Goal: Task Accomplishment & Management: Complete application form

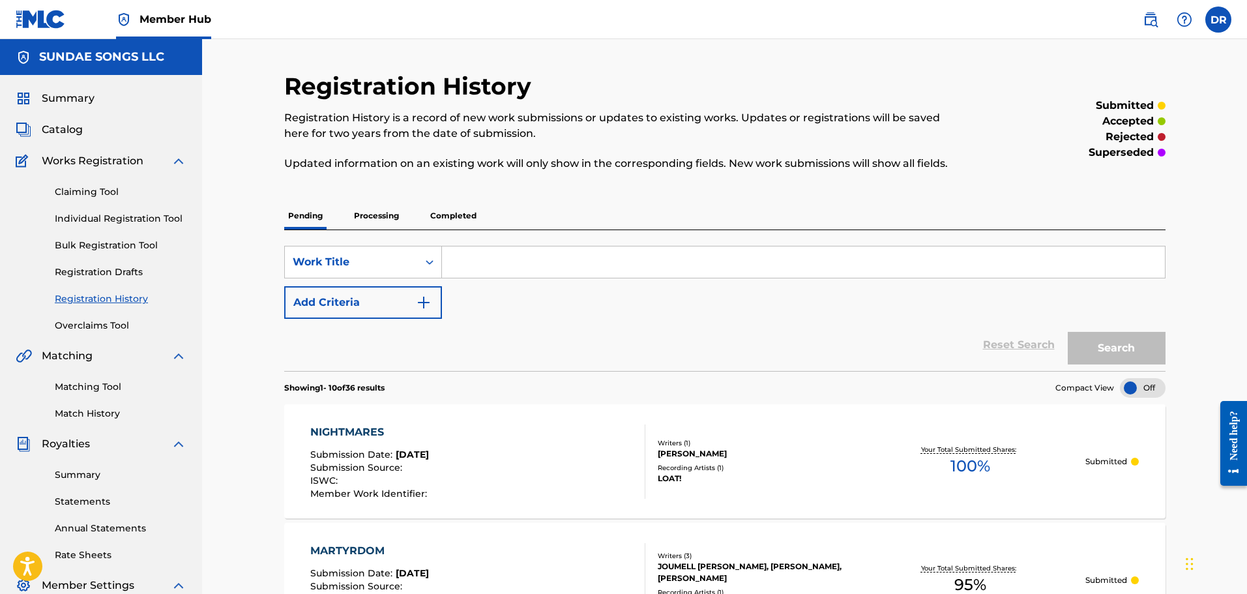
drag, startPoint x: 108, startPoint y: 217, endPoint x: 119, endPoint y: 236, distance: 21.9
click at [108, 217] on link "Individual Registration Tool" at bounding box center [121, 219] width 132 height 14
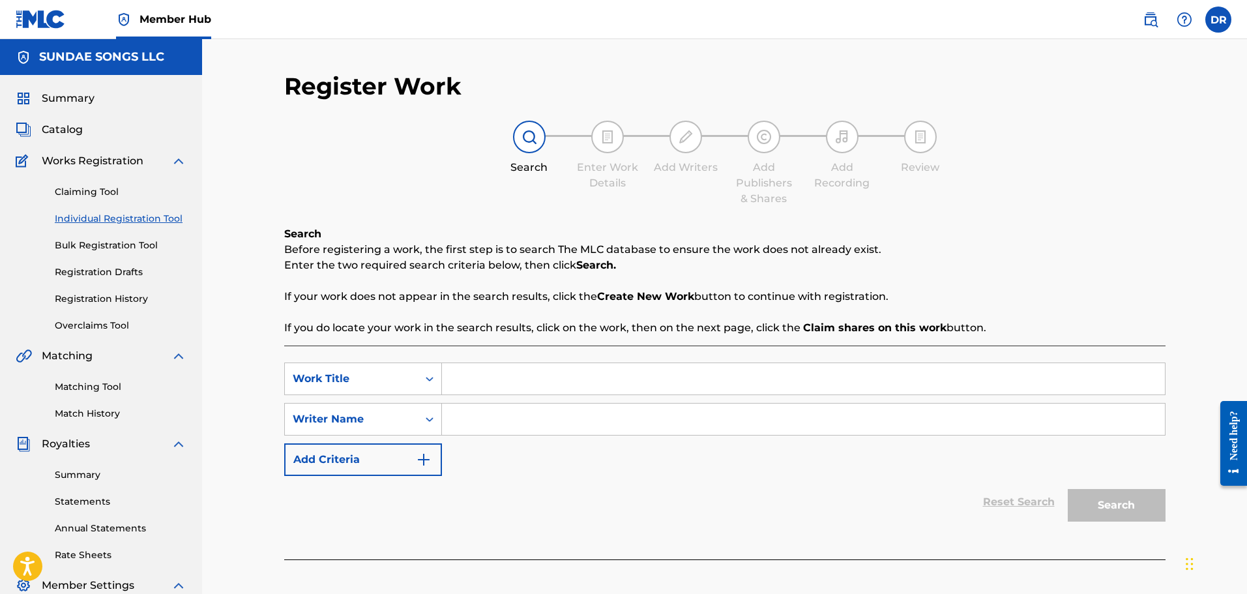
click at [486, 388] on input "Search Form" at bounding box center [803, 378] width 723 height 31
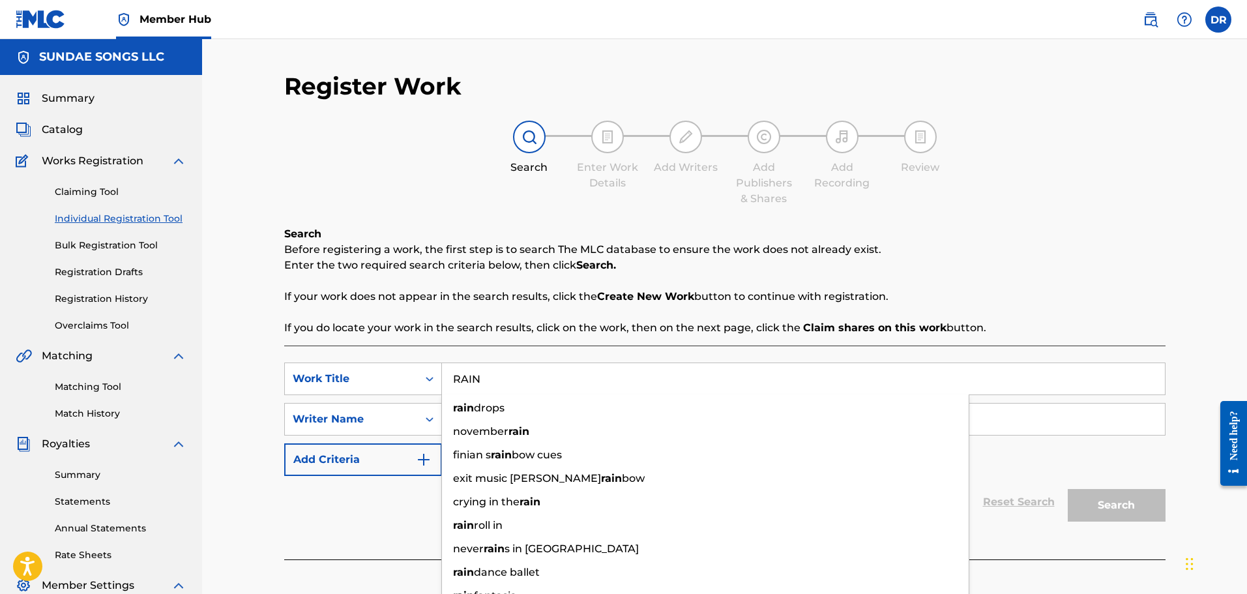
type input "RAIN"
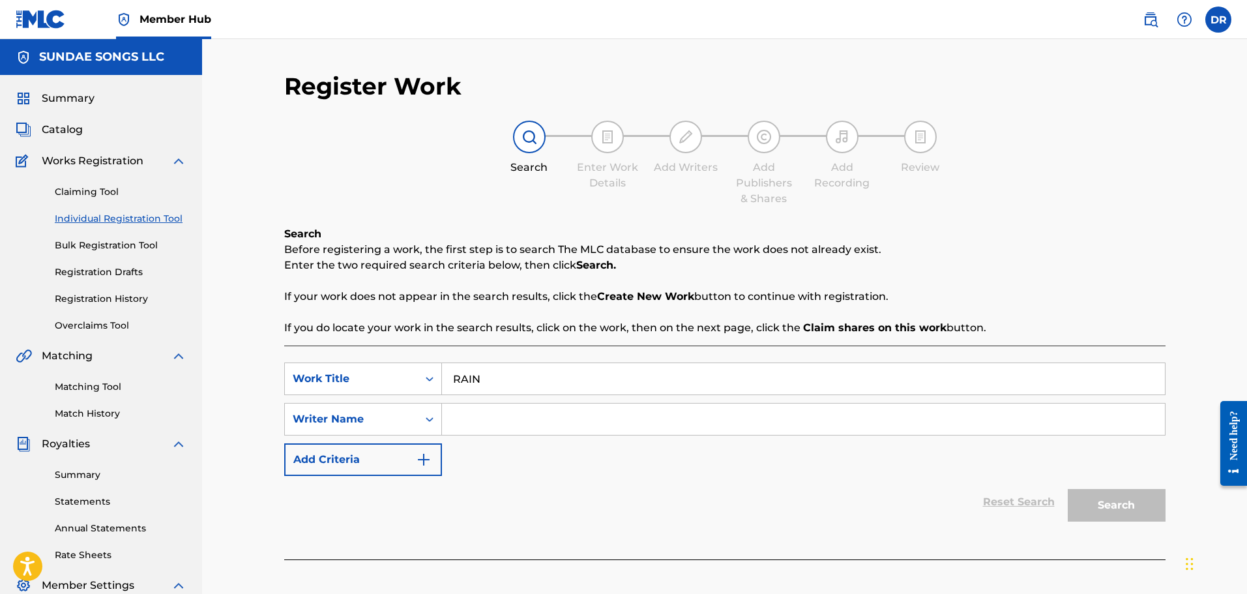
drag, startPoint x: 308, startPoint y: 502, endPoint x: 388, endPoint y: 486, distance: 81.8
click at [312, 502] on div "Reset Search Search" at bounding box center [724, 502] width 881 height 52
click at [497, 417] on input "Search Form" at bounding box center [803, 419] width 723 height 31
type input "[PERSON_NAME]"
click at [1132, 514] on button "Search" at bounding box center [1117, 505] width 98 height 33
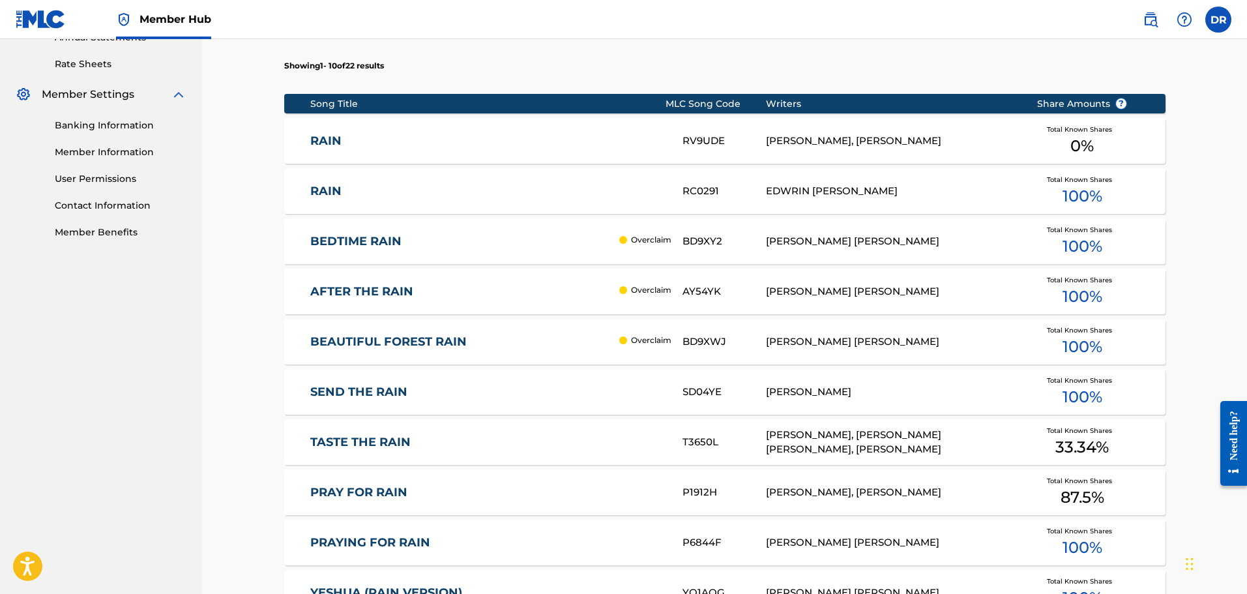
scroll to position [652, 0]
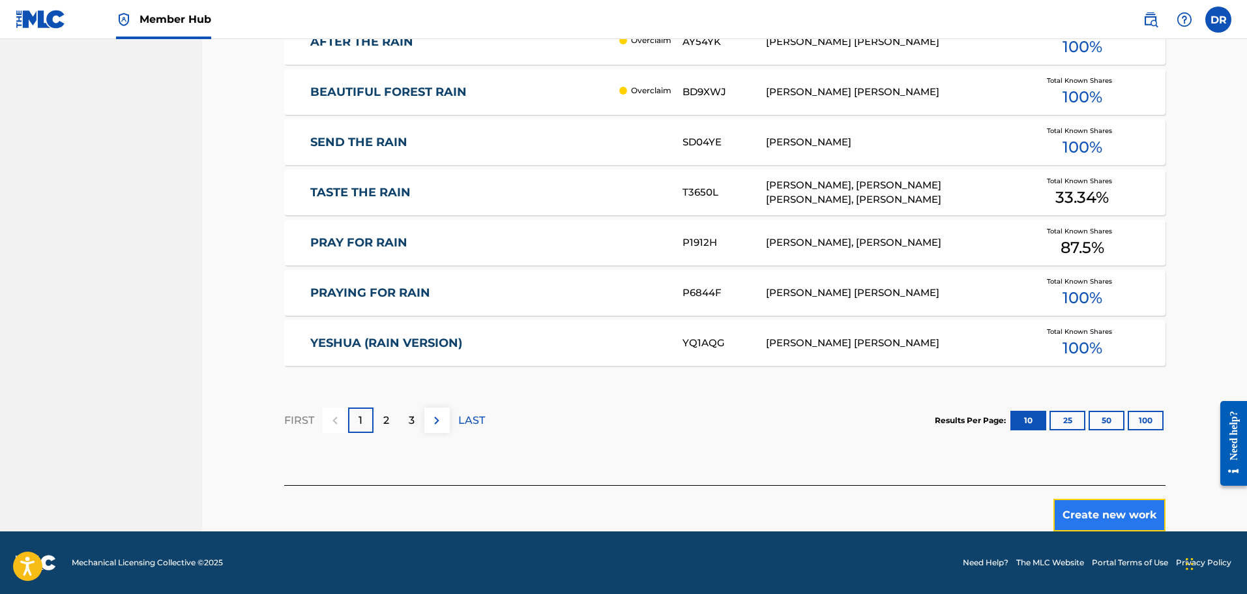
click at [1100, 517] on button "Create new work" at bounding box center [1110, 515] width 112 height 33
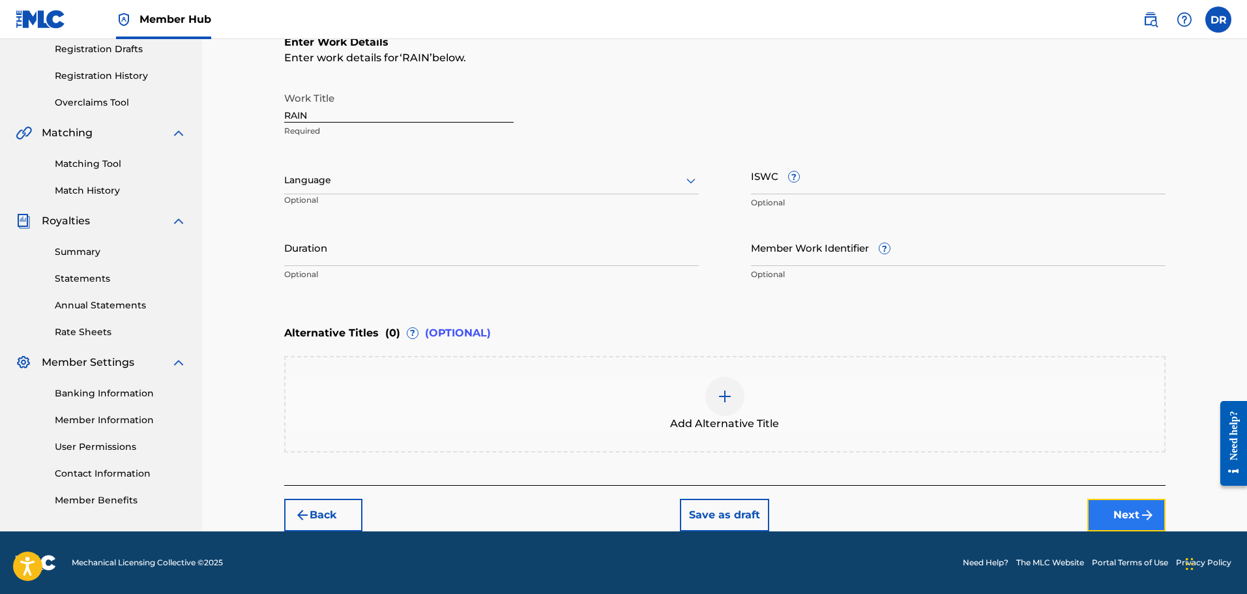
click at [1130, 514] on button "Next" at bounding box center [1126, 515] width 78 height 33
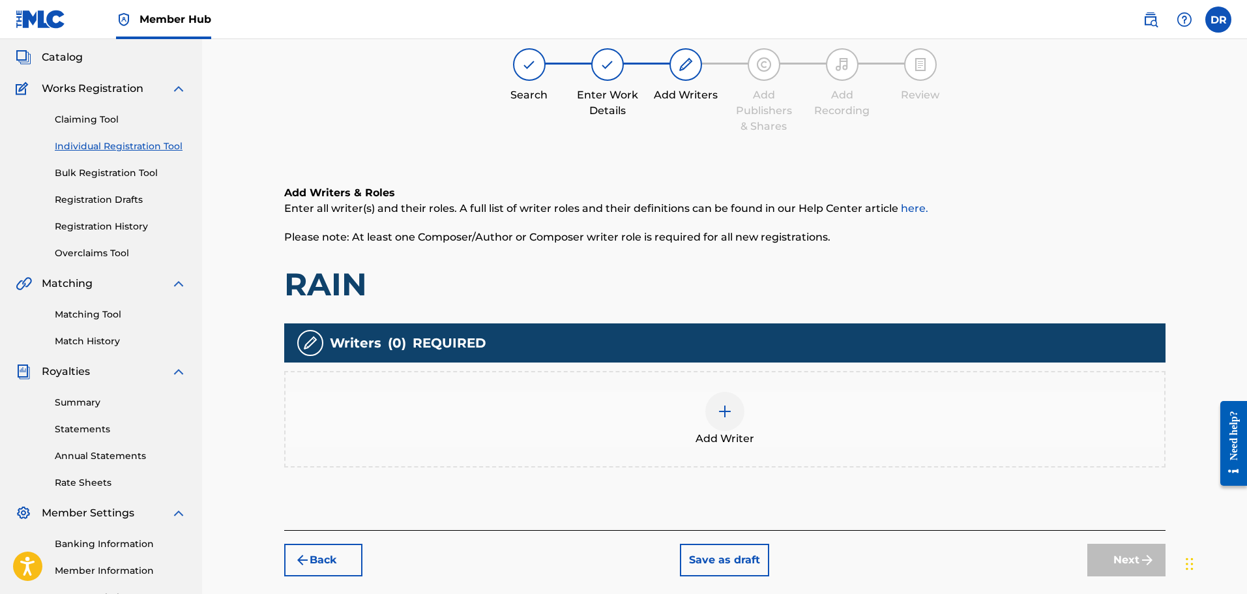
scroll to position [59, 0]
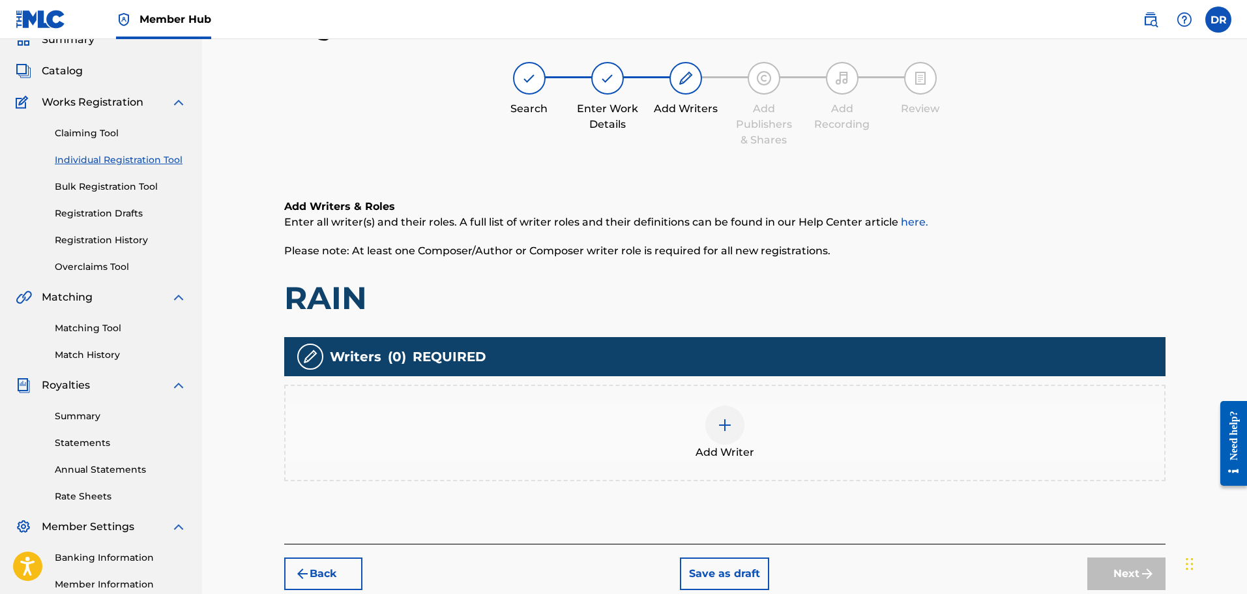
click at [731, 420] on img at bounding box center [725, 425] width 16 height 16
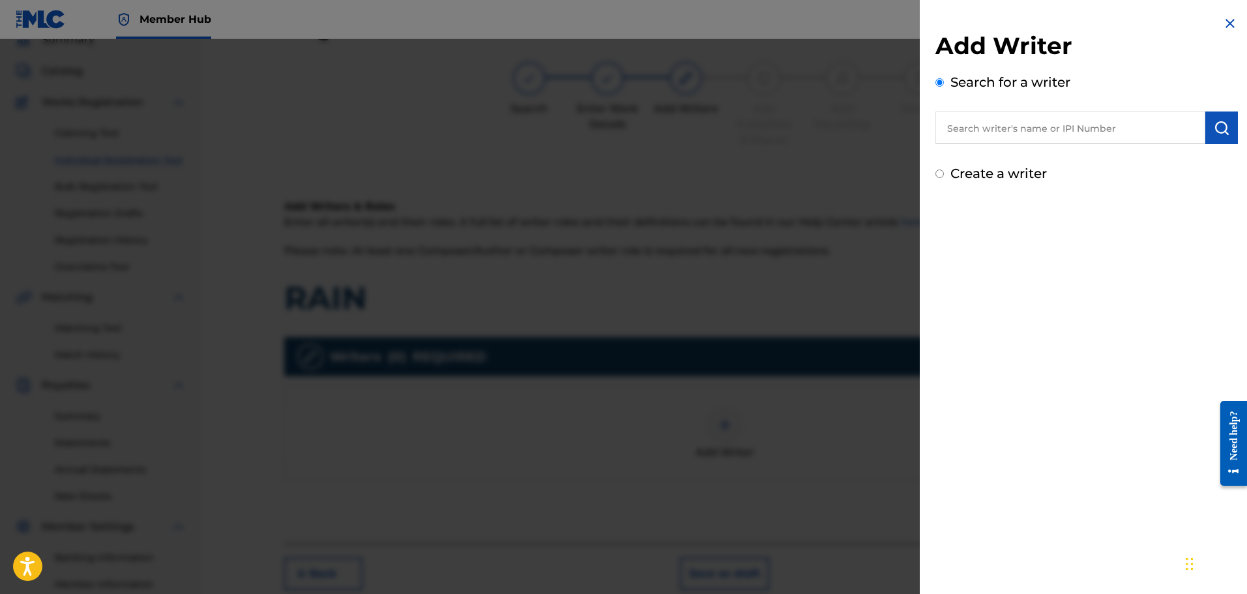
click at [969, 139] on input "text" at bounding box center [1071, 127] width 270 height 33
paste input "01153805077"
type input "01153805077"
click at [1215, 126] on img "submit" at bounding box center [1222, 128] width 16 height 16
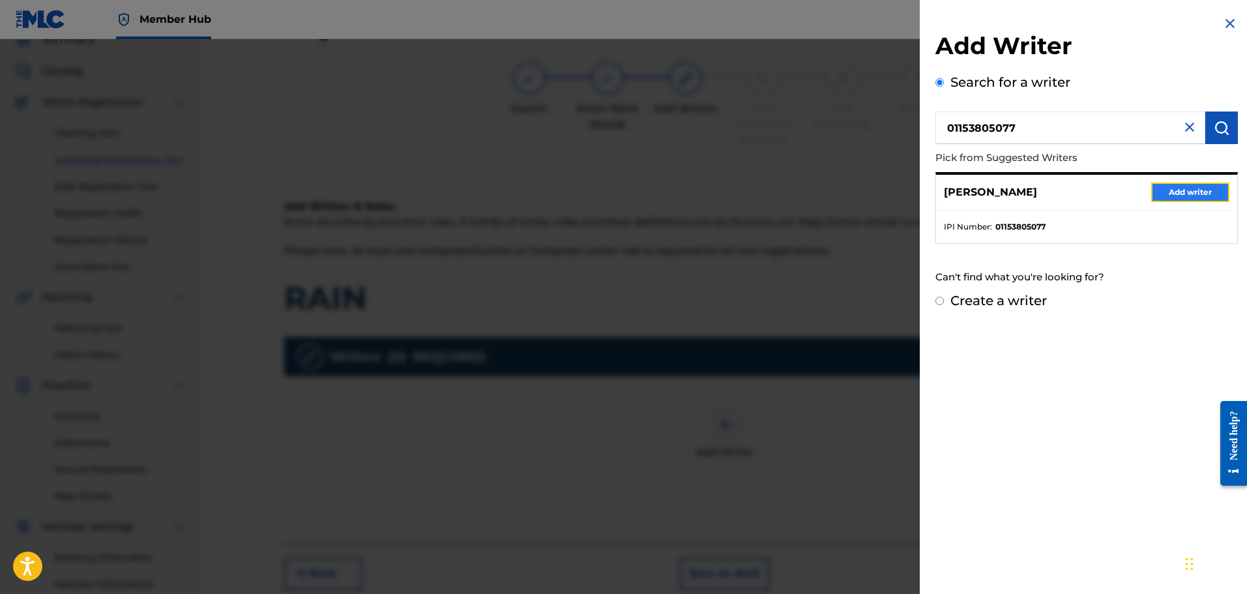
click at [1201, 196] on button "Add writer" at bounding box center [1190, 193] width 78 height 20
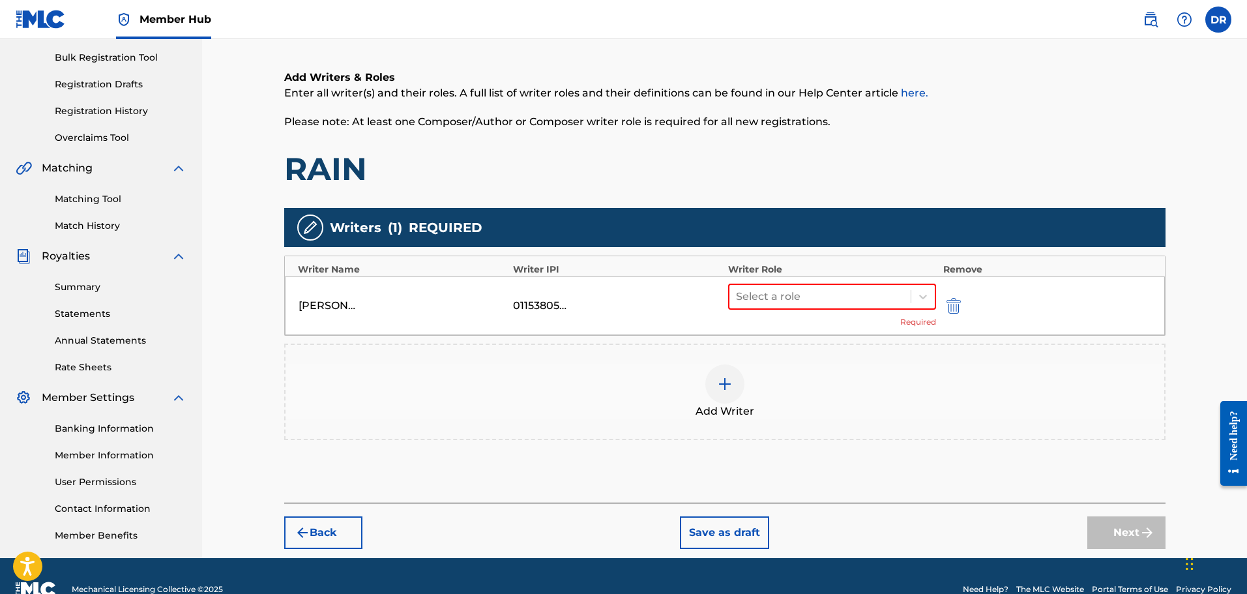
scroll to position [189, 0]
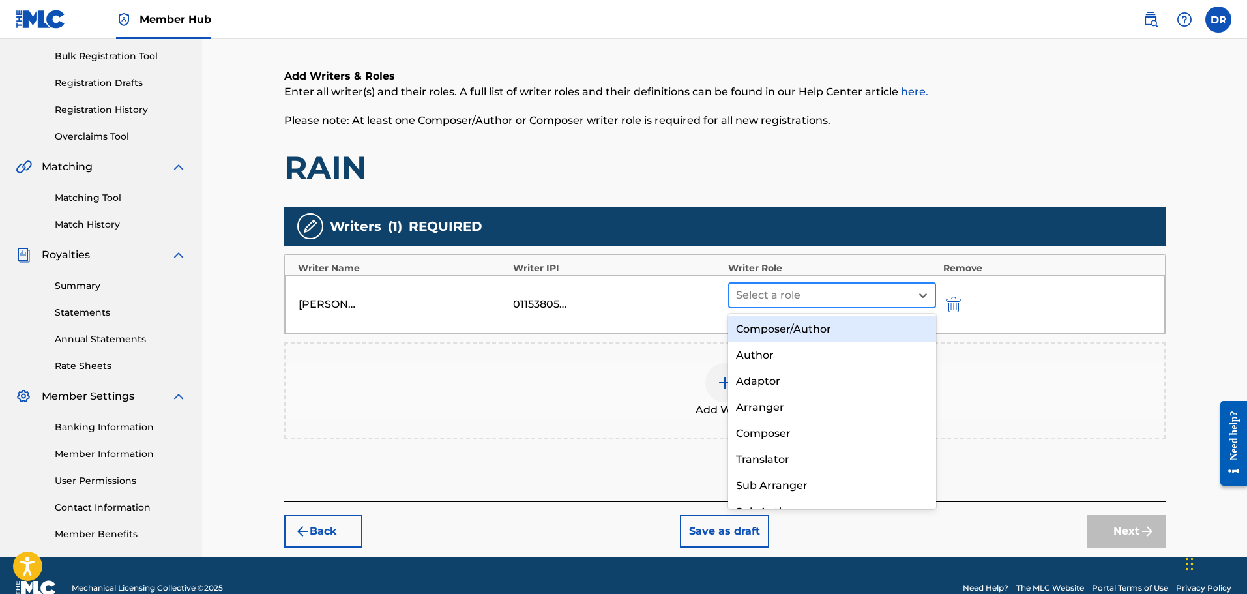
click at [845, 295] on div at bounding box center [820, 295] width 169 height 18
click at [840, 325] on div "Composer/Author" at bounding box center [832, 329] width 209 height 26
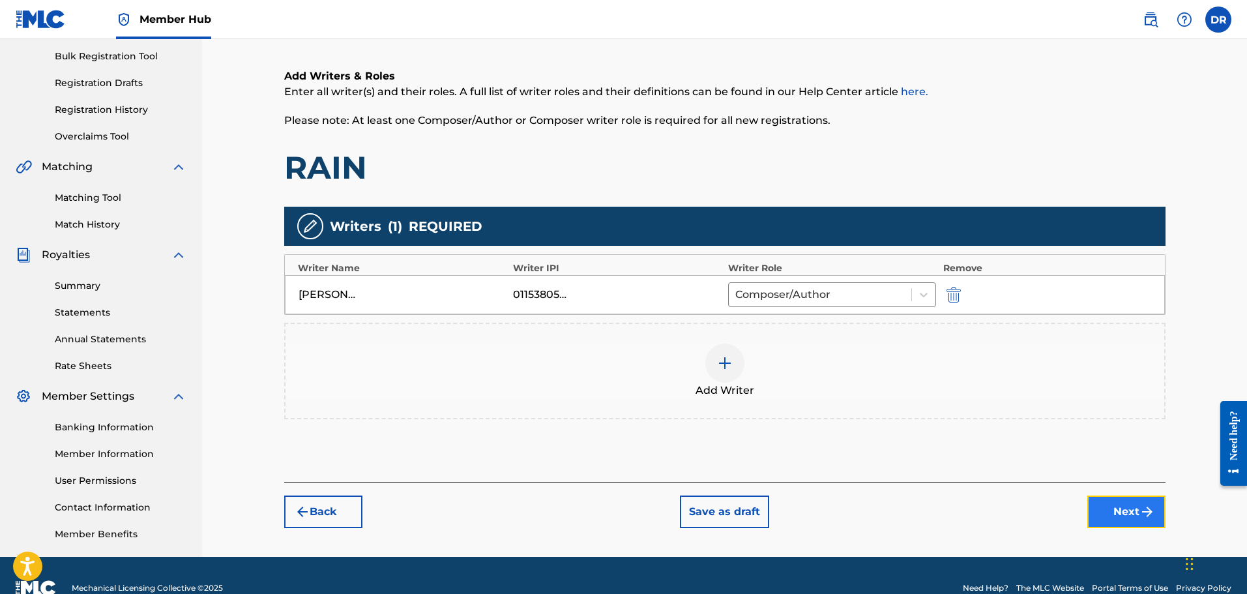
click at [1145, 507] on img "submit" at bounding box center [1148, 512] width 16 height 16
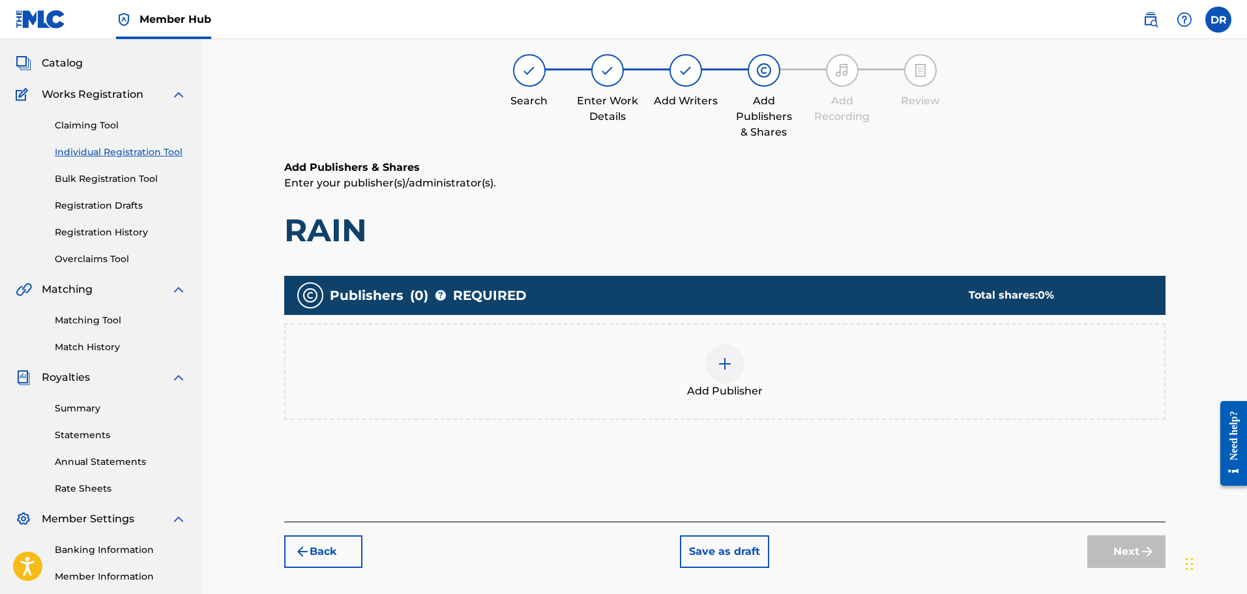
scroll to position [59, 0]
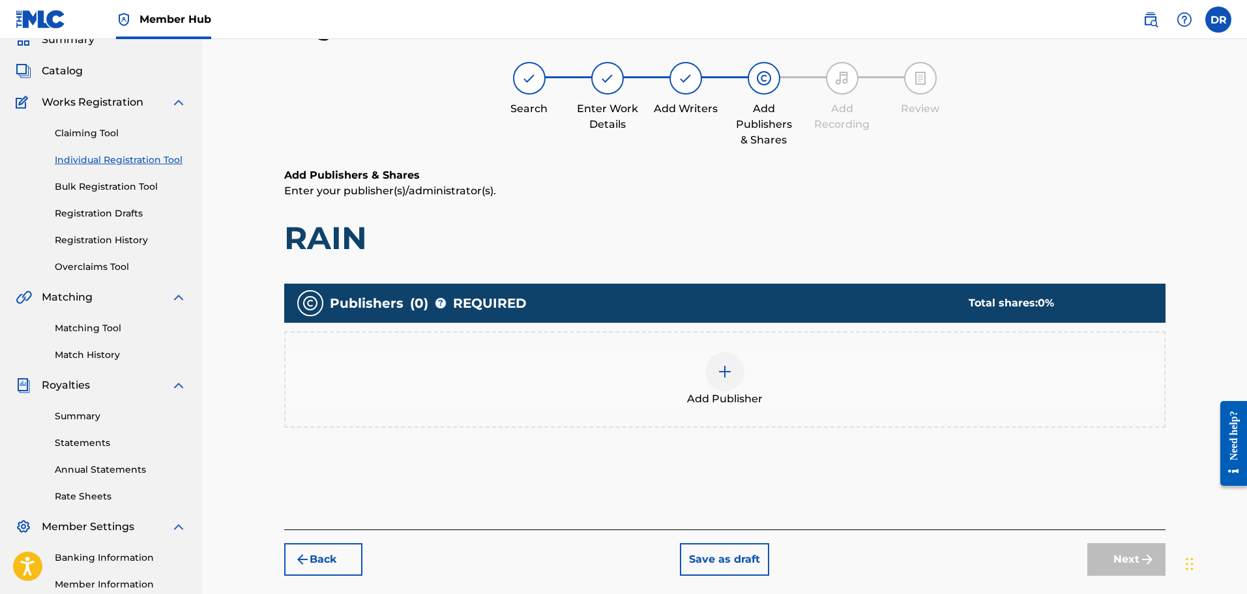
click at [730, 374] on img at bounding box center [725, 372] width 16 height 16
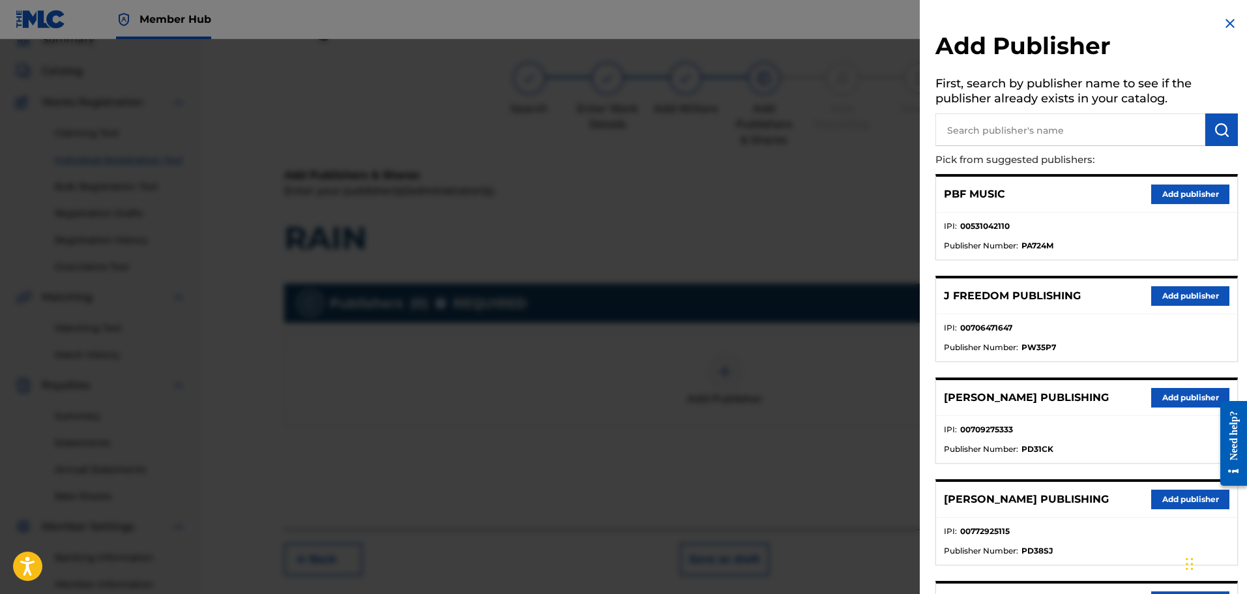
click at [993, 126] on input "text" at bounding box center [1071, 129] width 270 height 33
type input "199"
click at [1217, 126] on img "submit" at bounding box center [1222, 130] width 16 height 16
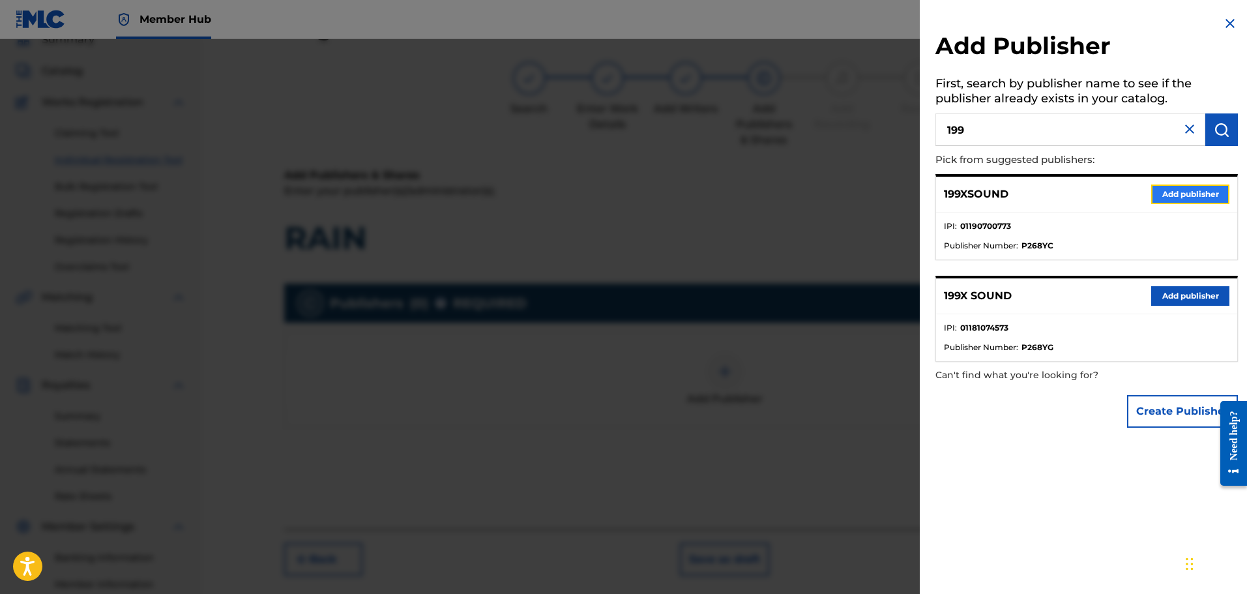
click at [1198, 192] on button "Add publisher" at bounding box center [1190, 194] width 78 height 20
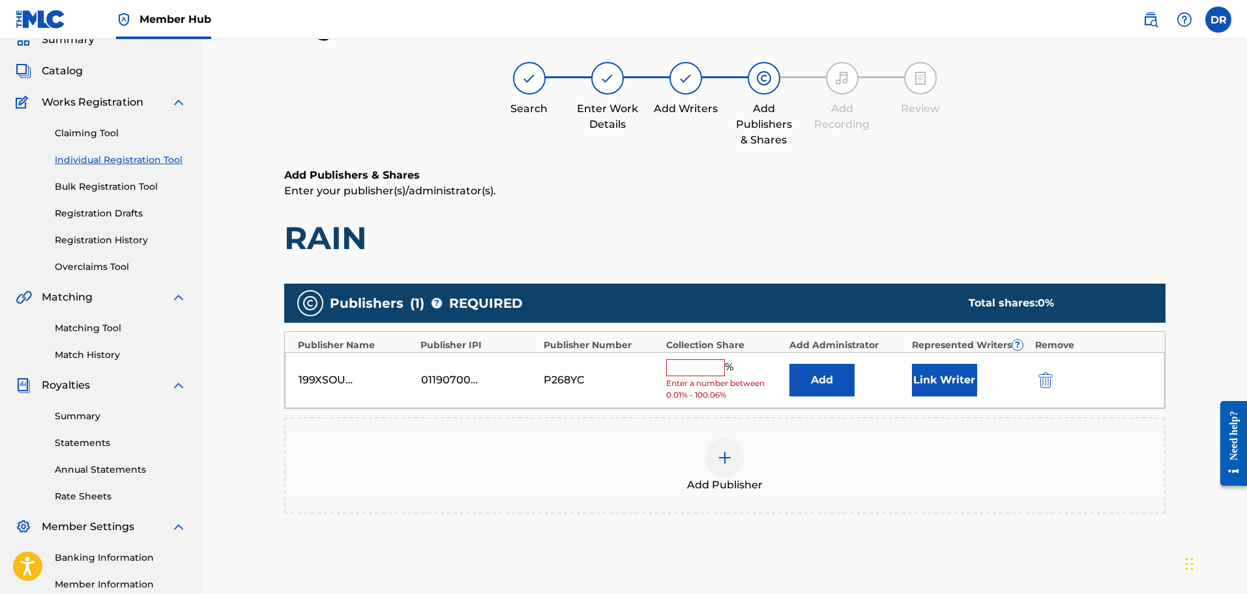
click at [696, 370] on input "text" at bounding box center [695, 367] width 59 height 17
click at [815, 381] on button "Add" at bounding box center [822, 380] width 65 height 33
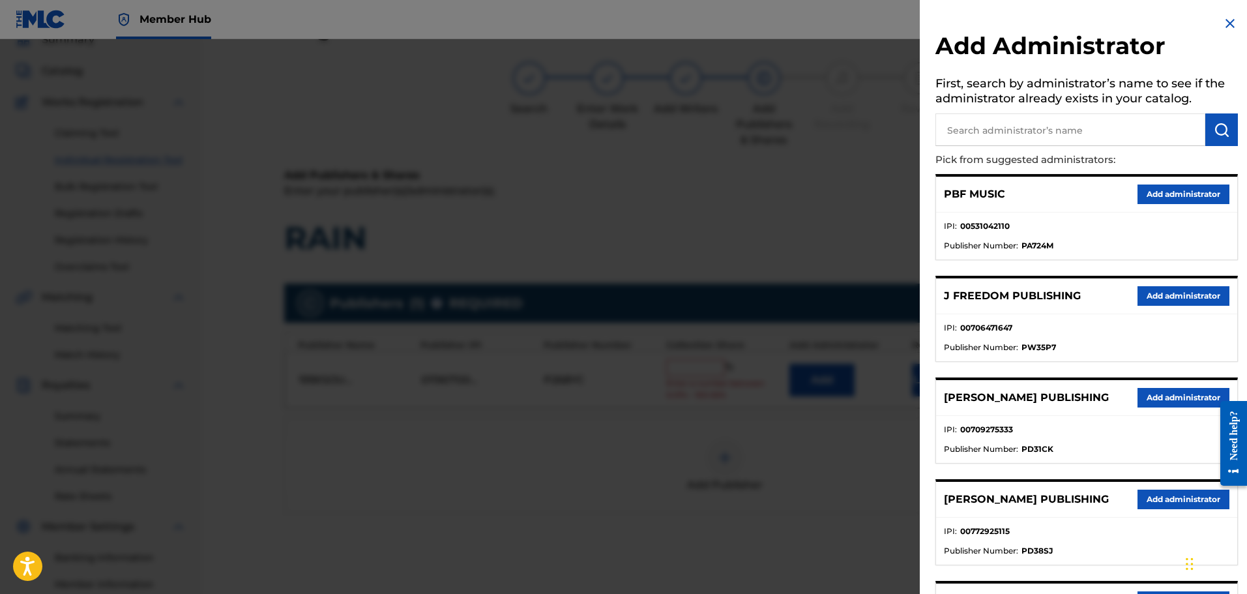
click at [992, 126] on input "text" at bounding box center [1071, 129] width 270 height 33
type input "ALA"
click at [1220, 126] on img "submit" at bounding box center [1222, 130] width 16 height 16
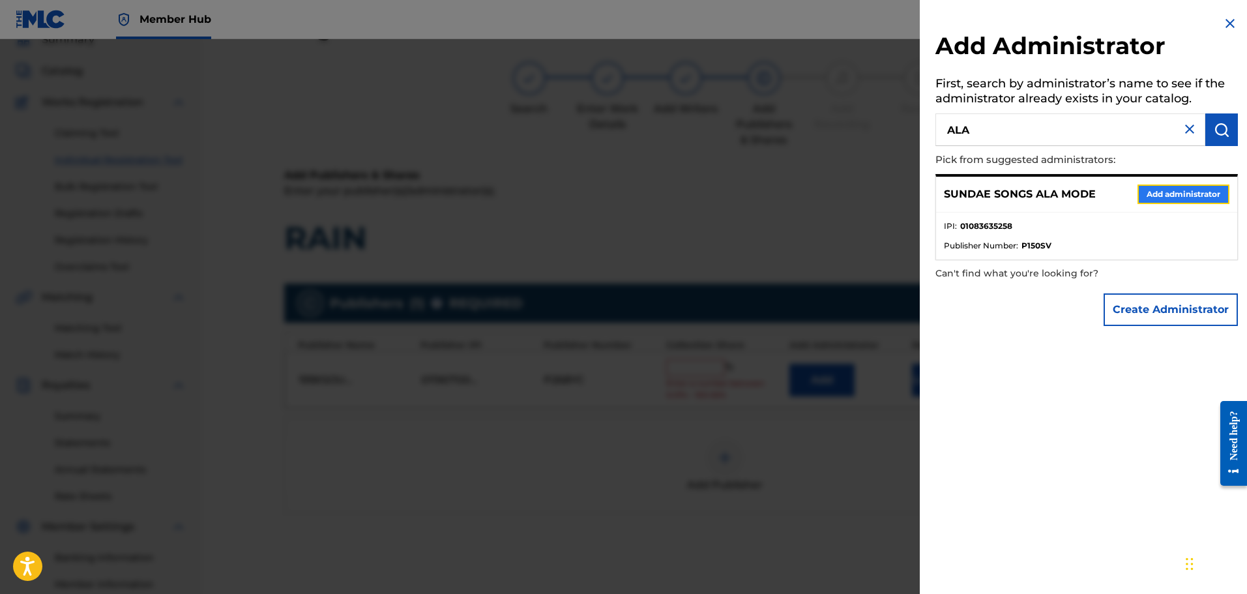
click at [1192, 196] on button "Add administrator" at bounding box center [1184, 194] width 92 height 20
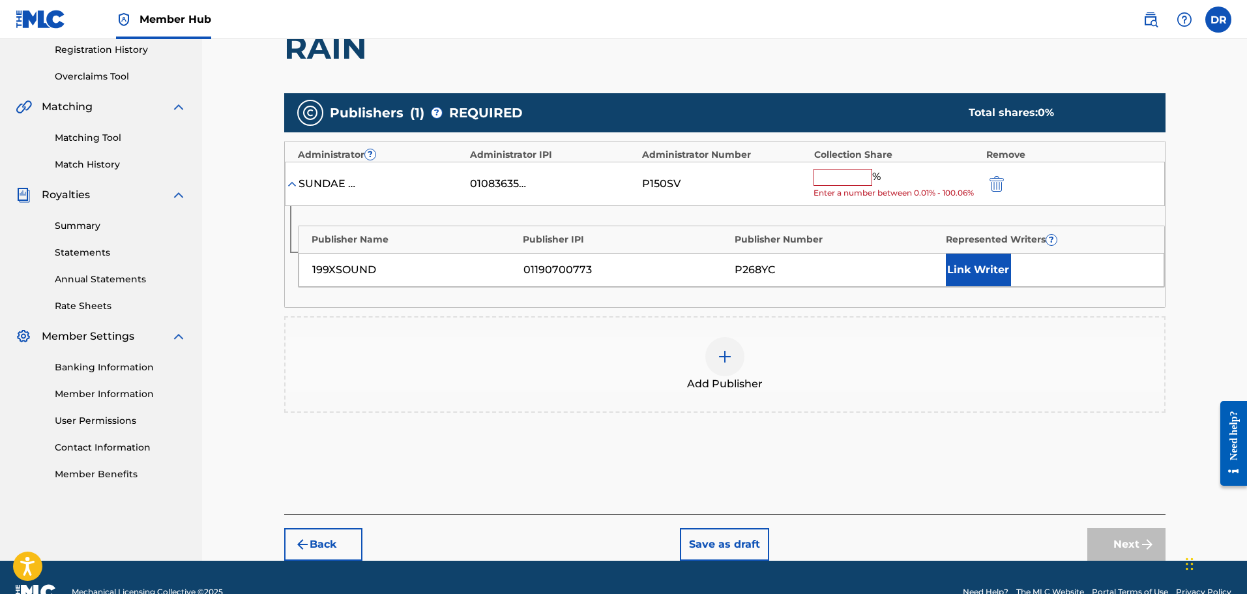
scroll to position [254, 0]
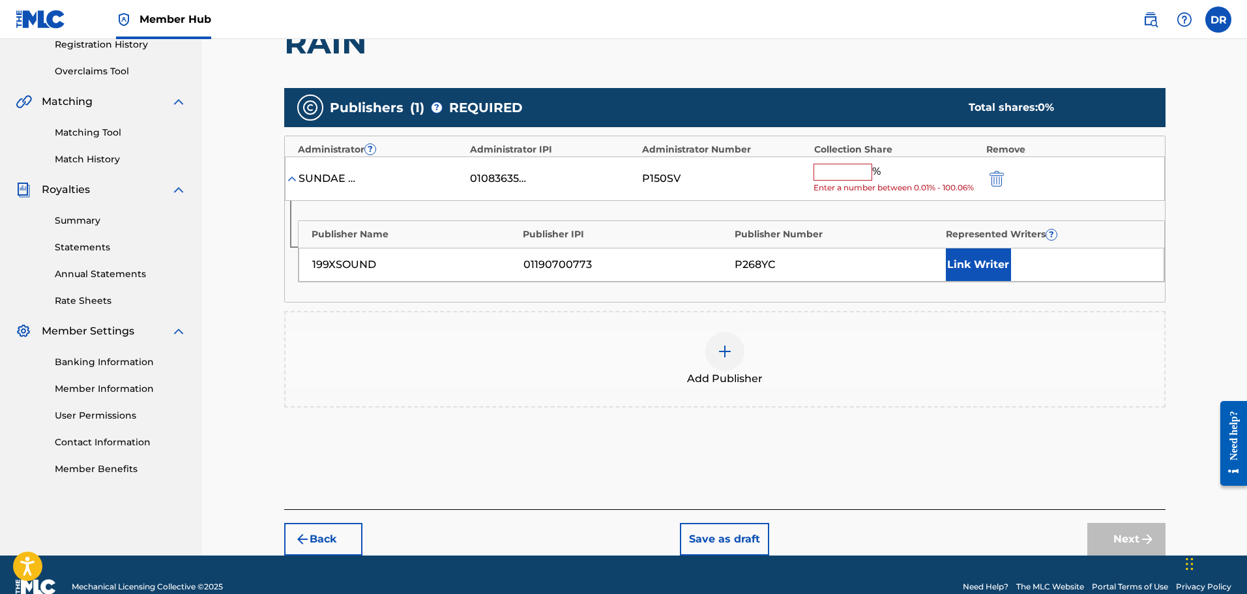
click at [822, 172] on input "text" at bounding box center [843, 172] width 59 height 17
type input "100"
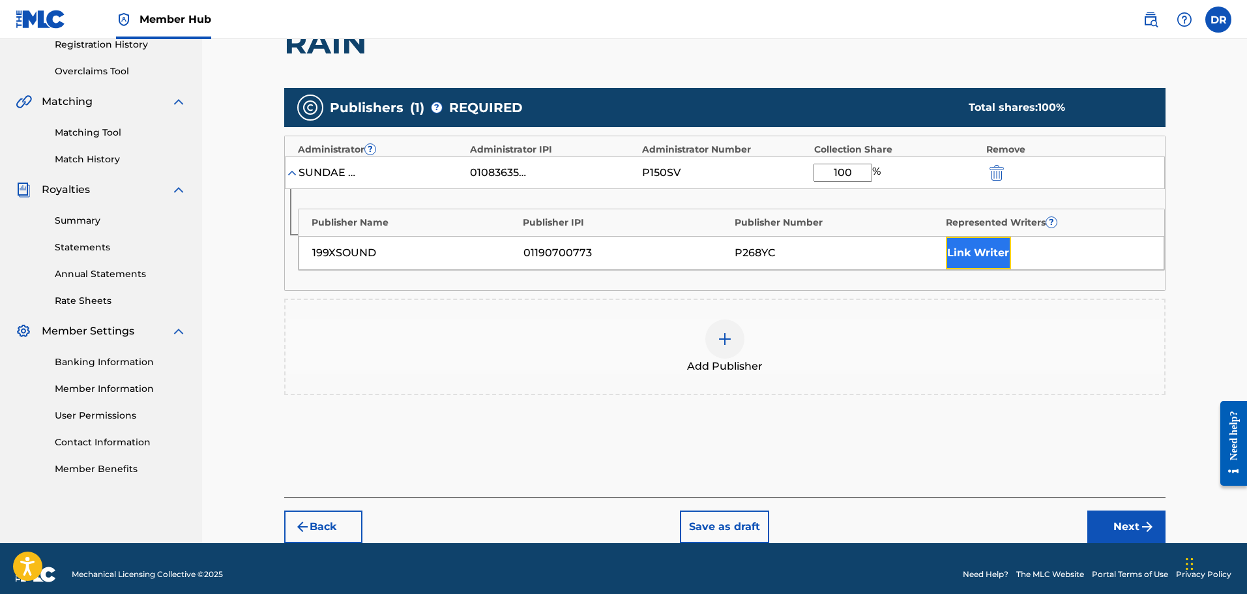
click at [999, 263] on button "Link Writer" at bounding box center [978, 253] width 65 height 33
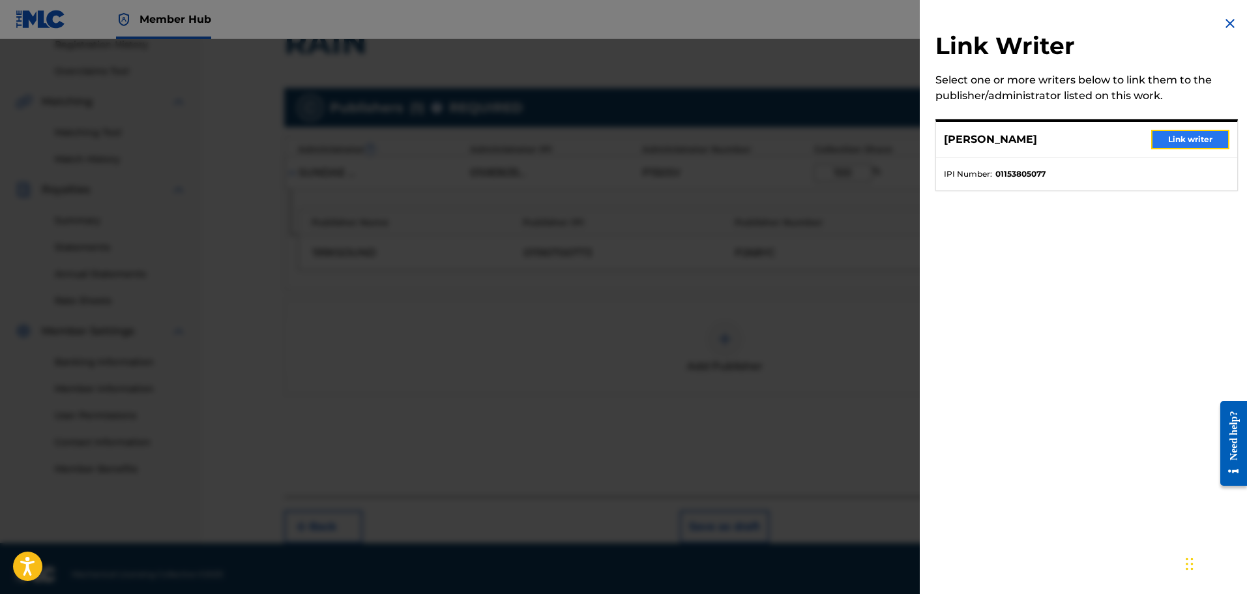
click at [1163, 140] on button "Link writer" at bounding box center [1190, 140] width 78 height 20
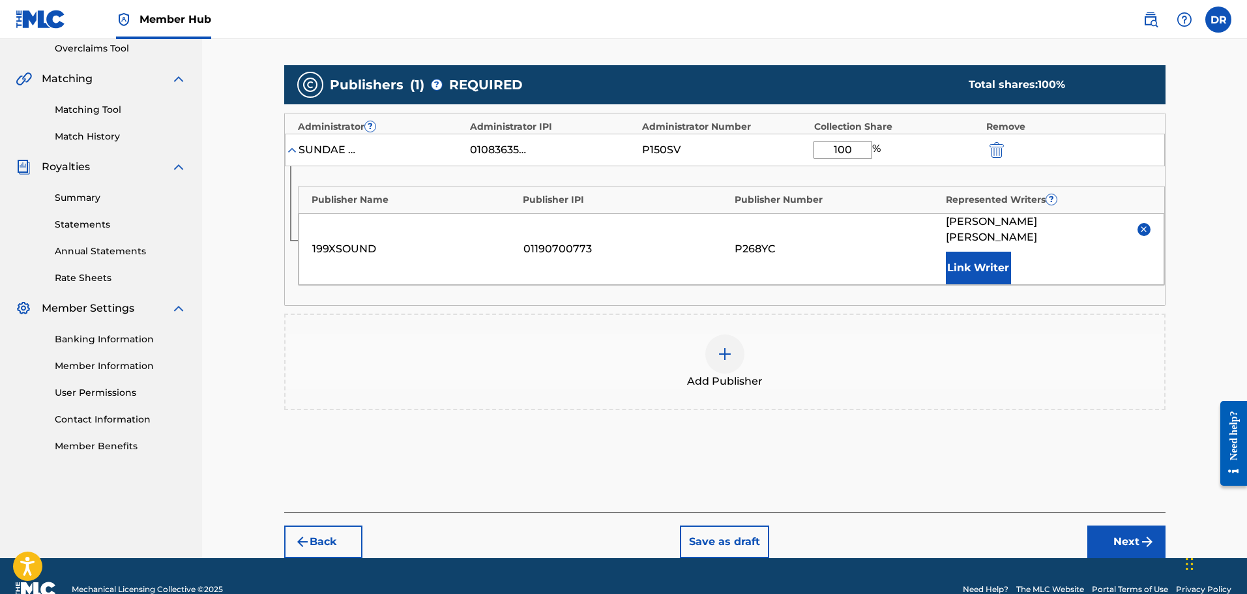
scroll to position [288, 0]
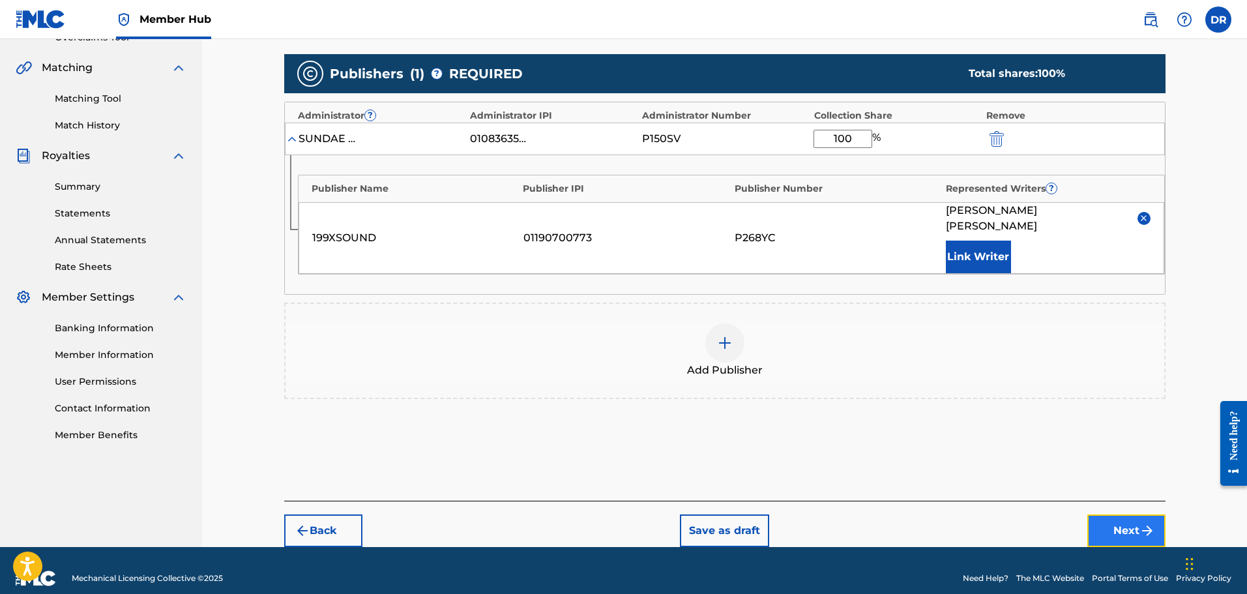
click at [1123, 514] on button "Next" at bounding box center [1126, 530] width 78 height 33
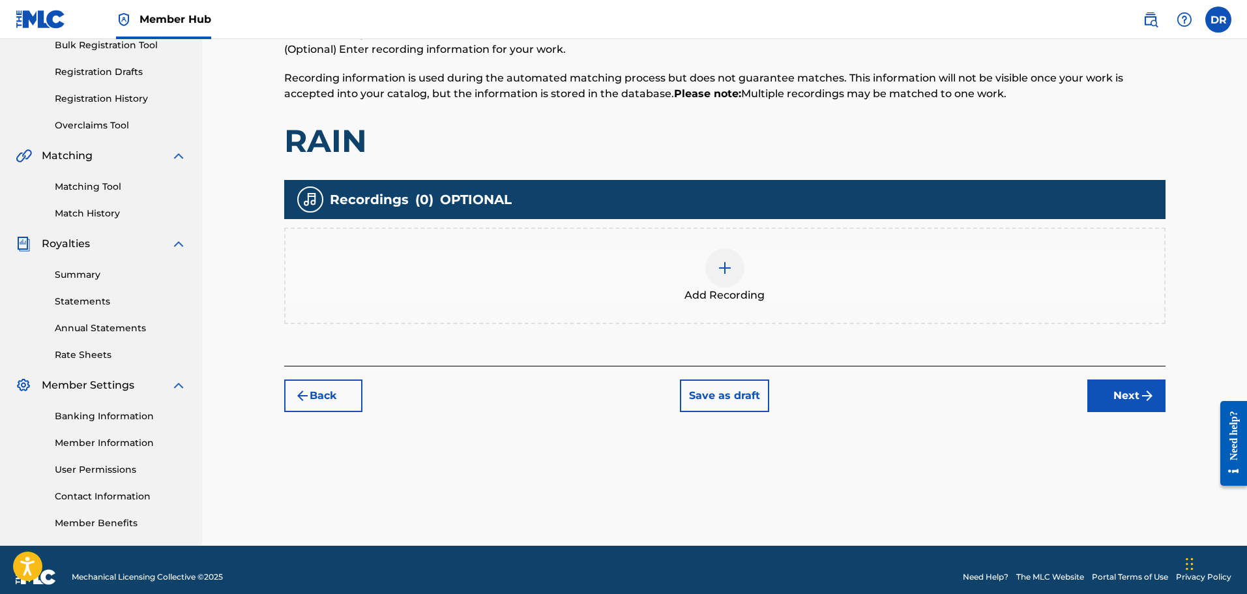
scroll to position [214, 0]
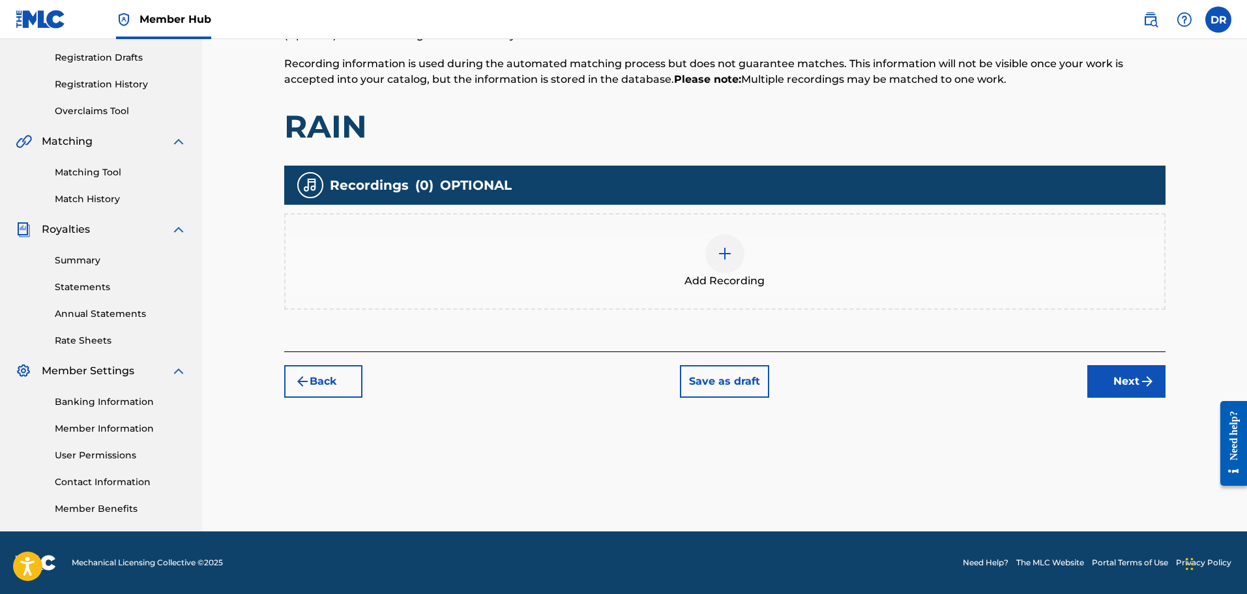
click at [726, 246] on img at bounding box center [725, 254] width 16 height 16
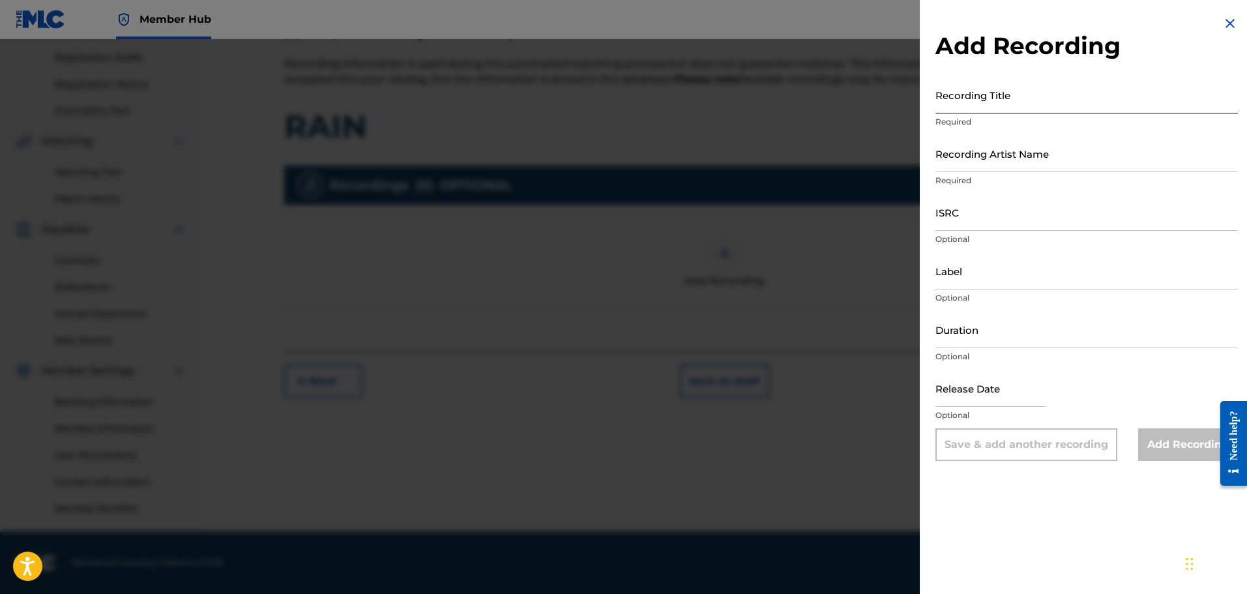
click at [964, 101] on input "Recording Title" at bounding box center [1087, 94] width 303 height 37
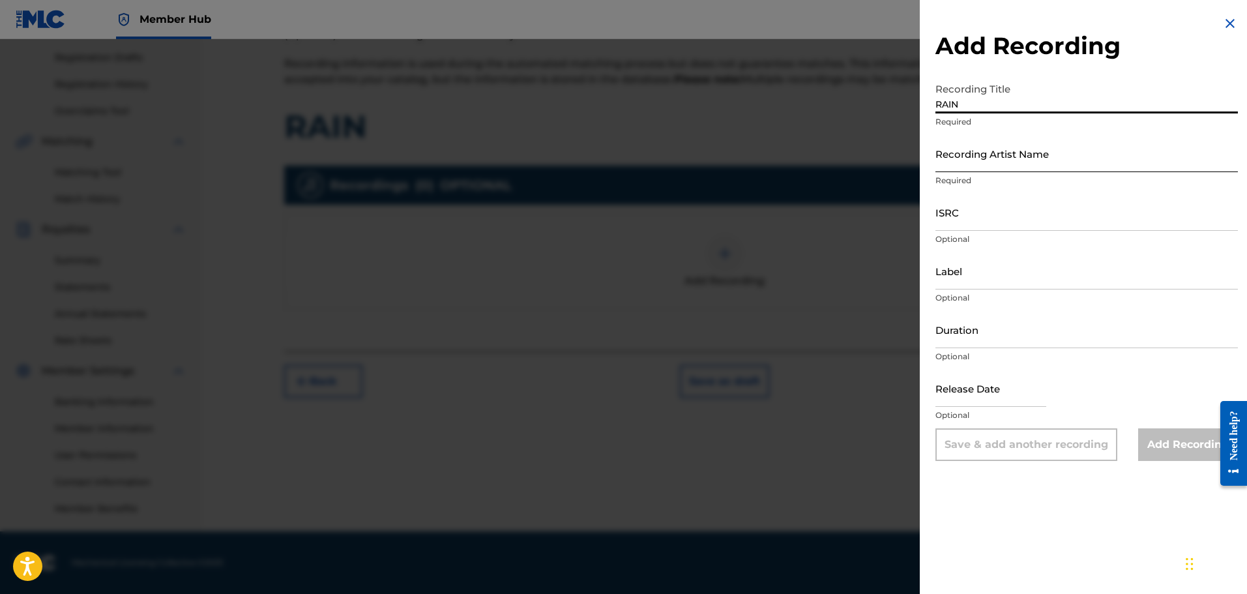
type input "RAIN"
click at [1009, 147] on input "Recording Artist Name" at bounding box center [1087, 153] width 303 height 37
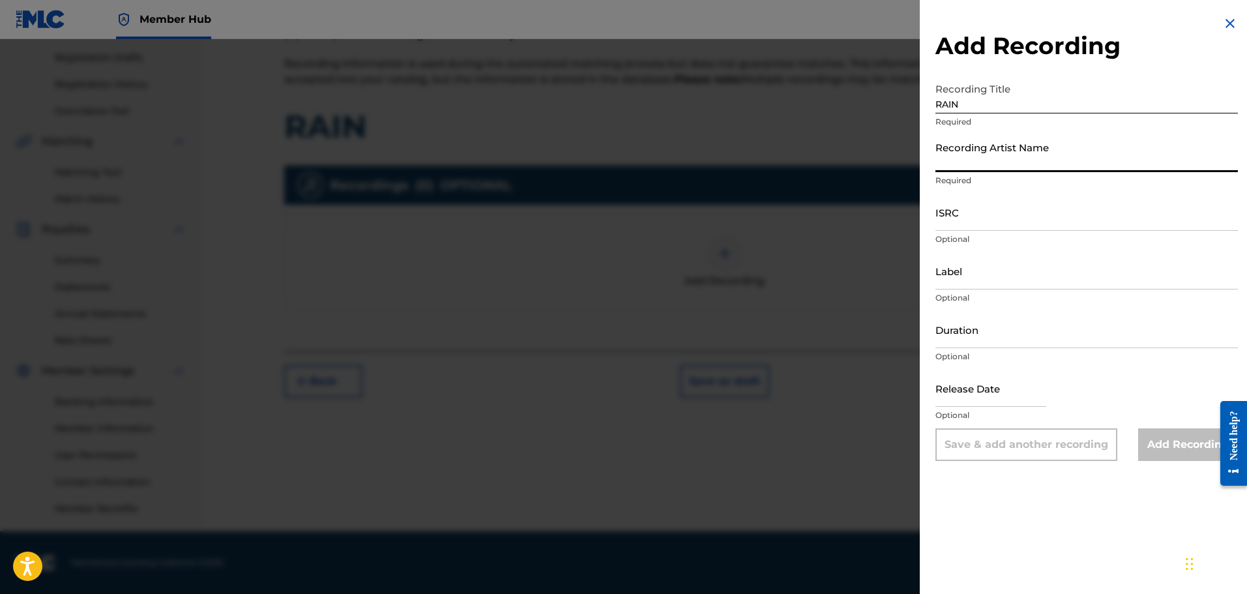
paste input "LOAT!"
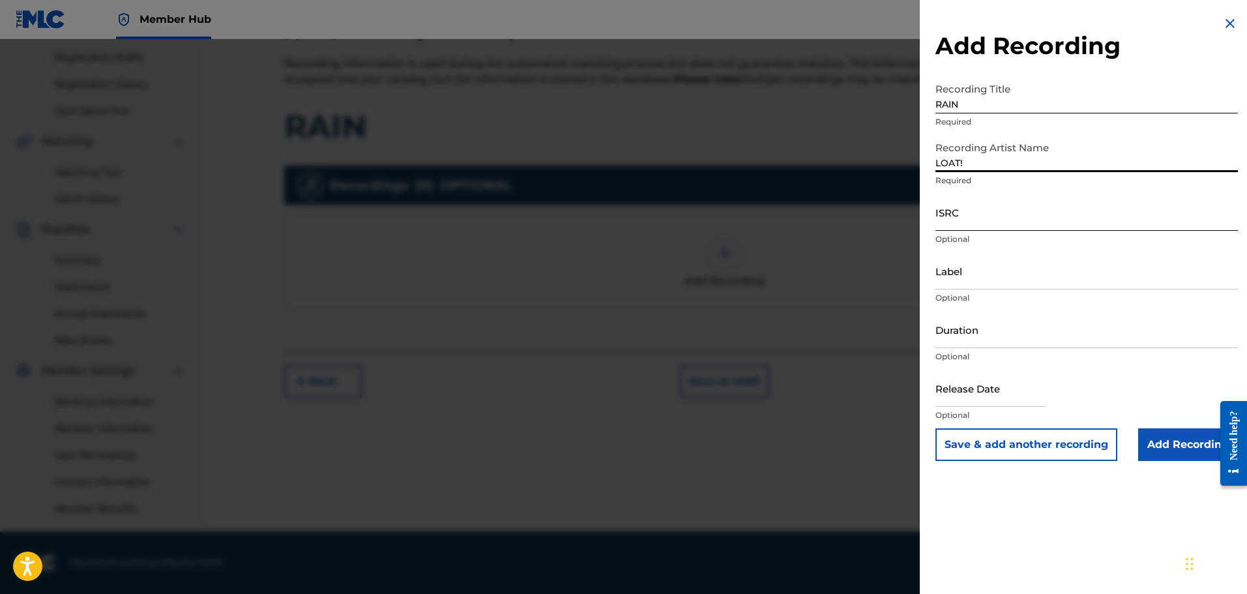
type input "LOAT!"
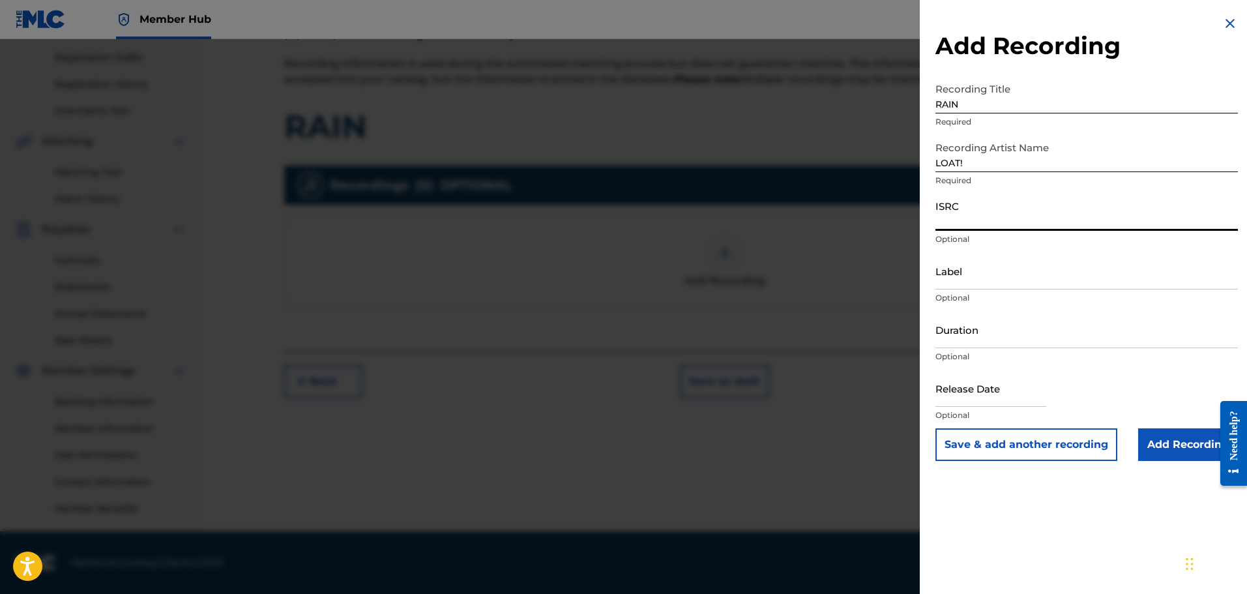
click at [968, 213] on input "ISRC" at bounding box center [1087, 212] width 303 height 37
paste input "QZPEW2404998"
type input "QZPEW2404998"
click at [1175, 439] on input "Add Recording" at bounding box center [1188, 444] width 100 height 33
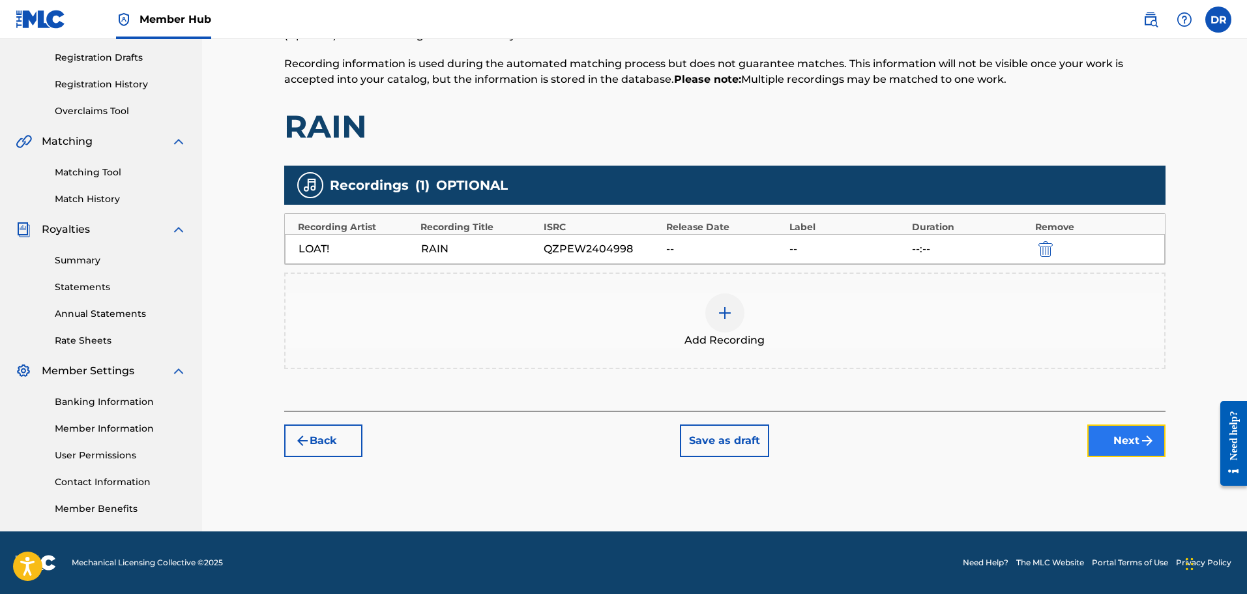
click at [1132, 435] on button "Next" at bounding box center [1126, 440] width 78 height 33
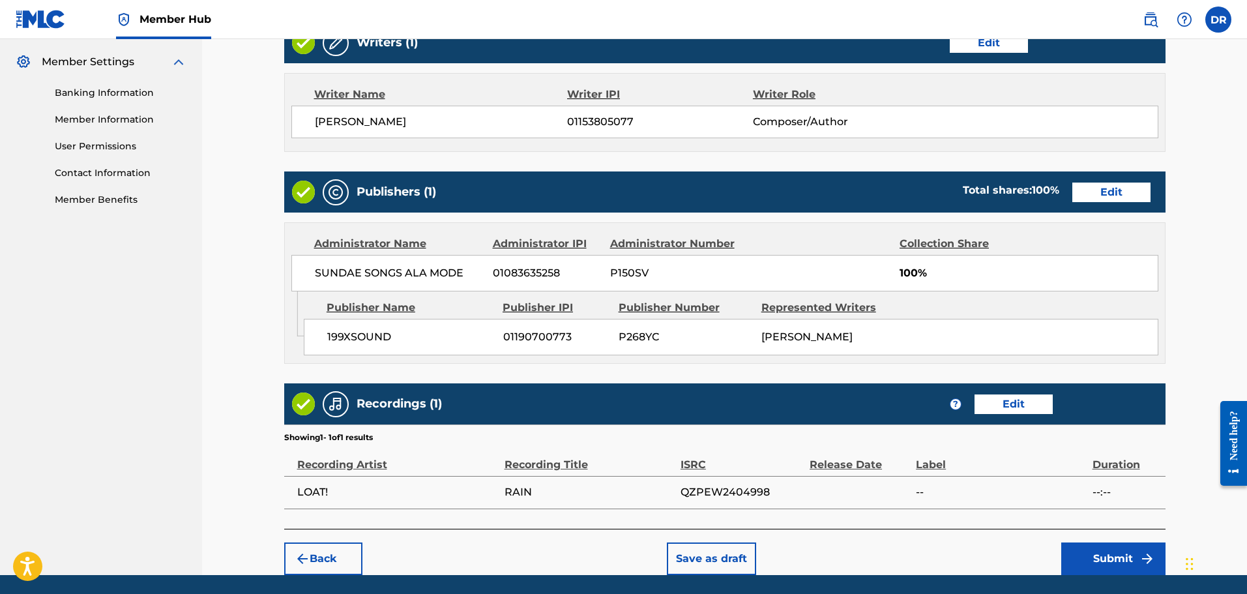
scroll to position [567, 0]
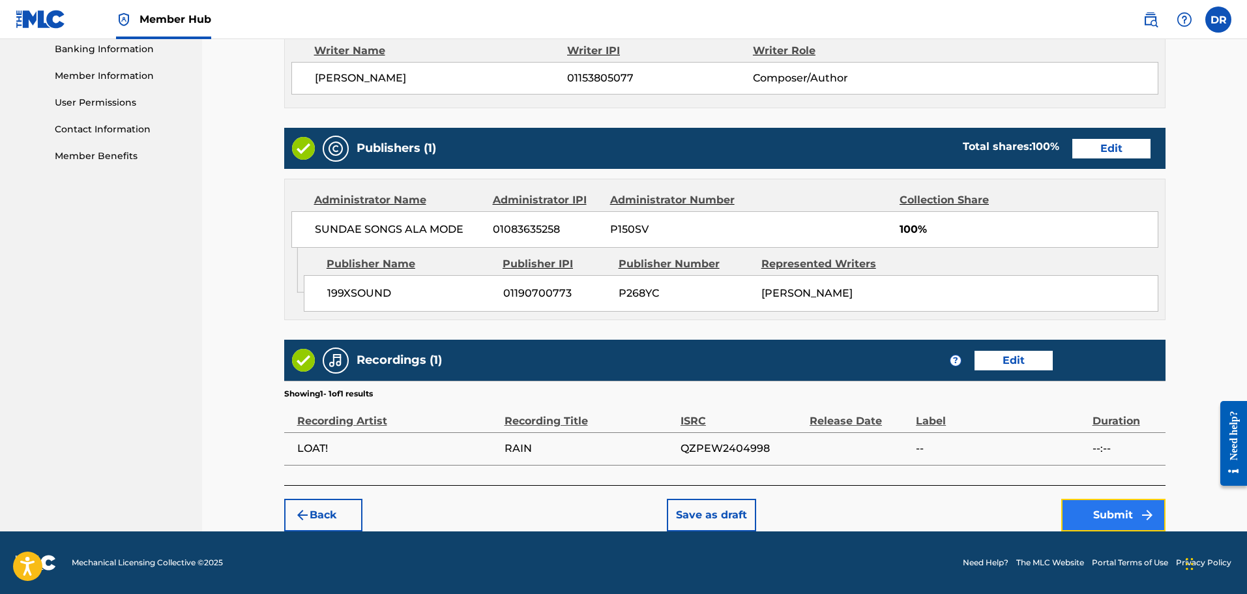
click at [1100, 514] on button "Submit" at bounding box center [1113, 515] width 104 height 33
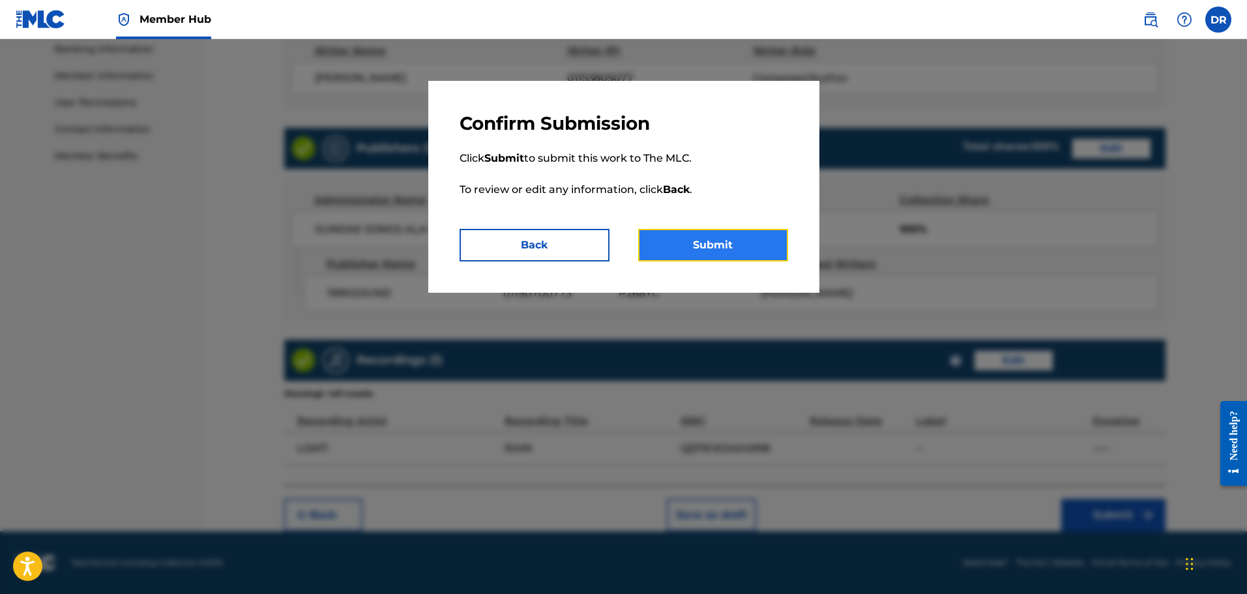
click at [761, 249] on button "Submit" at bounding box center [713, 245] width 150 height 33
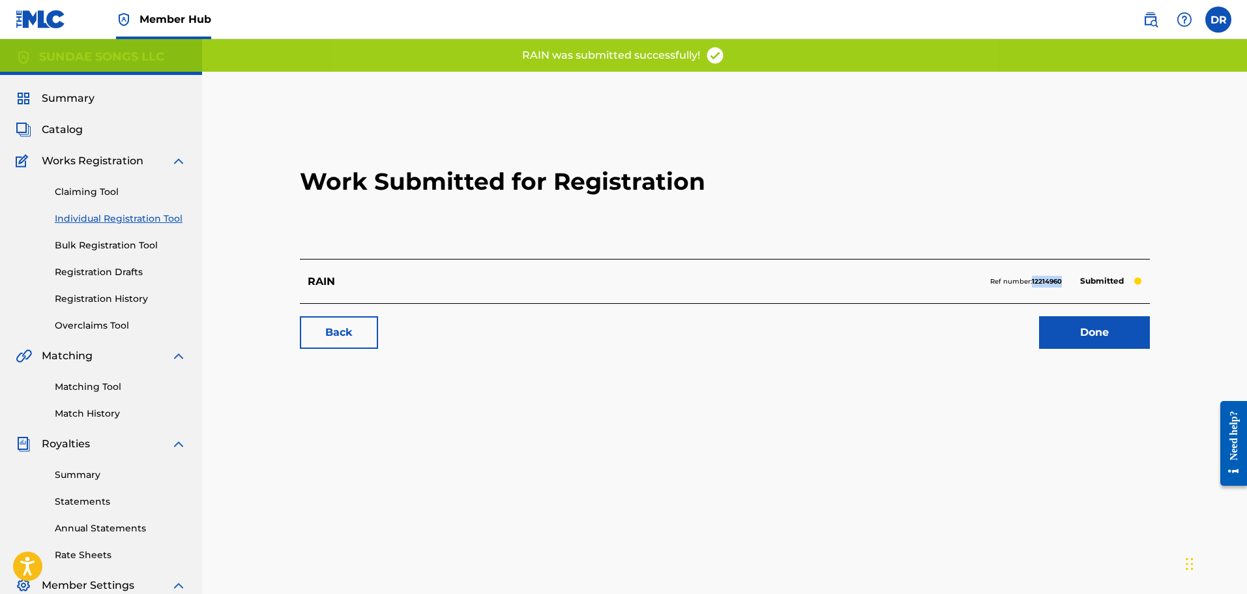
drag, startPoint x: 1066, startPoint y: 284, endPoint x: 1031, endPoint y: 283, distance: 34.6
click at [1031, 283] on div "Ref number: 12214960 Submitted" at bounding box center [1066, 282] width 152 height 18
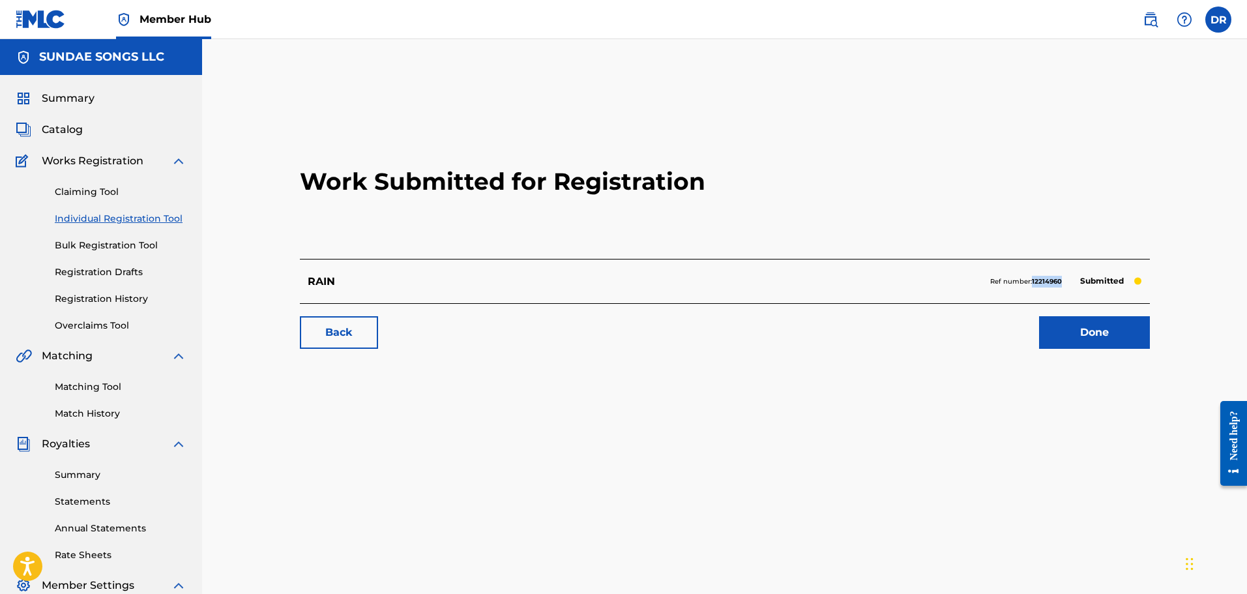
copy strong "12214960"
click at [1138, 331] on link "Done" at bounding box center [1094, 332] width 111 height 33
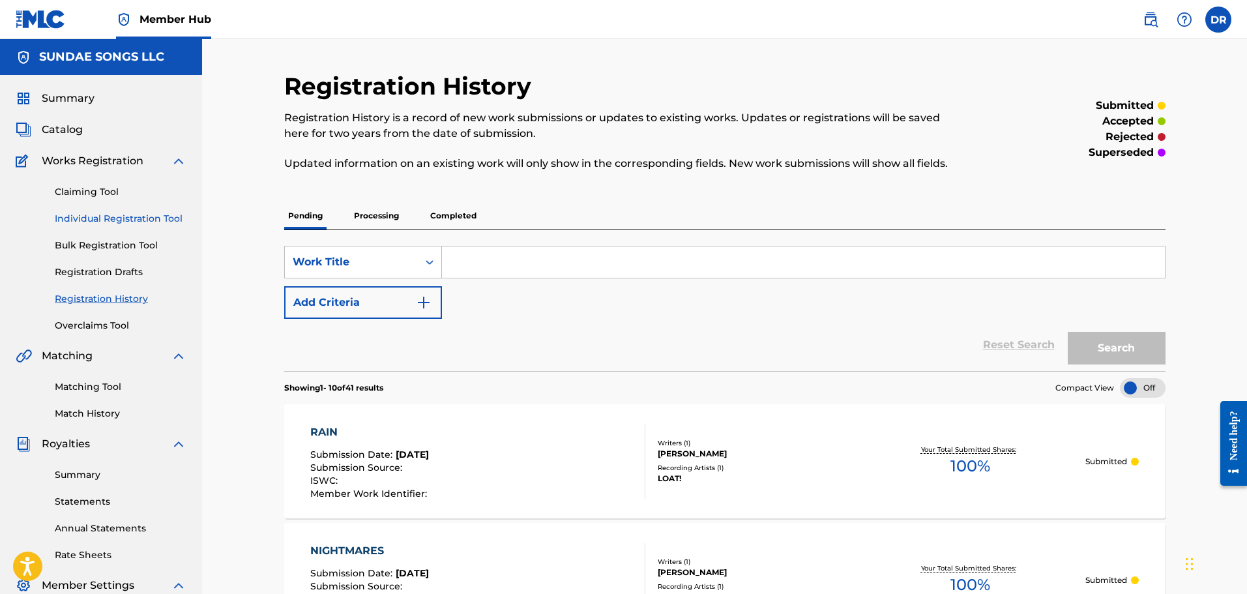
click at [141, 220] on link "Individual Registration Tool" at bounding box center [121, 219] width 132 height 14
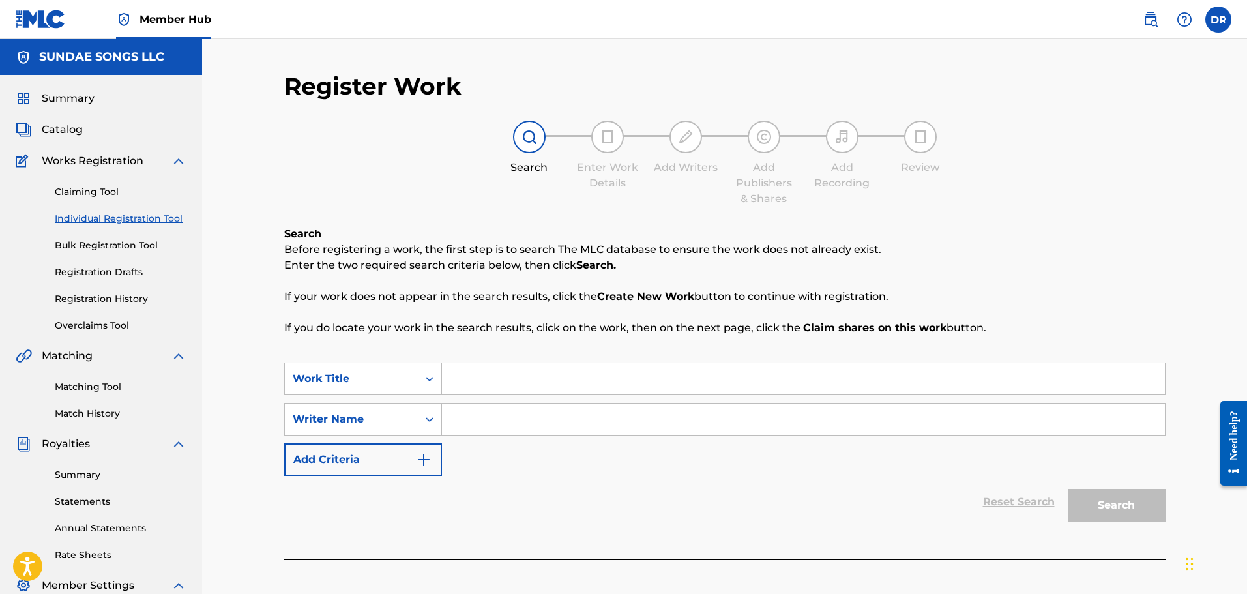
click at [473, 378] on input "Search Form" at bounding box center [803, 378] width 723 height 31
type input "ROCKET MAN"
click at [480, 413] on input "Search Form" at bounding box center [803, 419] width 723 height 31
type input "[PERSON_NAME]"
click at [1111, 502] on button "Search" at bounding box center [1117, 505] width 98 height 33
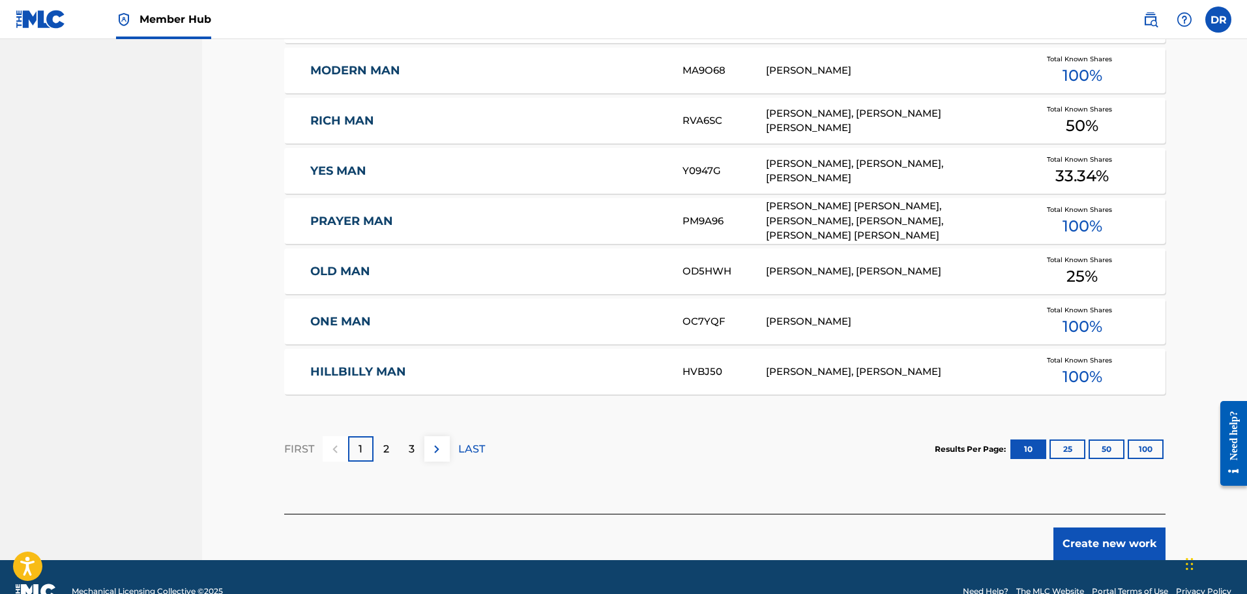
scroll to position [741, 0]
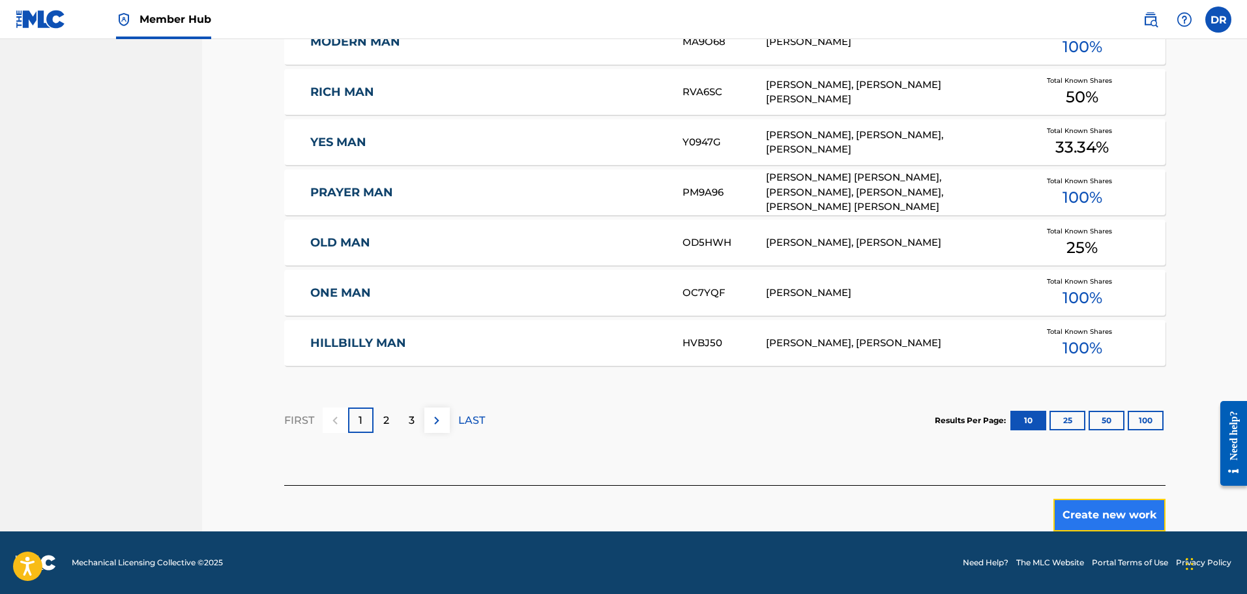
click at [1138, 516] on button "Create new work" at bounding box center [1110, 515] width 112 height 33
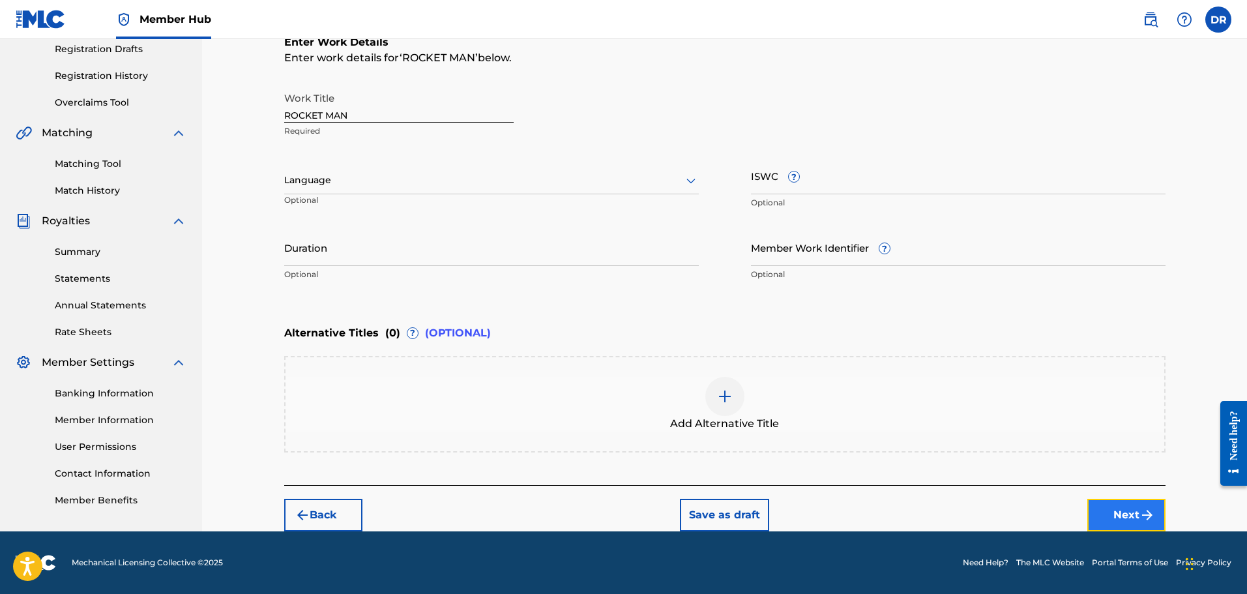
click at [1134, 505] on button "Next" at bounding box center [1126, 515] width 78 height 33
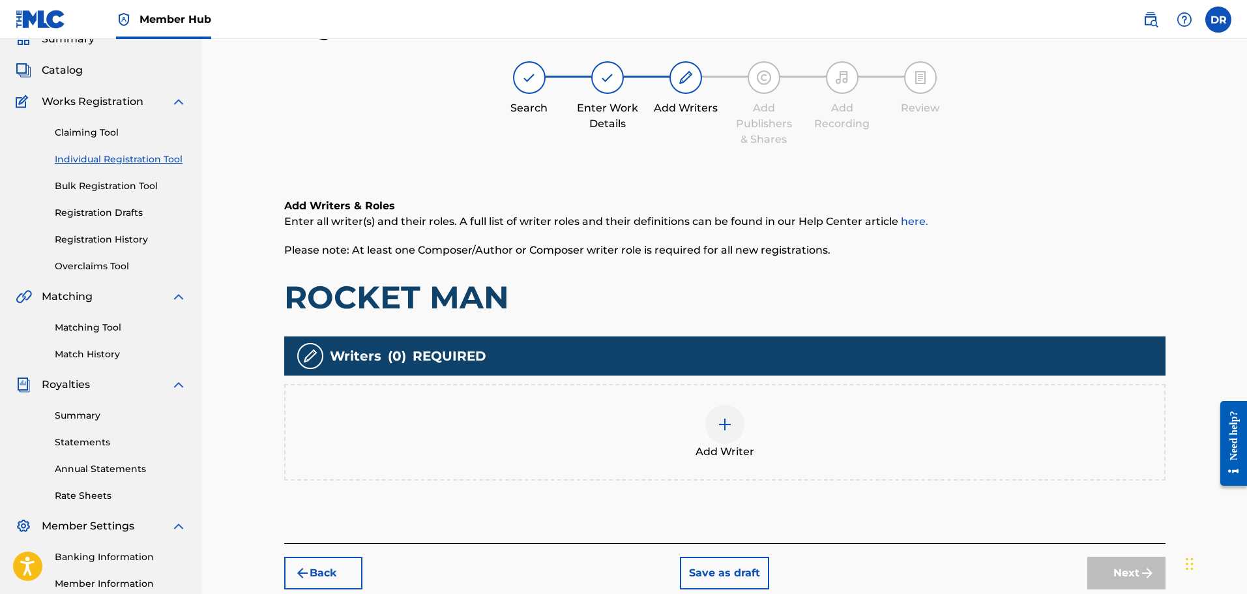
scroll to position [59, 0]
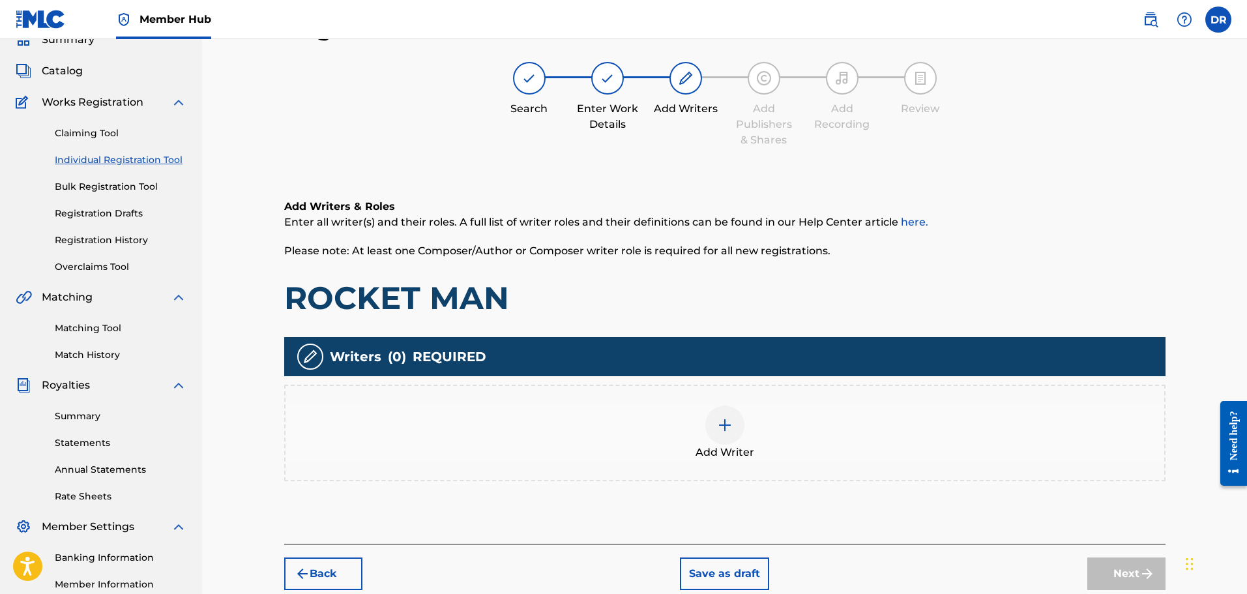
click at [725, 424] on img at bounding box center [725, 425] width 16 height 16
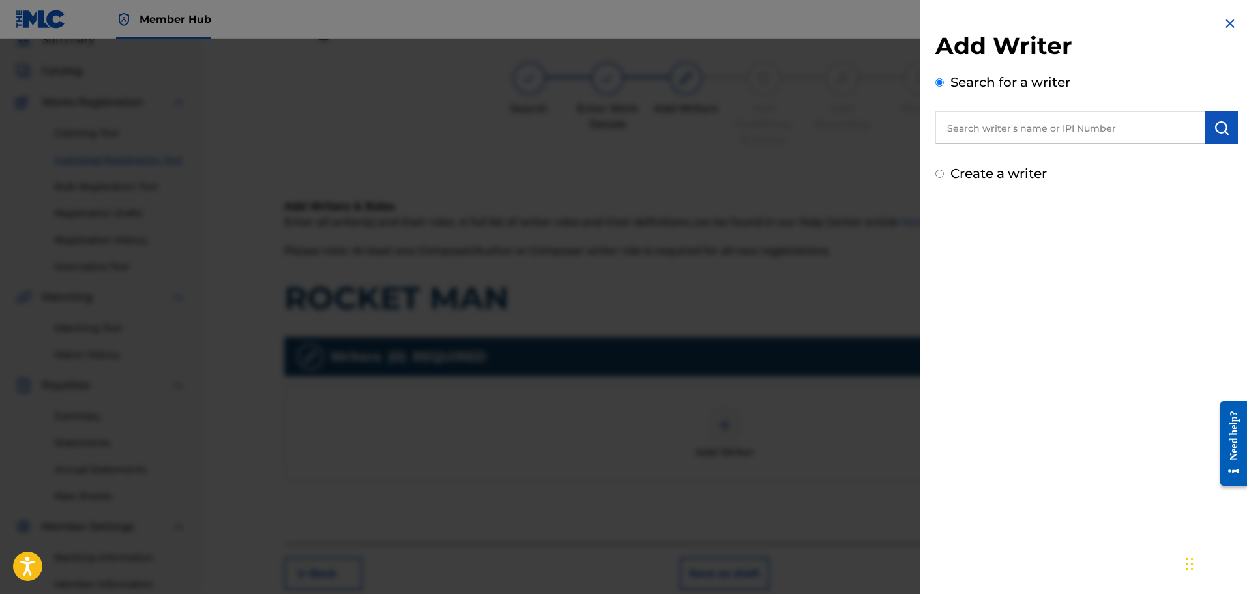
click at [960, 133] on input "text" at bounding box center [1071, 127] width 270 height 33
paste input "01153805077"
type input "01153805077"
click at [1214, 125] on img "submit" at bounding box center [1222, 128] width 16 height 16
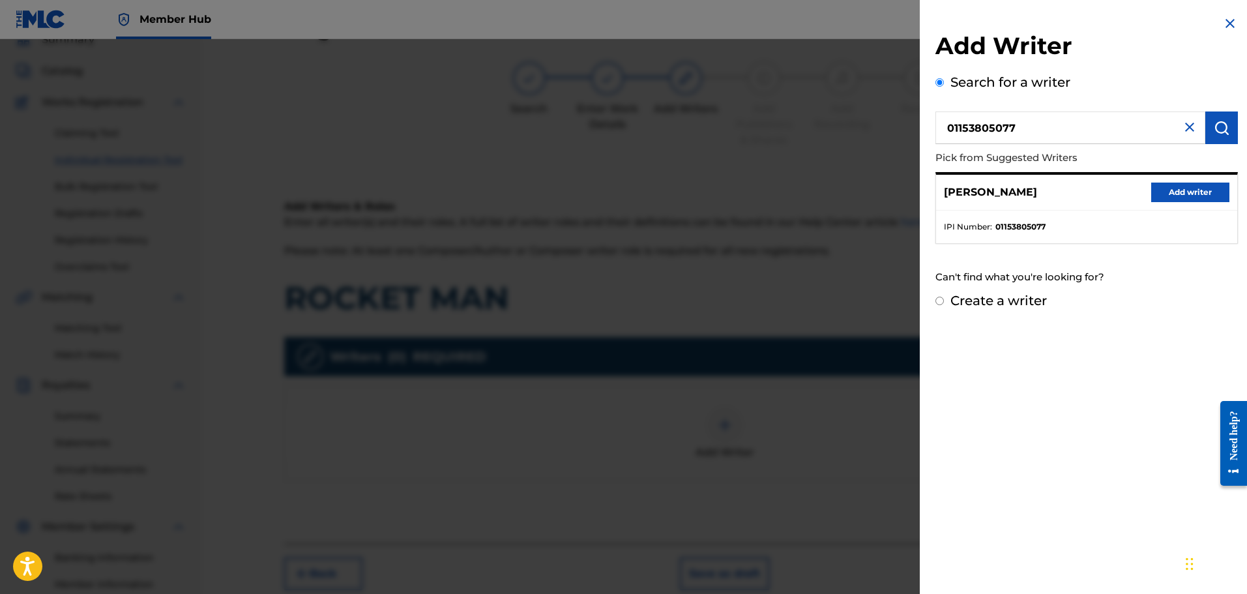
click at [1215, 205] on div "[PERSON_NAME] Add writer" at bounding box center [1086, 193] width 301 height 36
click at [1209, 199] on button "Add writer" at bounding box center [1190, 193] width 78 height 20
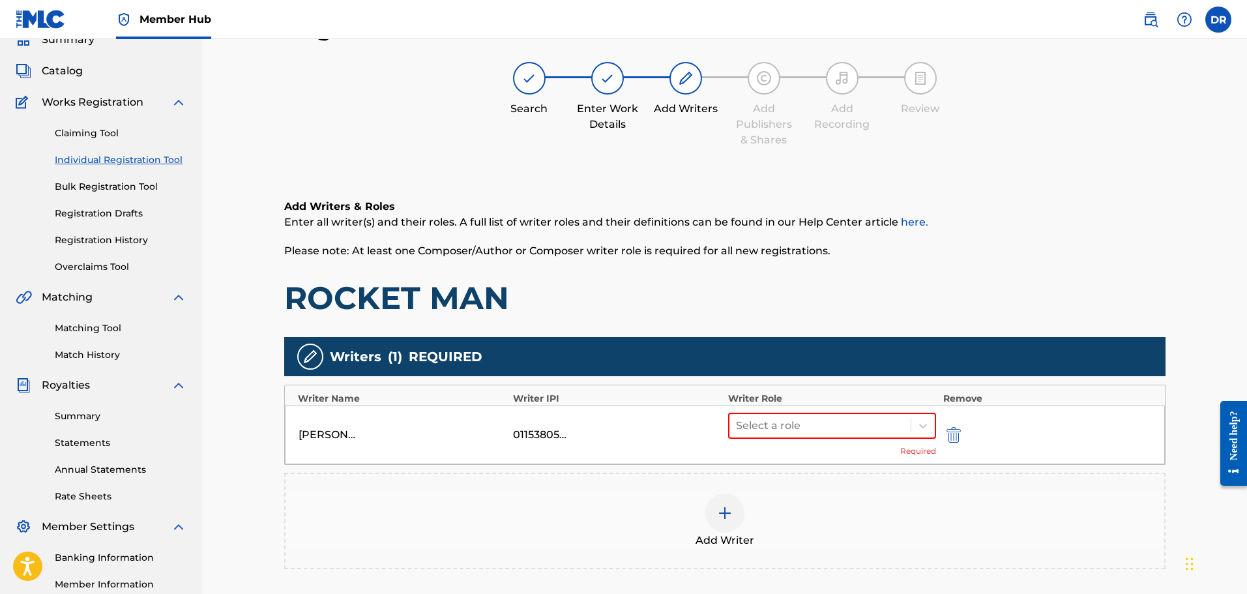
scroll to position [189, 0]
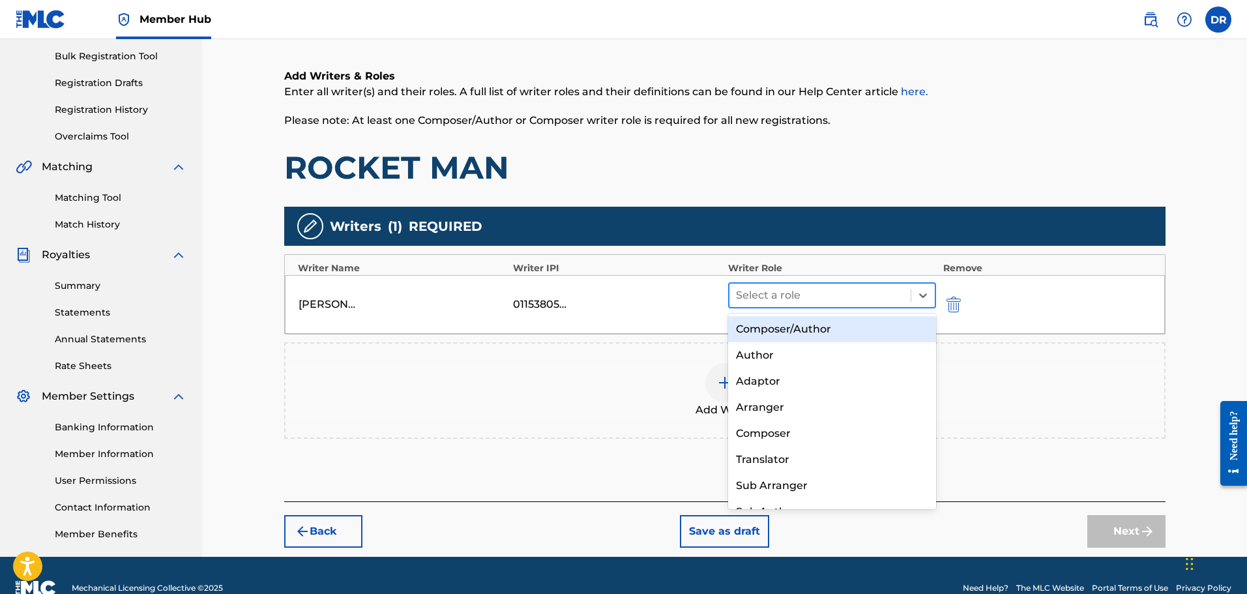
click at [866, 293] on div at bounding box center [820, 295] width 169 height 18
click at [870, 327] on div "Composer/Author" at bounding box center [832, 329] width 209 height 26
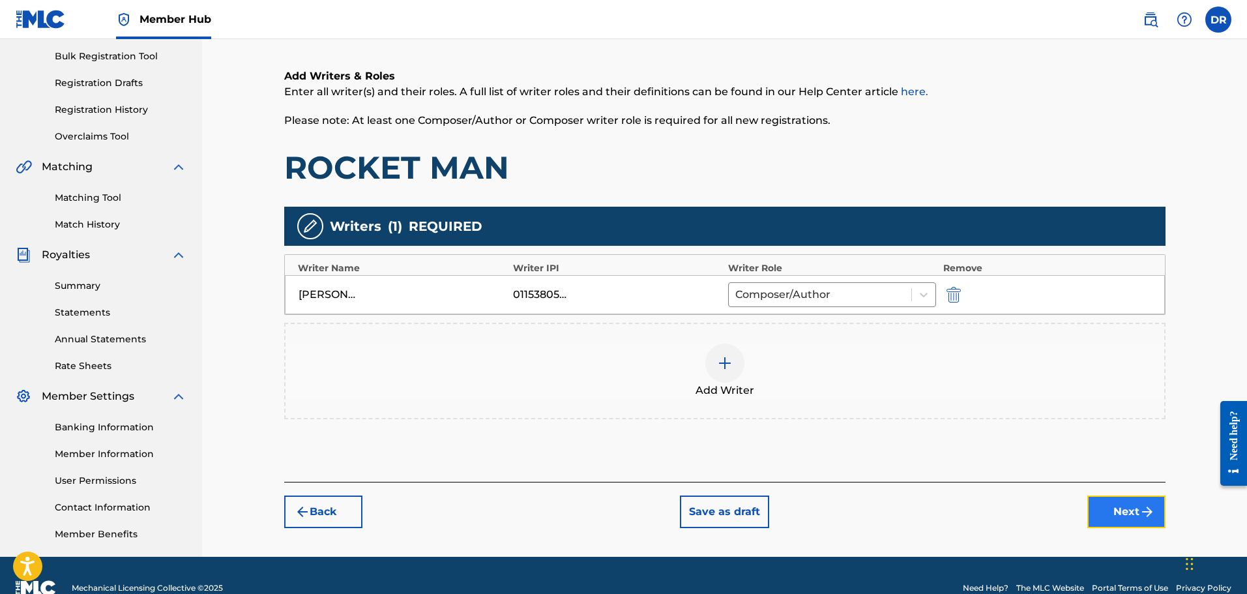
click at [1129, 510] on button "Next" at bounding box center [1126, 511] width 78 height 33
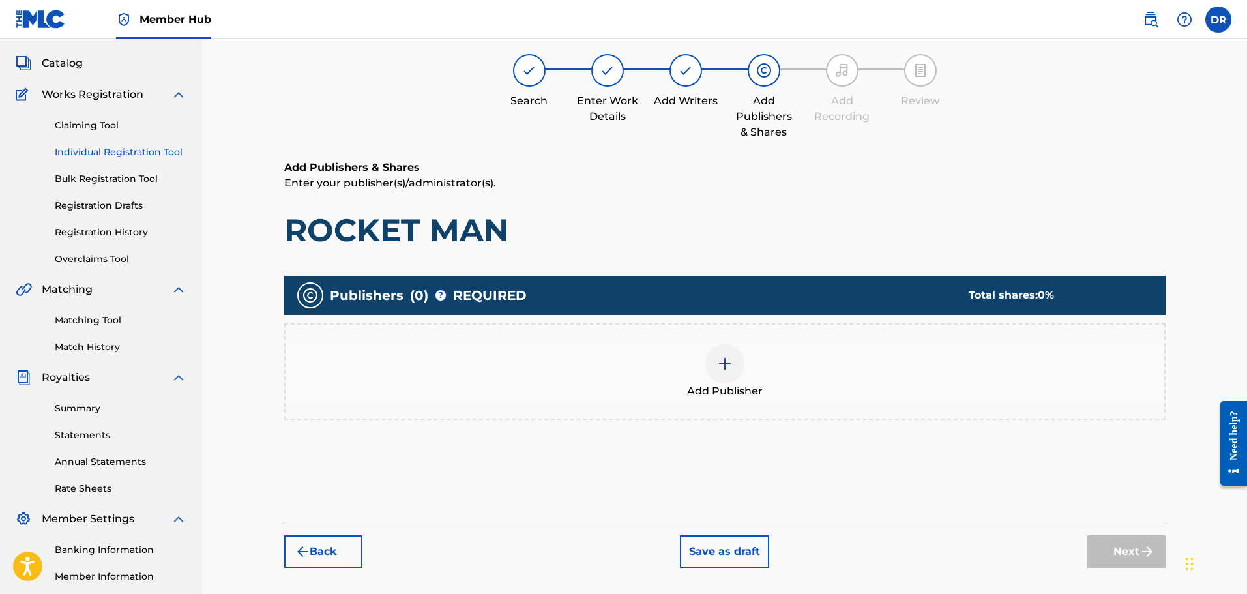
scroll to position [59, 0]
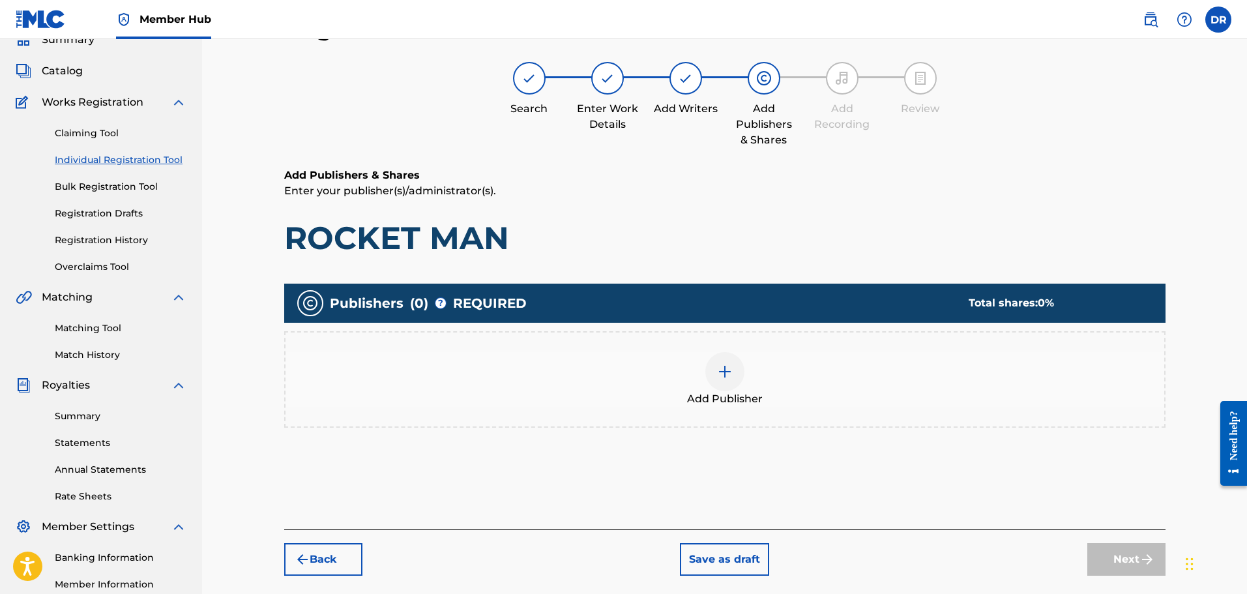
click at [724, 376] on img at bounding box center [725, 372] width 16 height 16
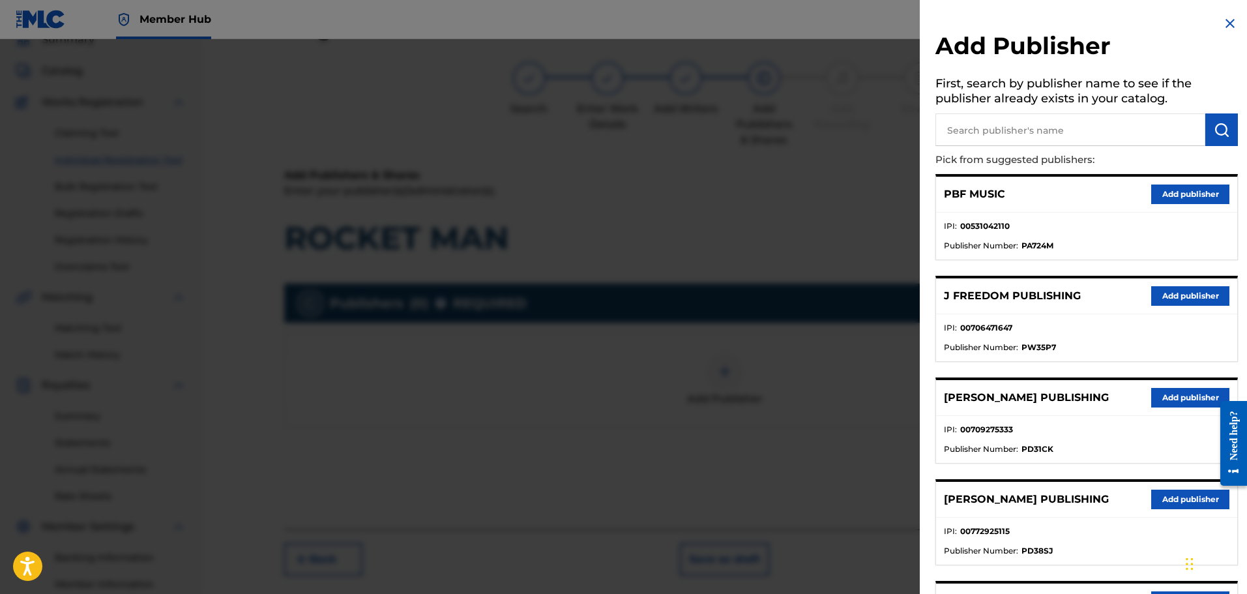
click at [988, 136] on input "text" at bounding box center [1071, 129] width 270 height 33
type input "199"
click at [1215, 126] on img "submit" at bounding box center [1222, 130] width 16 height 16
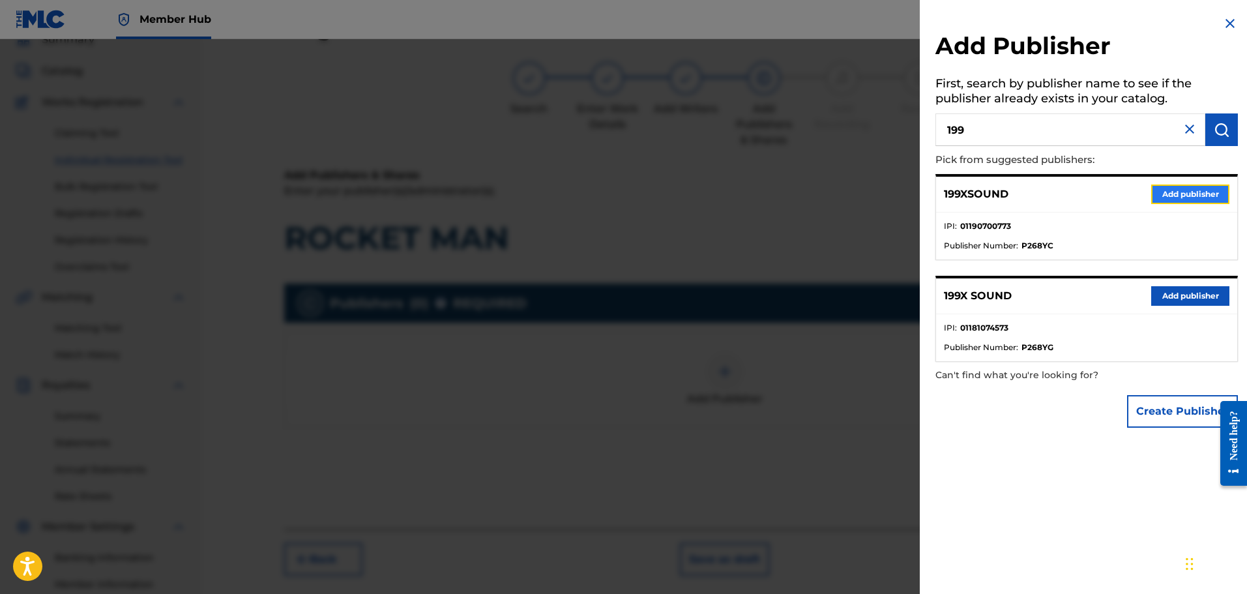
click at [1179, 192] on button "Add publisher" at bounding box center [1190, 194] width 78 height 20
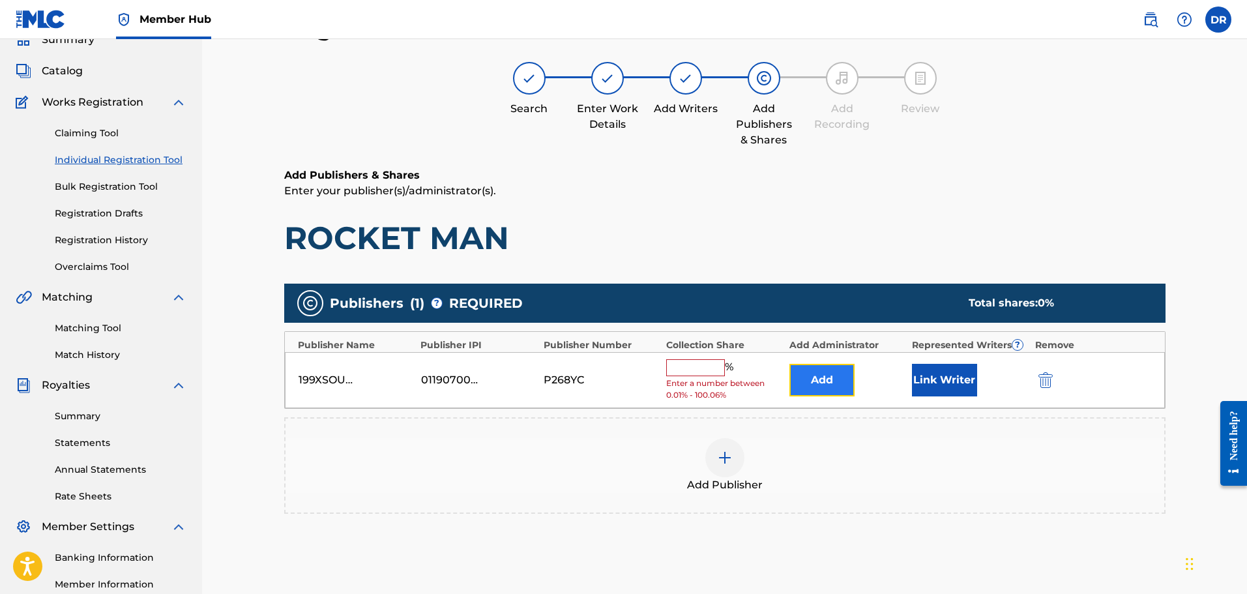
click at [813, 383] on button "Add" at bounding box center [822, 380] width 65 height 33
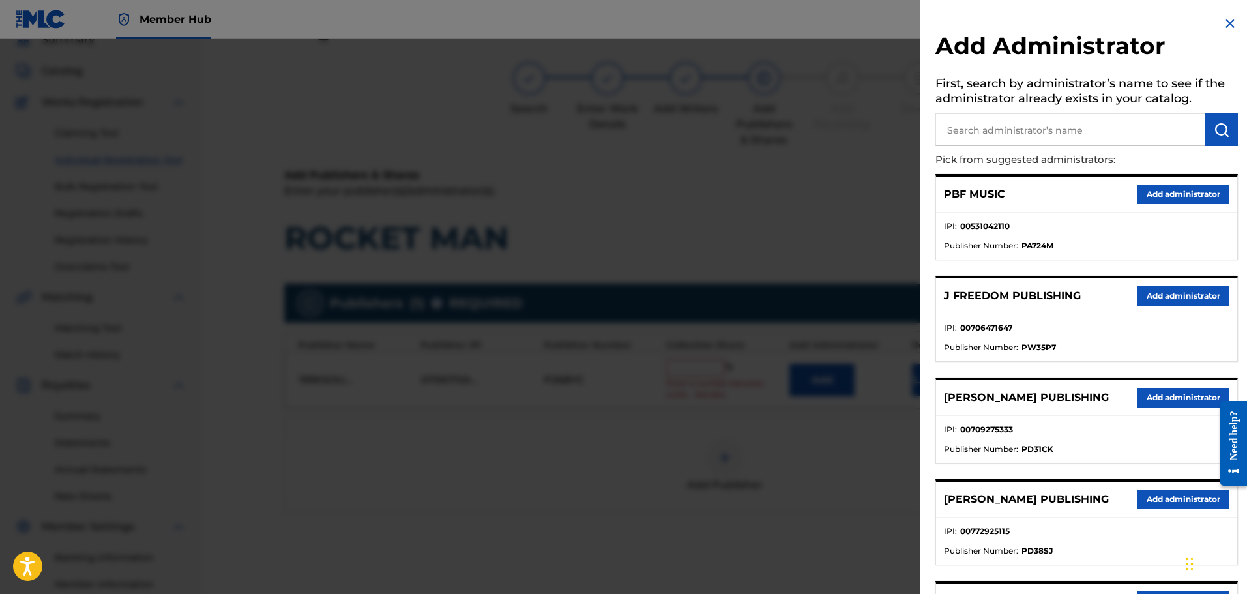
click at [1046, 124] on input "text" at bounding box center [1071, 129] width 270 height 33
type input "ALA"
click at [1218, 129] on img "submit" at bounding box center [1222, 130] width 16 height 16
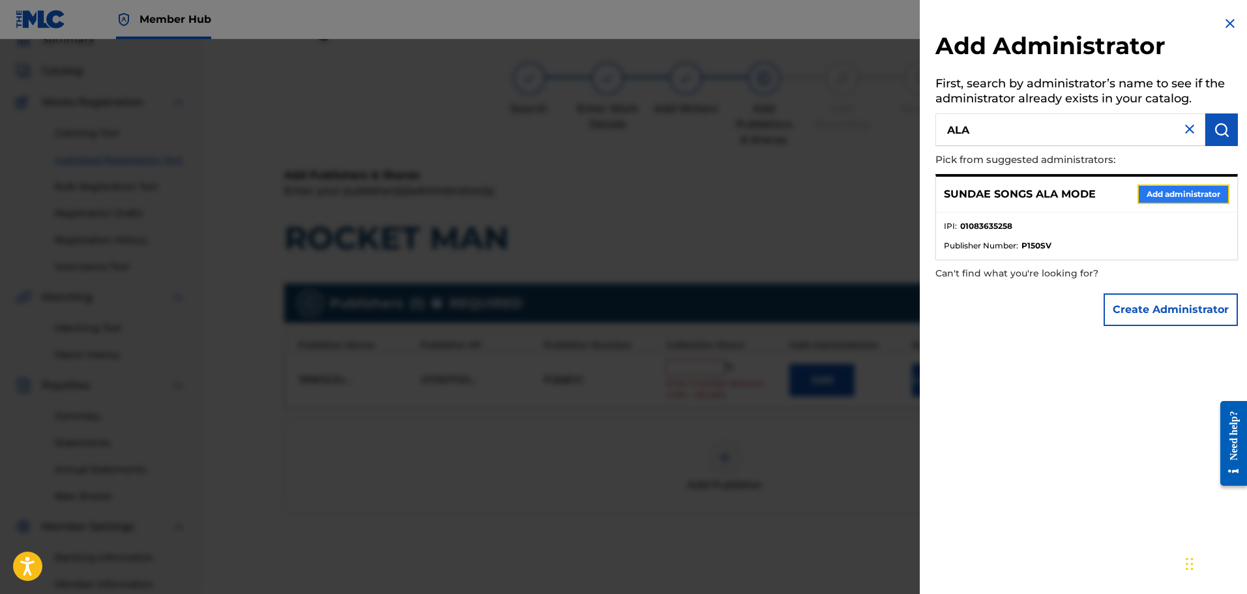
click at [1190, 188] on button "Add administrator" at bounding box center [1184, 194] width 92 height 20
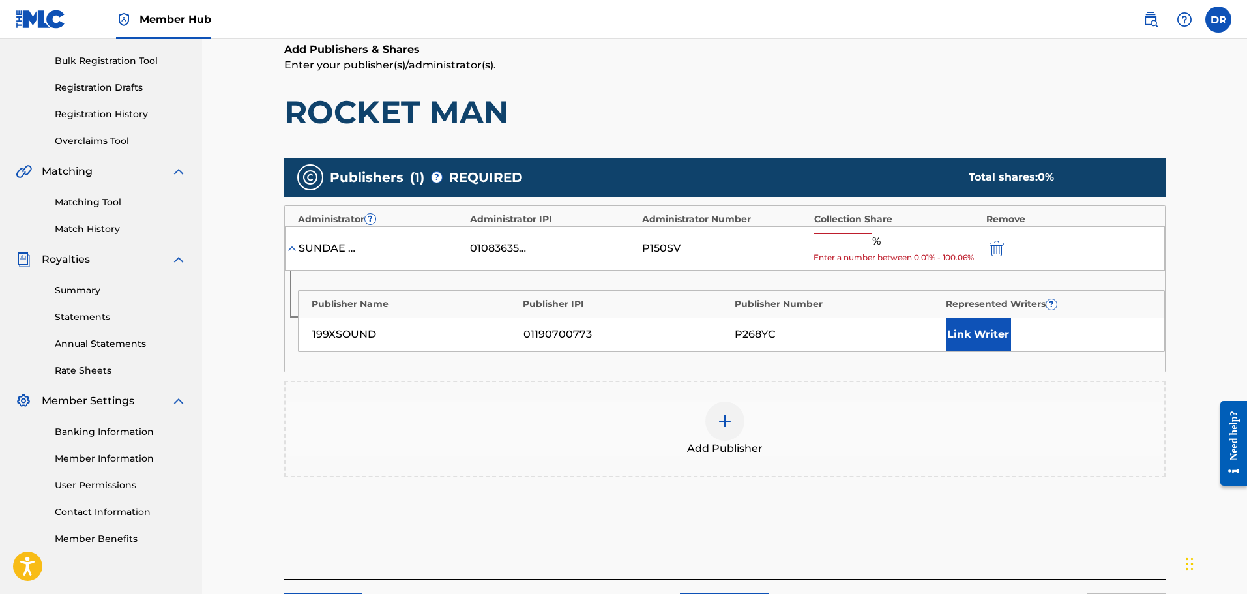
scroll to position [189, 0]
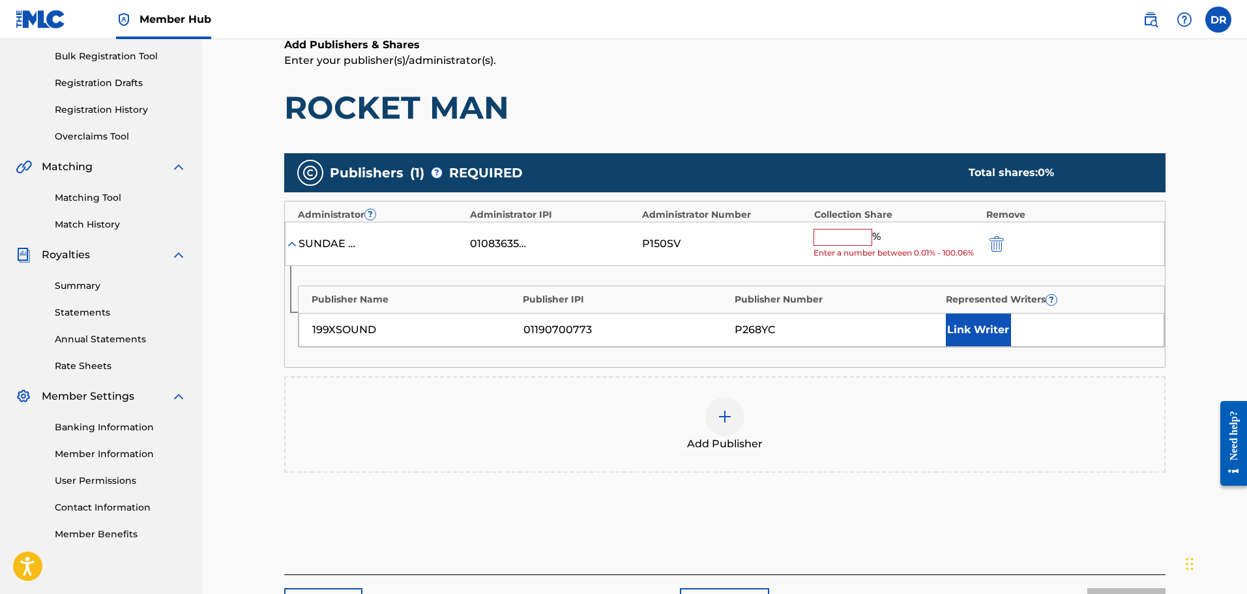
click at [841, 241] on input "text" at bounding box center [843, 237] width 59 height 17
type input "100"
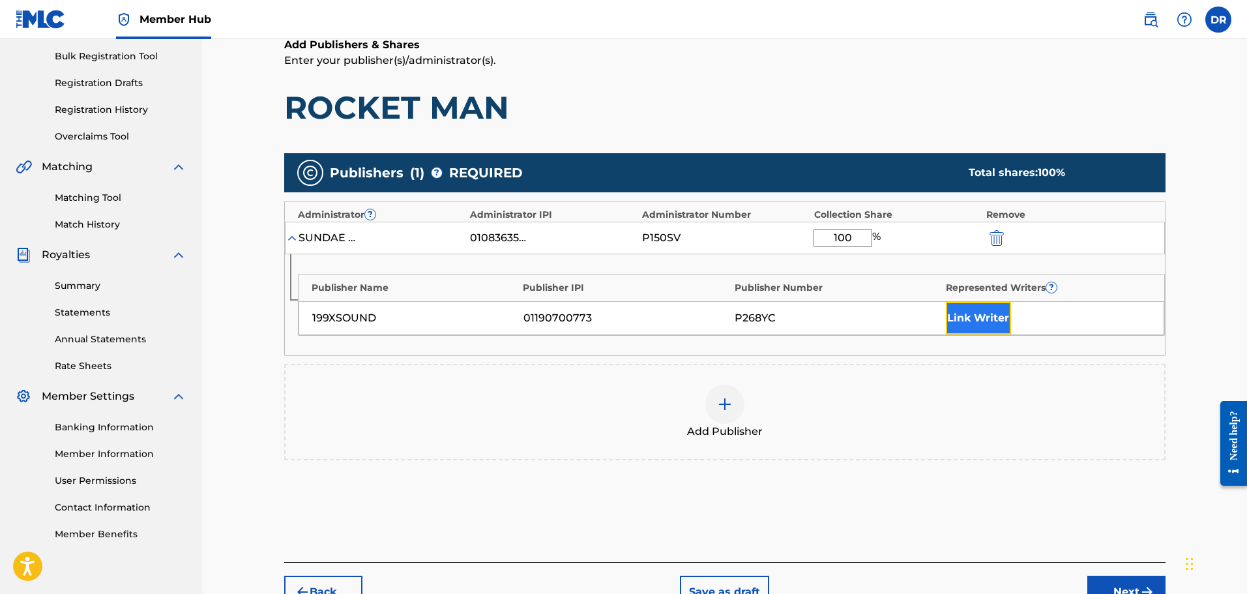
click at [983, 309] on button "Link Writer" at bounding box center [978, 318] width 65 height 33
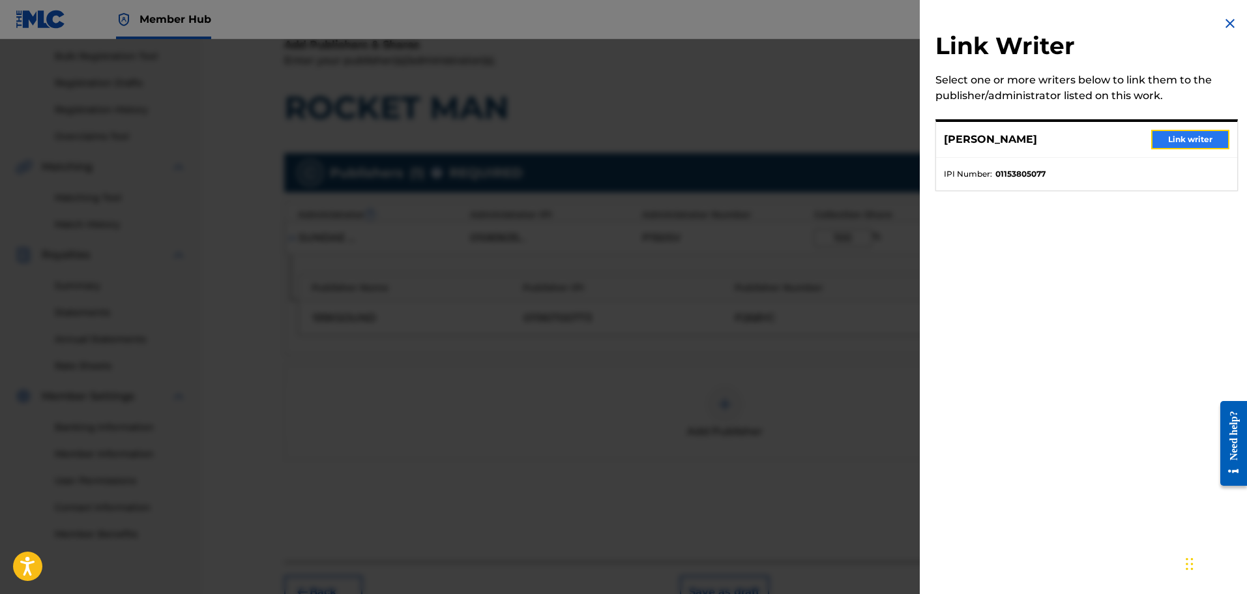
click at [1199, 137] on button "Link writer" at bounding box center [1190, 140] width 78 height 20
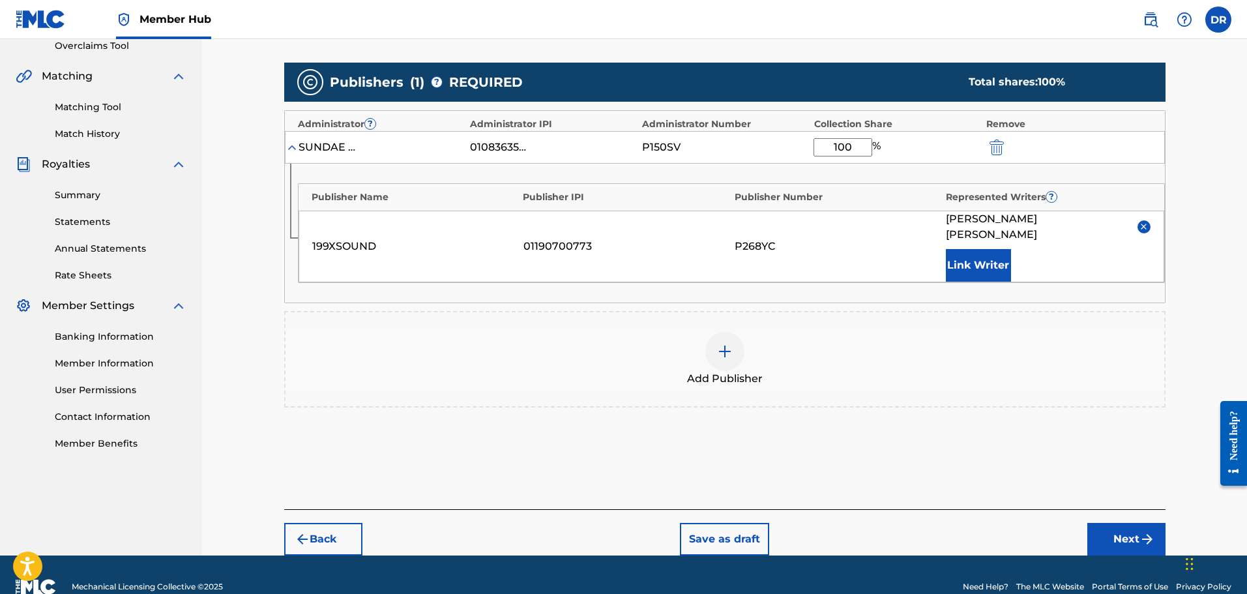
scroll to position [288, 0]
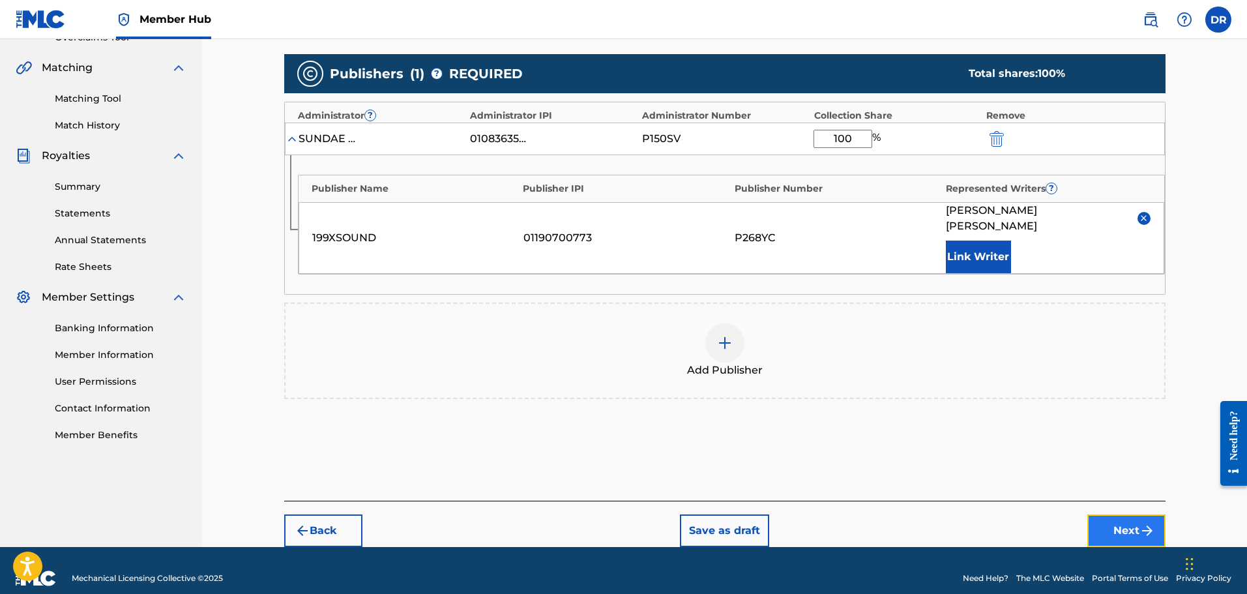
click at [1131, 514] on button "Next" at bounding box center [1126, 530] width 78 height 33
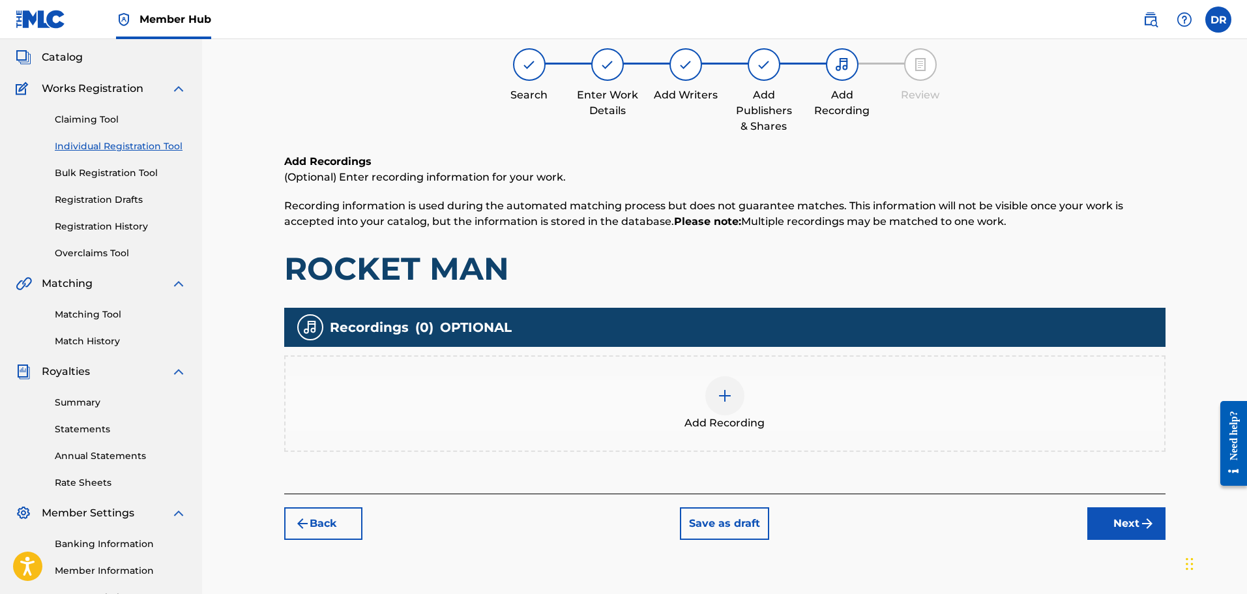
scroll to position [59, 0]
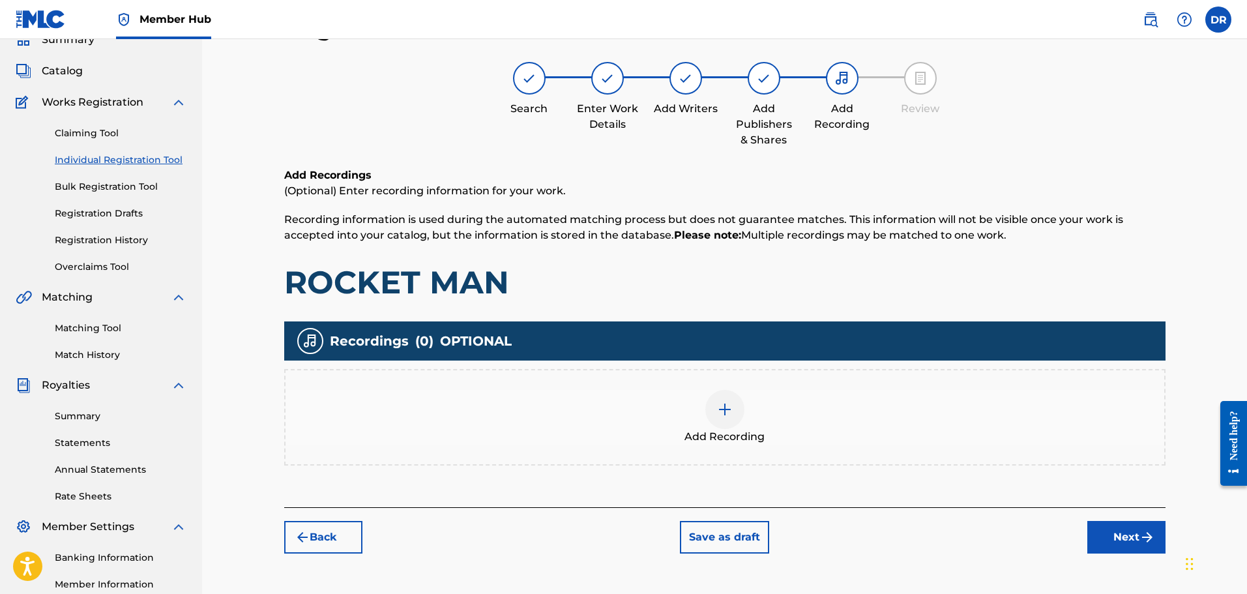
click at [726, 408] on img at bounding box center [725, 410] width 16 height 16
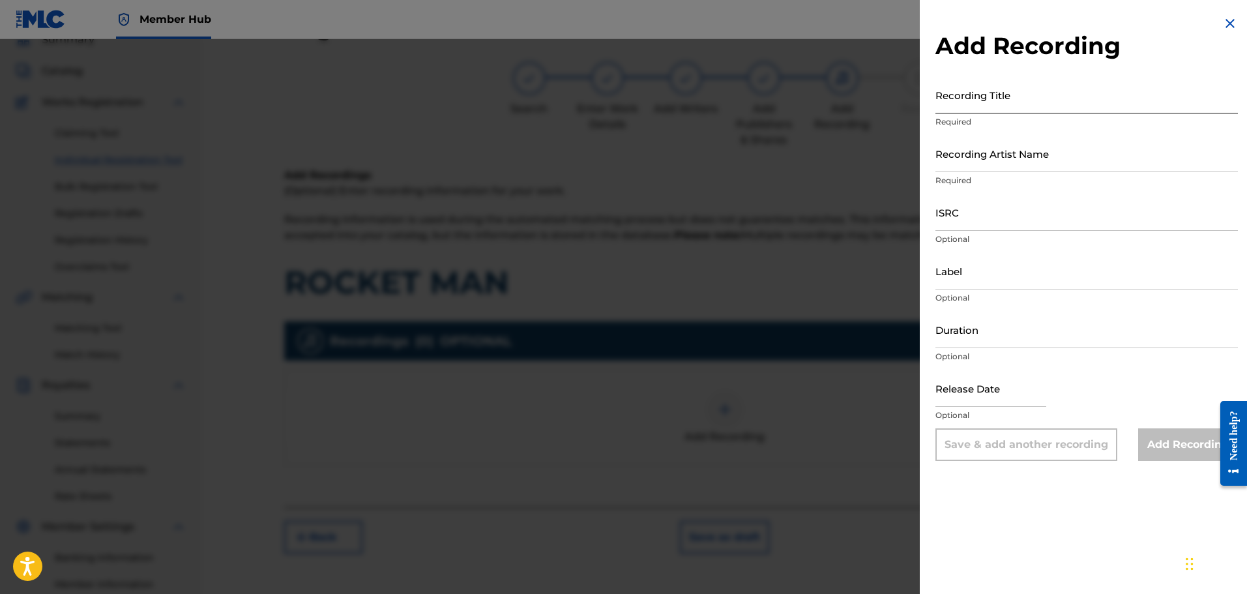
click at [965, 107] on input "Recording Title" at bounding box center [1087, 94] width 303 height 37
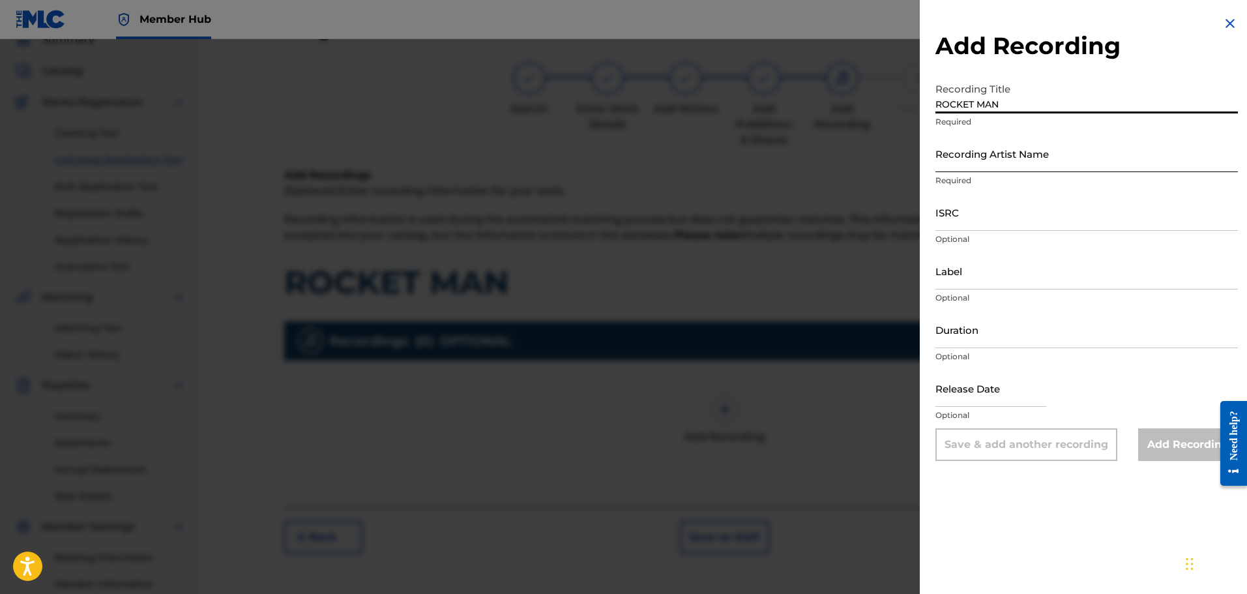
type input "ROCKET MAN"
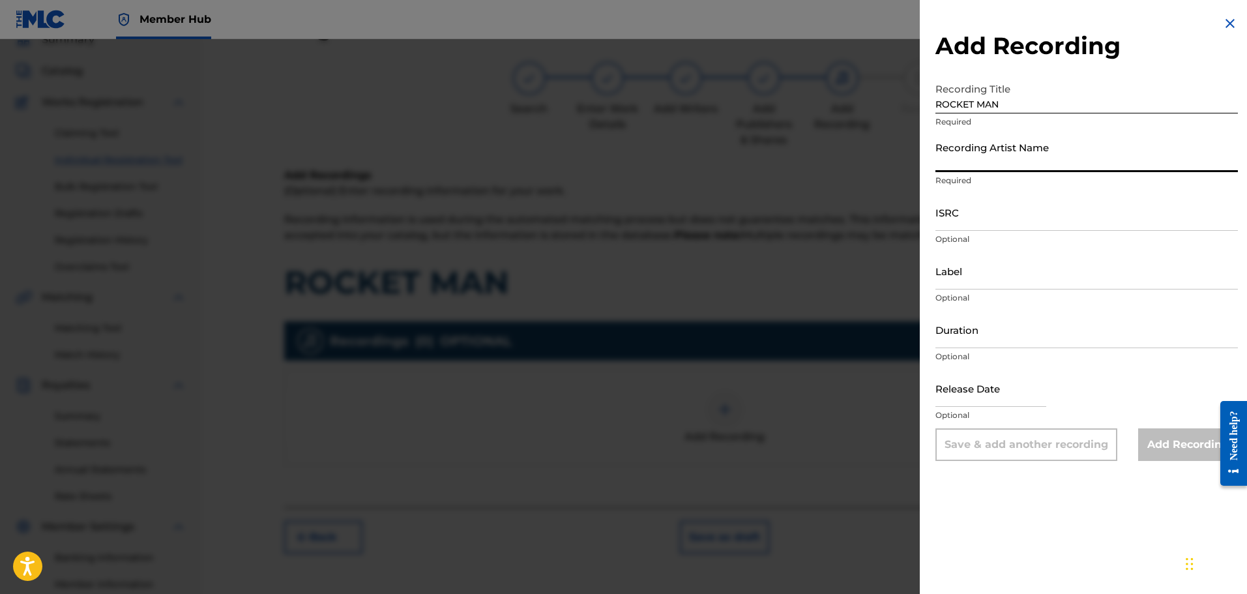
click at [994, 144] on input "Recording Artist Name" at bounding box center [1087, 153] width 303 height 37
paste input "LOAT!"
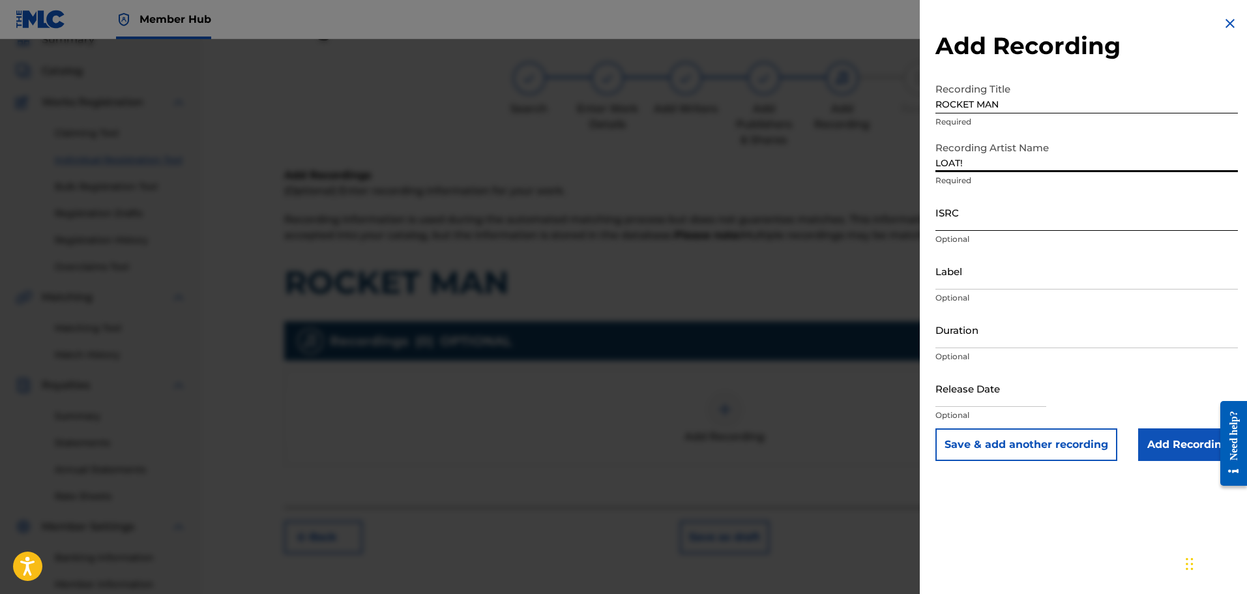
type input "LOAT!"
click at [994, 218] on input "ISRC" at bounding box center [1087, 212] width 303 height 37
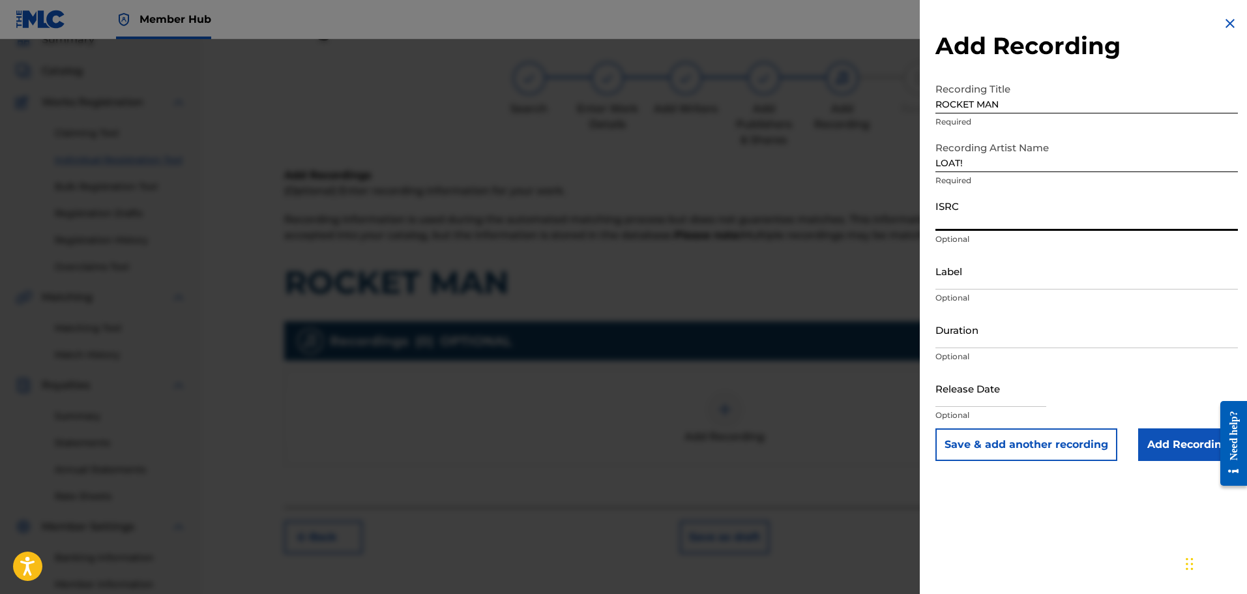
paste input "QZPEW2416605"
type input "QZPEW2416605"
click at [1158, 441] on input "Add Recording" at bounding box center [1188, 444] width 100 height 33
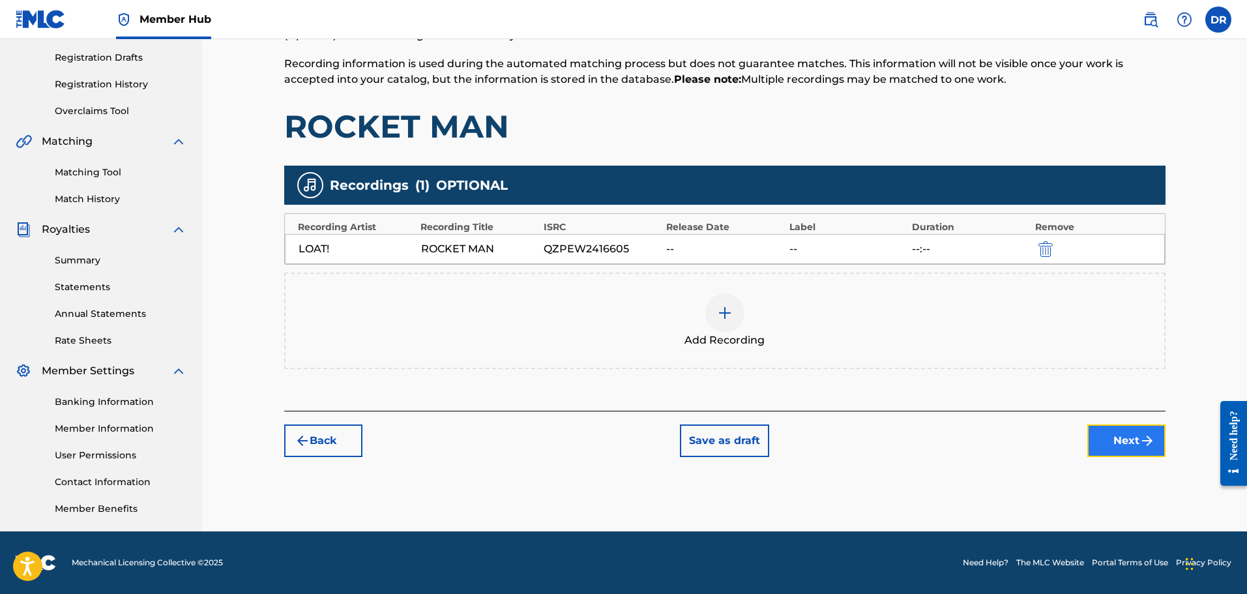
click at [1138, 445] on button "Next" at bounding box center [1126, 440] width 78 height 33
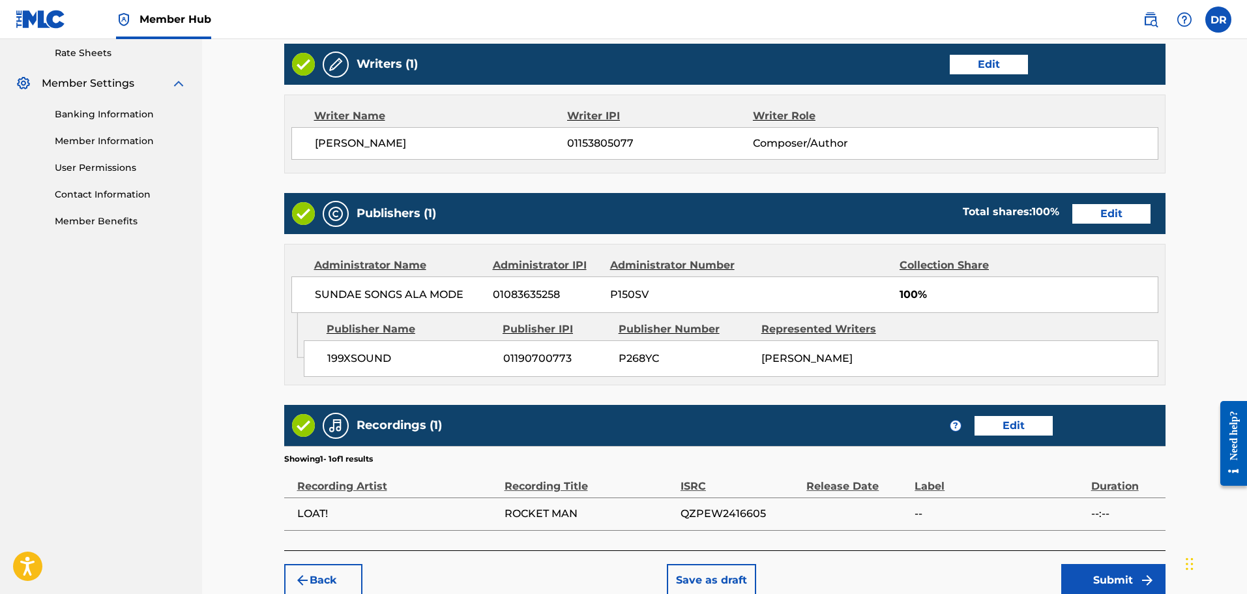
scroll to position [567, 0]
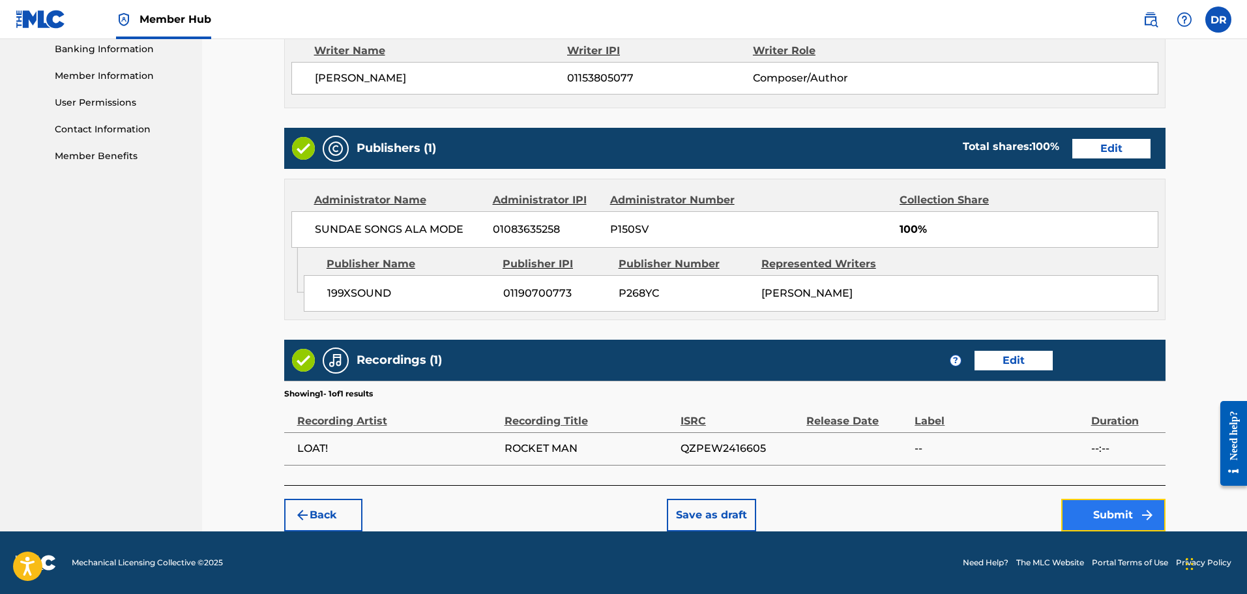
click at [1125, 512] on button "Submit" at bounding box center [1113, 515] width 104 height 33
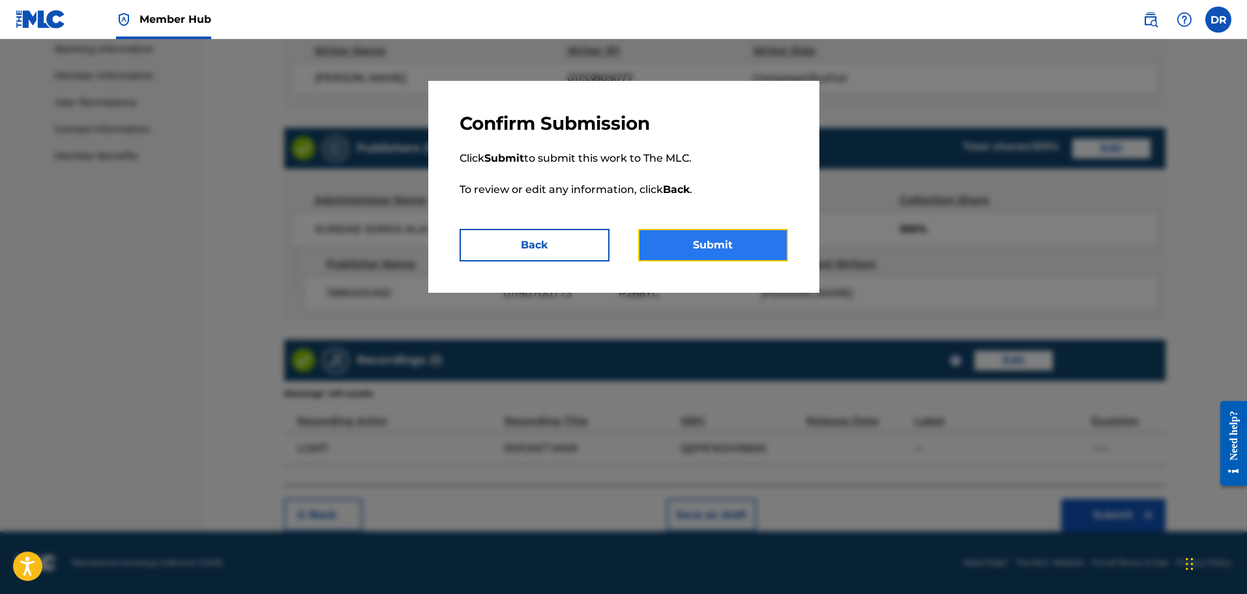
click at [746, 249] on button "Submit" at bounding box center [713, 245] width 150 height 33
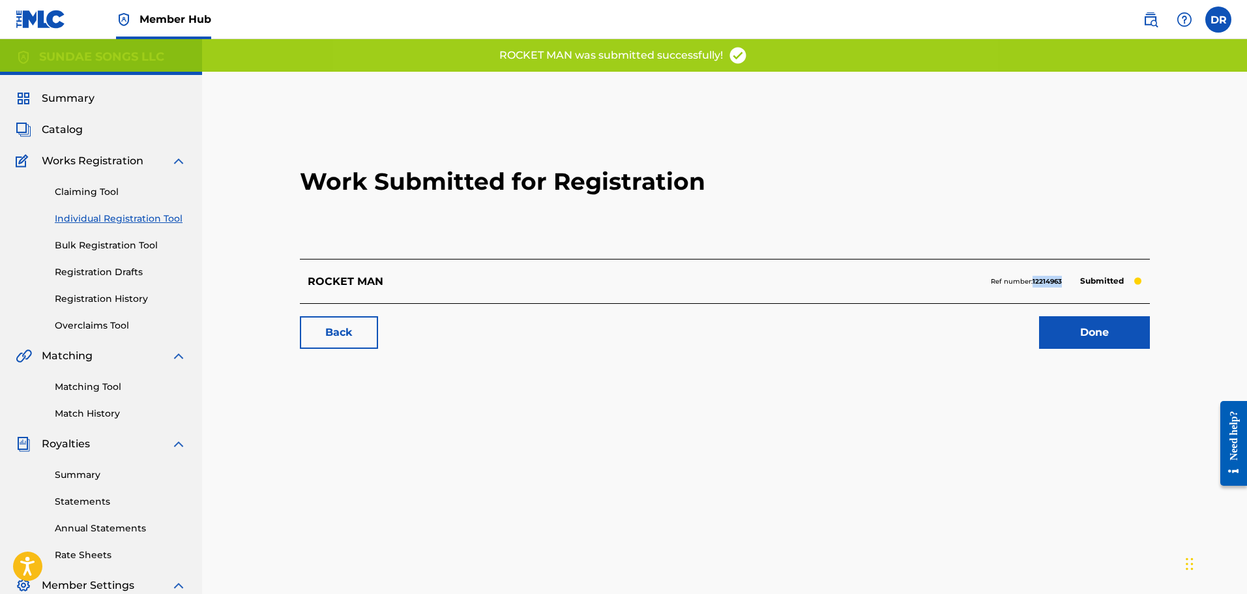
drag, startPoint x: 1065, startPoint y: 286, endPoint x: 1033, endPoint y: 284, distance: 32.6
click at [1033, 284] on div "Ref number: 12214963 Submitted" at bounding box center [1066, 282] width 151 height 18
copy strong "12214963"
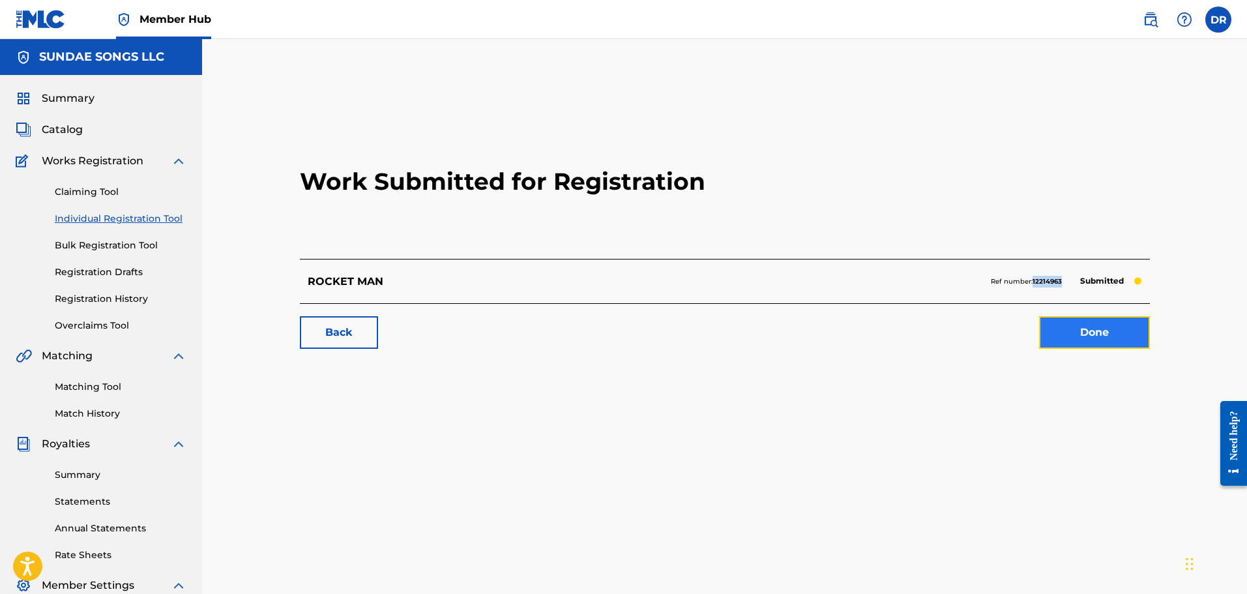
click at [1100, 323] on link "Done" at bounding box center [1094, 332] width 111 height 33
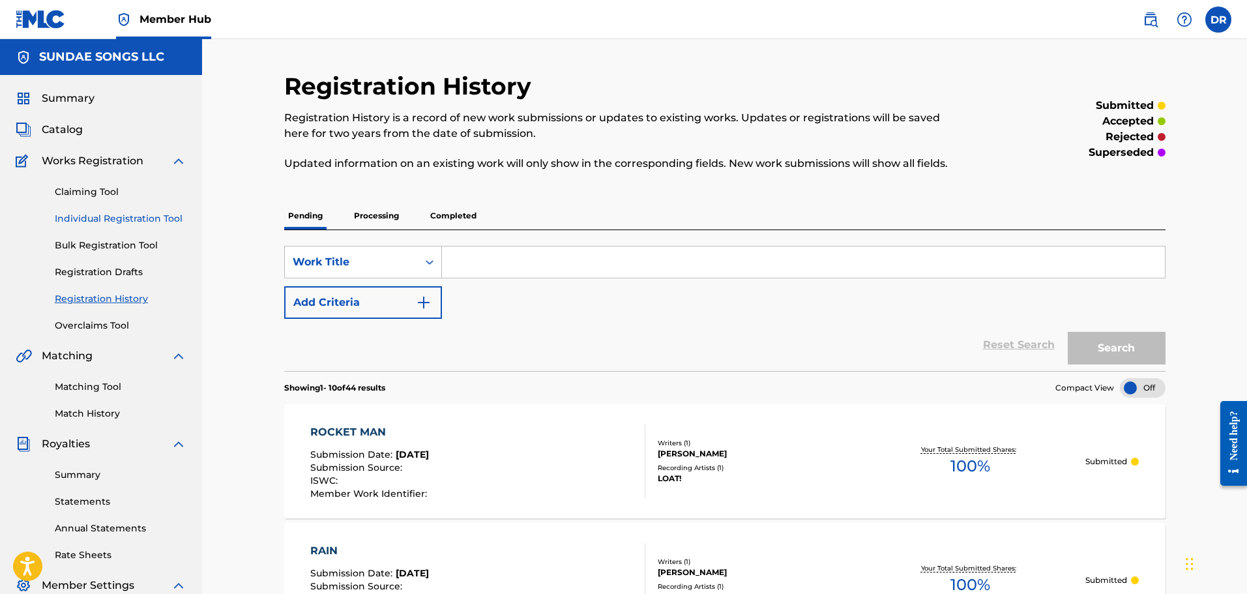
click at [123, 216] on link "Individual Registration Tool" at bounding box center [121, 219] width 132 height 14
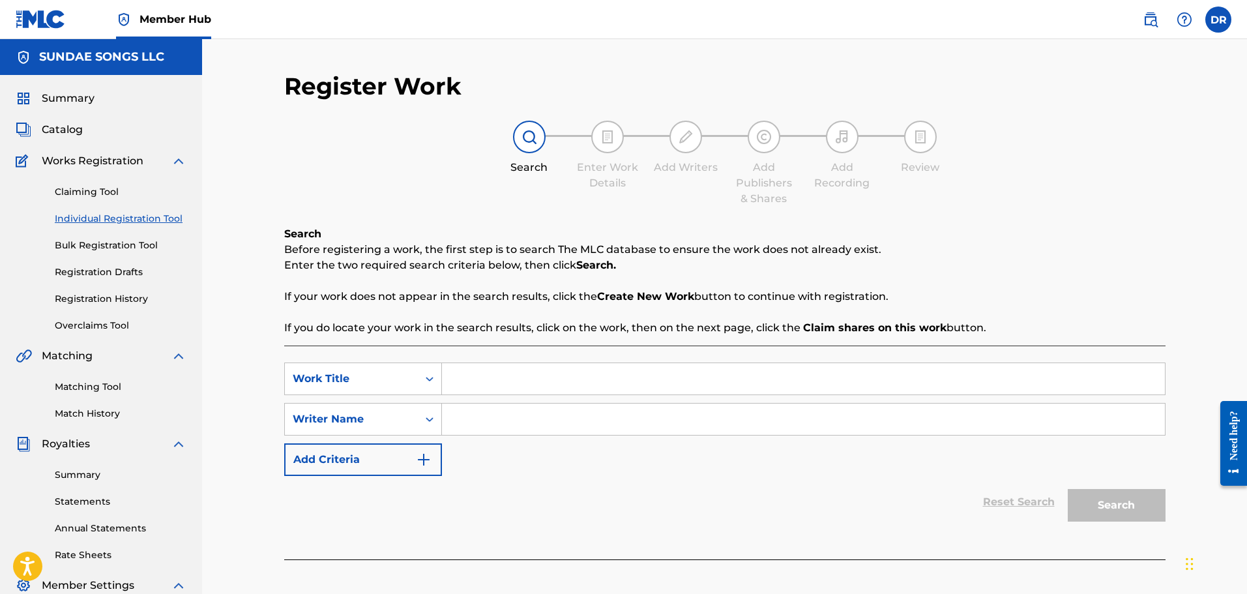
click at [515, 376] on input "Search Form" at bounding box center [803, 378] width 723 height 31
type input "TAKE ME OUT PART 4"
click at [503, 422] on input "Search Form" at bounding box center [803, 419] width 723 height 31
type input "[PERSON_NAME]"
click at [1115, 514] on button "Search" at bounding box center [1117, 505] width 98 height 33
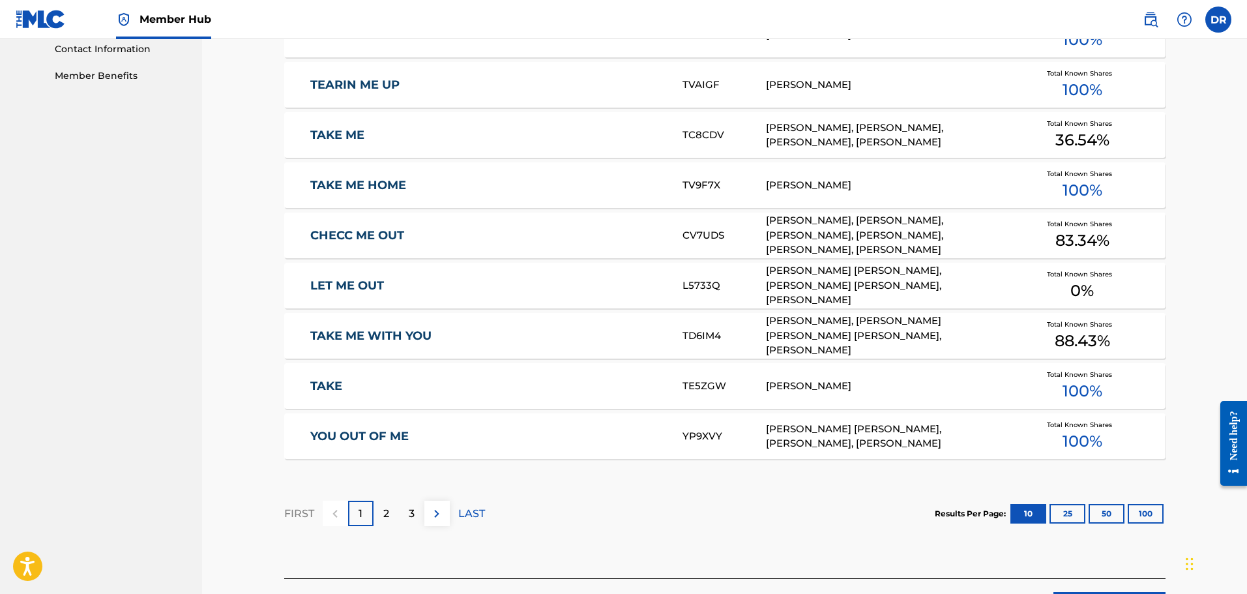
scroll to position [717, 0]
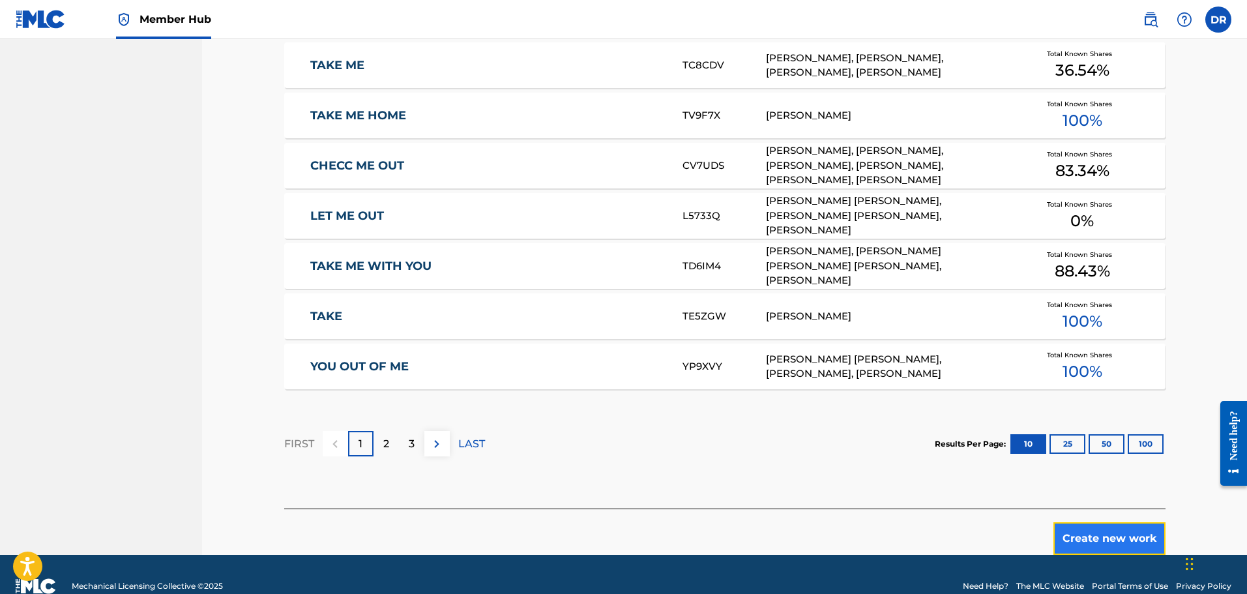
click at [1080, 538] on button "Create new work" at bounding box center [1110, 538] width 112 height 33
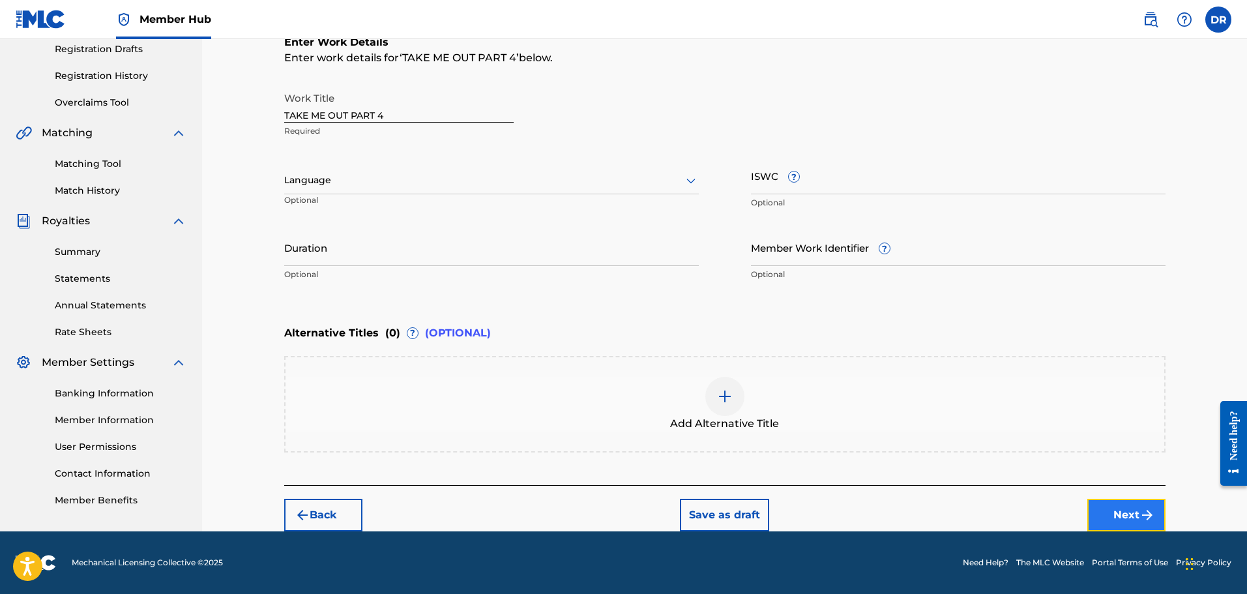
click at [1127, 513] on button "Next" at bounding box center [1126, 515] width 78 height 33
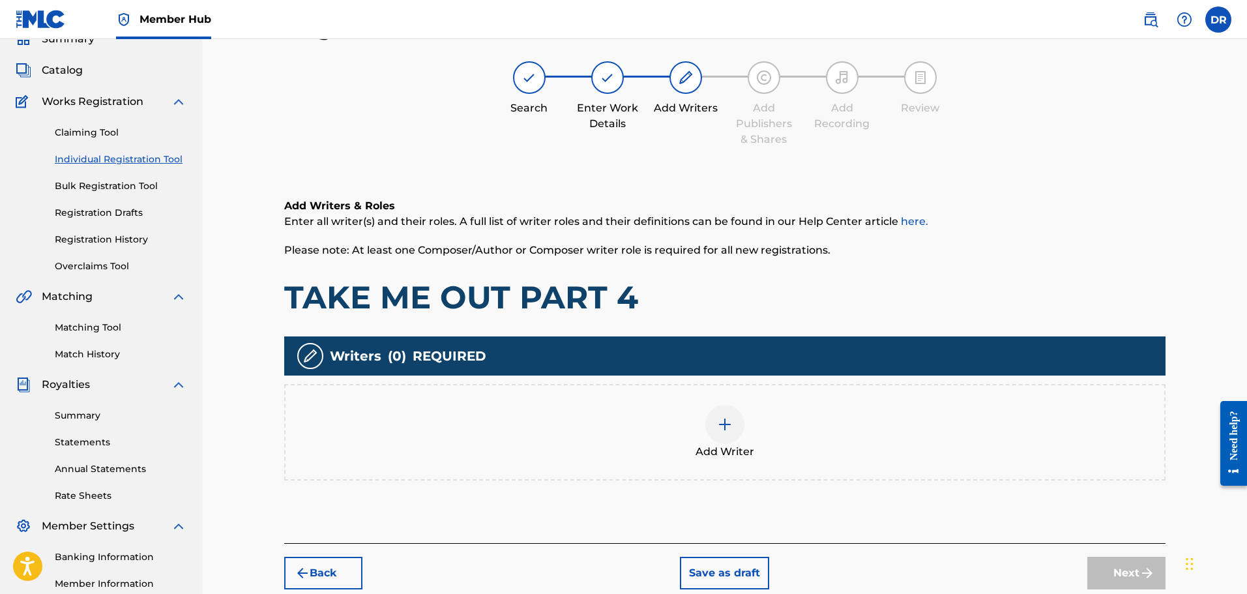
scroll to position [59, 0]
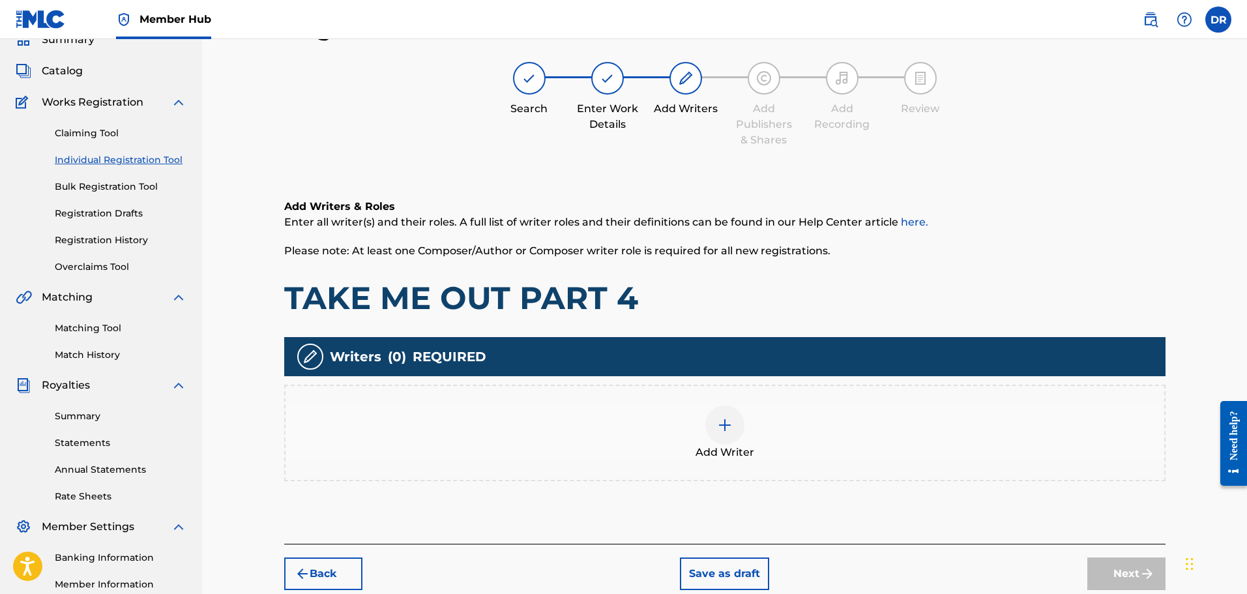
click at [729, 424] on img at bounding box center [725, 425] width 16 height 16
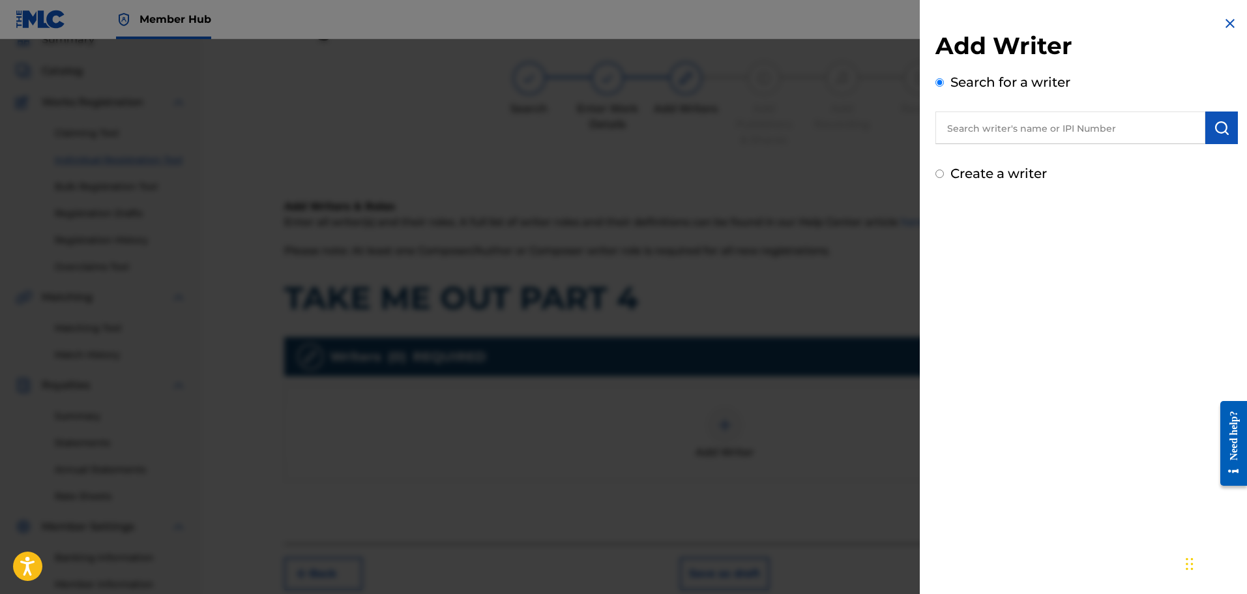
click at [956, 133] on input "text" at bounding box center [1071, 127] width 270 height 33
paste input "01153805077"
type input "01153805077"
click at [1217, 126] on img "submit" at bounding box center [1222, 128] width 16 height 16
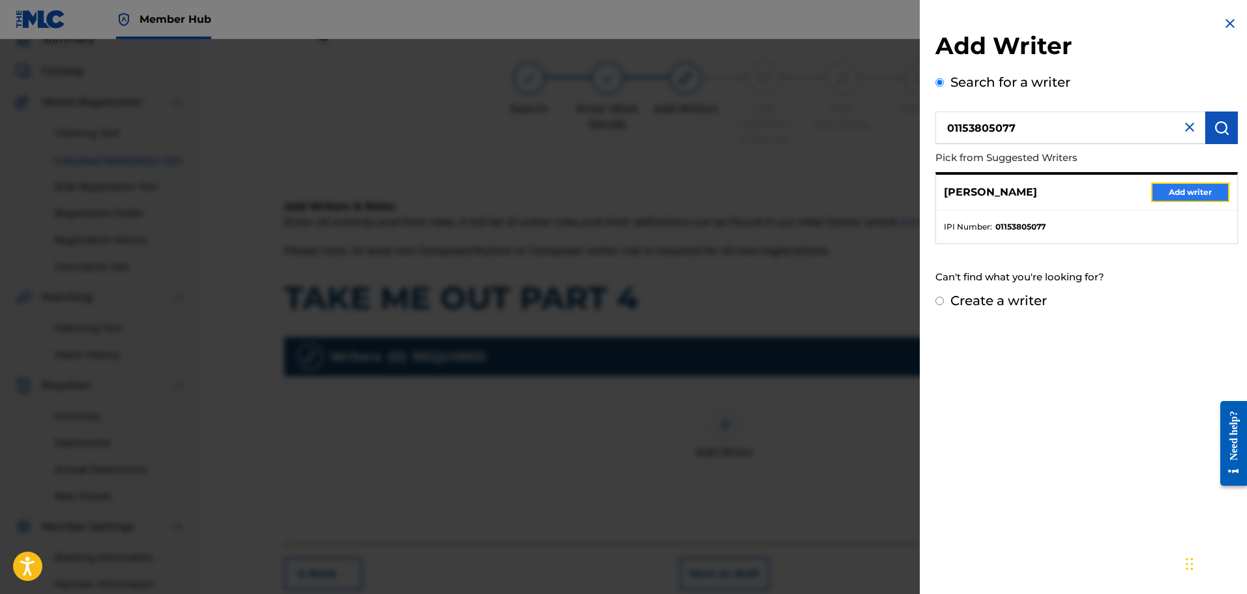
click at [1179, 197] on button "Add writer" at bounding box center [1190, 193] width 78 height 20
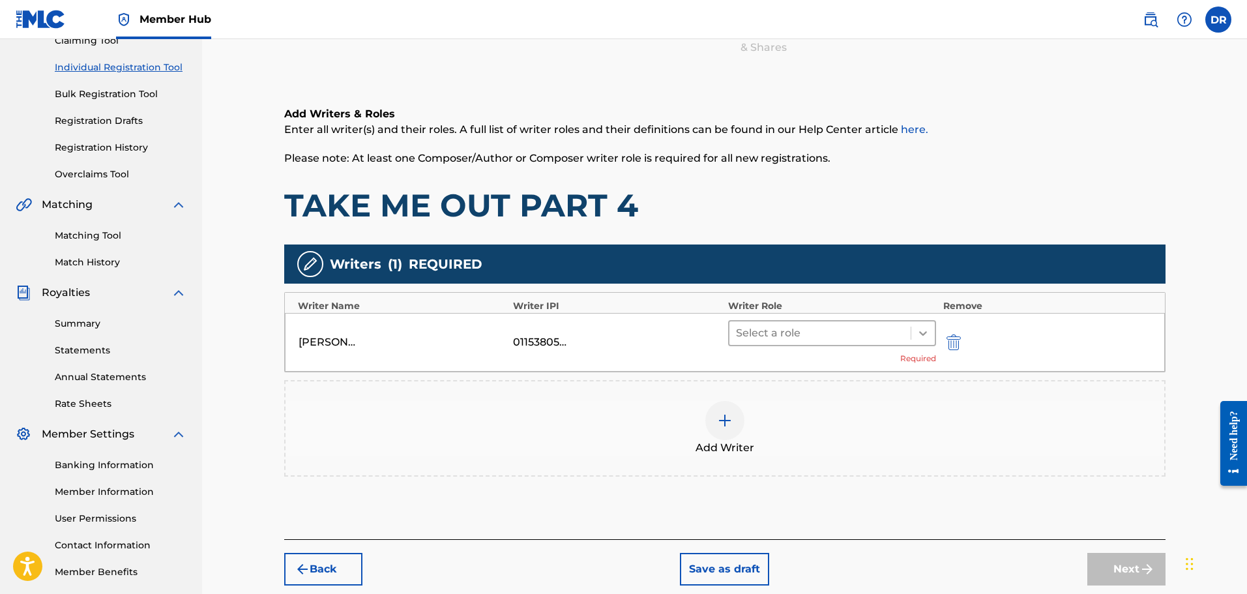
scroll to position [189, 0]
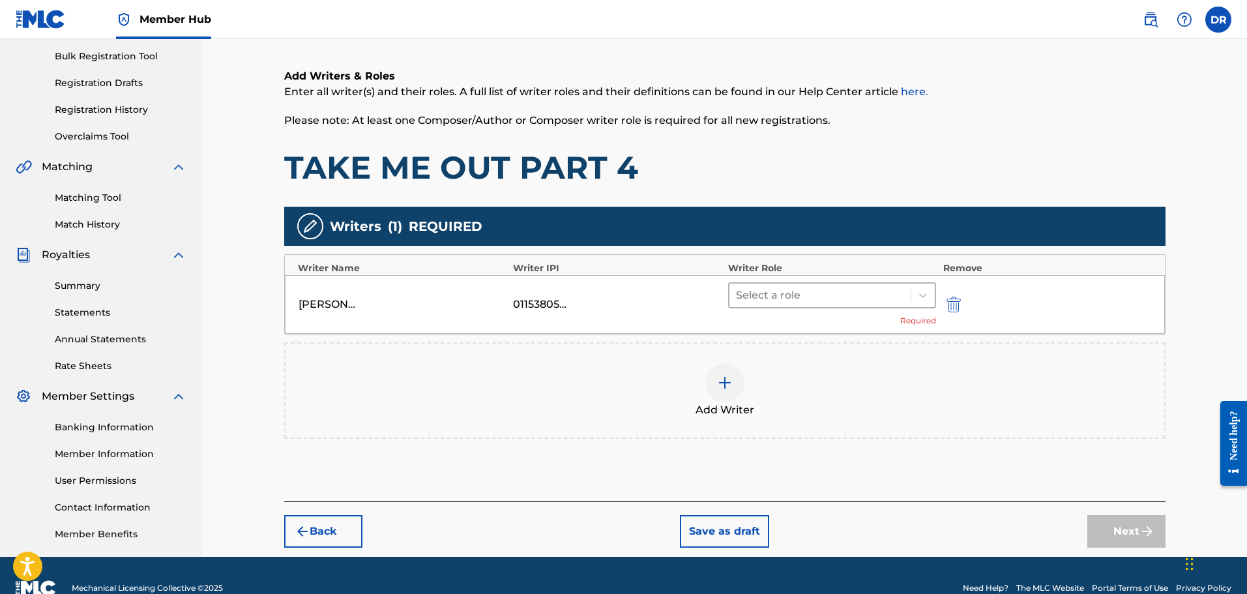
click at [879, 290] on div at bounding box center [820, 295] width 169 height 18
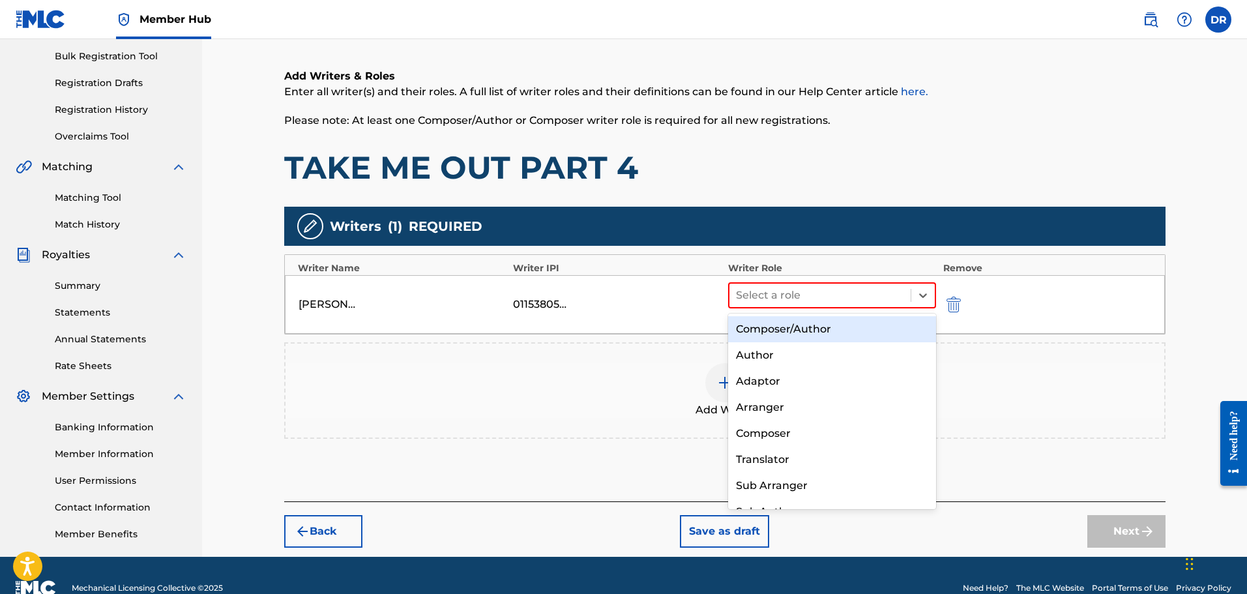
click at [876, 323] on div "Composer/Author" at bounding box center [832, 329] width 209 height 26
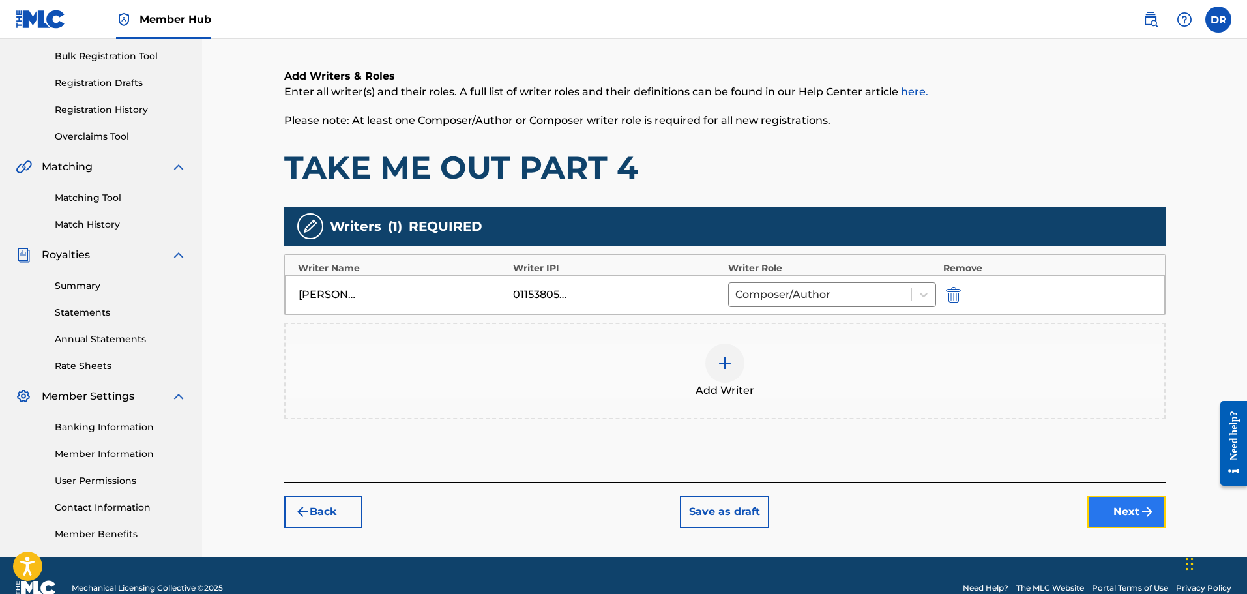
click at [1125, 501] on button "Next" at bounding box center [1126, 511] width 78 height 33
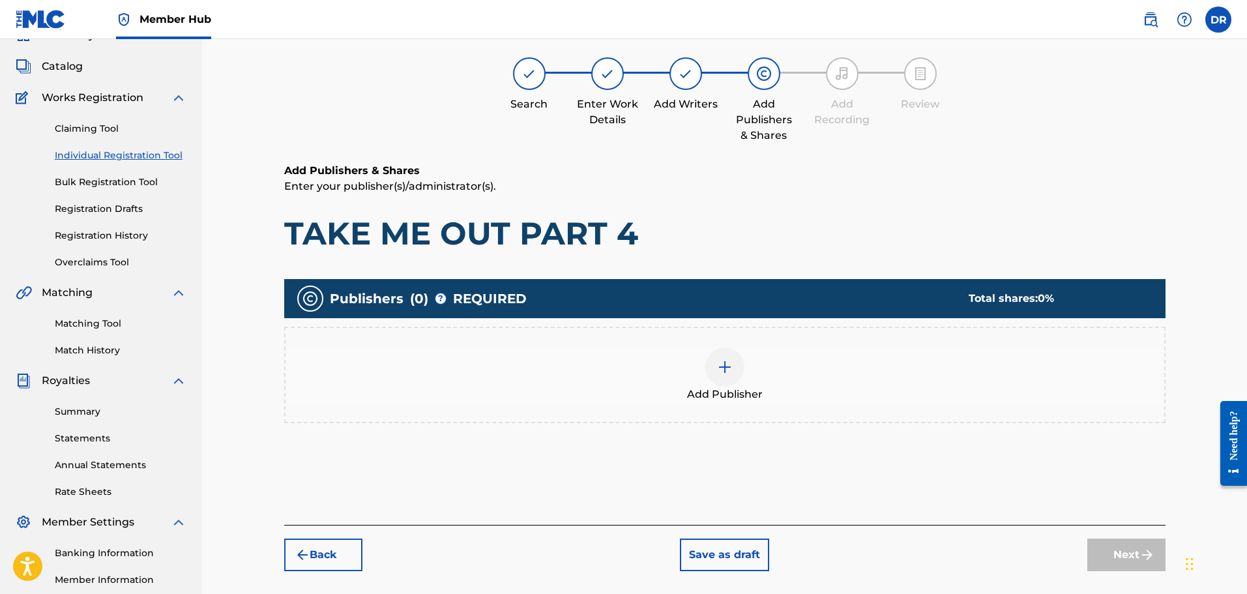
scroll to position [59, 0]
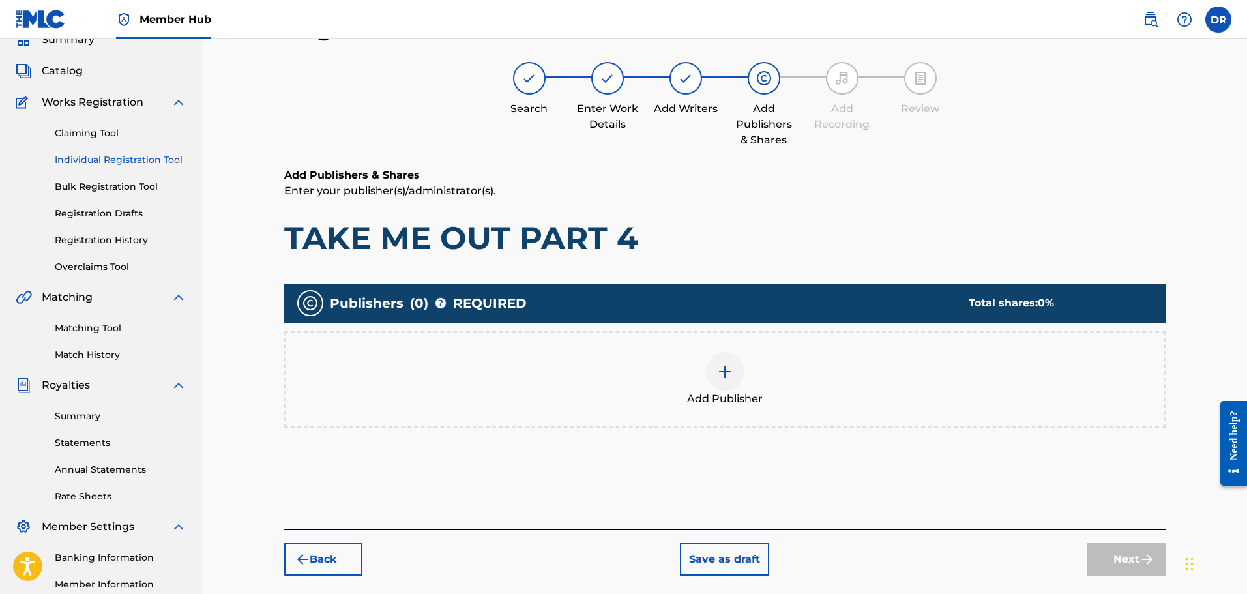
click at [717, 374] on img at bounding box center [725, 372] width 16 height 16
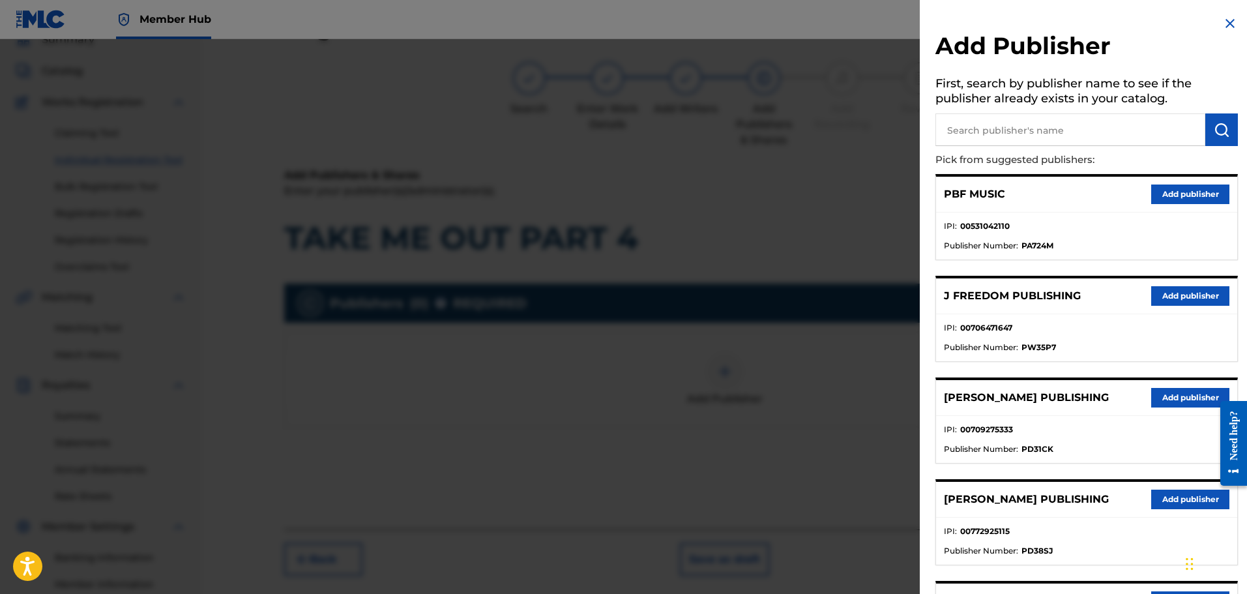
click at [986, 132] on input "text" at bounding box center [1071, 129] width 270 height 33
type input "199"
click at [1218, 123] on img "submit" at bounding box center [1222, 130] width 16 height 16
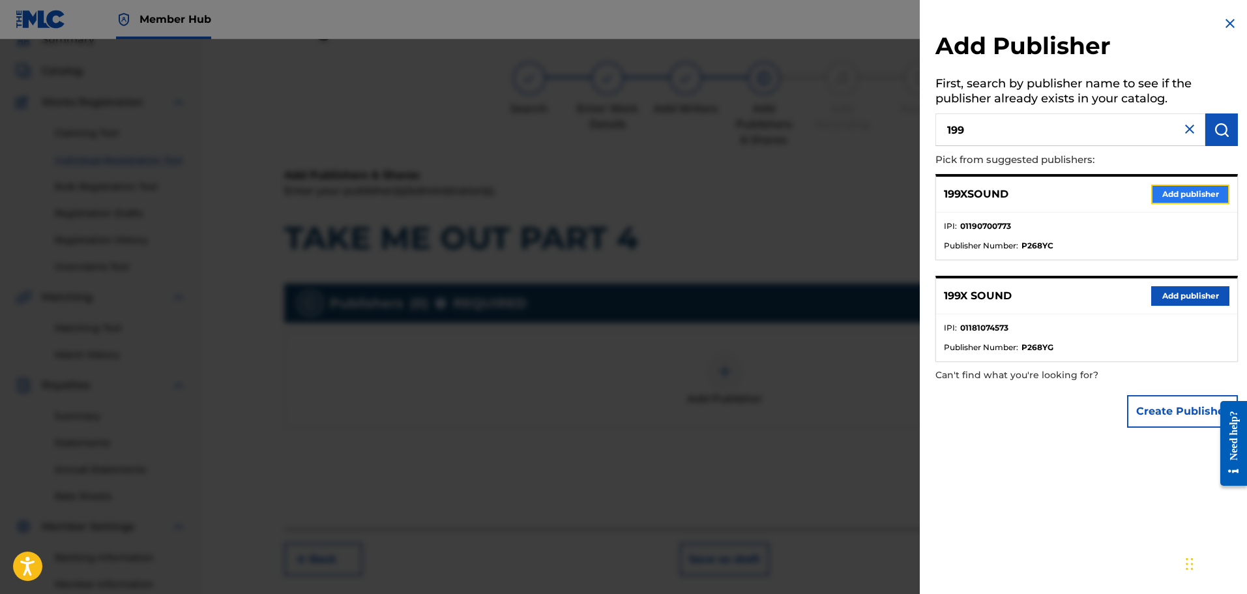
click at [1179, 192] on button "Add publisher" at bounding box center [1190, 194] width 78 height 20
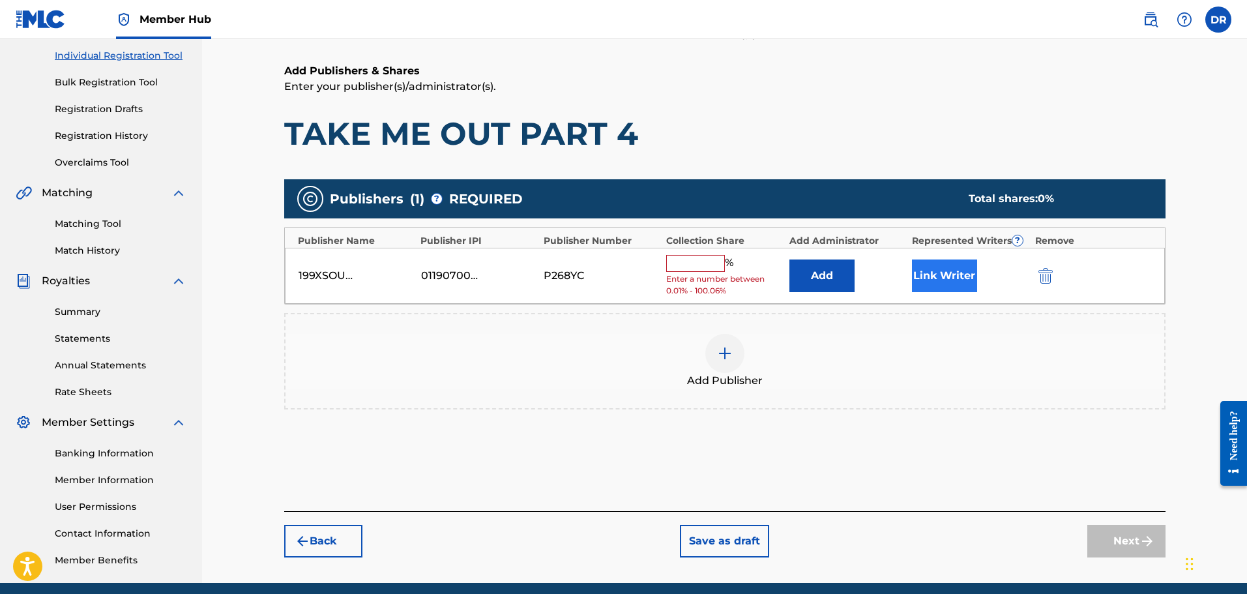
scroll to position [189, 0]
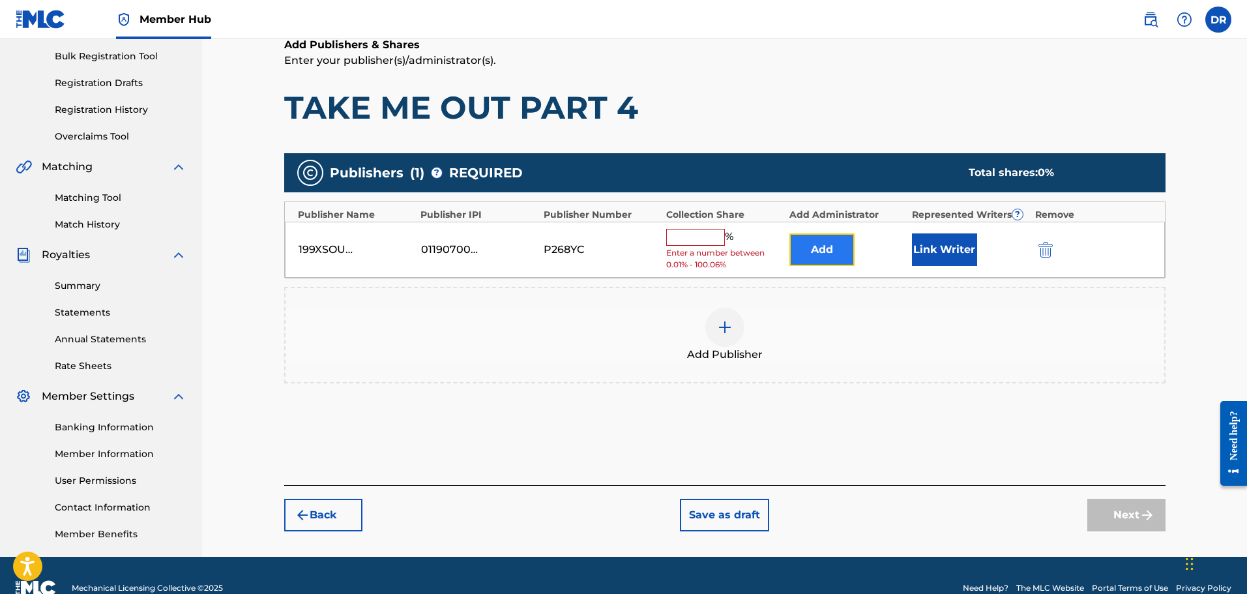
click at [806, 251] on button "Add" at bounding box center [822, 249] width 65 height 33
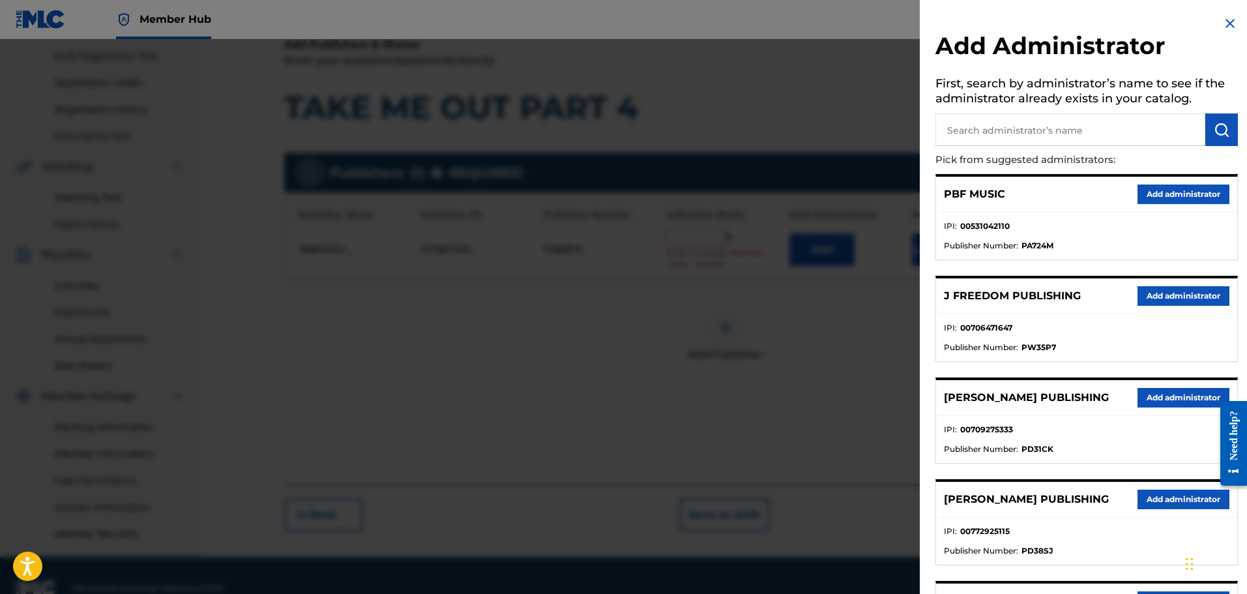
click at [1040, 127] on input "text" at bounding box center [1071, 129] width 270 height 33
type input "ALA"
click at [1216, 130] on img "submit" at bounding box center [1222, 130] width 16 height 16
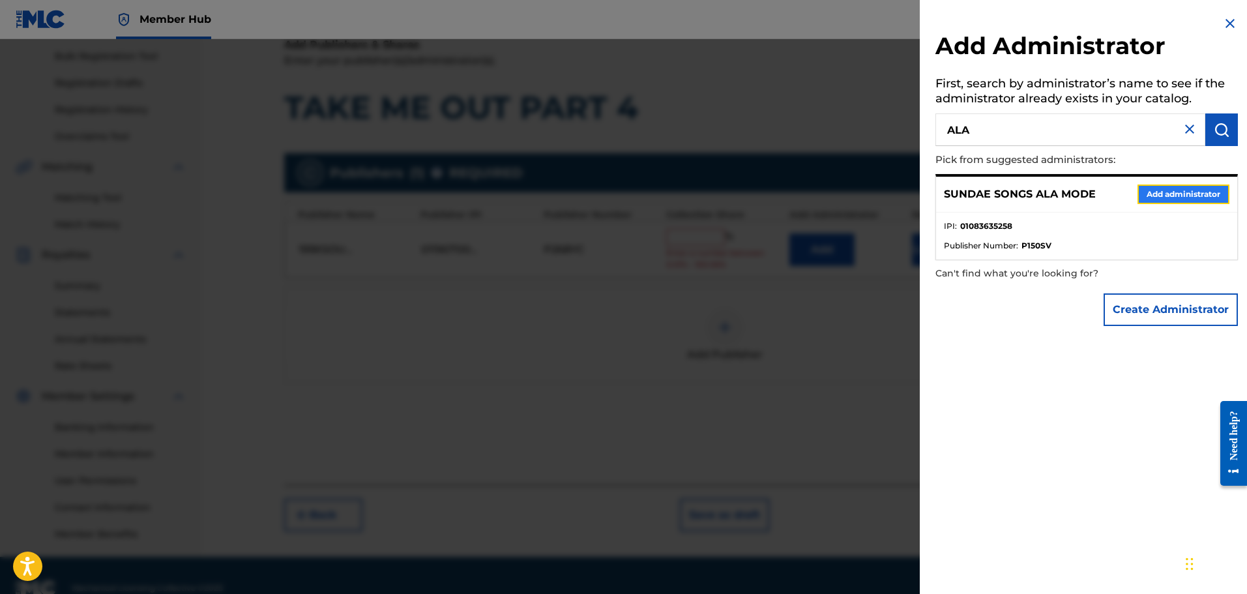
click at [1190, 194] on button "Add administrator" at bounding box center [1184, 194] width 92 height 20
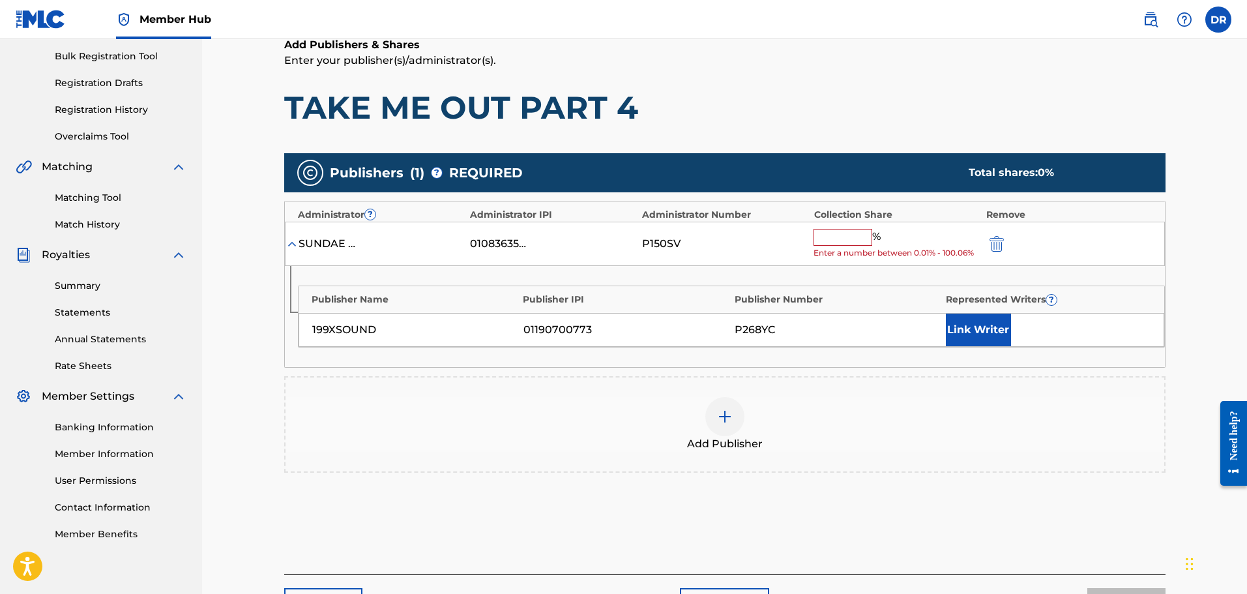
click at [840, 239] on input "text" at bounding box center [843, 237] width 59 height 17
type input "100"
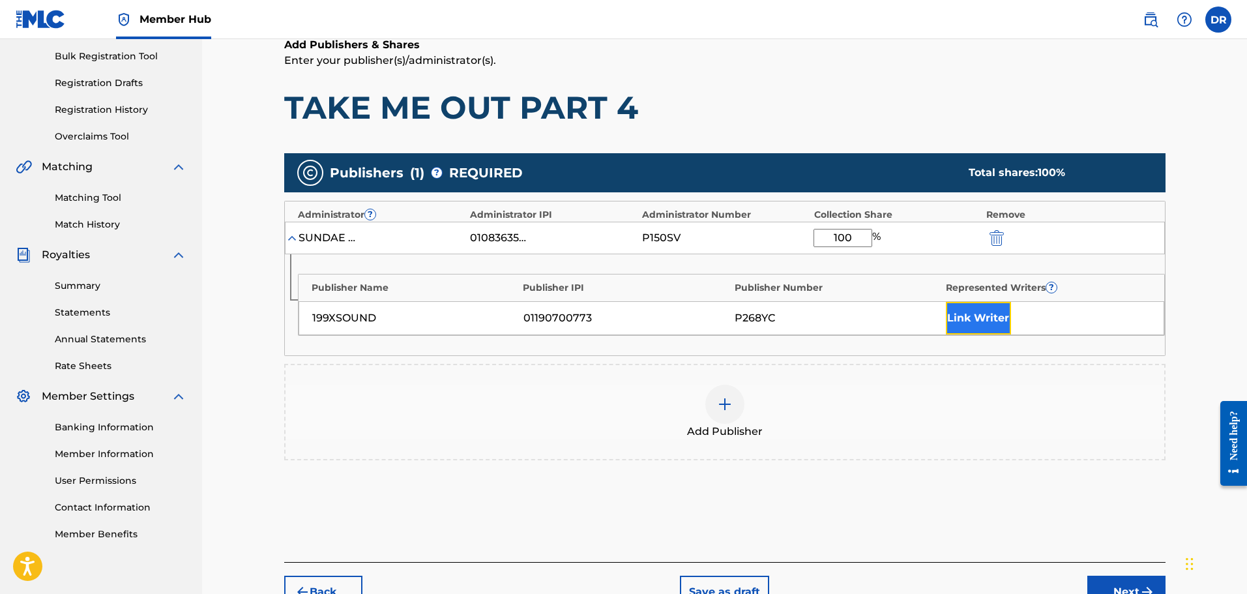
click at [986, 325] on button "Link Writer" at bounding box center [978, 318] width 65 height 33
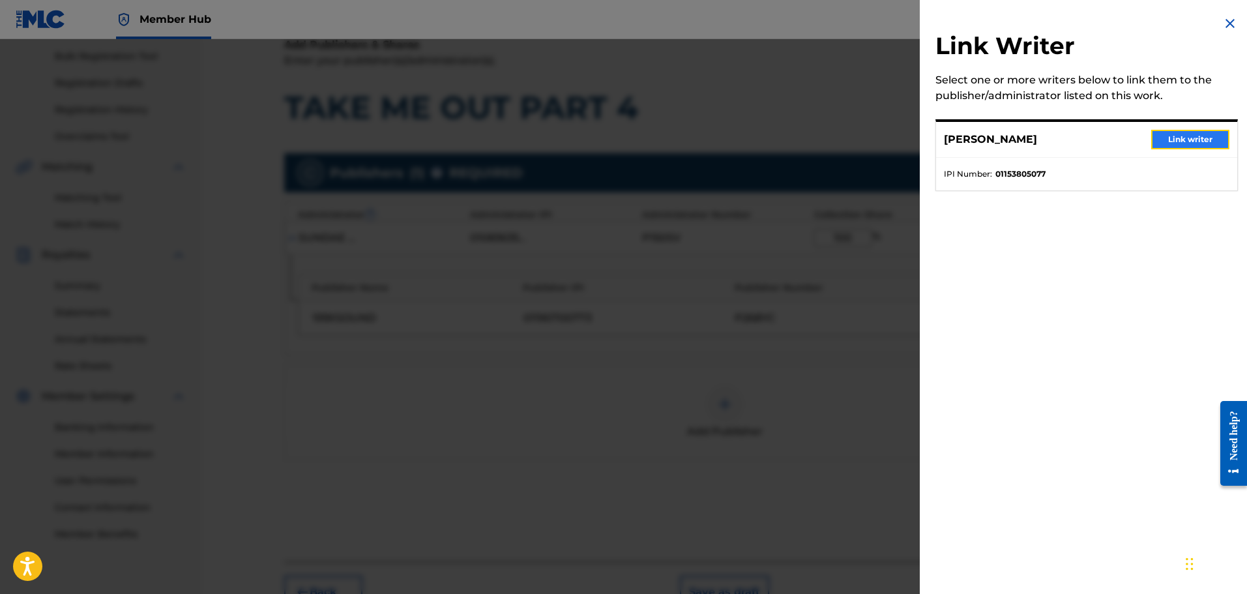
click at [1182, 136] on button "Link writer" at bounding box center [1190, 140] width 78 height 20
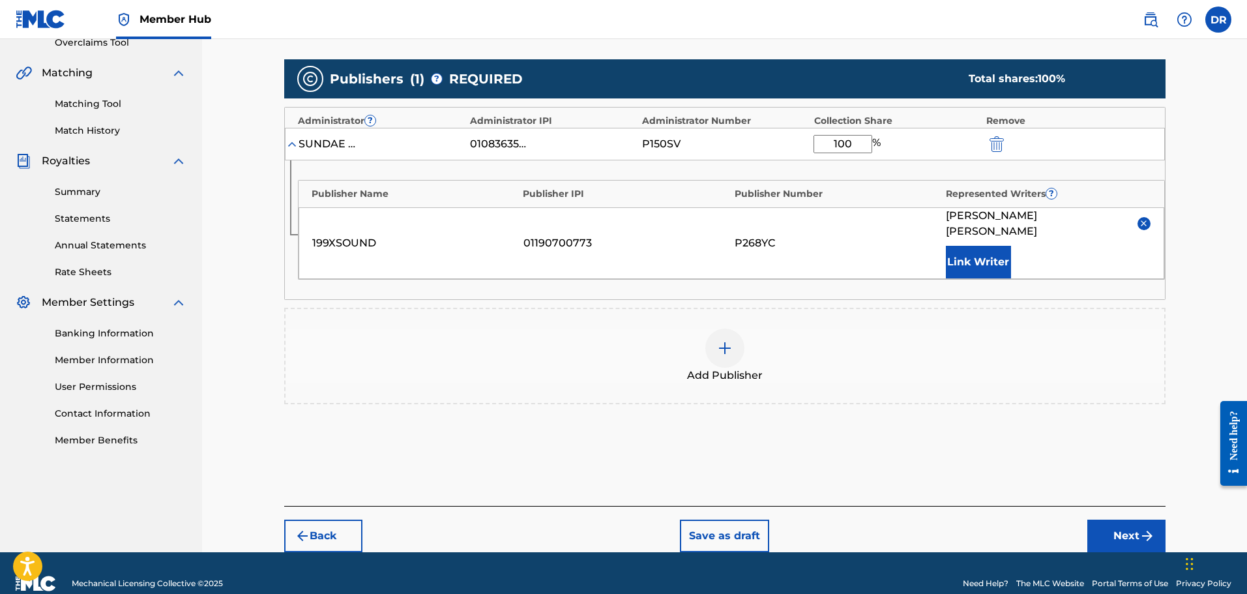
scroll to position [288, 0]
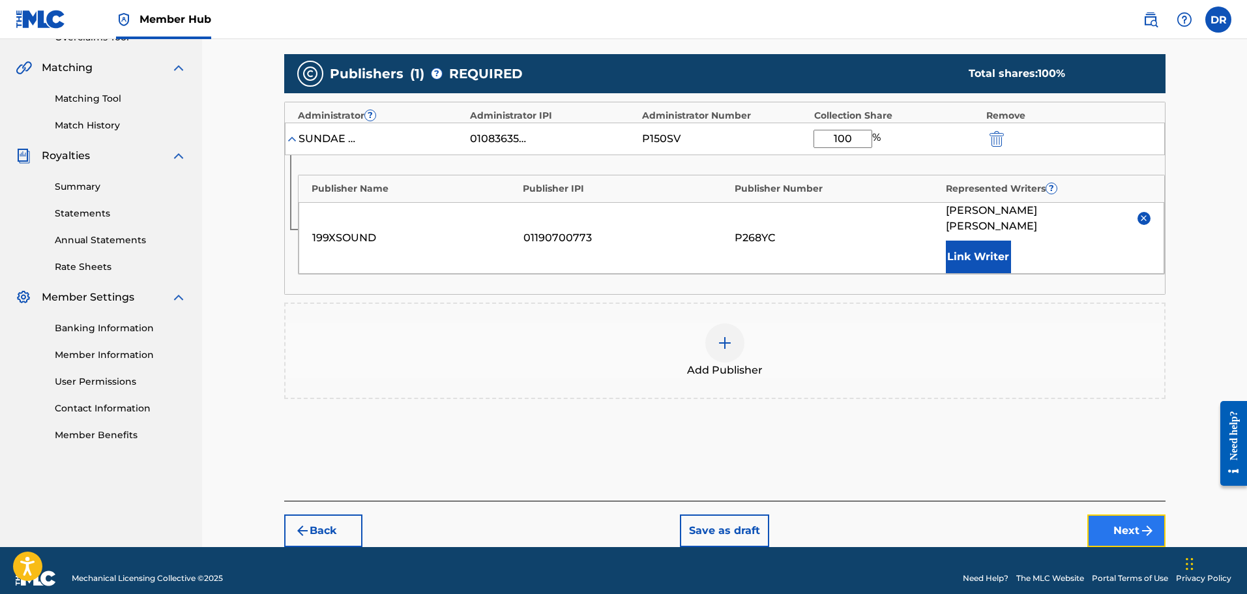
click at [1137, 516] on button "Next" at bounding box center [1126, 530] width 78 height 33
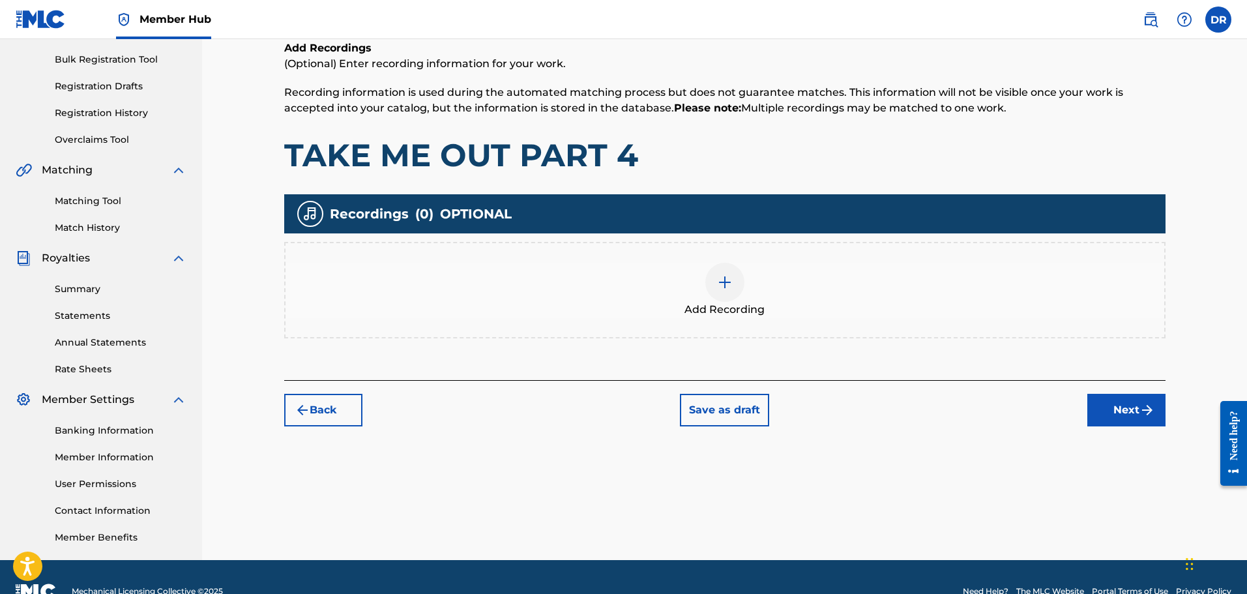
scroll to position [59, 0]
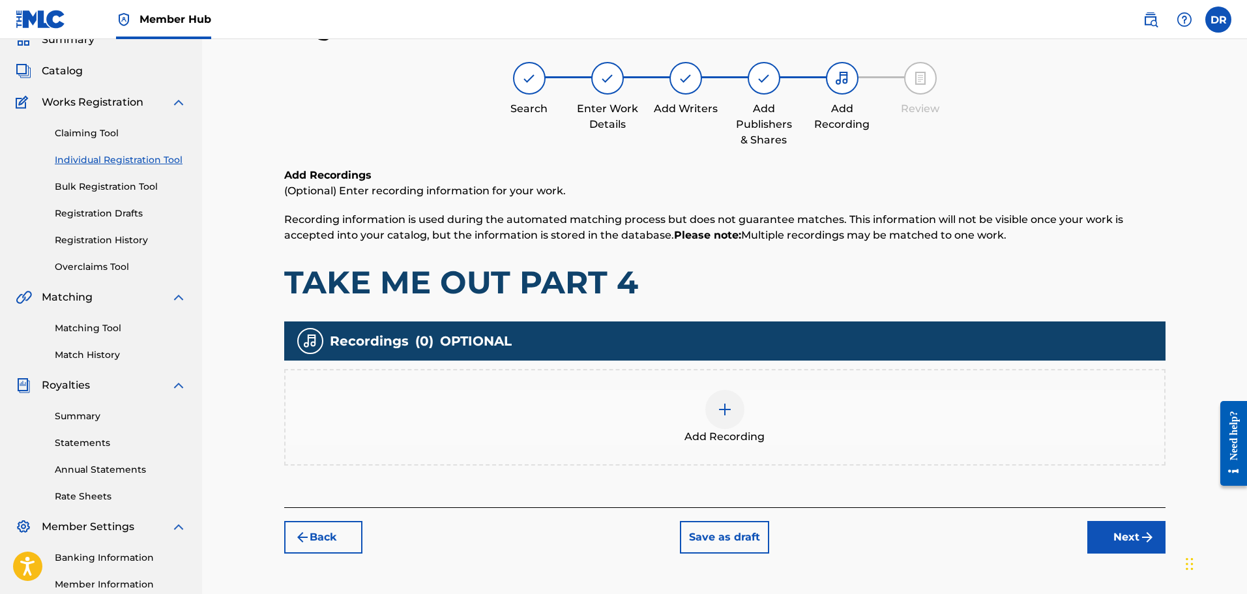
click at [721, 419] on div at bounding box center [724, 409] width 39 height 39
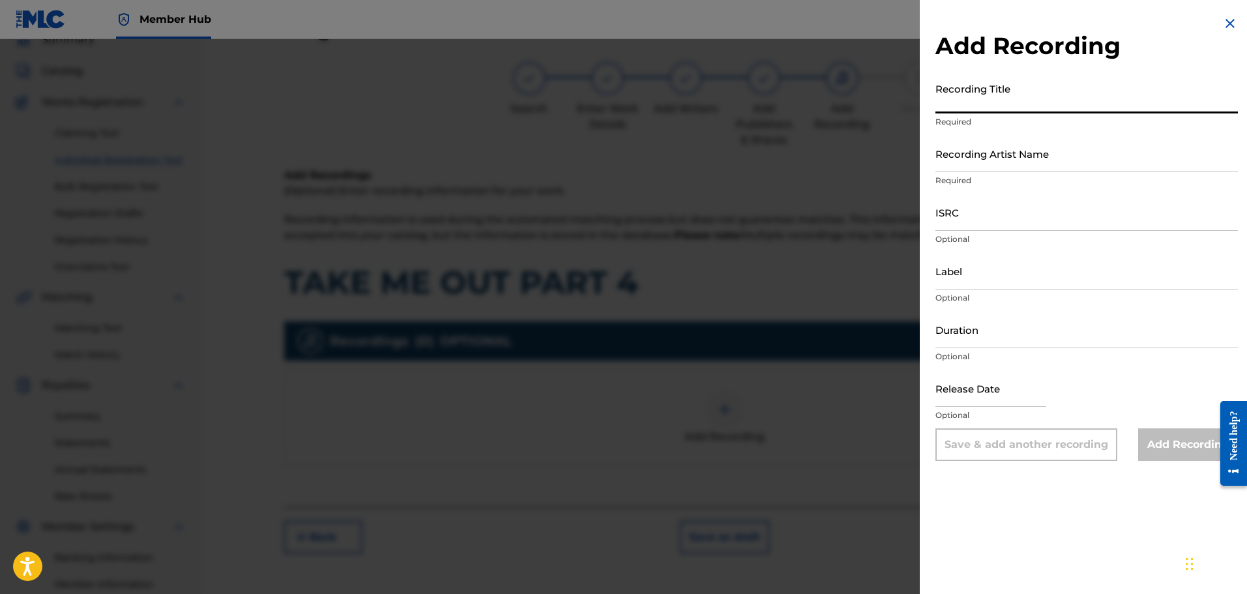
click at [967, 98] on input "Recording Title" at bounding box center [1087, 94] width 303 height 37
paste input "take me out part 4"
type input "take me out part 4"
drag, startPoint x: 986, startPoint y: 162, endPoint x: 975, endPoint y: 163, distance: 11.1
click at [986, 162] on input "Recording Artist Name" at bounding box center [1087, 153] width 303 height 37
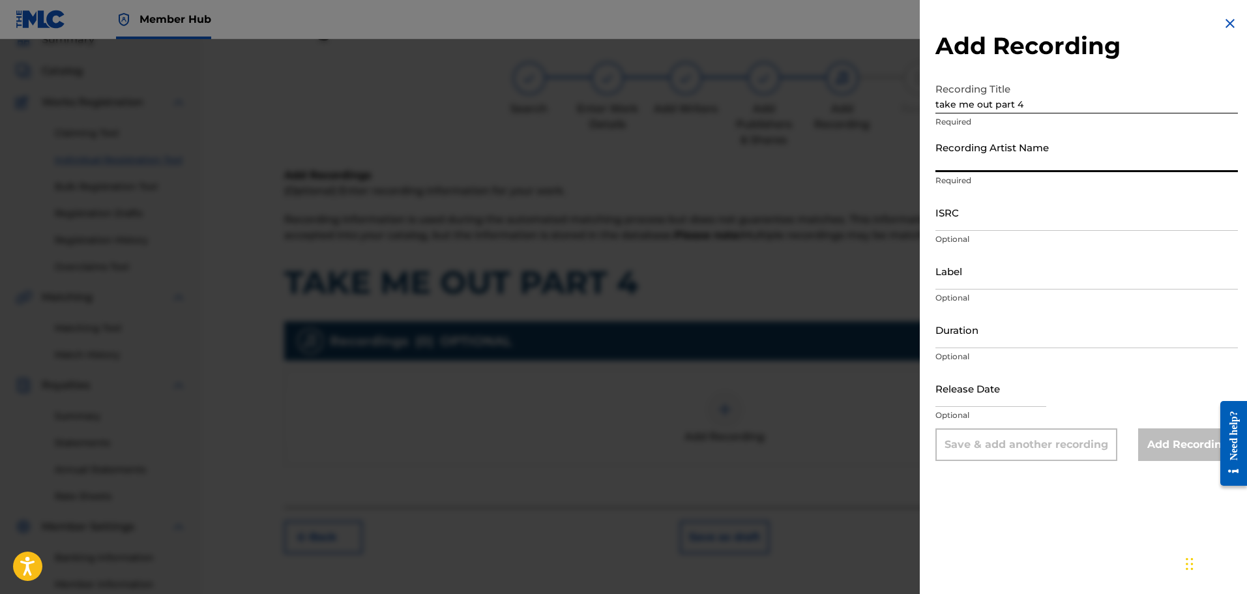
paste input "LOAT!"
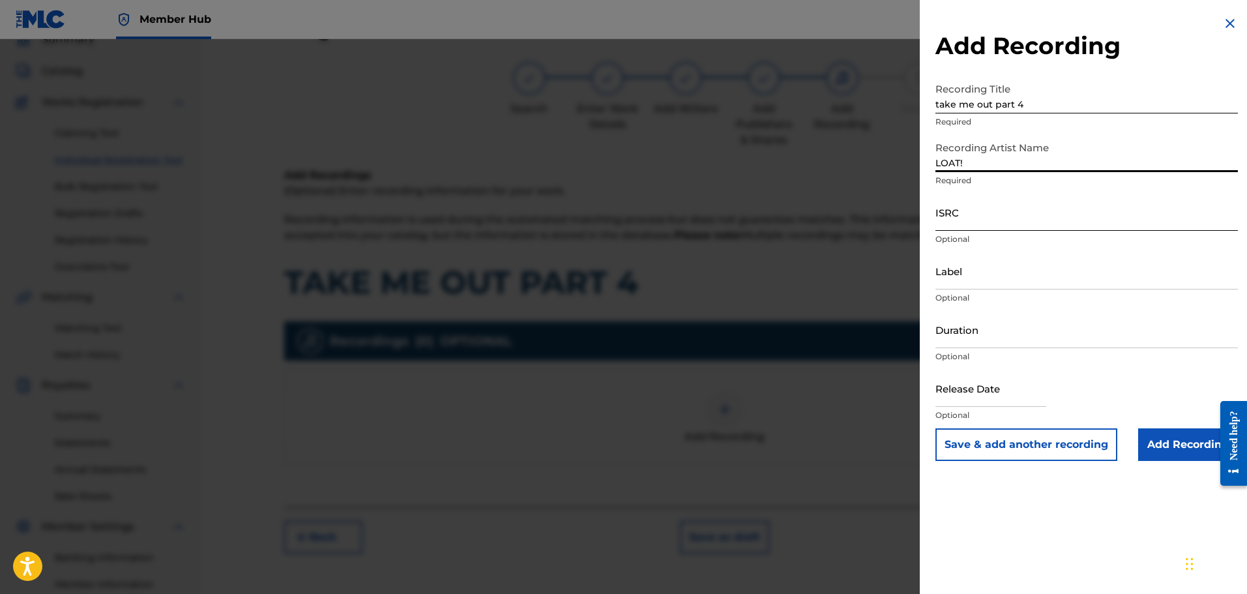
type input "LOAT!"
click at [979, 211] on input "ISRC" at bounding box center [1087, 212] width 303 height 37
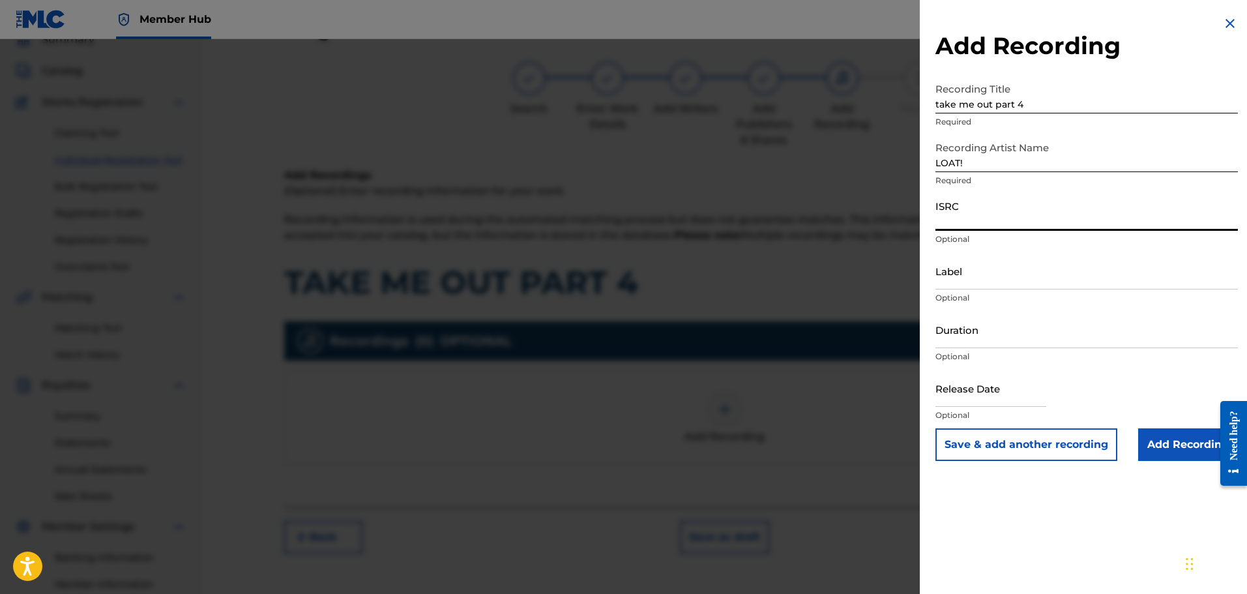
paste input "QT2VB2403886"
type input "QT2VB2403886"
click at [1175, 440] on input "Add Recording" at bounding box center [1188, 444] width 100 height 33
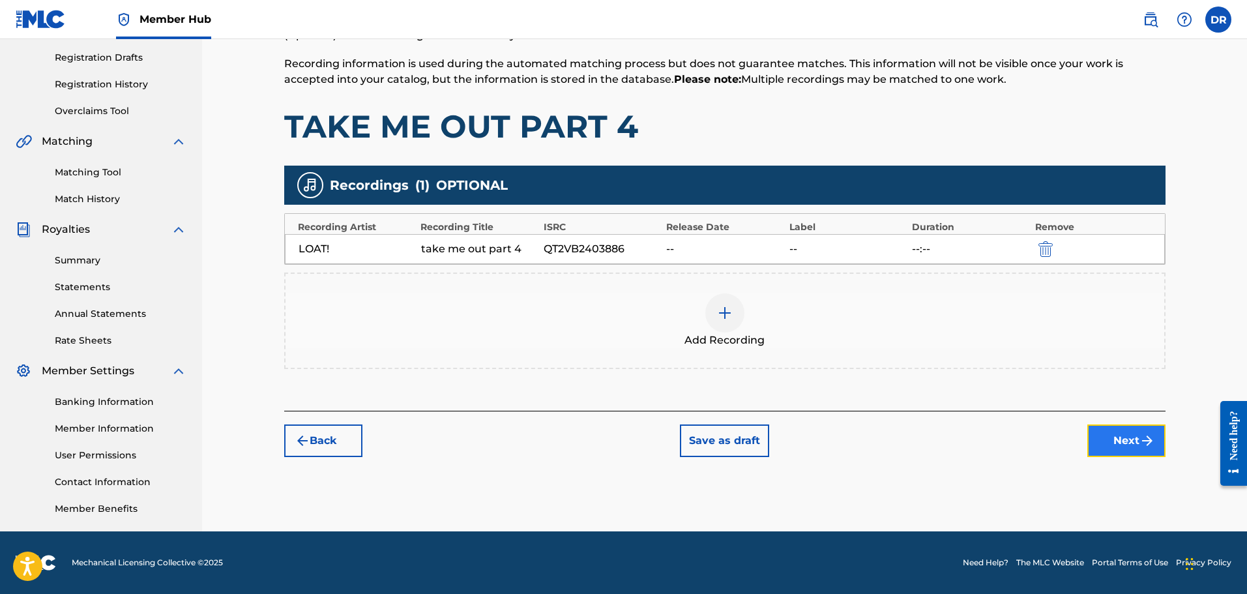
click at [1129, 446] on button "Next" at bounding box center [1126, 440] width 78 height 33
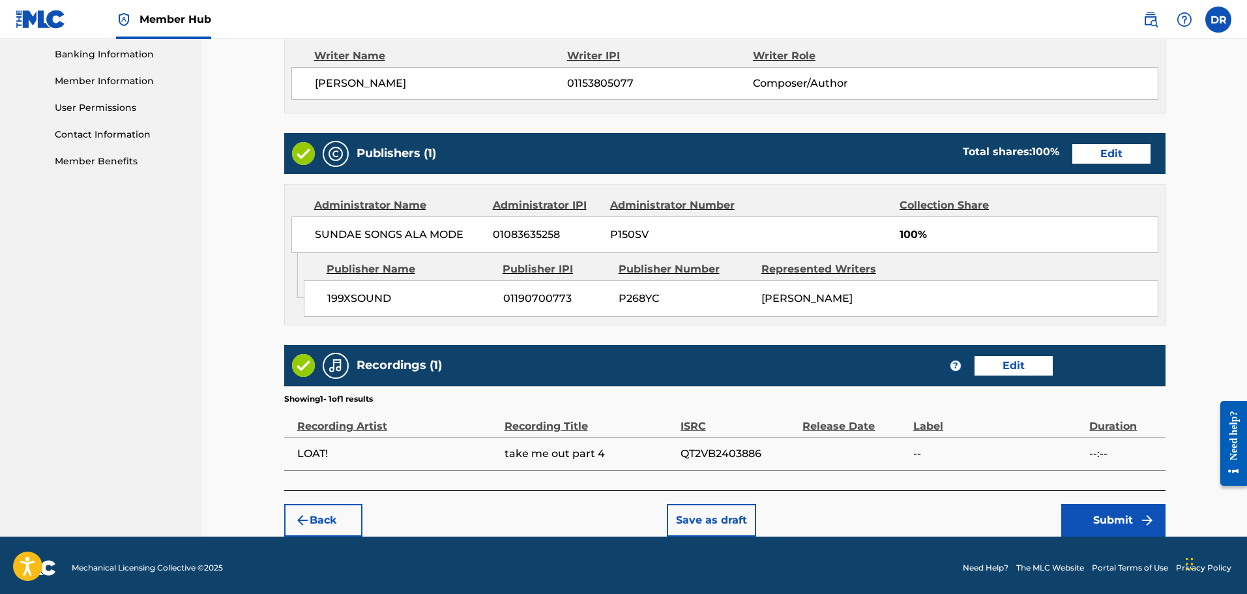
scroll to position [567, 0]
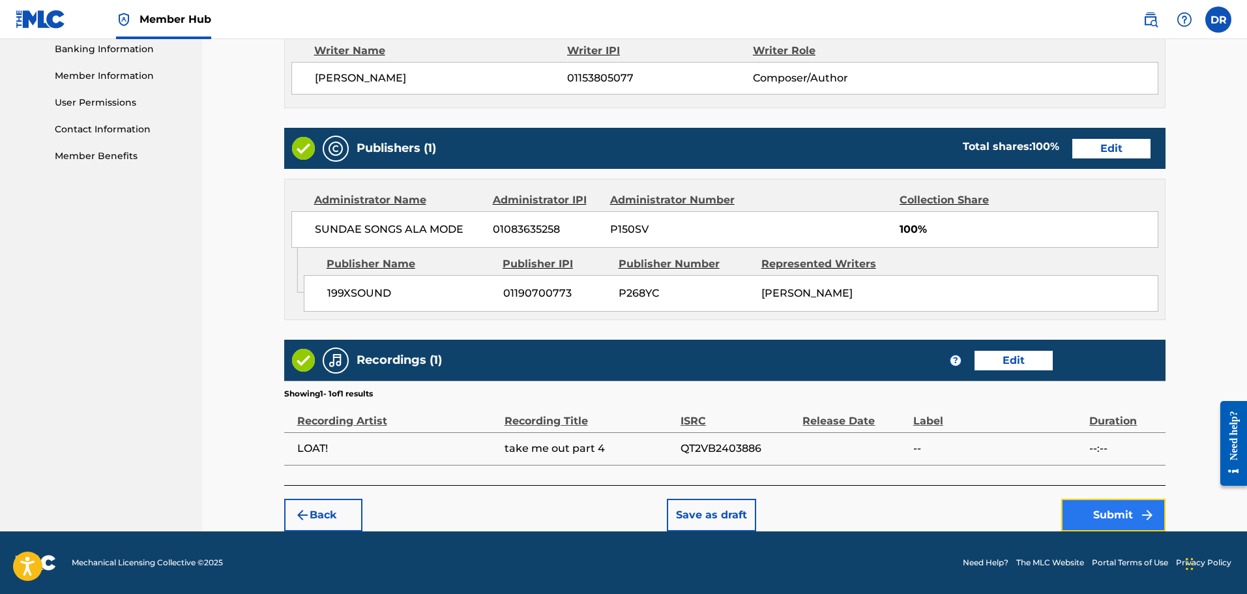
click at [1112, 511] on button "Submit" at bounding box center [1113, 515] width 104 height 33
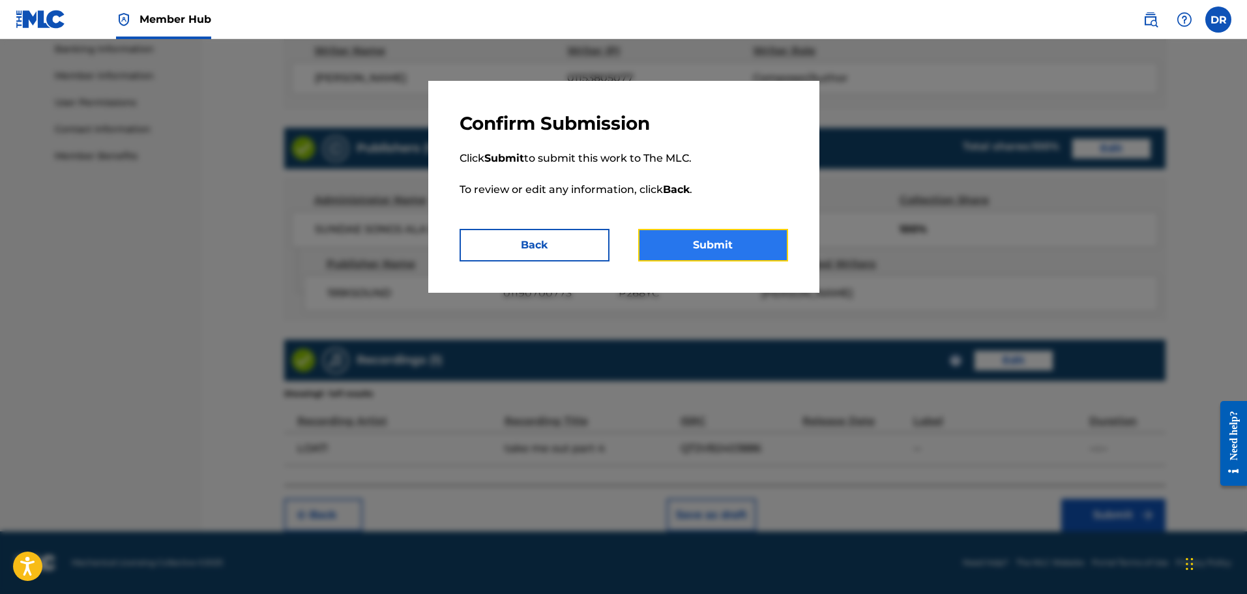
click at [741, 246] on button "Submit" at bounding box center [713, 245] width 150 height 33
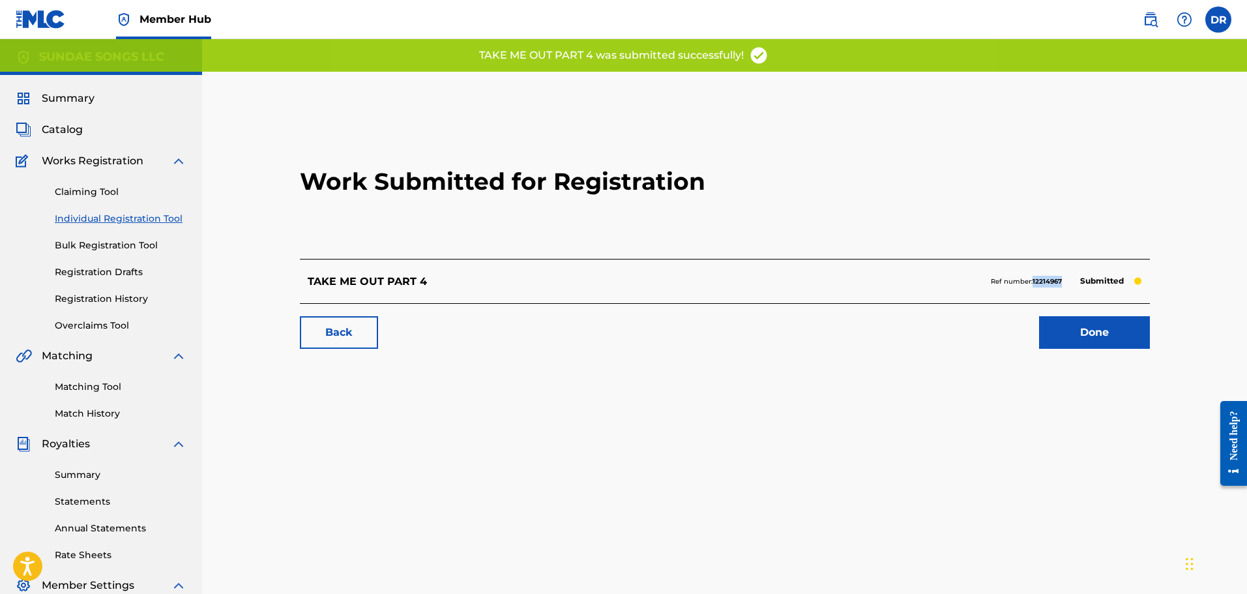
drag, startPoint x: 1067, startPoint y: 282, endPoint x: 1032, endPoint y: 282, distance: 35.2
click at [1032, 282] on div "Ref number: 12214967 Submitted" at bounding box center [1066, 282] width 151 height 18
copy strong "12214967"
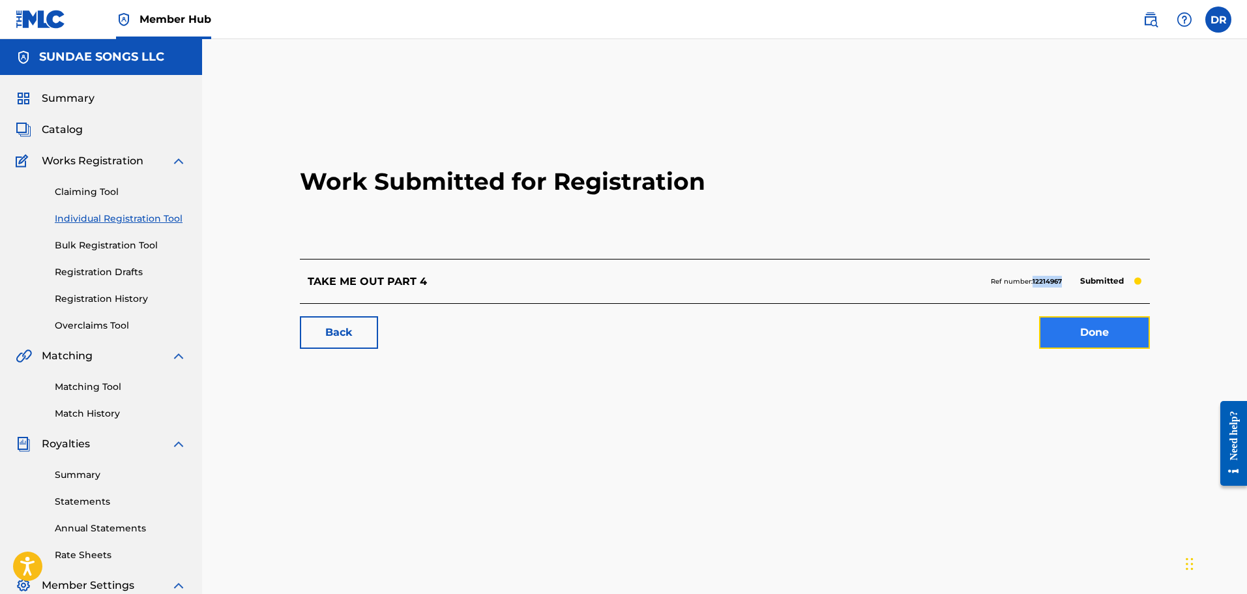
click at [1090, 336] on link "Done" at bounding box center [1094, 332] width 111 height 33
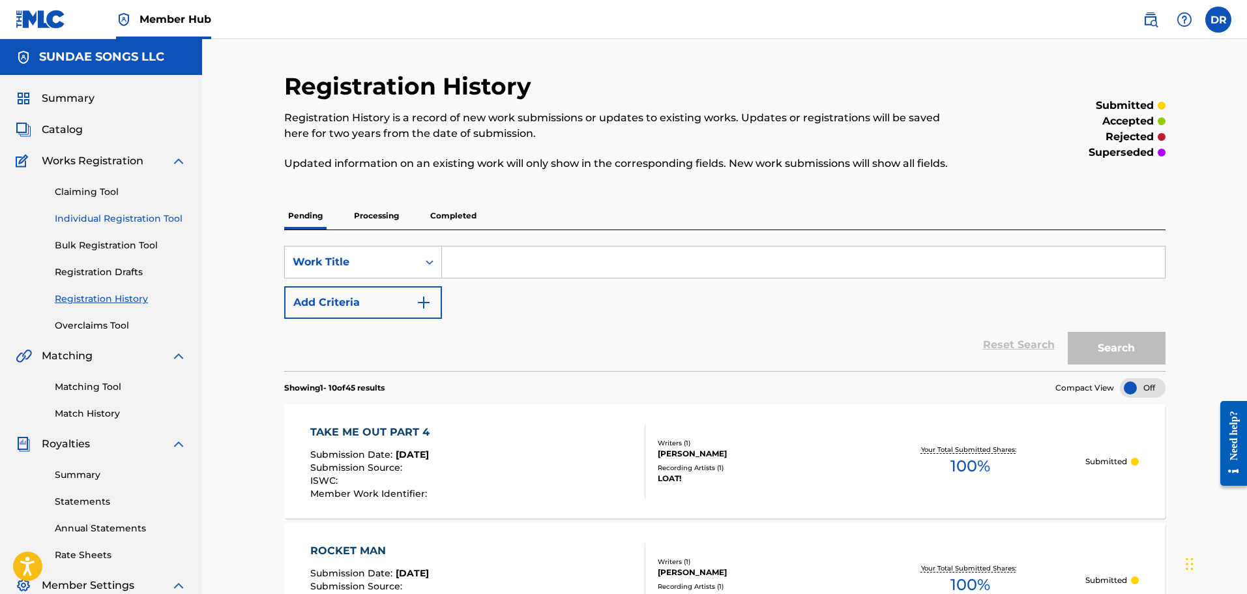
click at [158, 222] on link "Individual Registration Tool" at bounding box center [121, 219] width 132 height 14
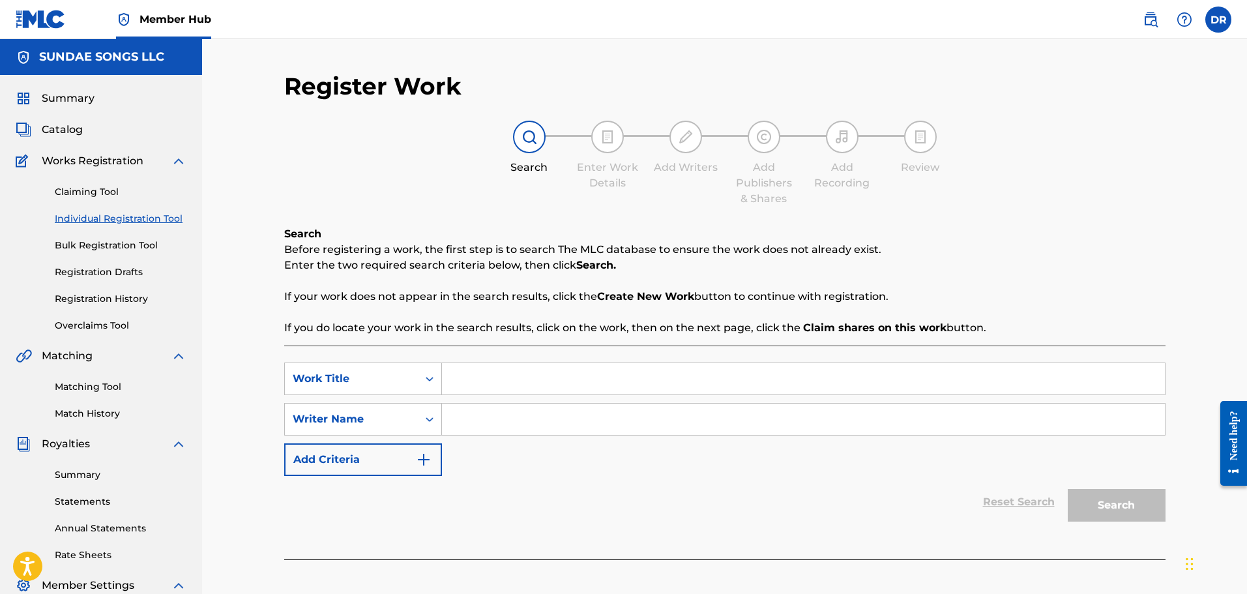
click at [481, 383] on input "Search Form" at bounding box center [803, 378] width 723 height 31
type input "Y"
type input "TIL I DIE"
click at [489, 418] on input "Search Form" at bounding box center [803, 419] width 723 height 31
type input "[PERSON_NAME]"
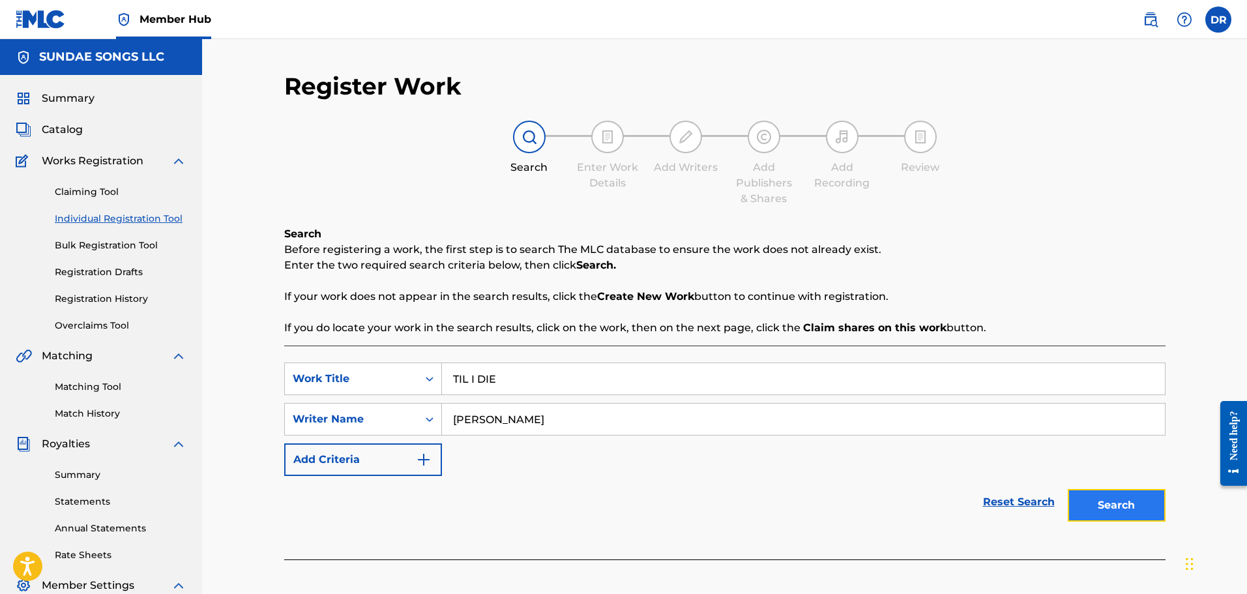
click at [1106, 501] on button "Search" at bounding box center [1117, 505] width 98 height 33
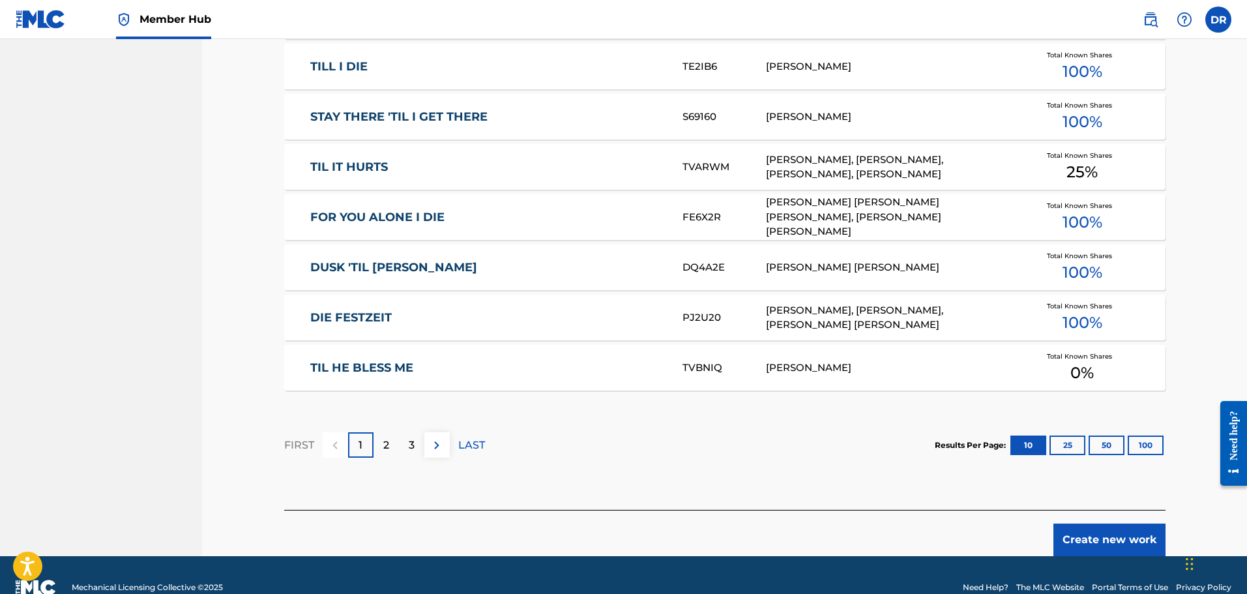
scroll to position [741, 0]
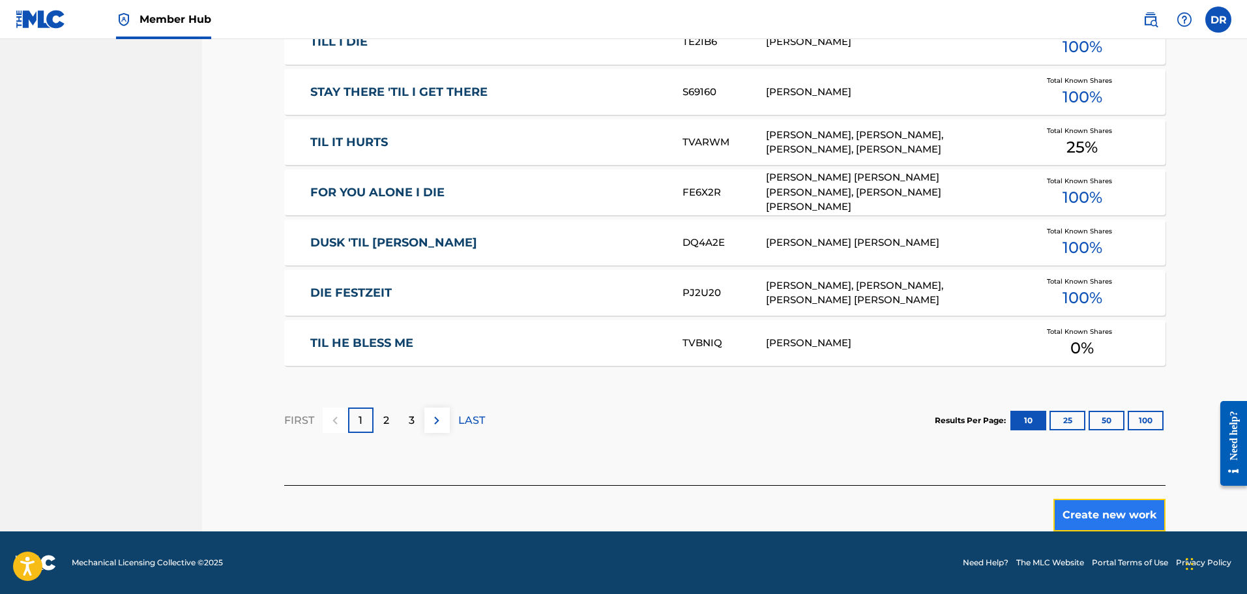
click at [1143, 516] on button "Create new work" at bounding box center [1110, 515] width 112 height 33
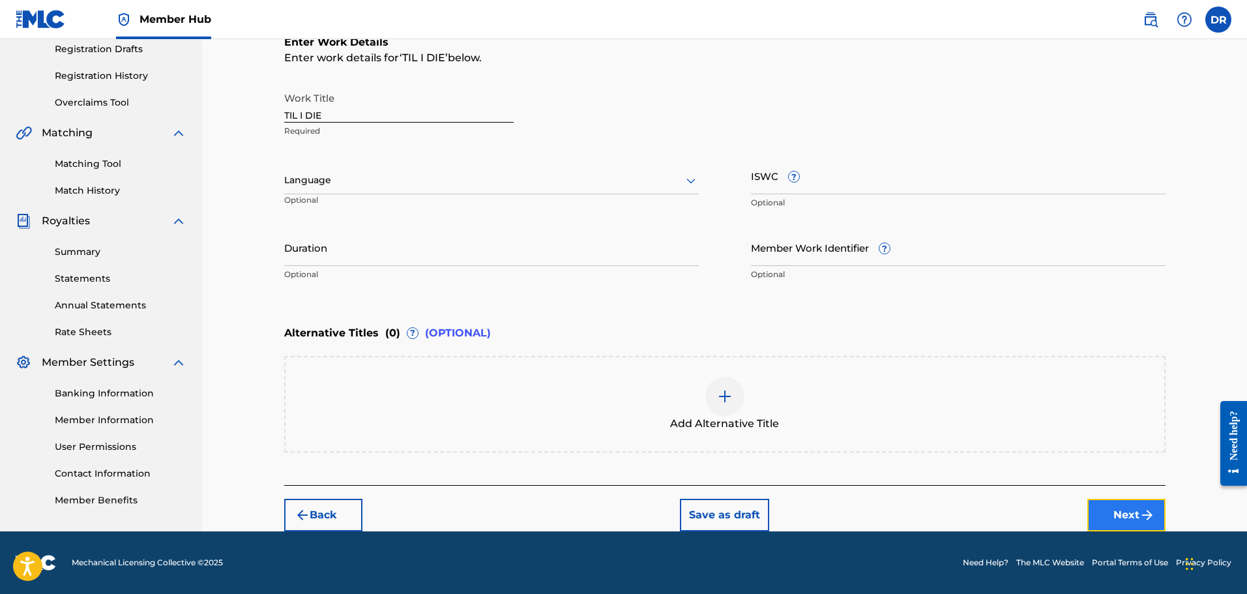
click at [1123, 520] on button "Next" at bounding box center [1126, 515] width 78 height 33
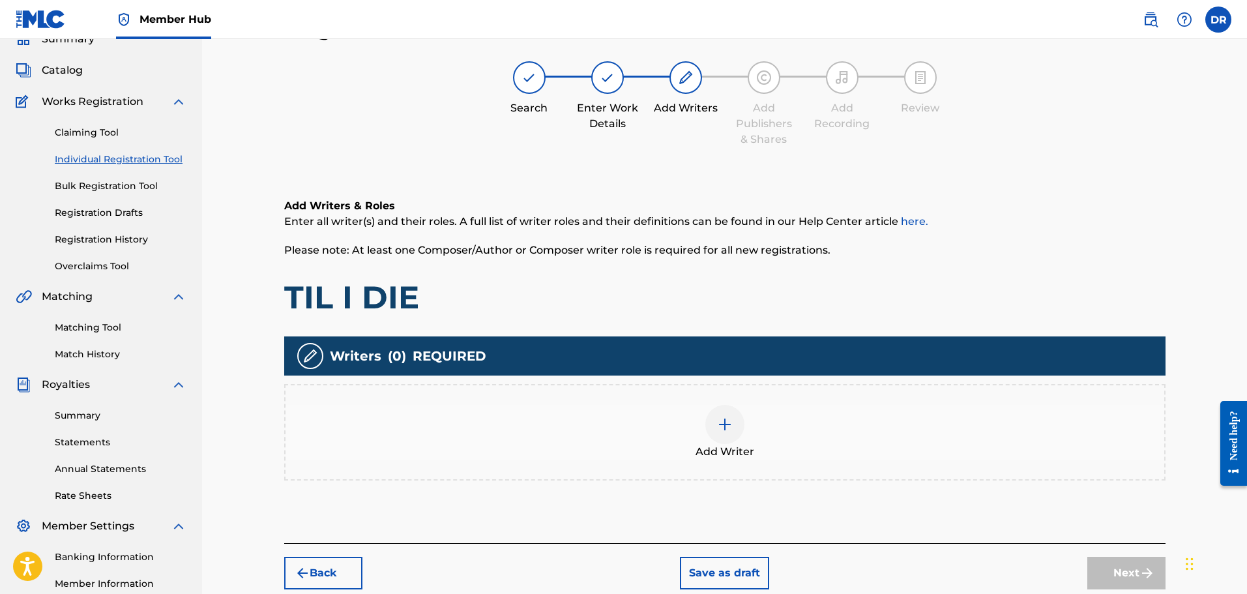
scroll to position [59, 0]
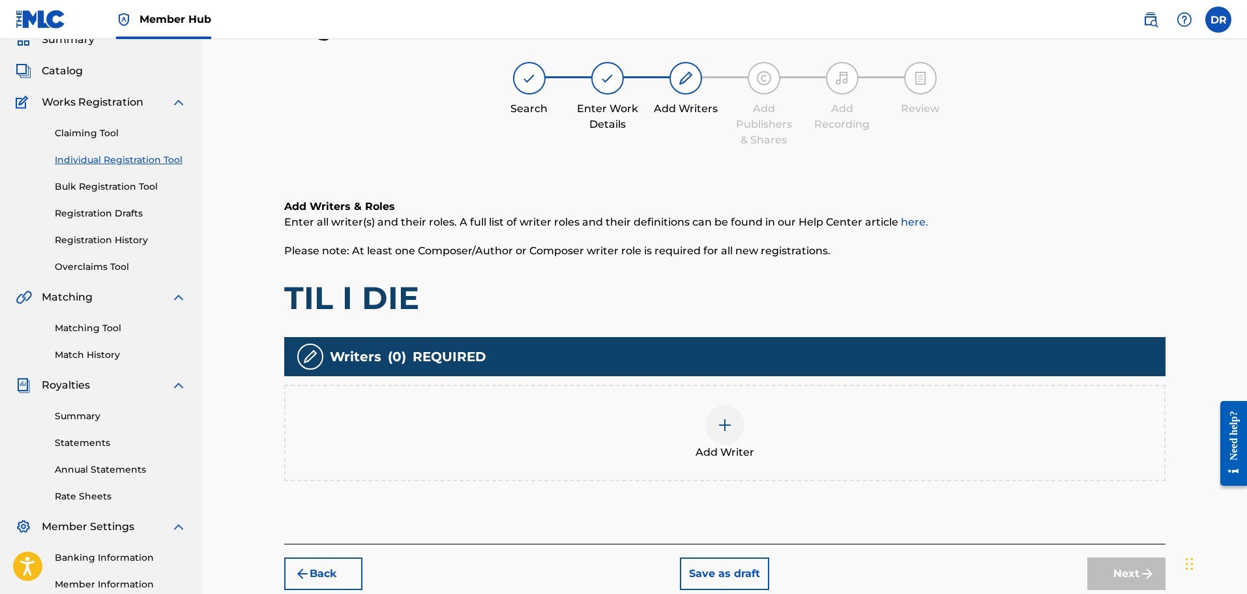
click at [739, 432] on div at bounding box center [724, 425] width 39 height 39
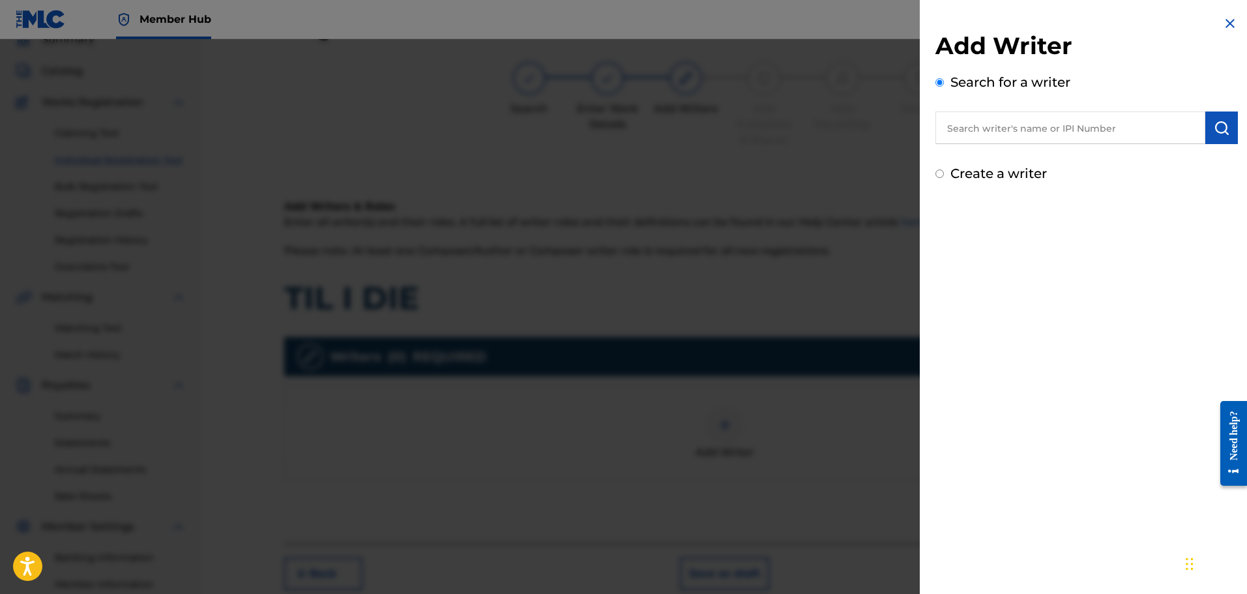
click at [1061, 130] on input "text" at bounding box center [1071, 127] width 270 height 33
paste input "01153805077"
type input "01153805077"
click at [1214, 125] on img "submit" at bounding box center [1222, 128] width 16 height 16
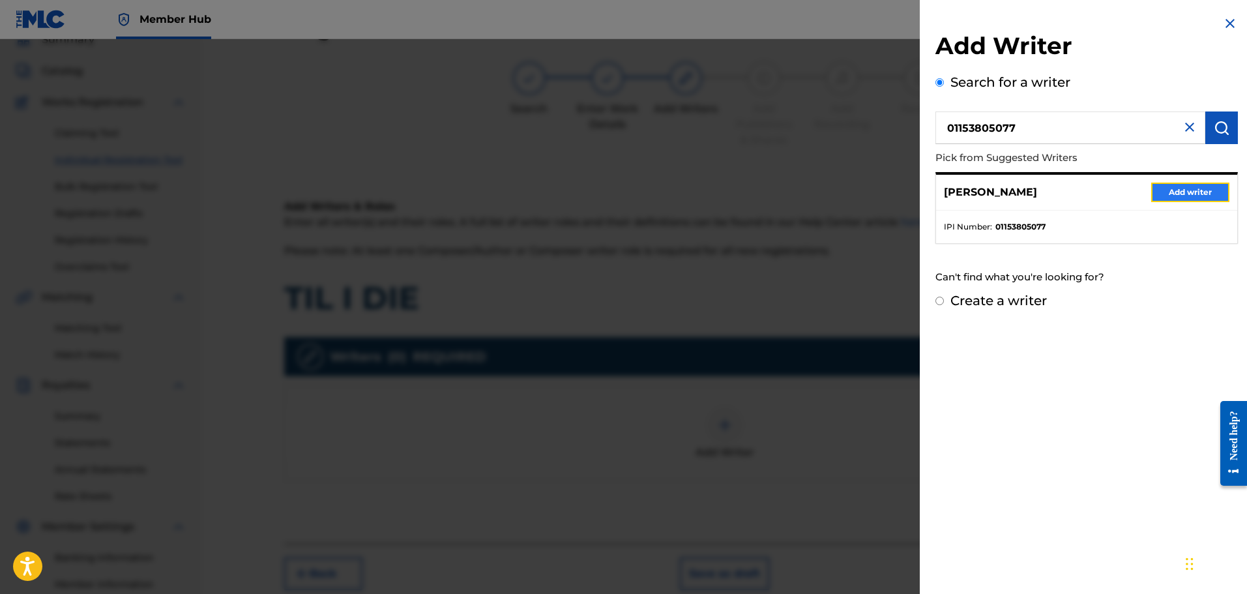
click at [1183, 188] on button "Add writer" at bounding box center [1190, 193] width 78 height 20
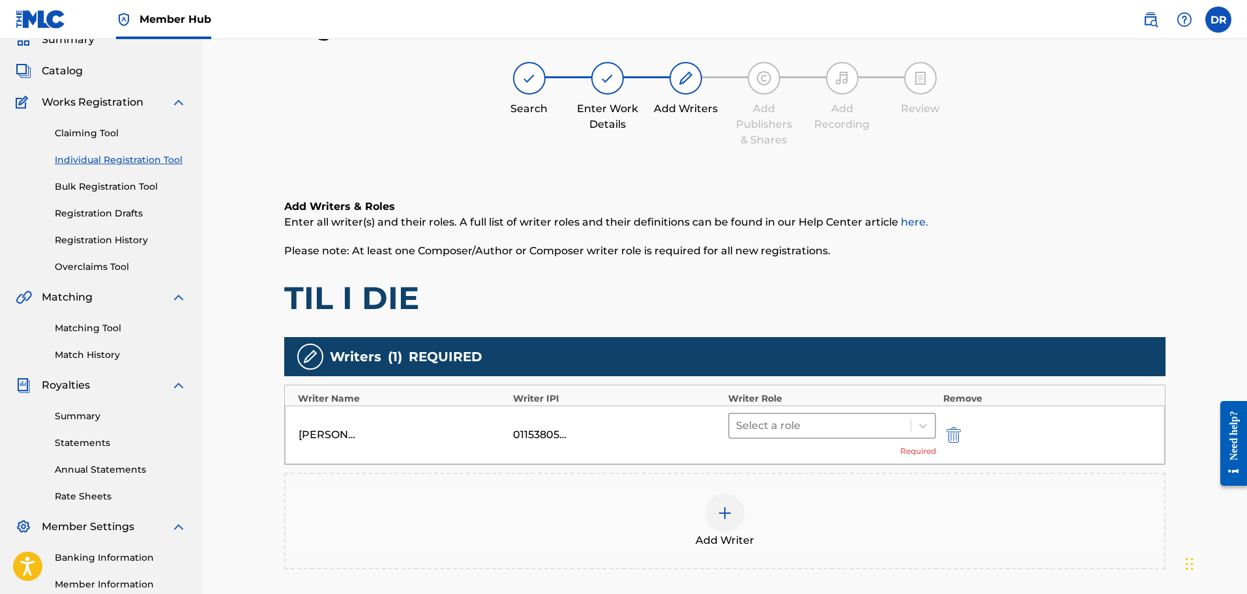
click at [833, 422] on div at bounding box center [820, 426] width 169 height 18
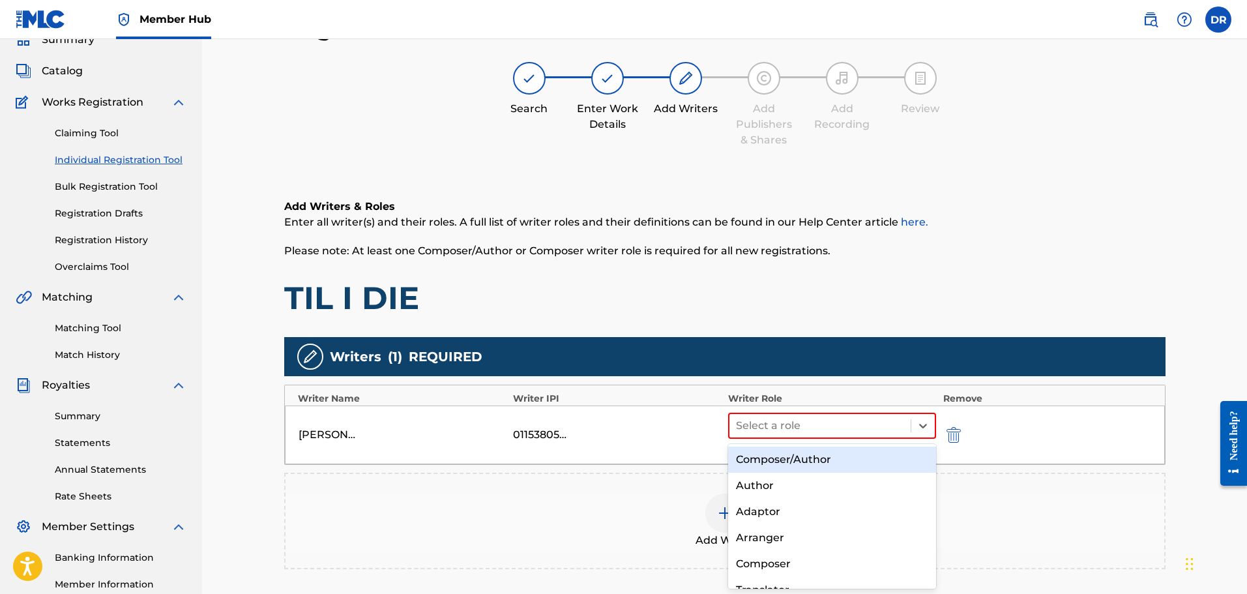
click at [819, 453] on div "Composer/Author" at bounding box center [832, 460] width 209 height 26
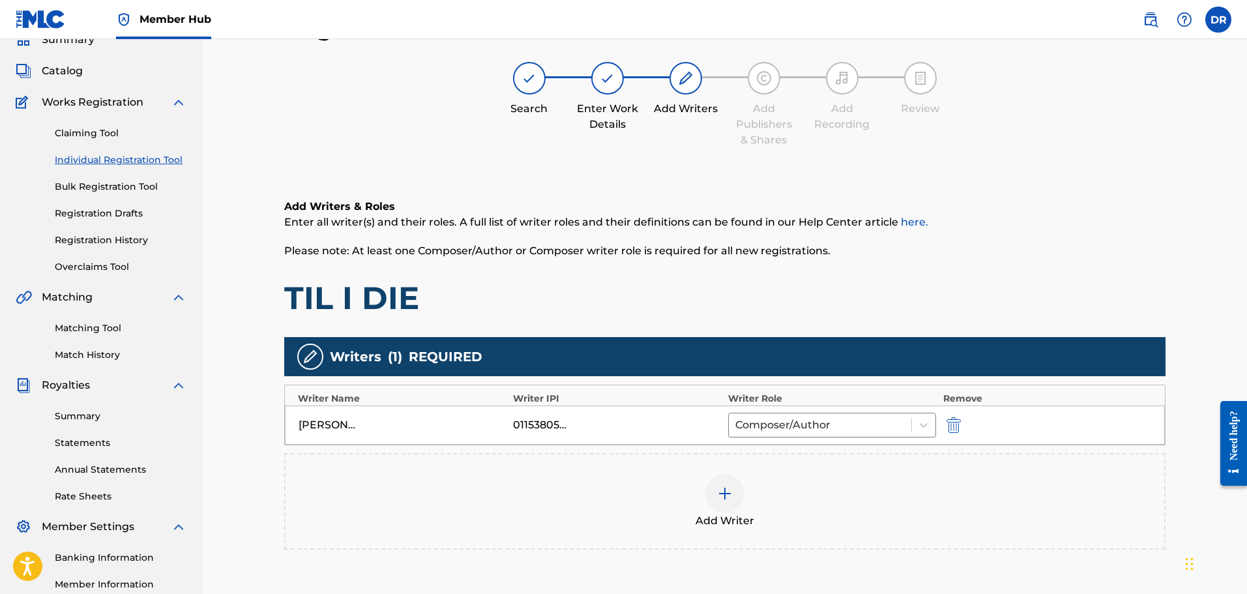
click at [730, 494] on img at bounding box center [725, 494] width 16 height 16
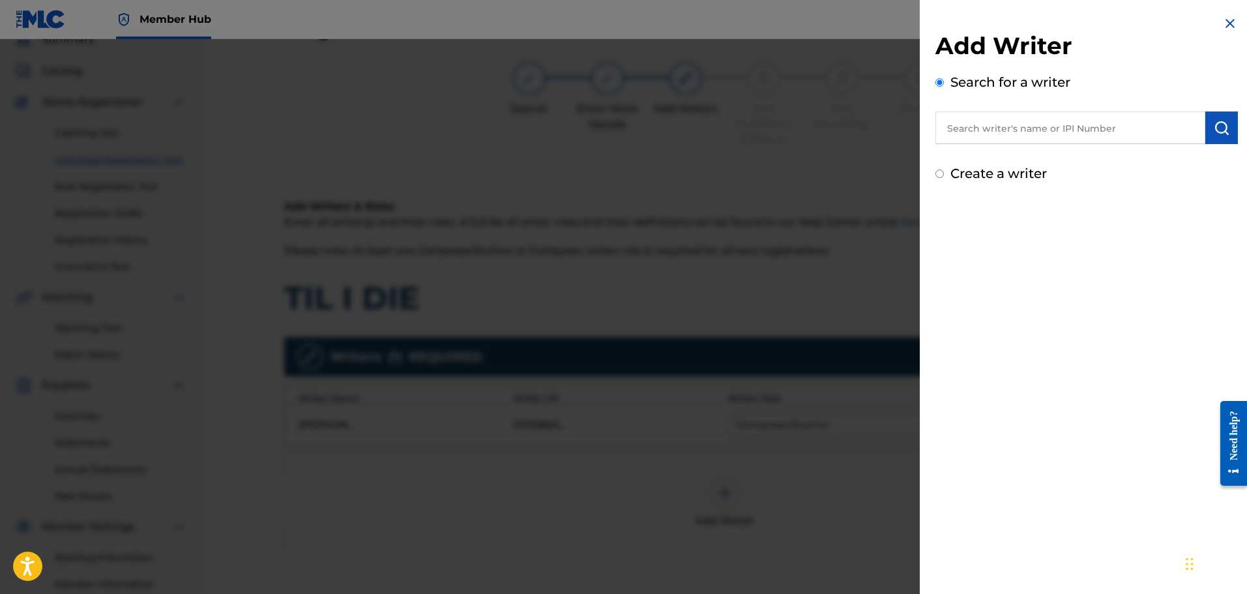
click at [973, 130] on input "text" at bounding box center [1071, 127] width 270 height 33
click at [962, 132] on input "text" at bounding box center [1071, 127] width 270 height 33
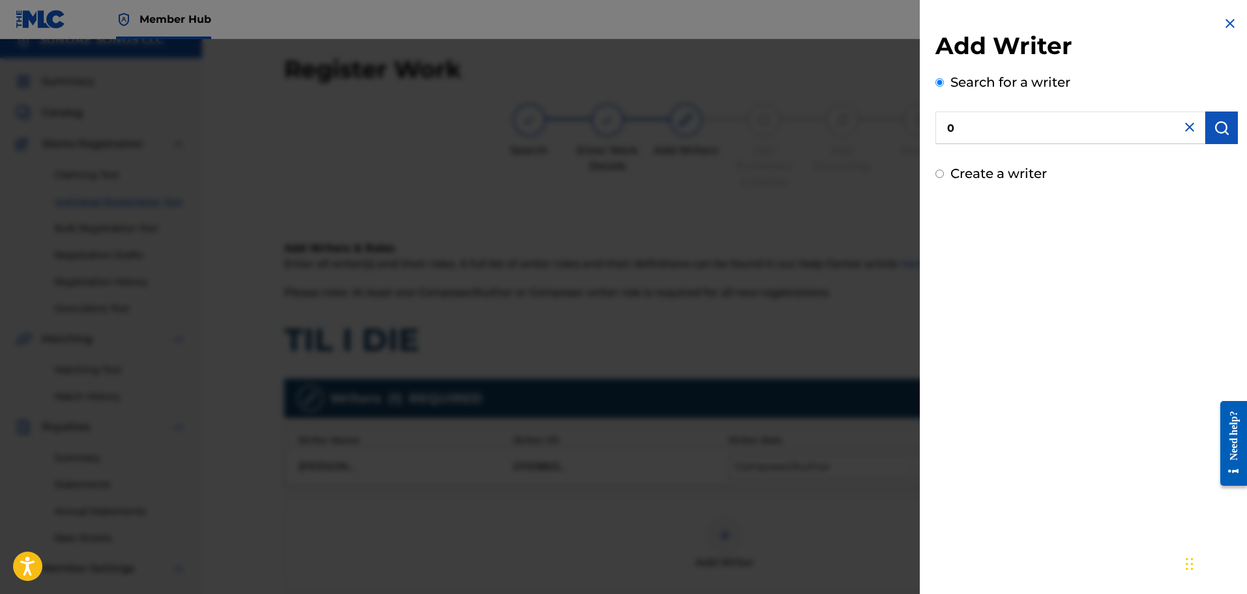
scroll to position [0, 0]
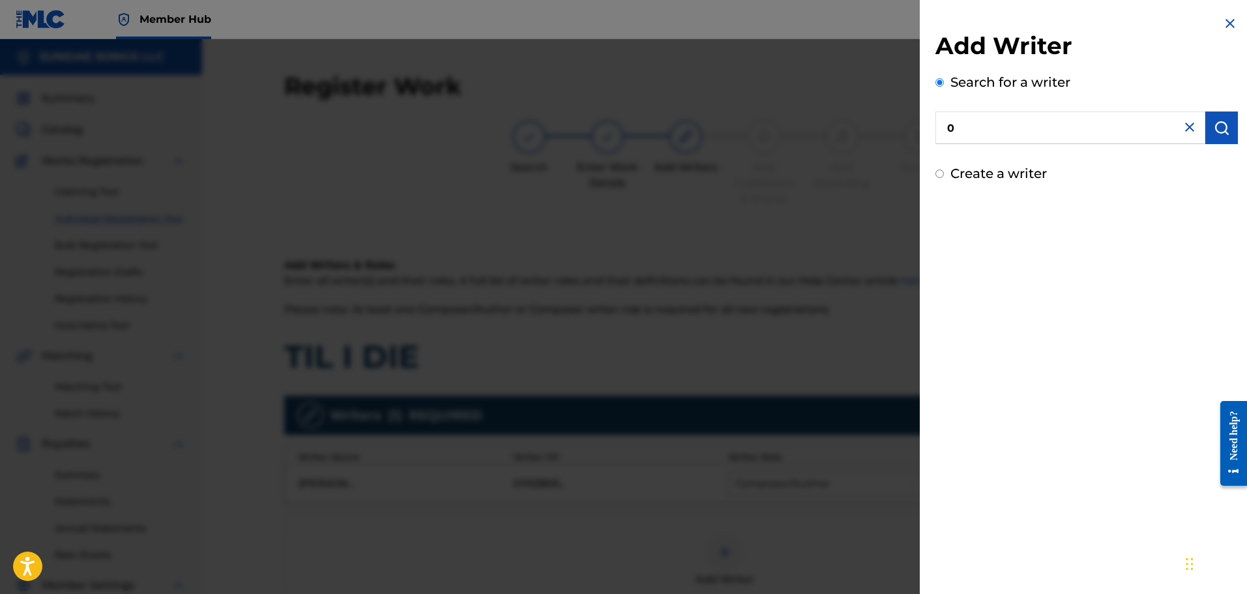
paste input "1032764677"
type input "01032764677"
click at [1214, 122] on img "submit" at bounding box center [1222, 128] width 16 height 16
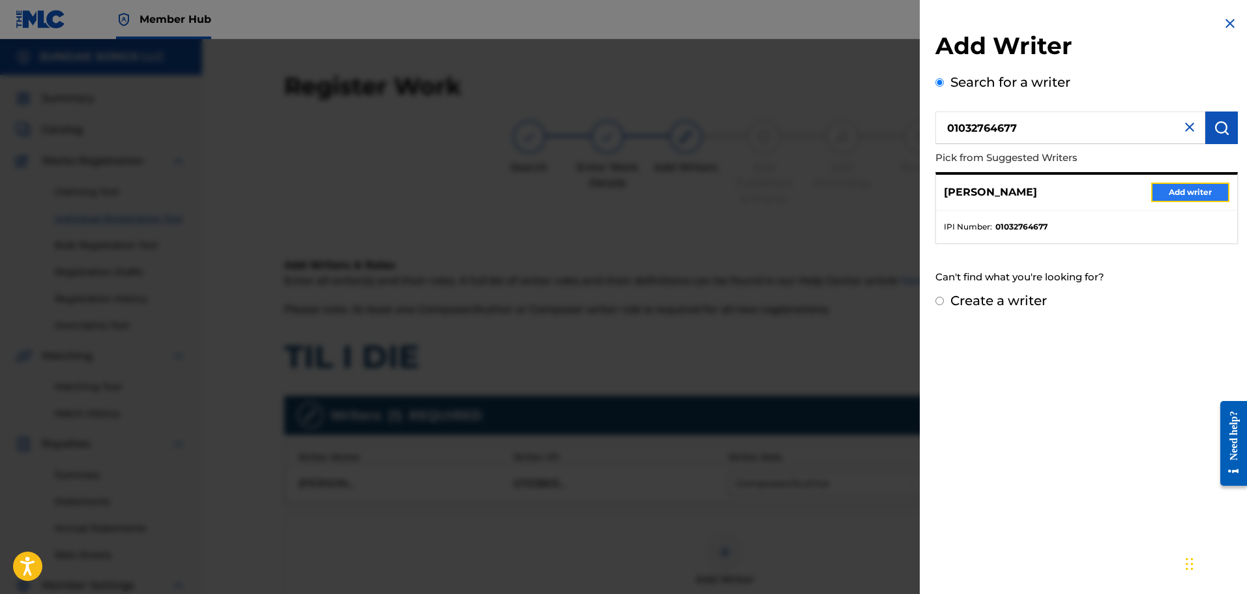
click at [1200, 196] on button "Add writer" at bounding box center [1190, 193] width 78 height 20
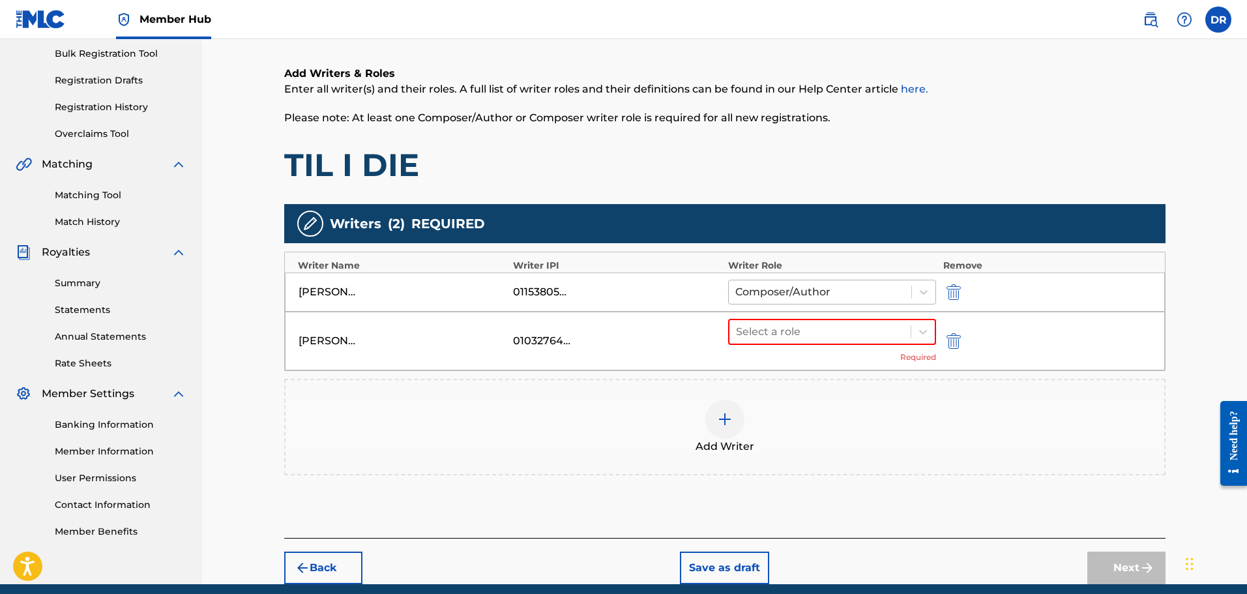
scroll to position [196, 0]
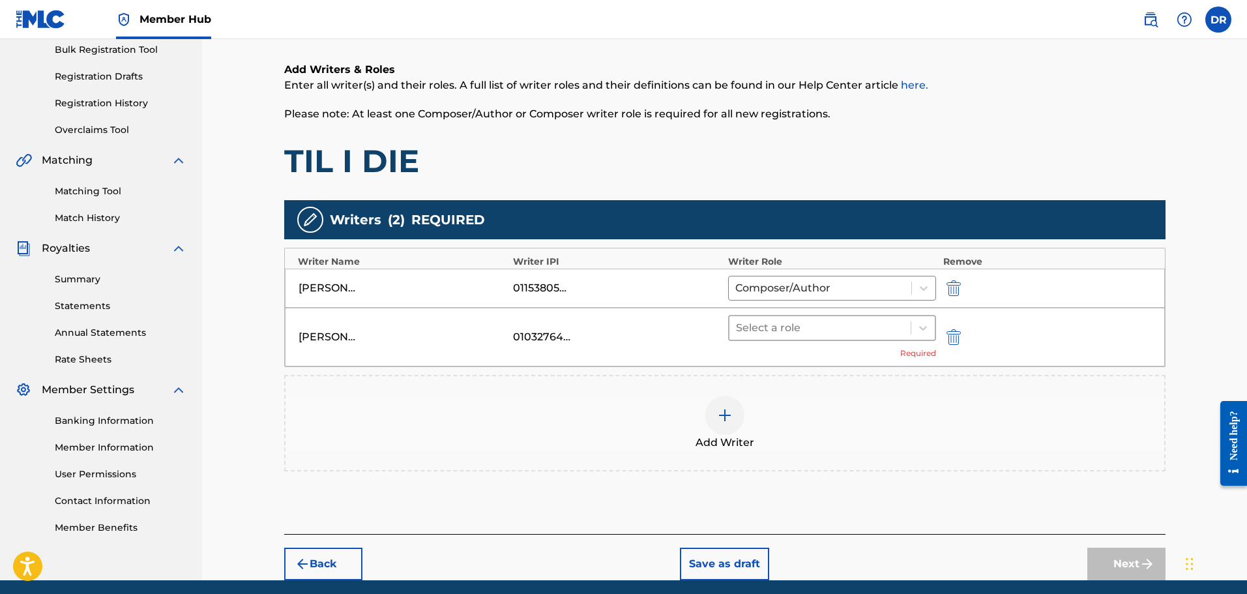
click at [831, 331] on div at bounding box center [820, 328] width 169 height 18
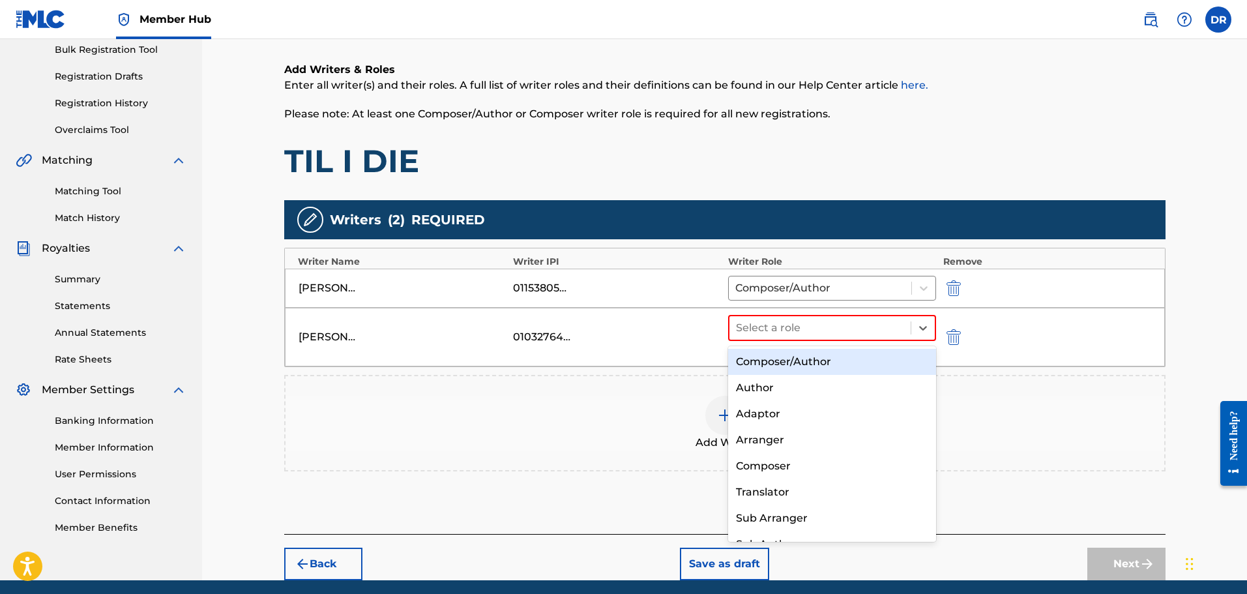
click at [821, 361] on div "Composer/Author" at bounding box center [832, 362] width 209 height 26
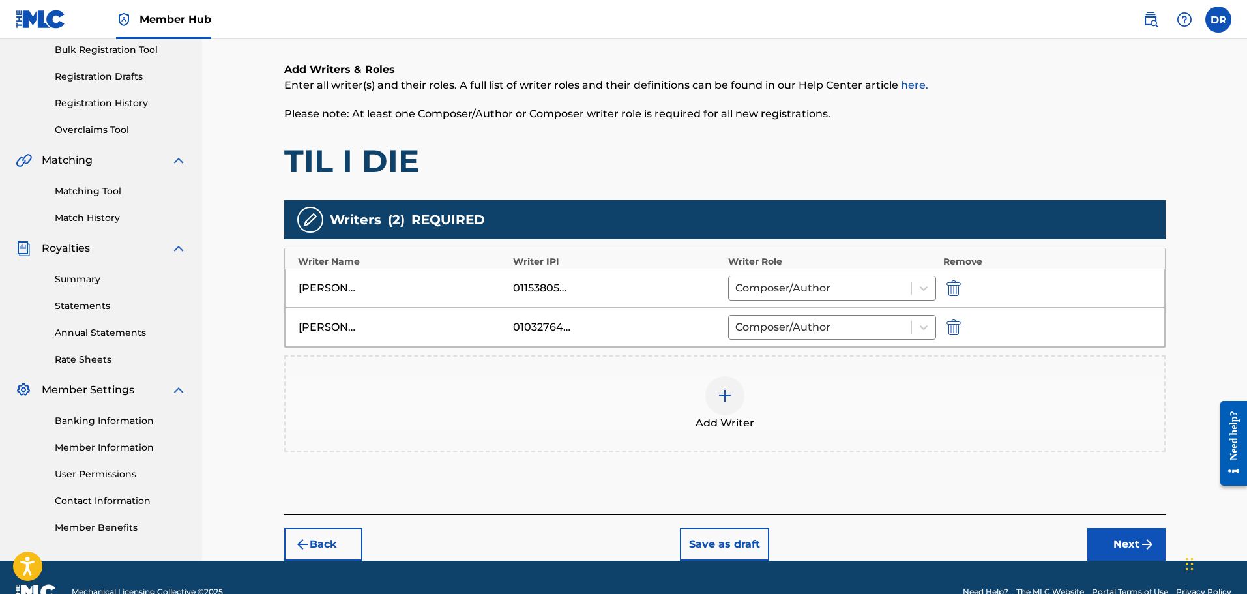
click at [732, 395] on img at bounding box center [725, 396] width 16 height 16
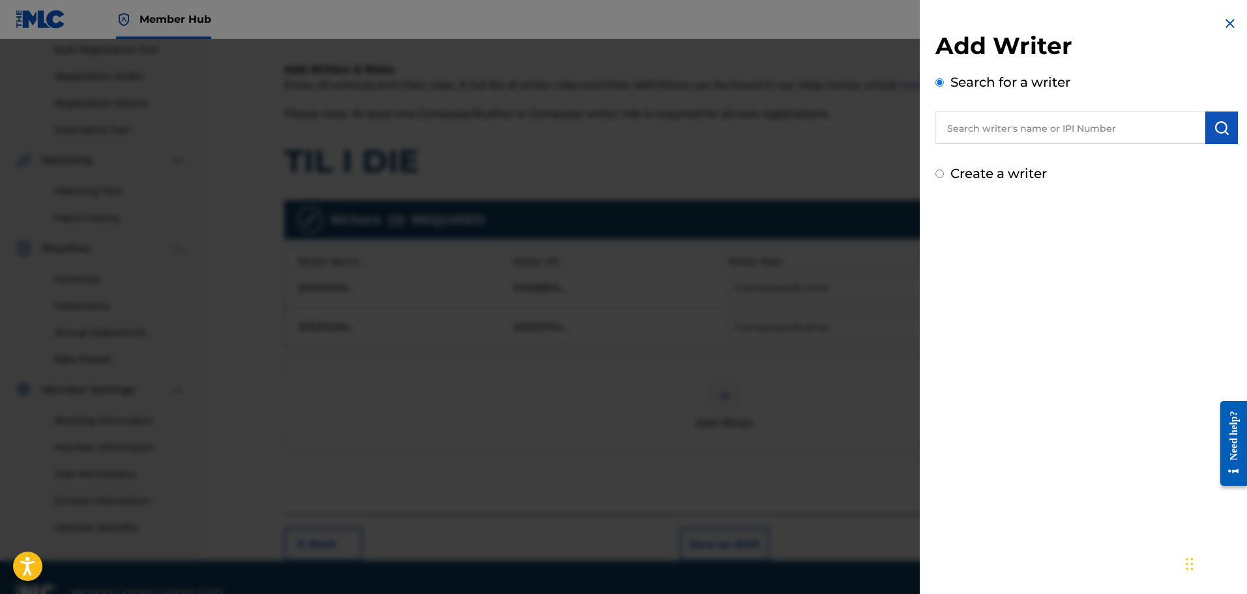
click at [999, 137] on input "text" at bounding box center [1071, 127] width 270 height 33
click at [981, 123] on input "0" at bounding box center [1071, 127] width 270 height 33
paste input "1309053184"
click at [1206, 122] on button "submit" at bounding box center [1221, 127] width 33 height 33
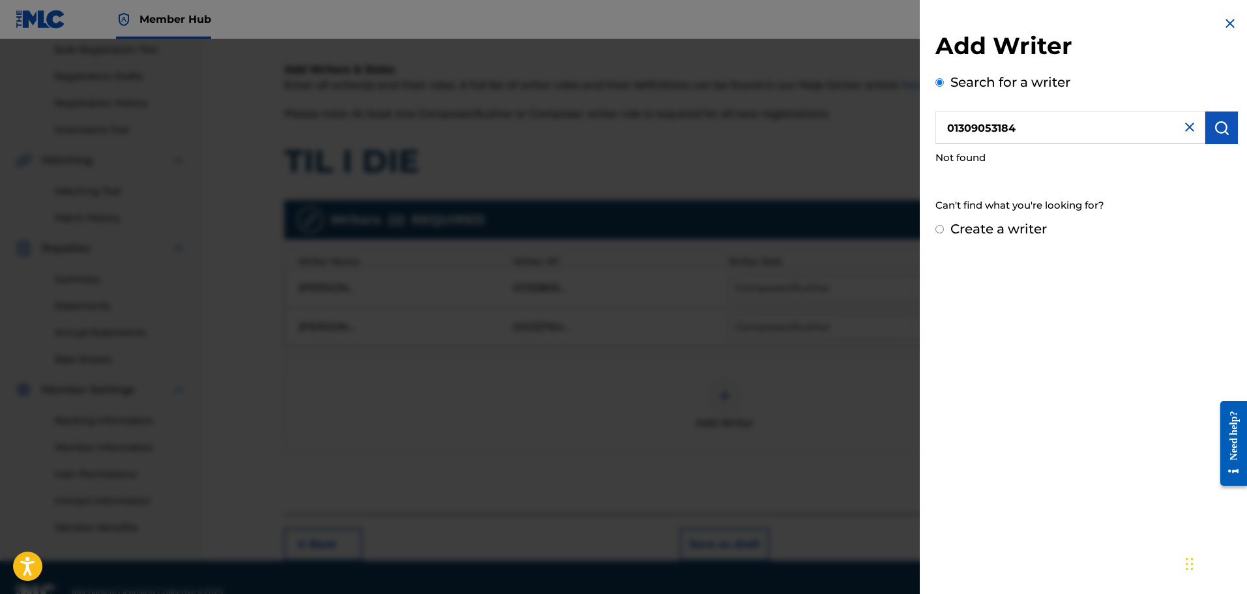
drag, startPoint x: 1057, startPoint y: 130, endPoint x: 946, endPoint y: 130, distance: 110.8
click at [946, 130] on input "01309053184" at bounding box center [1071, 127] width 270 height 33
paste input "[PERSON_NAME]"
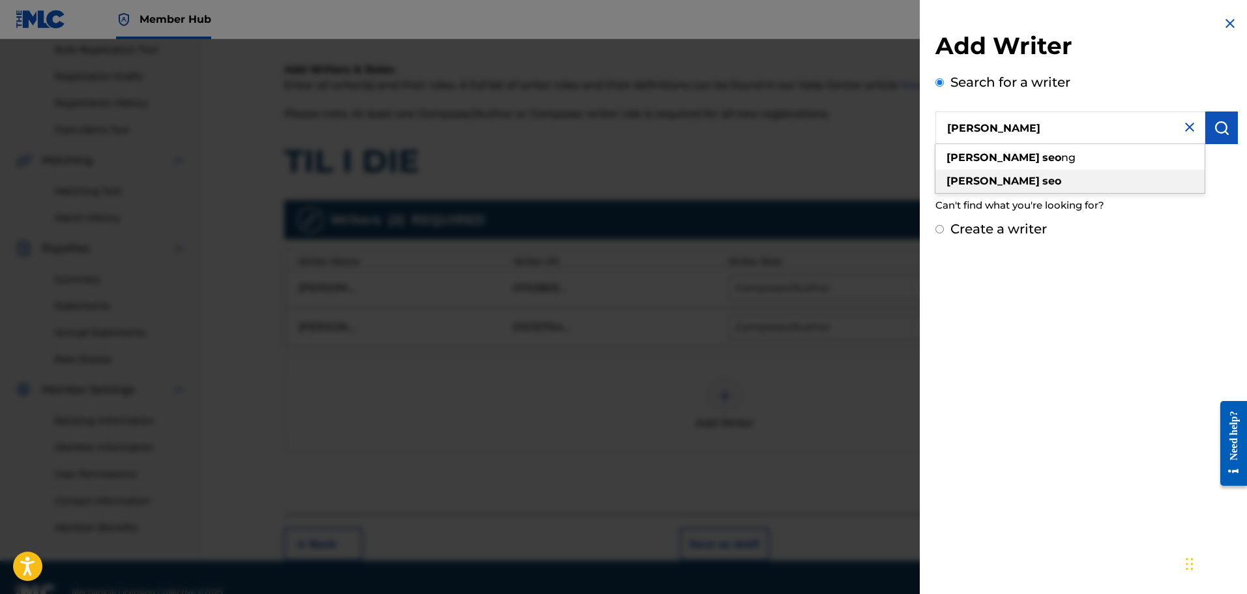
click at [1040, 184] on div "[PERSON_NAME]" at bounding box center [1070, 181] width 269 height 23
type input "[PERSON_NAME]"
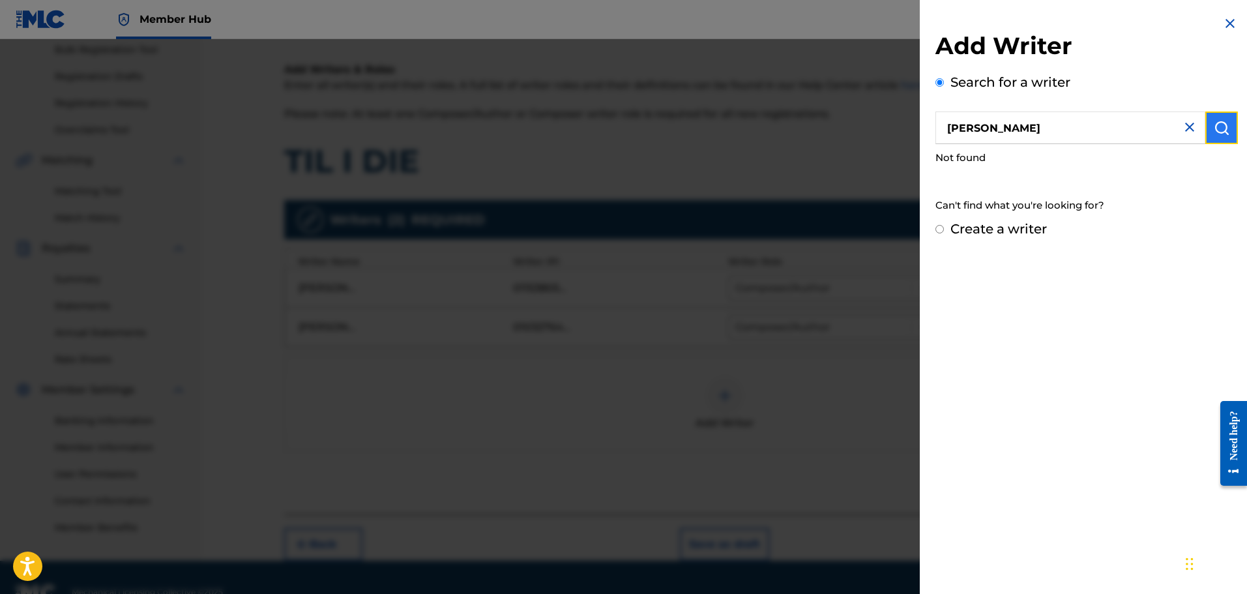
click at [1215, 113] on button "submit" at bounding box center [1221, 127] width 33 height 33
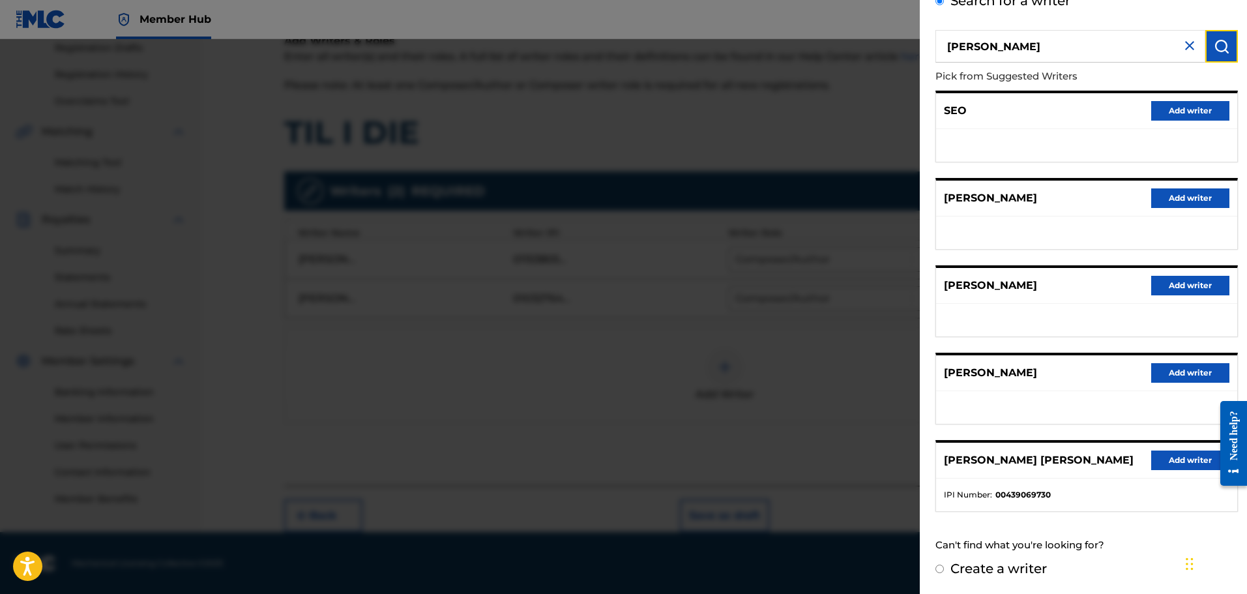
scroll to position [225, 0]
click at [1157, 372] on button "Add writer" at bounding box center [1190, 373] width 78 height 20
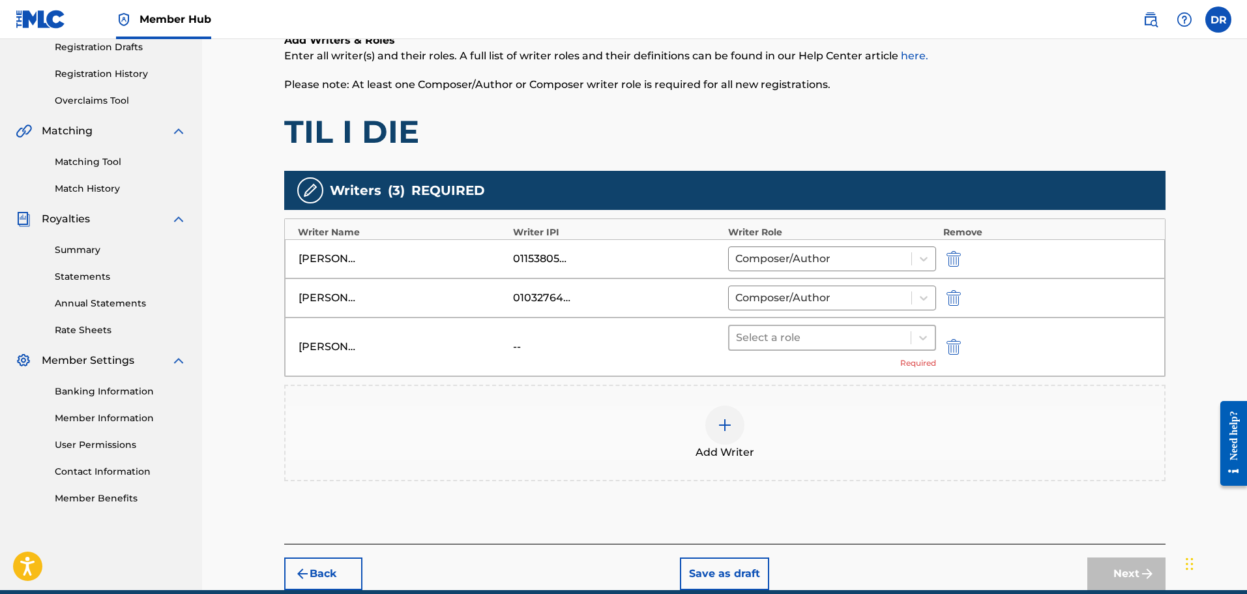
click at [853, 339] on div at bounding box center [820, 338] width 169 height 18
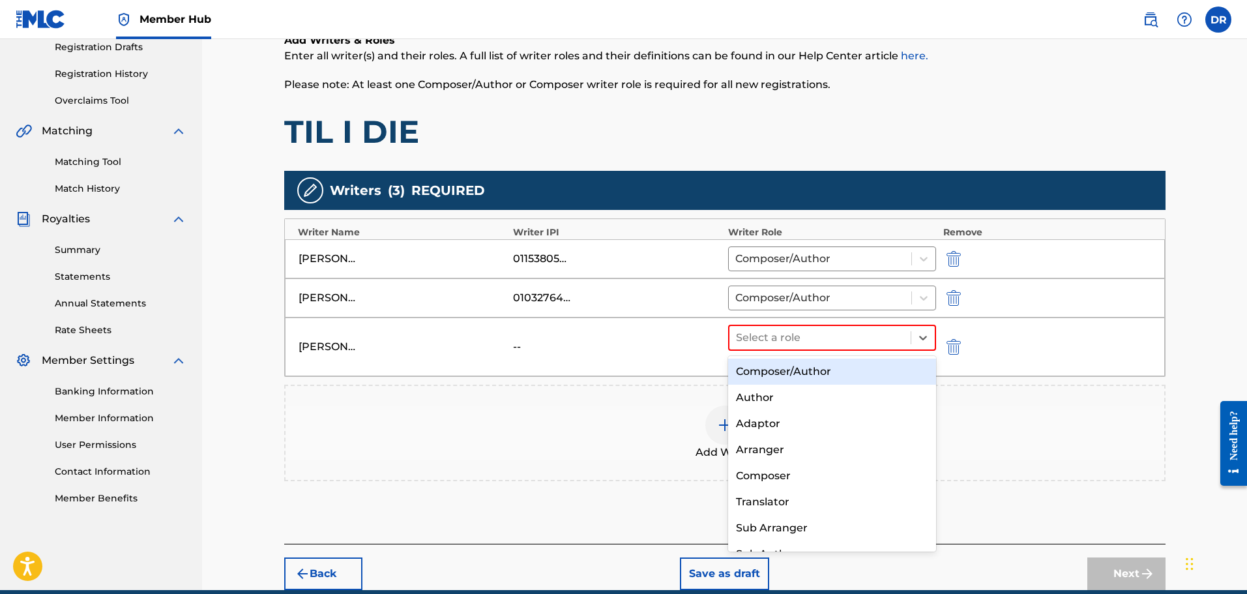
click at [848, 362] on div "Composer/Author" at bounding box center [832, 372] width 209 height 26
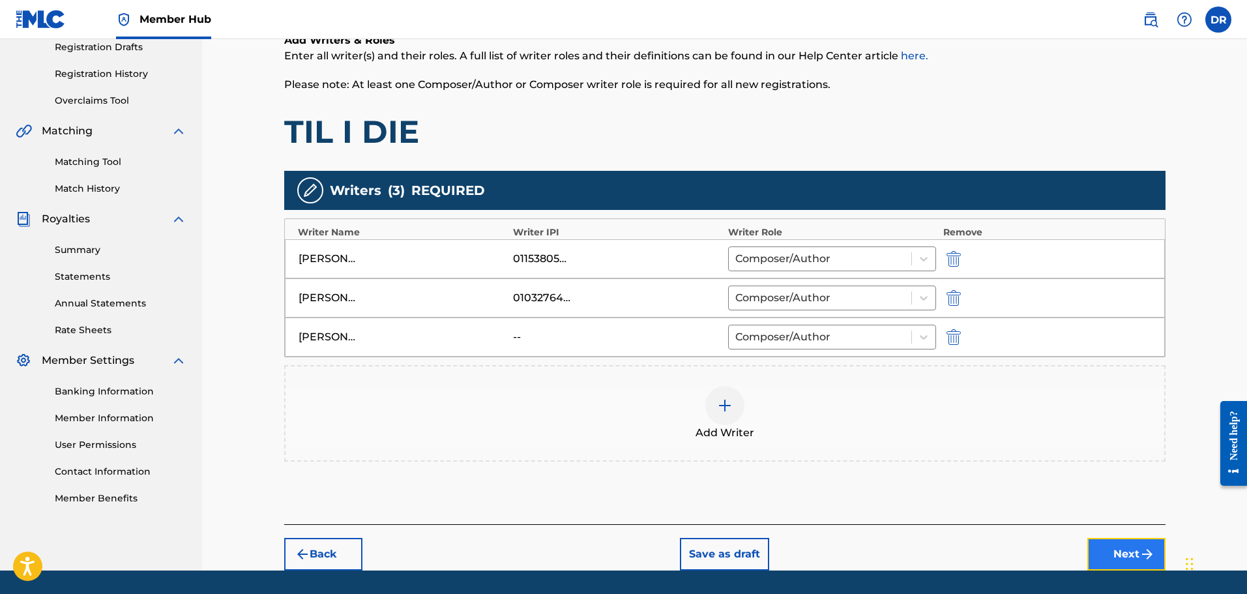
click at [1131, 559] on button "Next" at bounding box center [1126, 554] width 78 height 33
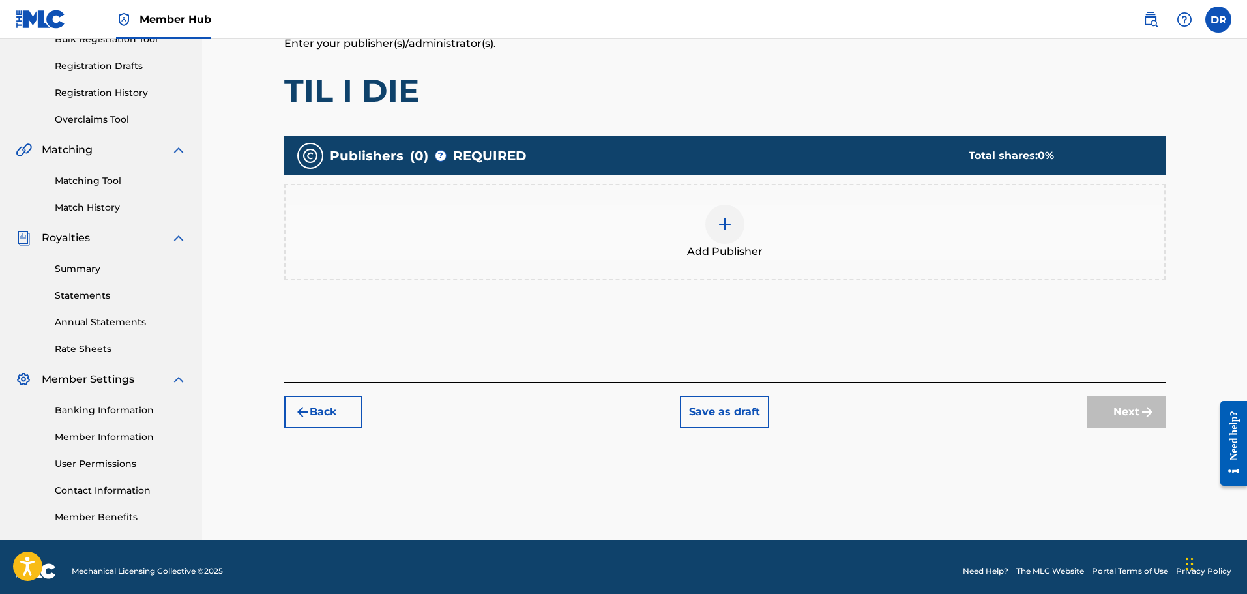
scroll to position [59, 0]
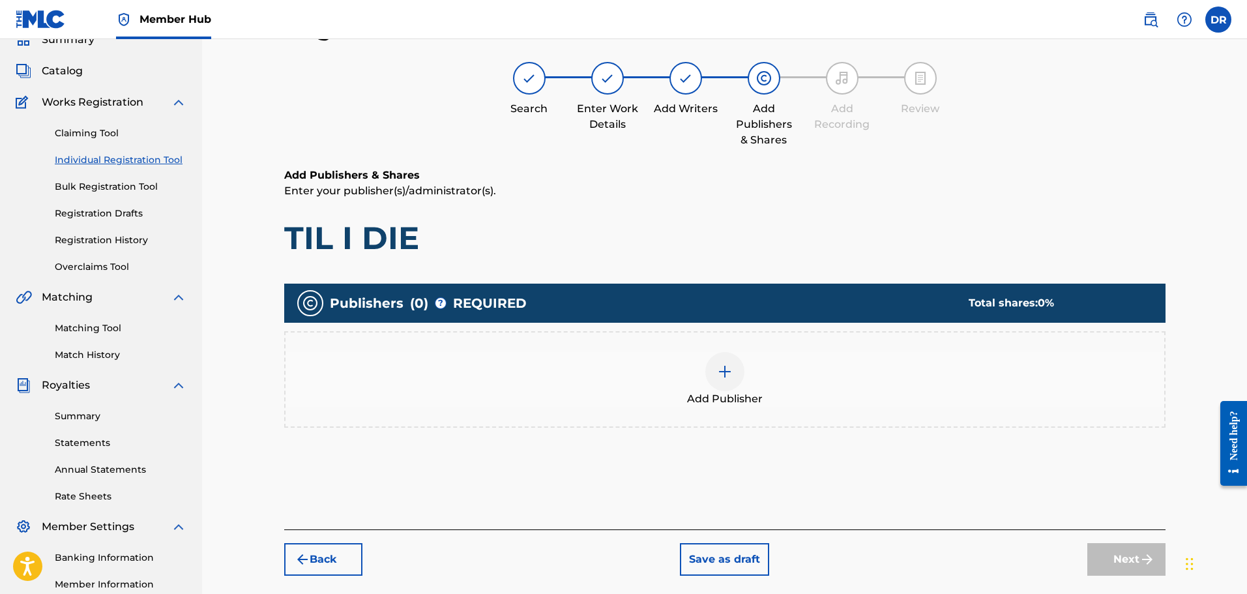
click at [728, 375] on img at bounding box center [725, 372] width 16 height 16
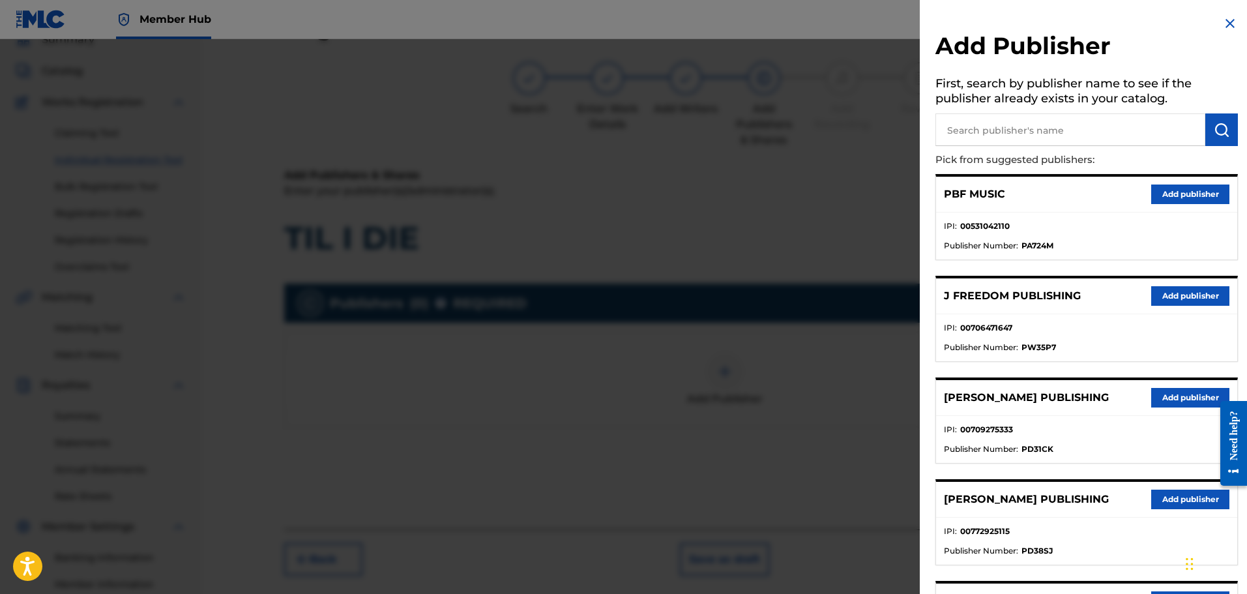
click at [979, 121] on input "text" at bounding box center [1071, 129] width 270 height 33
type input "199"
click at [1219, 119] on button "submit" at bounding box center [1221, 129] width 33 height 33
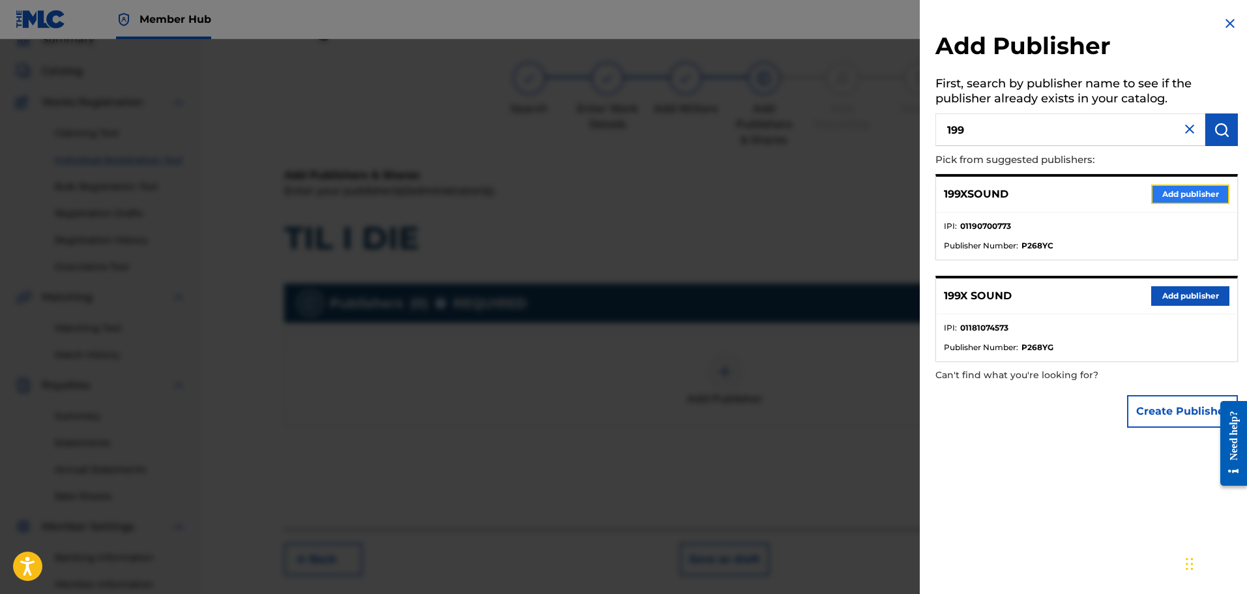
click at [1196, 189] on button "Add publisher" at bounding box center [1190, 194] width 78 height 20
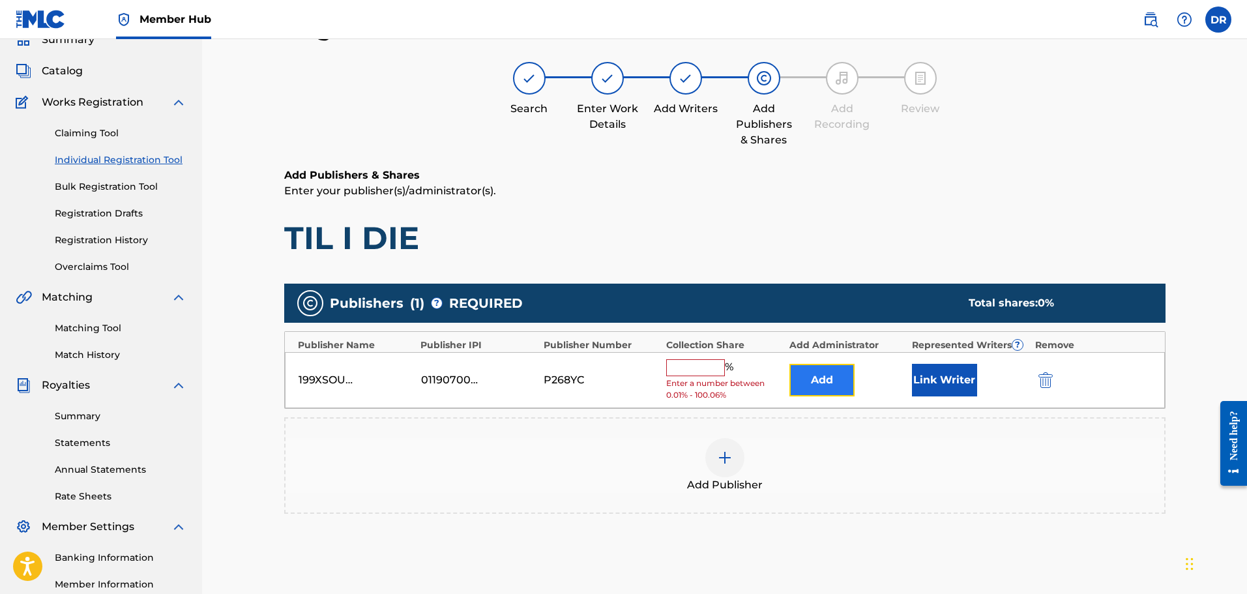
click at [836, 369] on button "Add" at bounding box center [822, 380] width 65 height 33
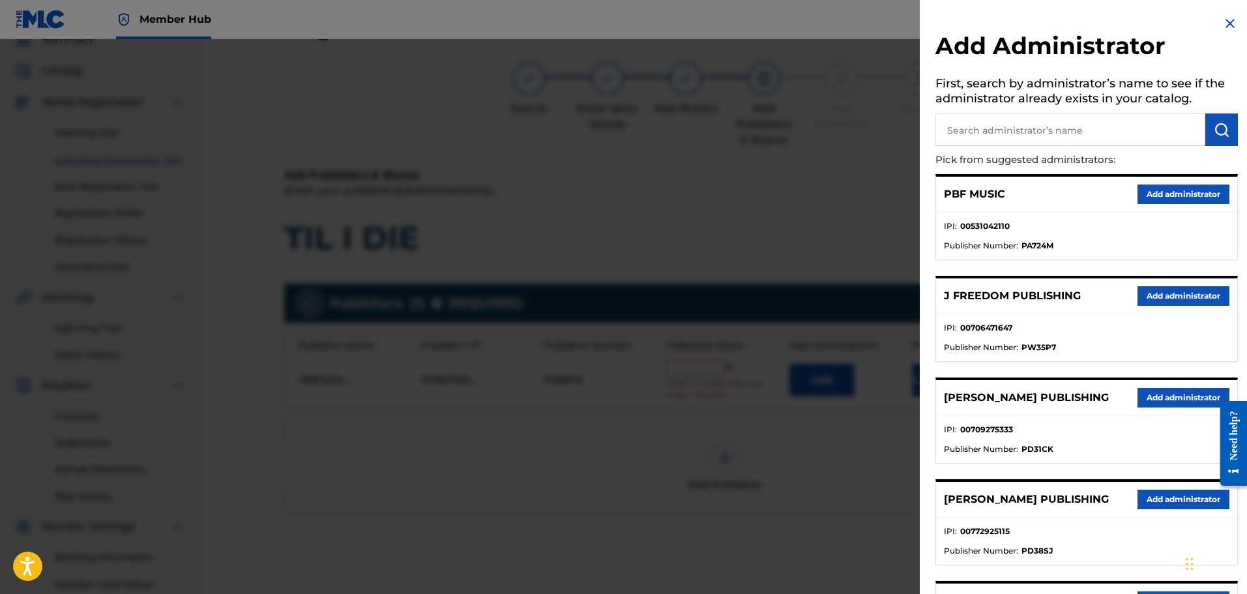
click at [1011, 138] on input "text" at bounding box center [1071, 129] width 270 height 33
type input "ALA"
click at [1214, 126] on img "submit" at bounding box center [1222, 130] width 16 height 16
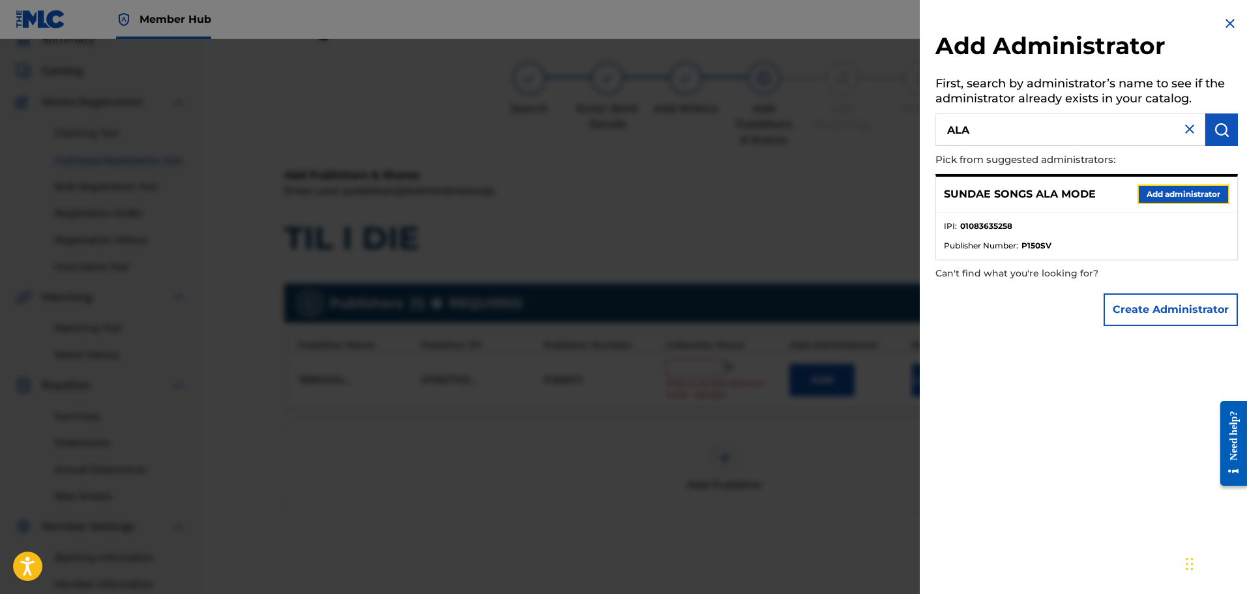
drag, startPoint x: 1198, startPoint y: 189, endPoint x: 1194, endPoint y: 197, distance: 8.7
click at [1198, 190] on button "Add administrator" at bounding box center [1184, 194] width 92 height 20
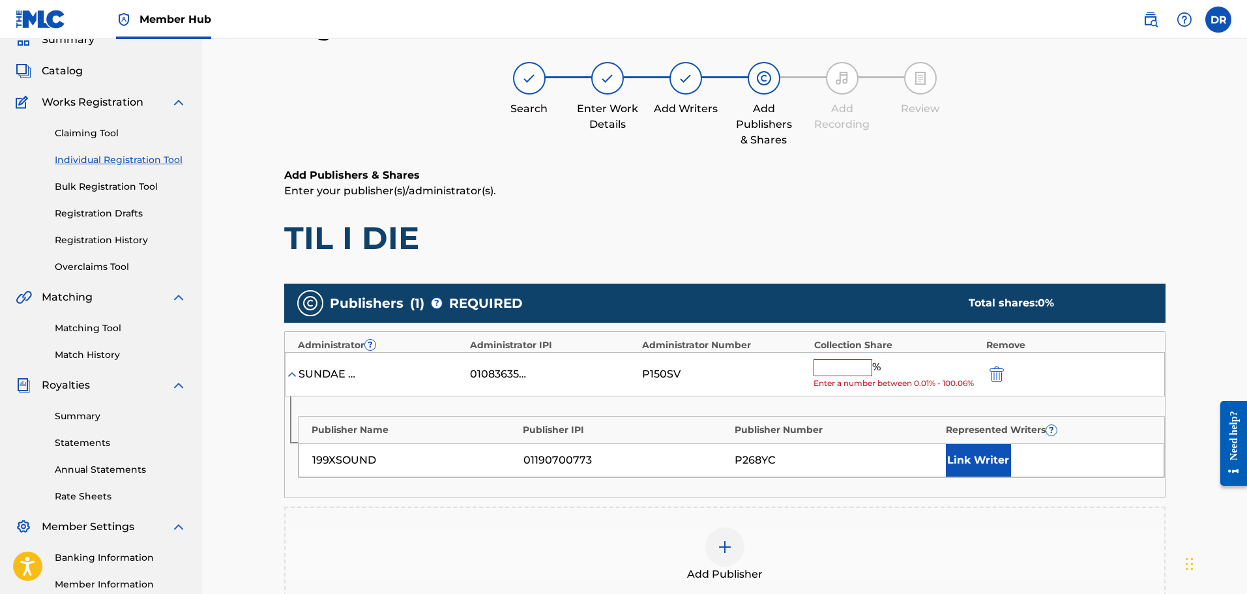
click at [838, 366] on input "text" at bounding box center [843, 367] width 59 height 17
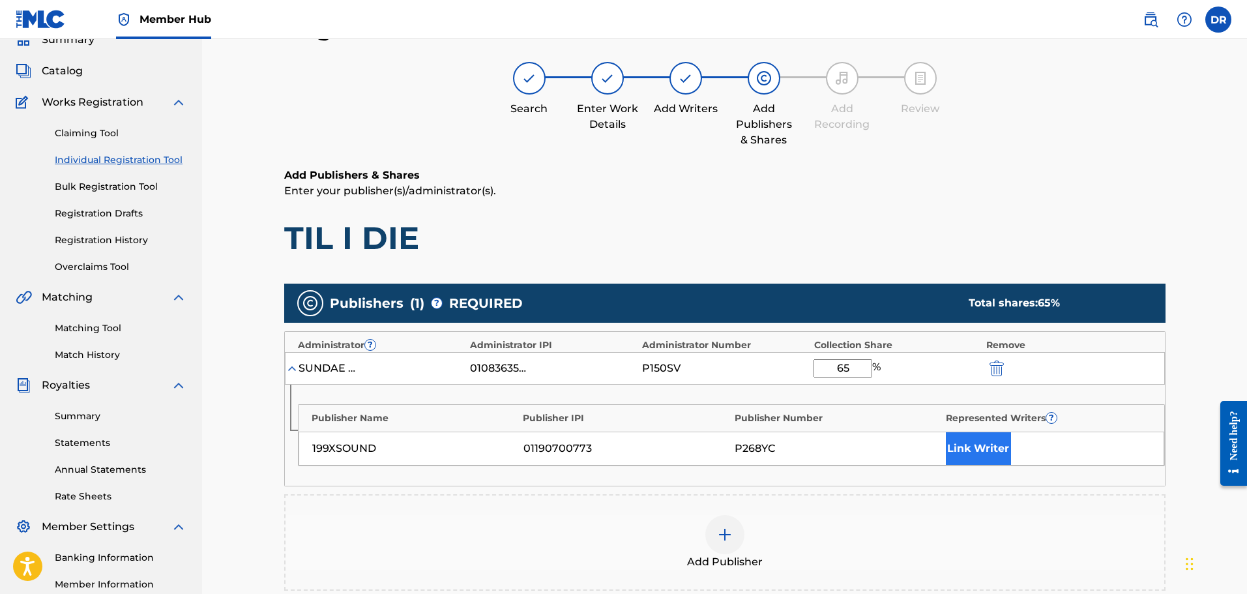
type input "65"
click at [966, 445] on button "Link Writer" at bounding box center [978, 448] width 65 height 33
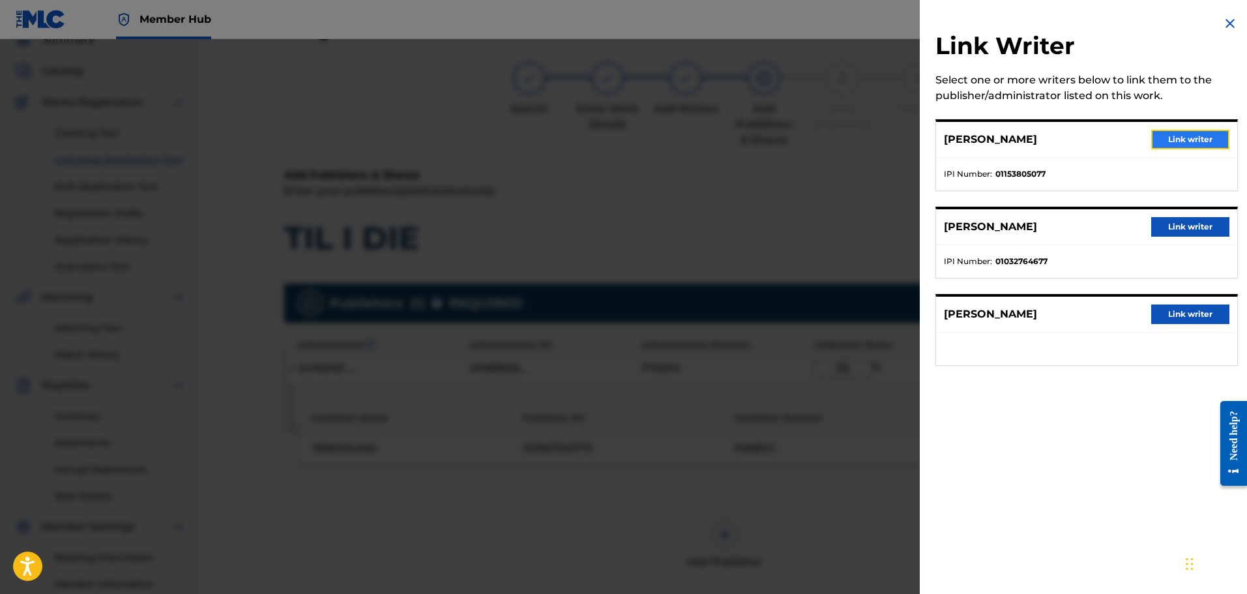
click at [1193, 138] on button "Link writer" at bounding box center [1190, 140] width 78 height 20
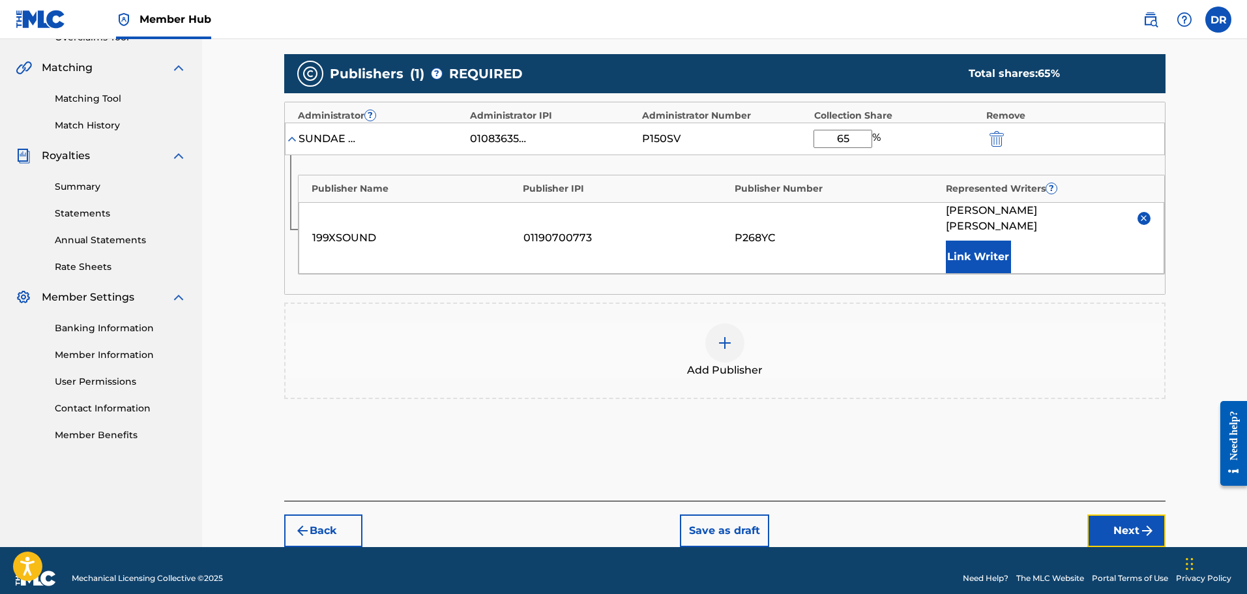
click at [1118, 514] on button "Next" at bounding box center [1126, 530] width 78 height 33
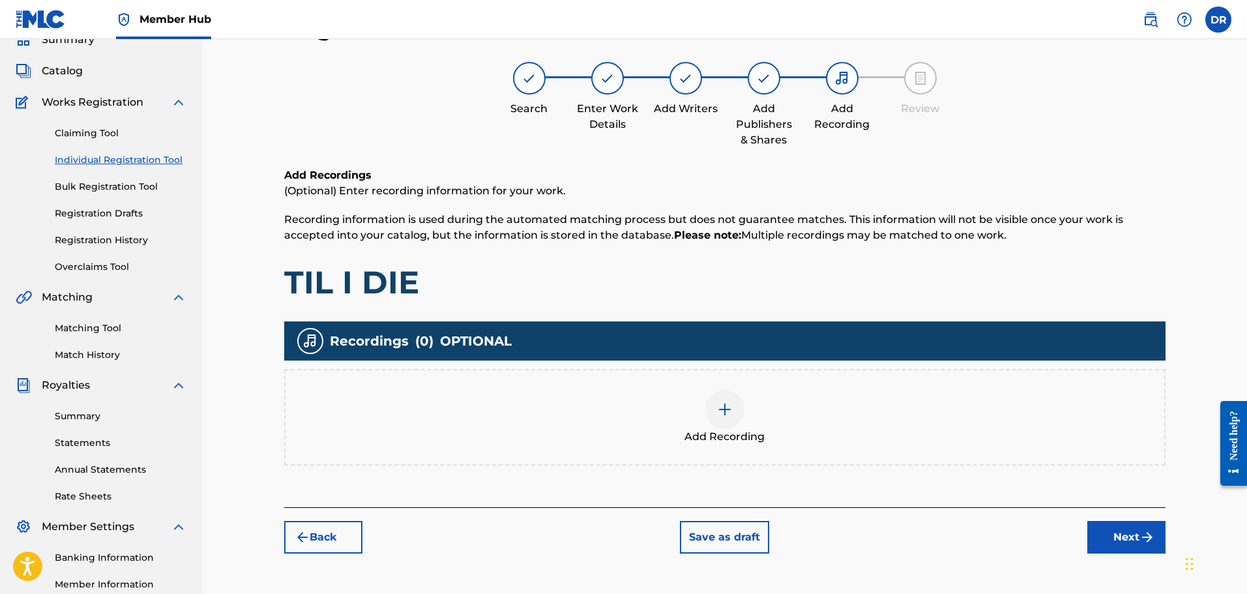
click at [718, 404] on img at bounding box center [725, 410] width 16 height 16
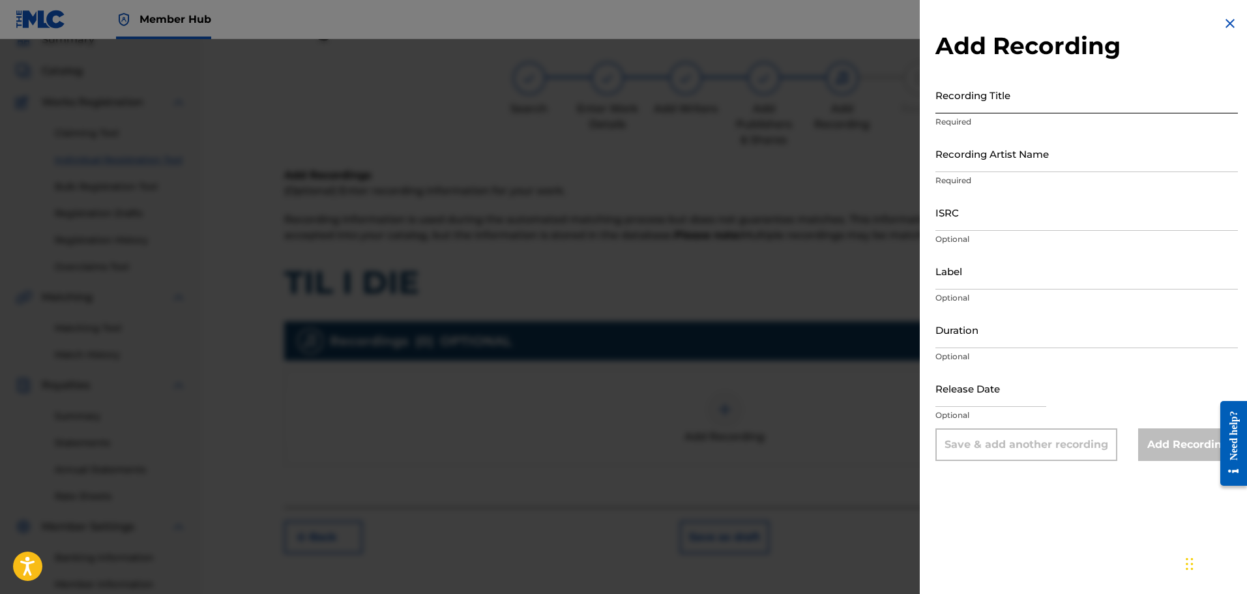
click at [976, 100] on input "Recording Title" at bounding box center [1087, 94] width 303 height 37
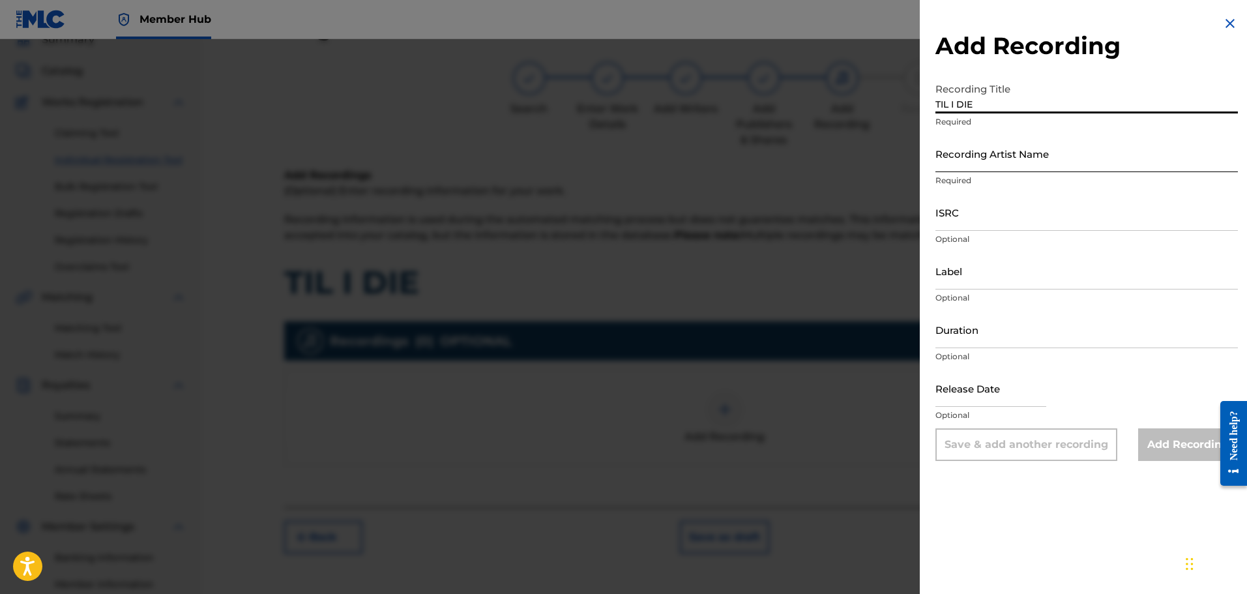
type input "TIL I DIE"
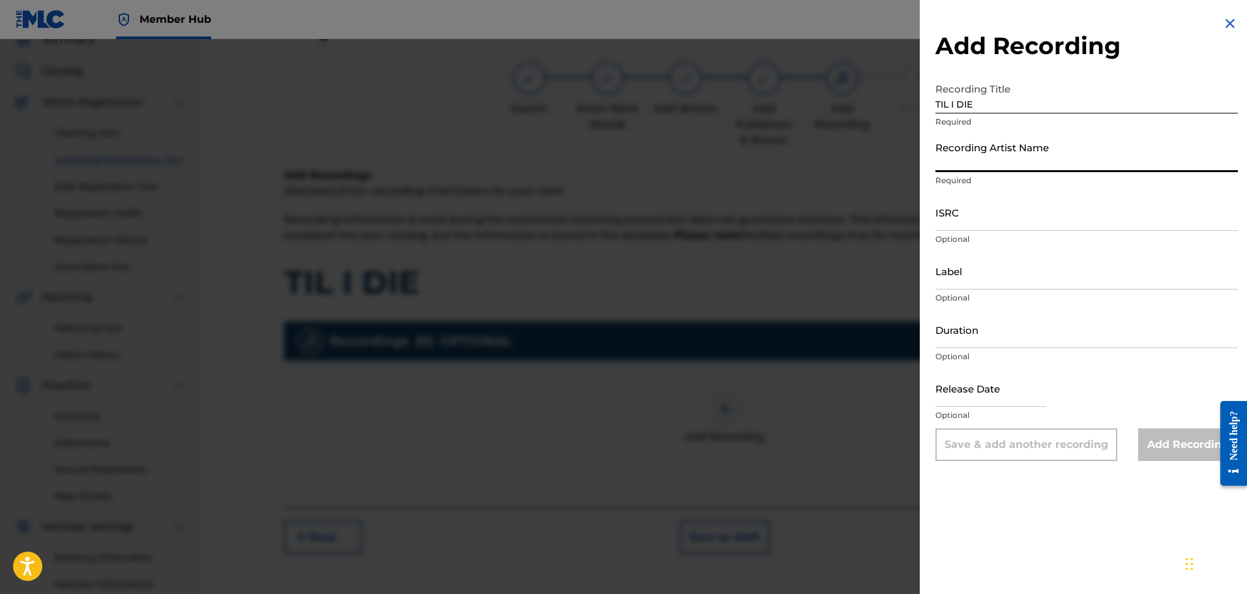
click at [1031, 153] on input "Recording Artist Name" at bounding box center [1087, 153] width 303 height 37
paste input "LOAT!"
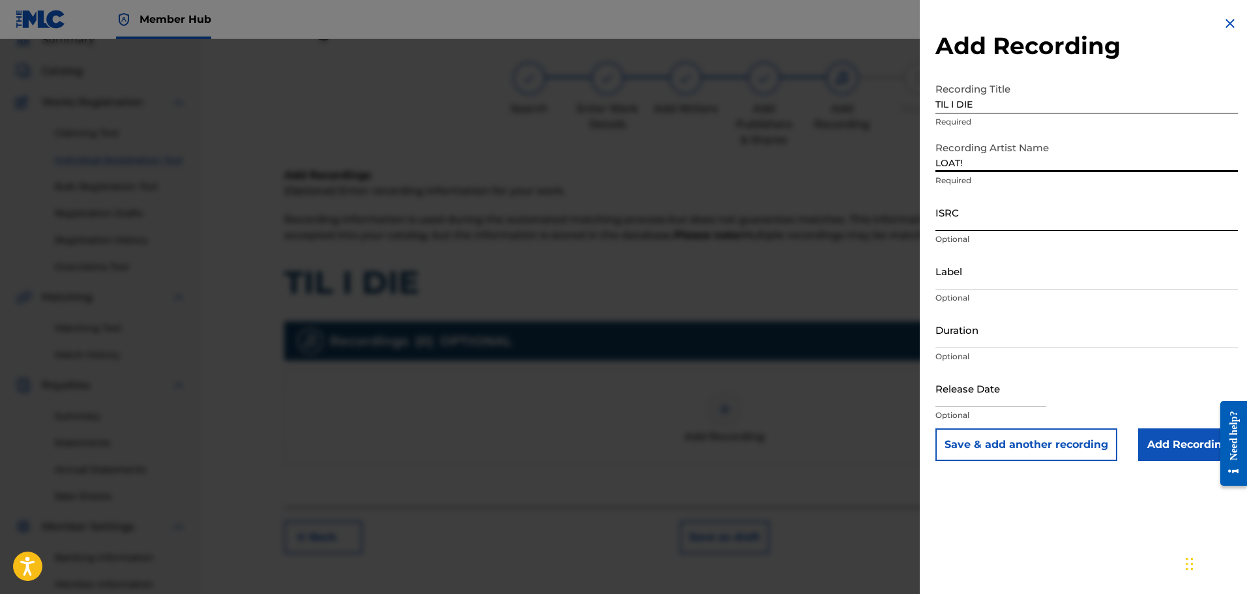
type input "LOAT!"
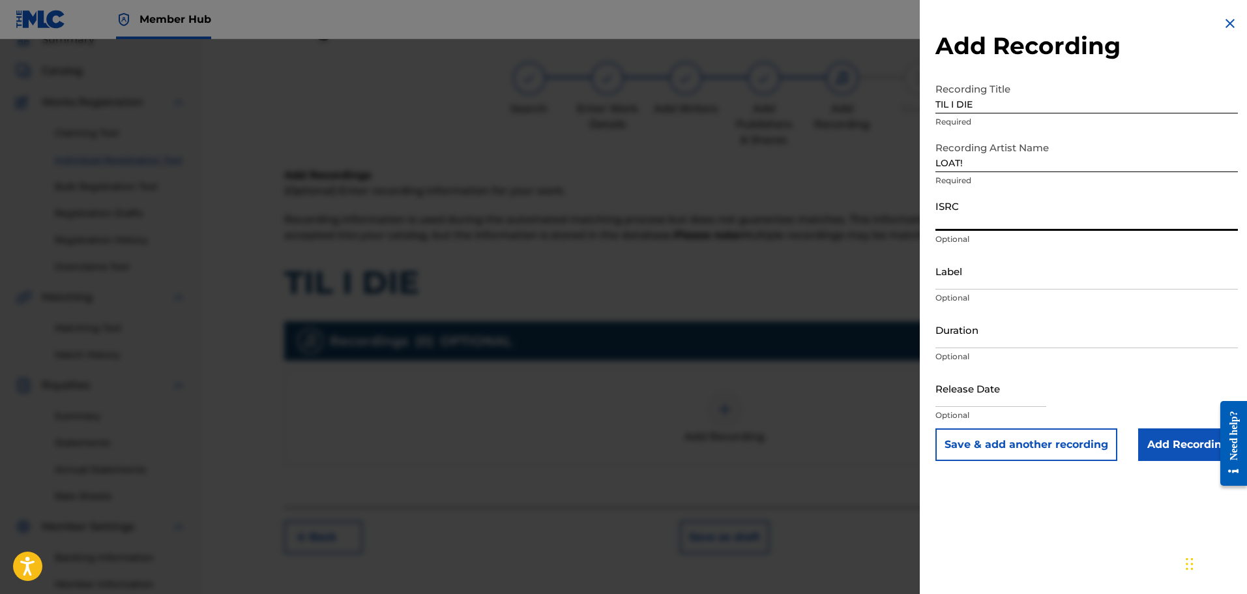
click at [981, 219] on input "ISRC" at bounding box center [1087, 212] width 303 height 37
paste input "QM24S2500451"
type input "QM24S2500451"
click at [1165, 439] on input "Add Recording" at bounding box center [1188, 444] width 100 height 33
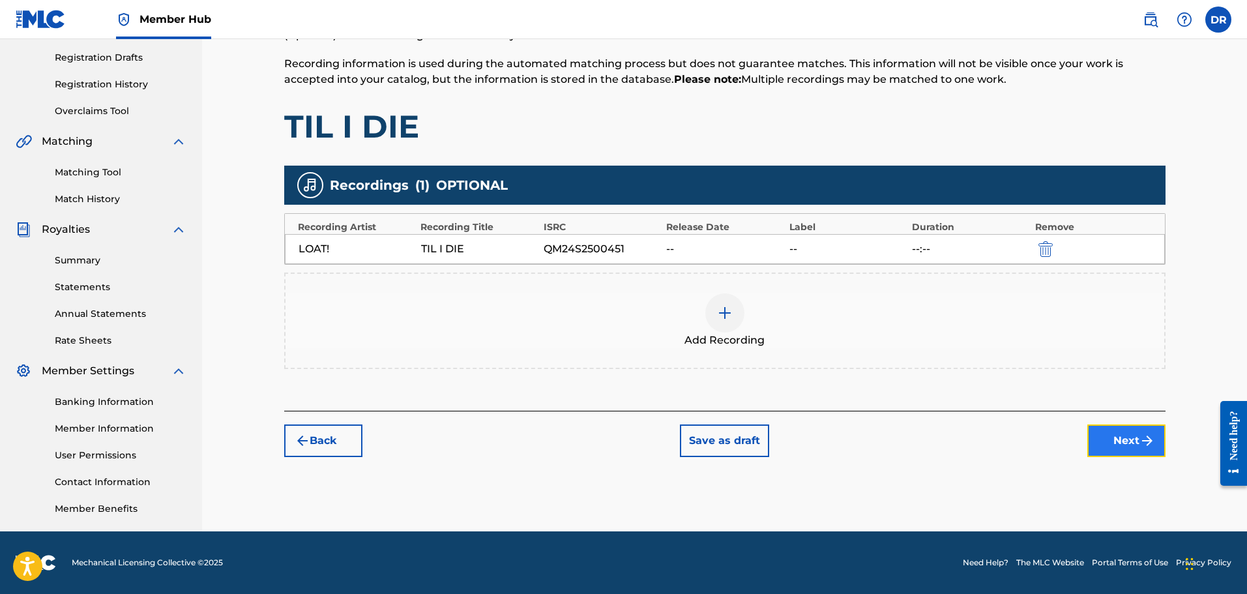
click at [1121, 432] on button "Next" at bounding box center [1126, 440] width 78 height 33
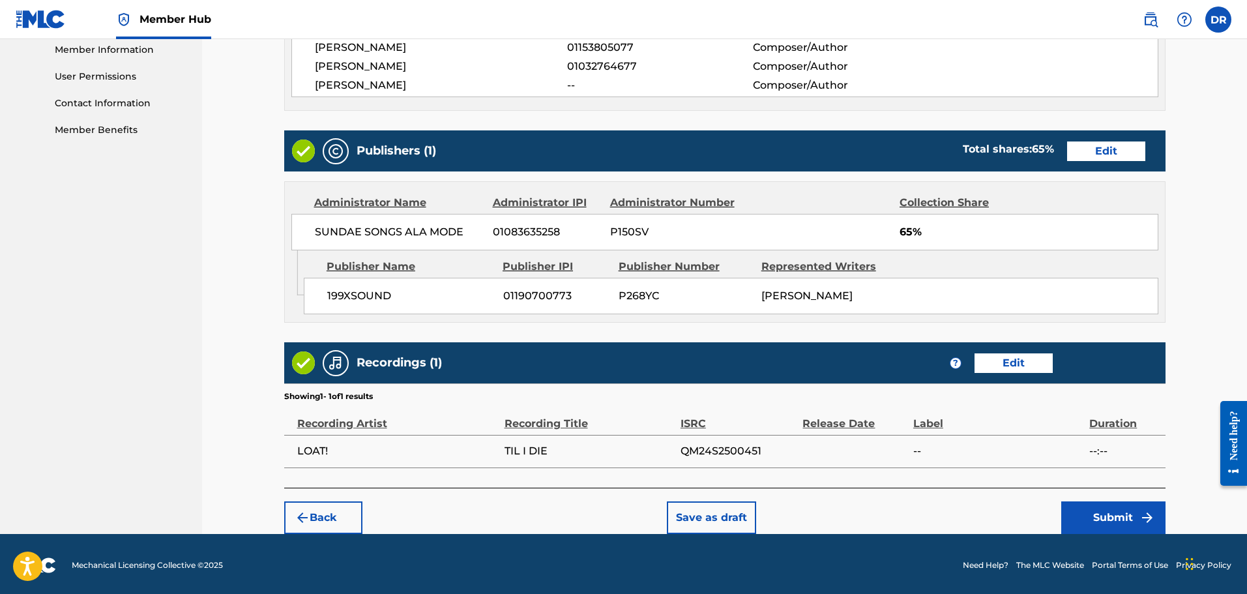
scroll to position [596, 0]
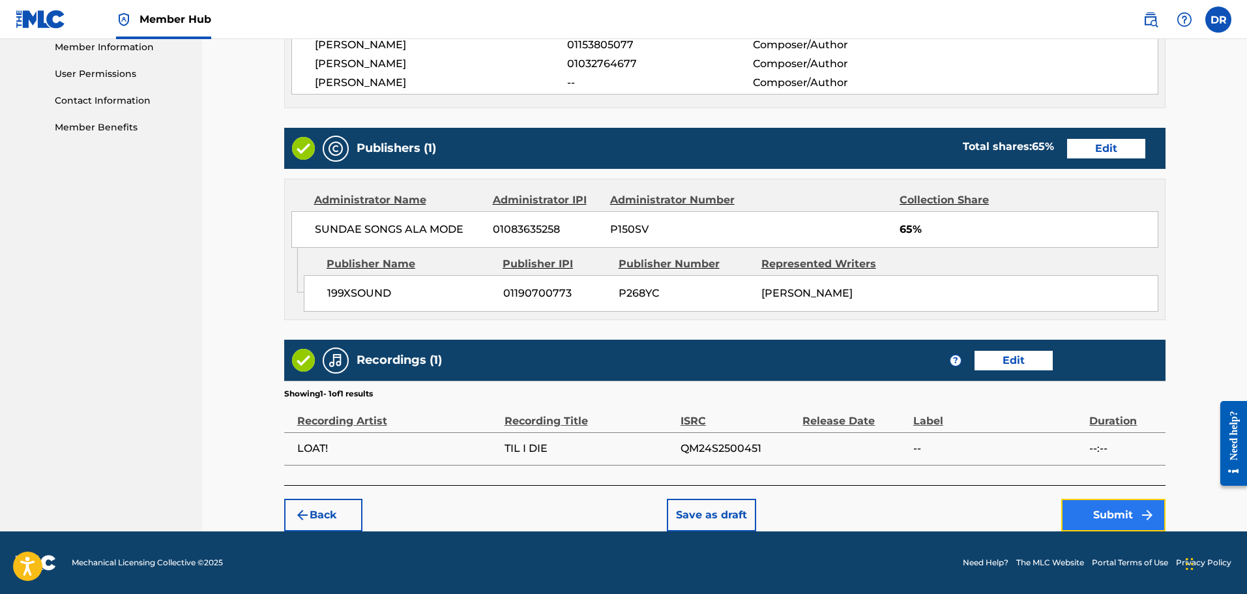
click at [1117, 516] on button "Submit" at bounding box center [1113, 515] width 104 height 33
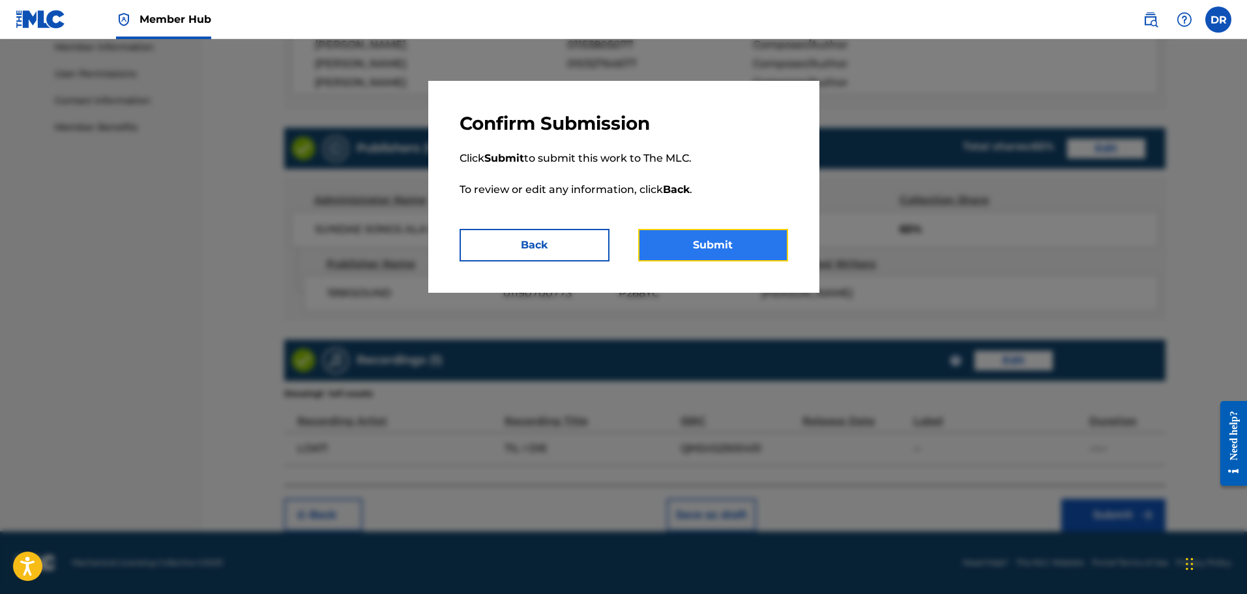
click at [715, 247] on button "Submit" at bounding box center [713, 245] width 150 height 33
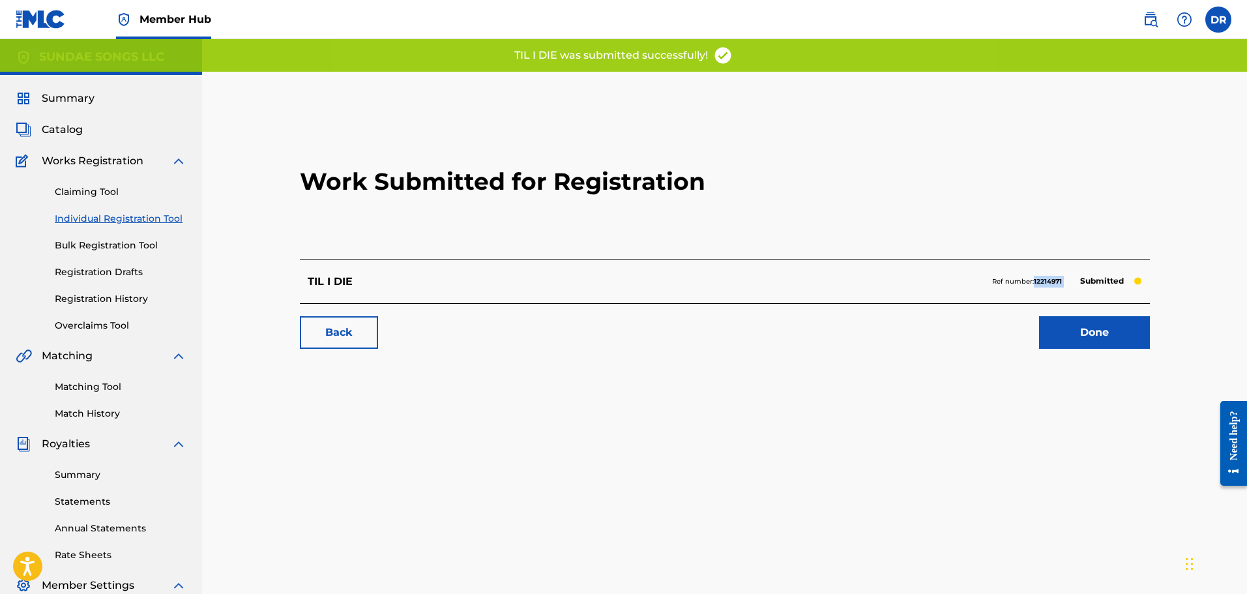
drag, startPoint x: 1072, startPoint y: 282, endPoint x: 1033, endPoint y: 280, distance: 38.5
click at [1033, 280] on div "Ref number: 12214971 Submitted" at bounding box center [1067, 282] width 150 height 18
copy strong "12214971"
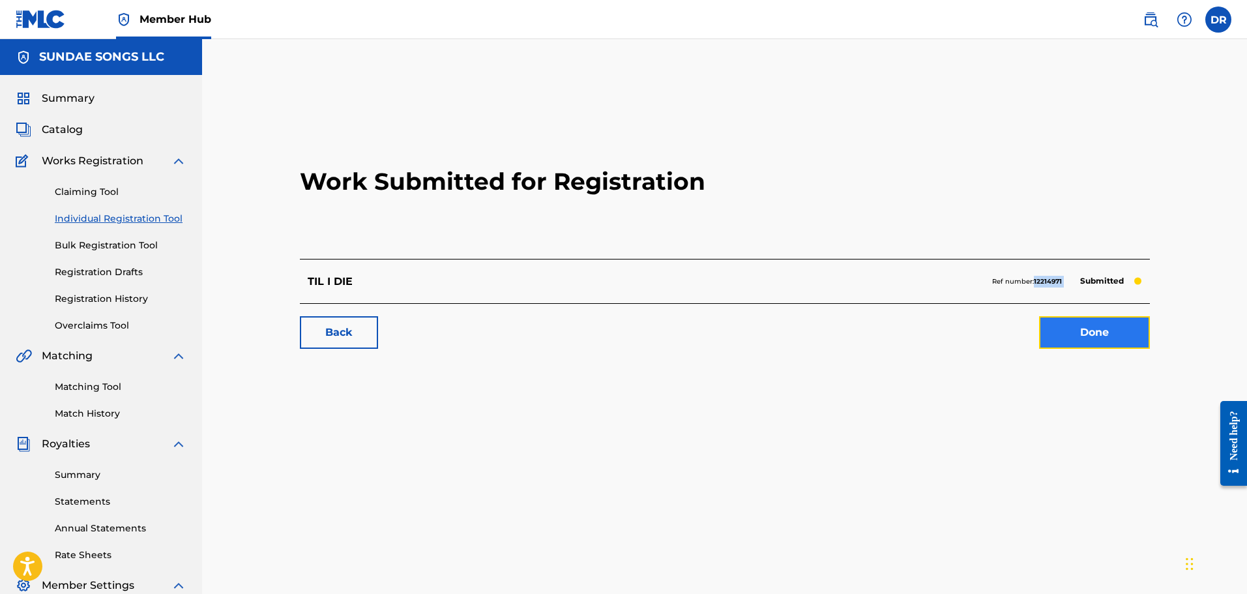
click at [1092, 329] on link "Done" at bounding box center [1094, 332] width 111 height 33
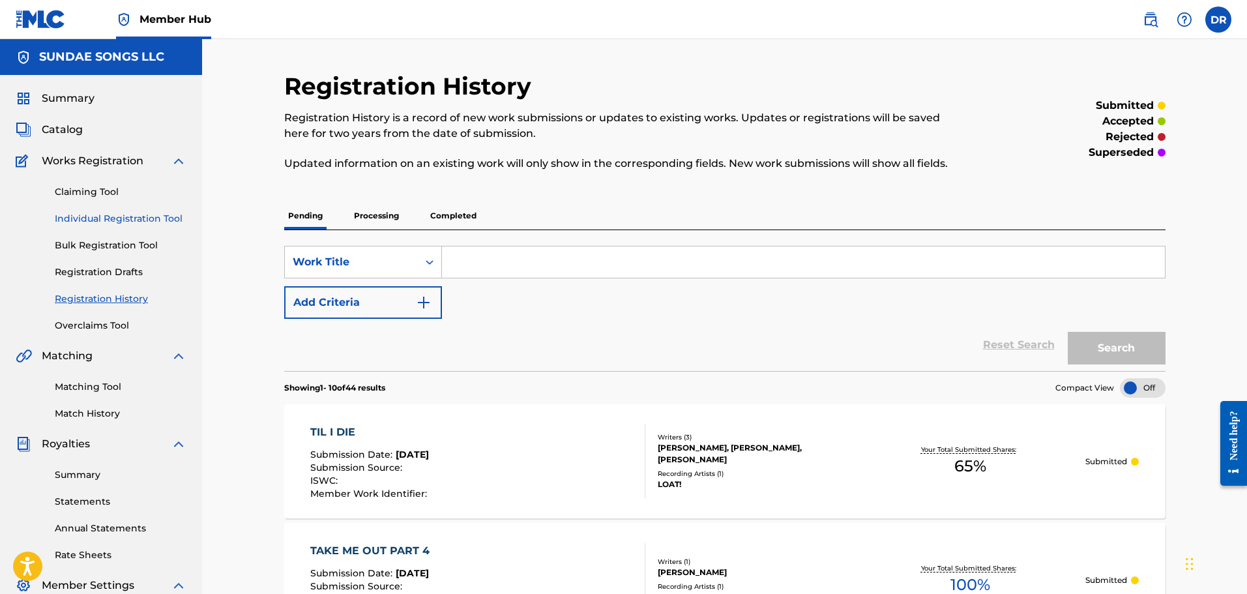
click at [151, 214] on link "Individual Registration Tool" at bounding box center [121, 219] width 132 height 14
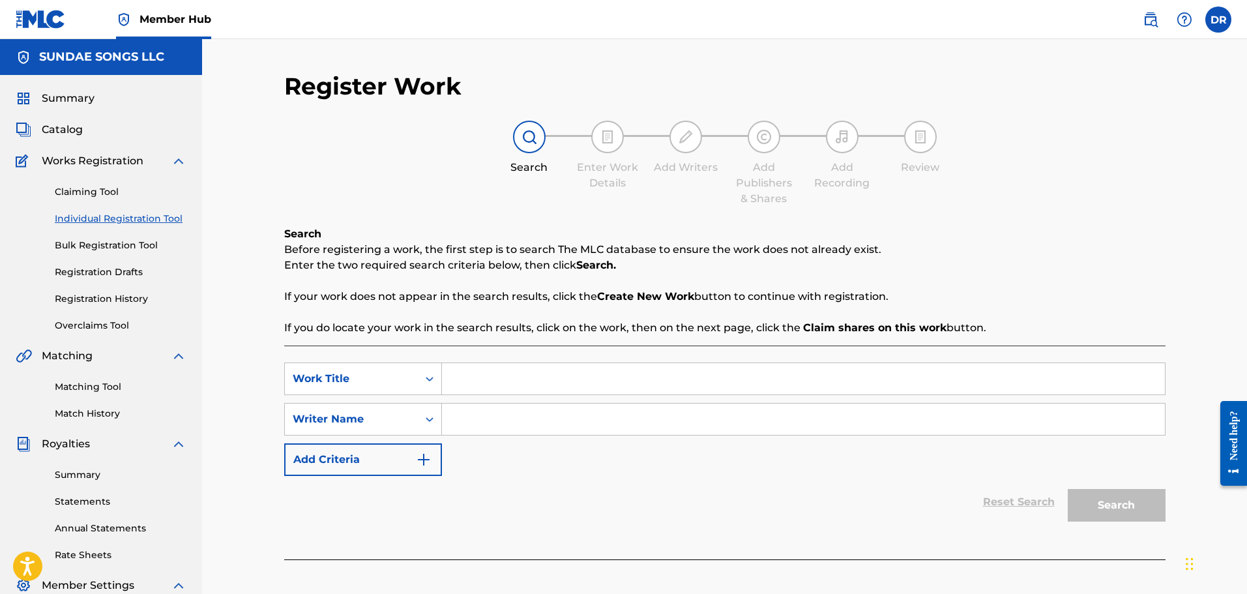
click at [475, 390] on input "Search Form" at bounding box center [803, 378] width 723 height 31
type input "WINTER SOLDIER"
click at [465, 421] on input "Search Form" at bounding box center [803, 419] width 723 height 31
type input "[PERSON_NAME]"
click at [1122, 511] on button "Search" at bounding box center [1117, 505] width 98 height 33
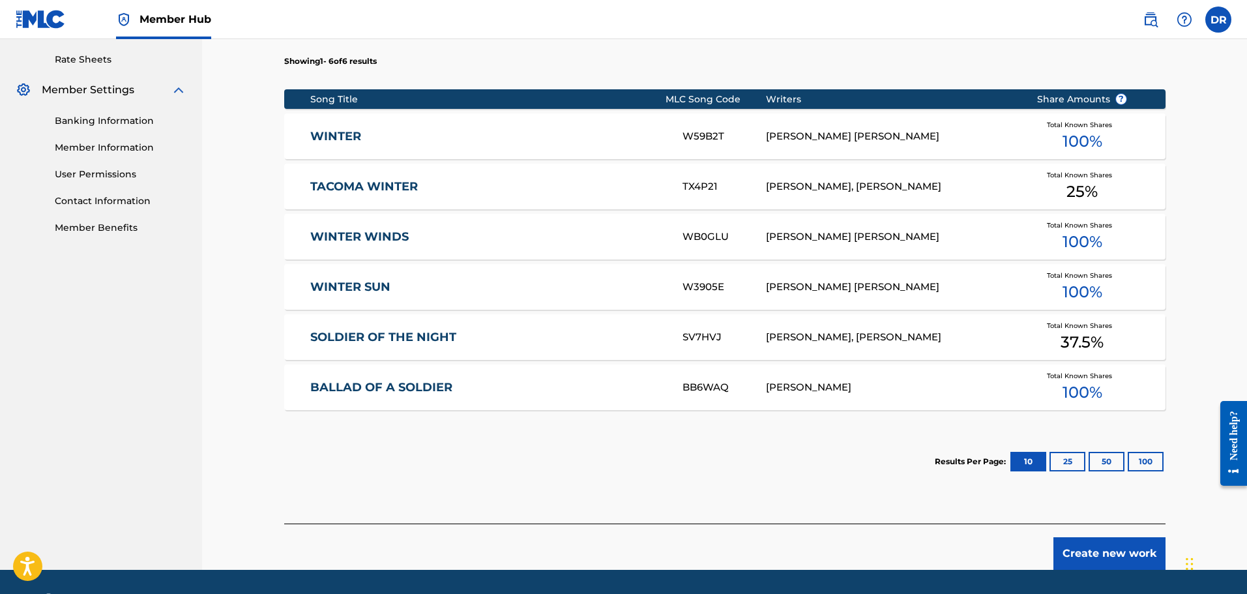
scroll to position [522, 0]
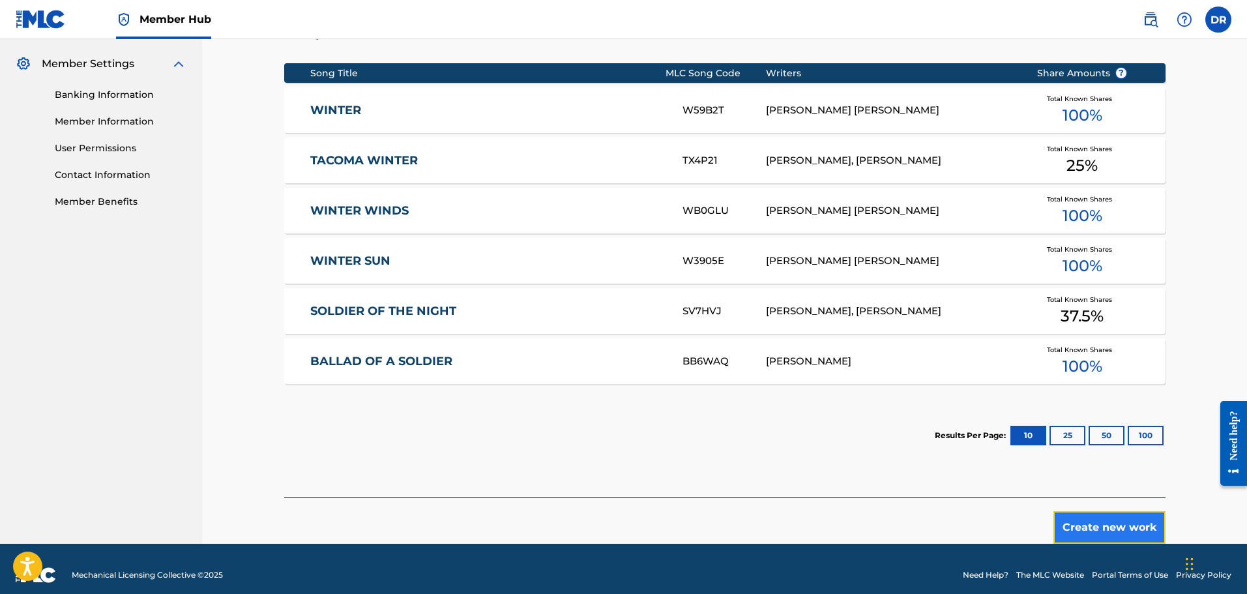
click at [1097, 526] on button "Create new work" at bounding box center [1110, 527] width 112 height 33
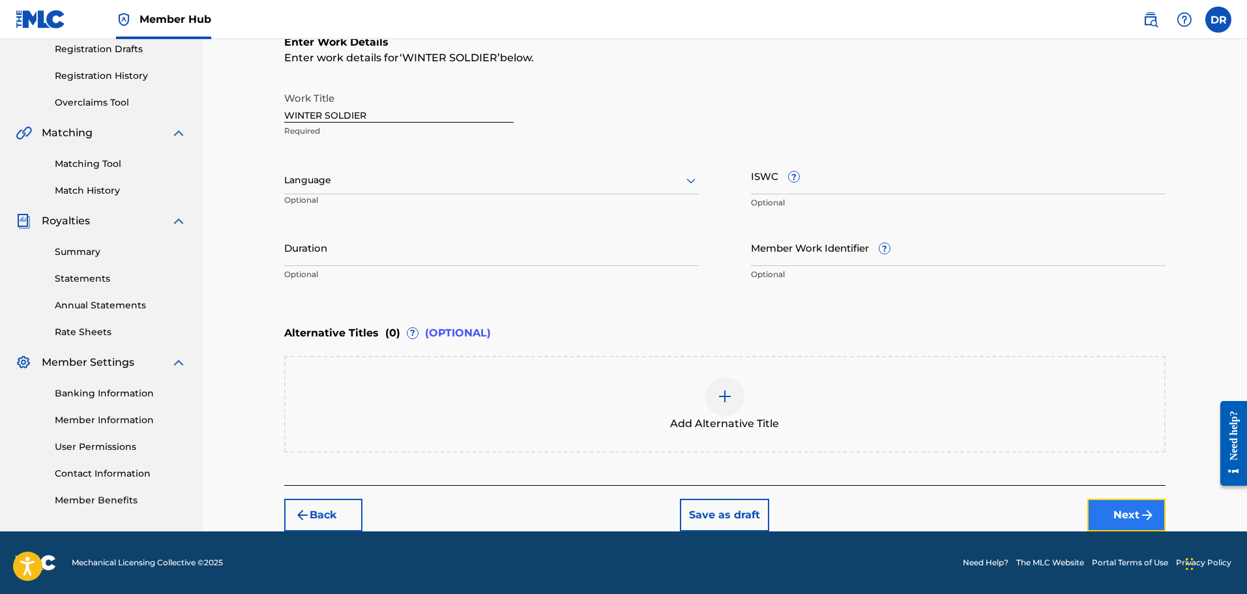
click at [1118, 514] on button "Next" at bounding box center [1126, 515] width 78 height 33
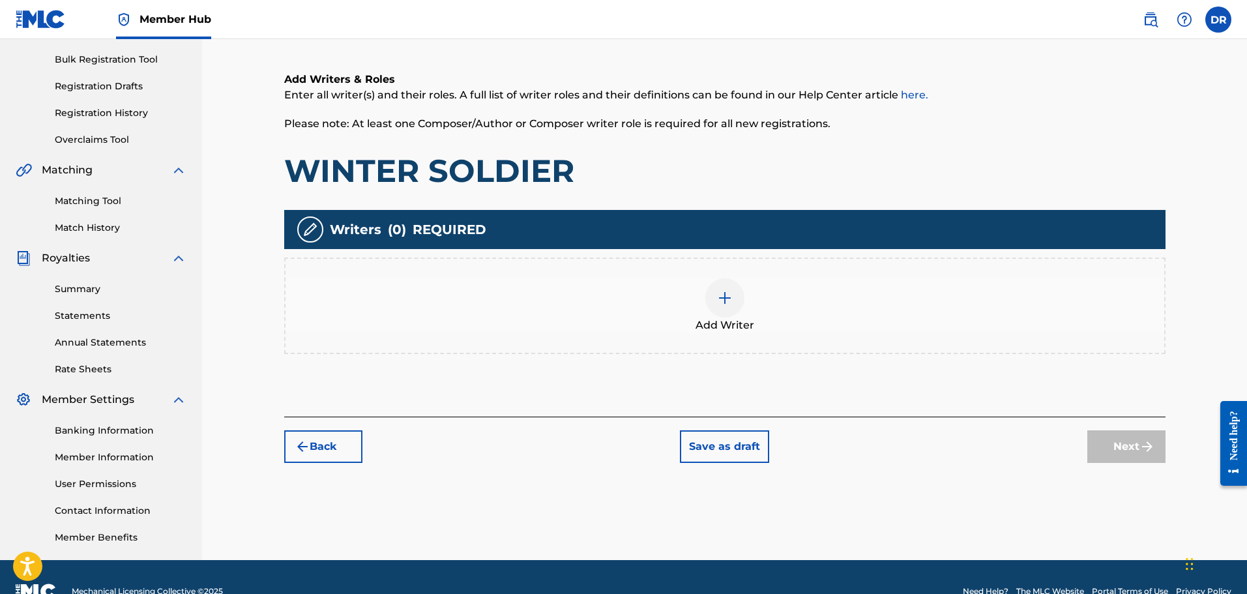
scroll to position [59, 0]
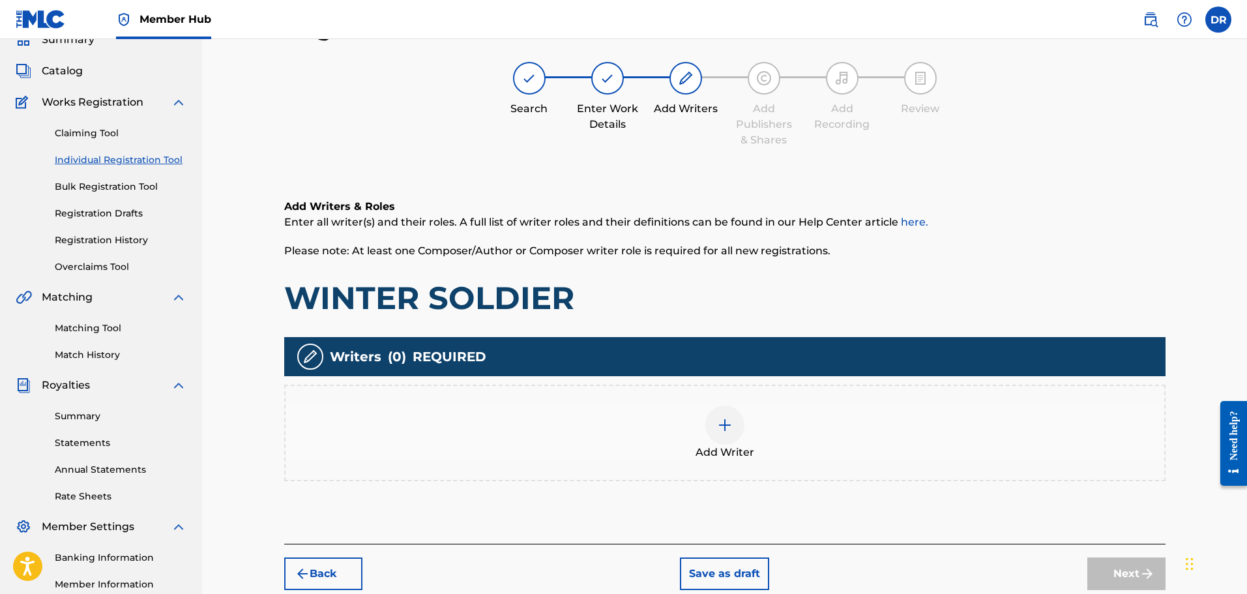
click at [728, 424] on img at bounding box center [725, 425] width 16 height 16
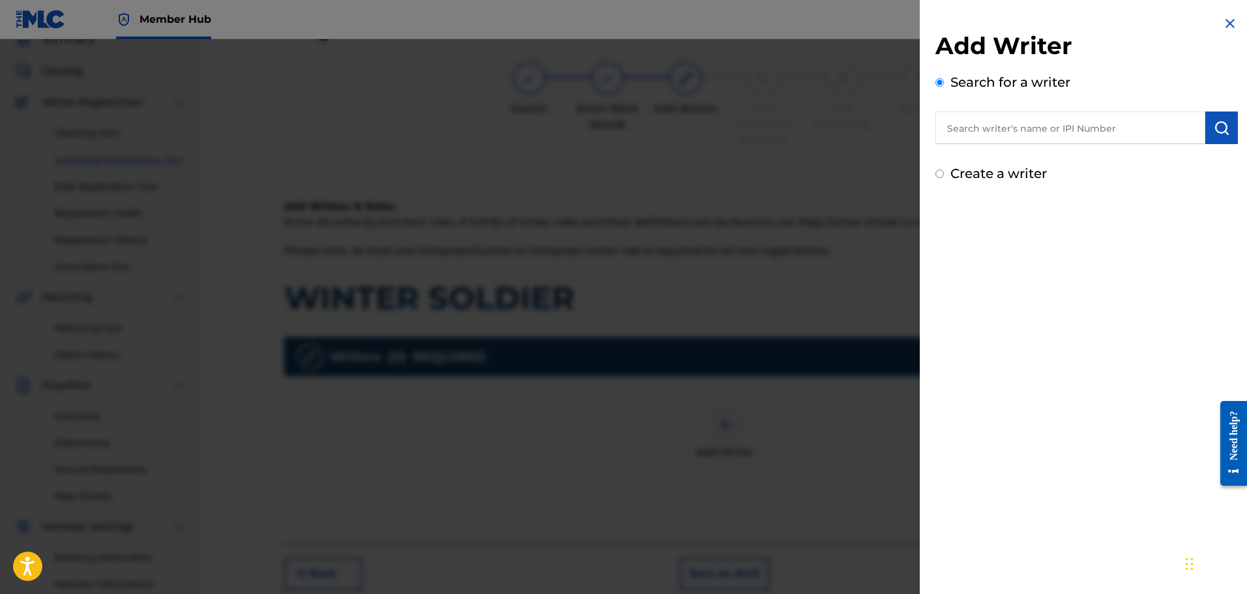
click at [966, 128] on input "text" at bounding box center [1071, 127] width 270 height 33
paste input "01153805077"
type input "01153805077"
click at [1217, 130] on img "submit" at bounding box center [1222, 128] width 16 height 16
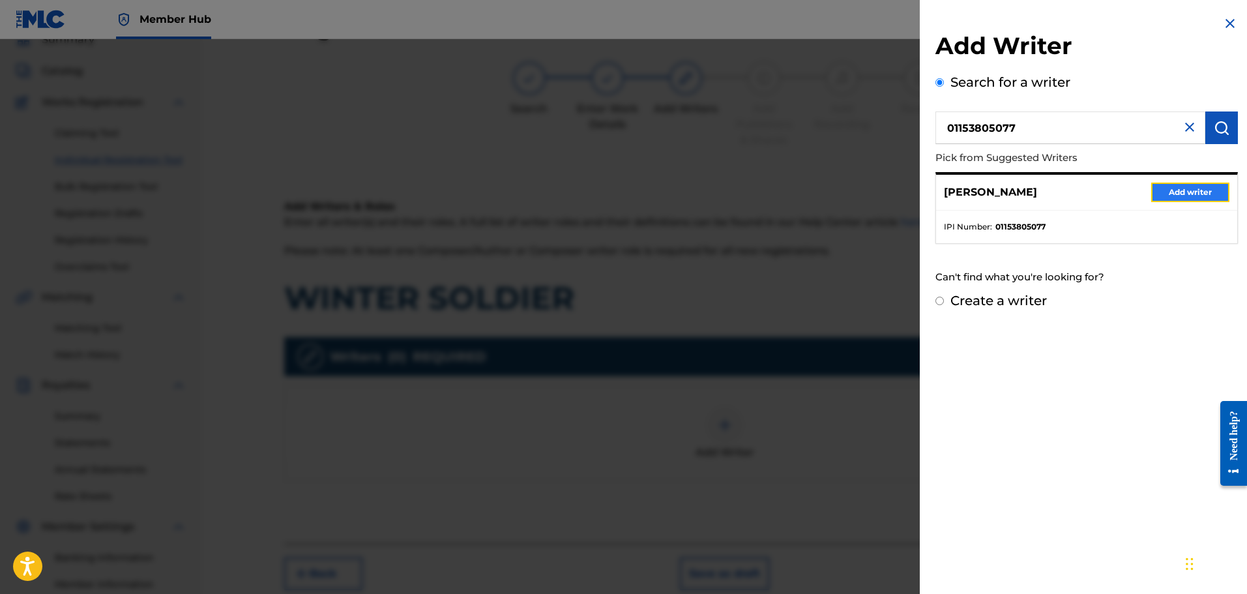
click at [1198, 196] on button "Add writer" at bounding box center [1190, 193] width 78 height 20
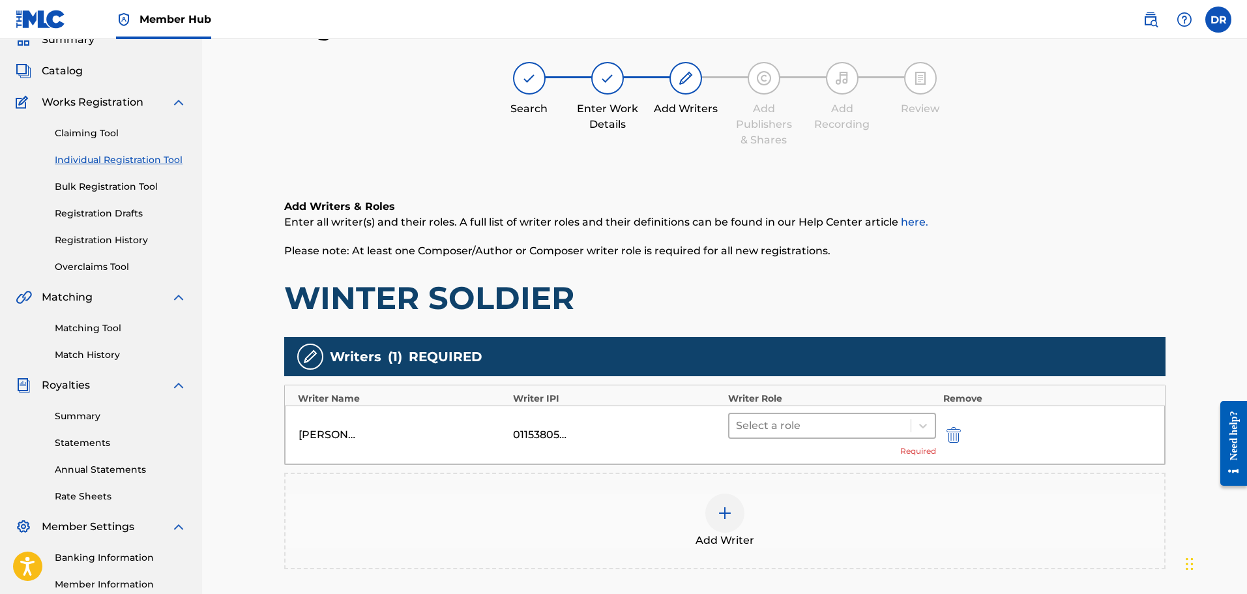
click at [881, 425] on div at bounding box center [820, 426] width 169 height 18
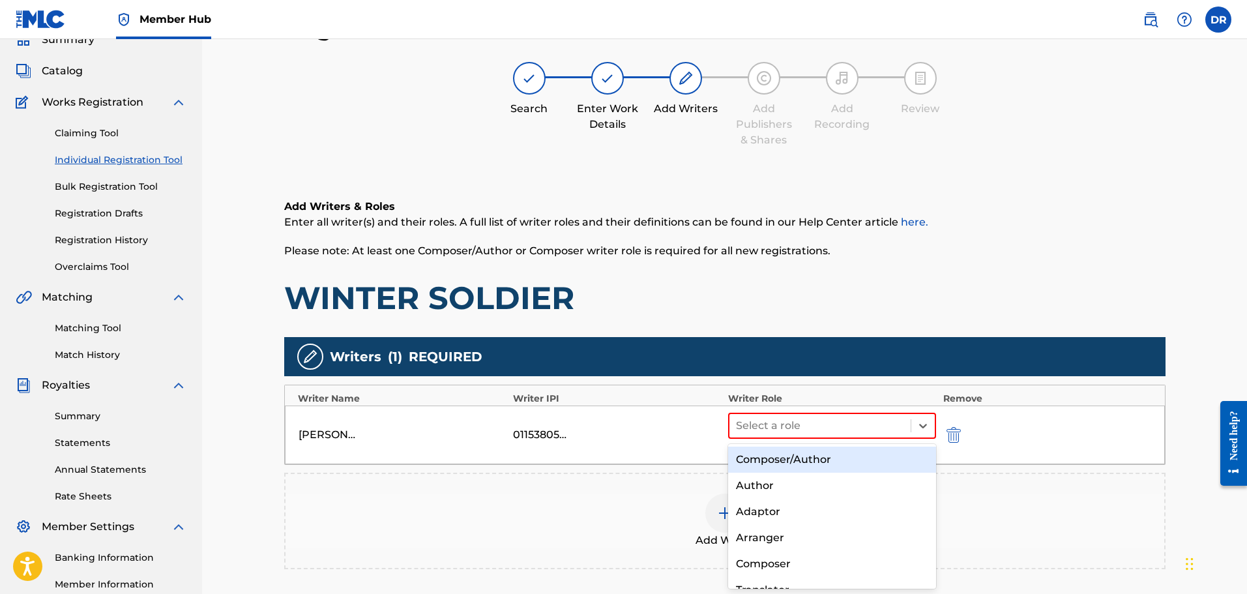
click at [857, 455] on div "Composer/Author" at bounding box center [832, 460] width 209 height 26
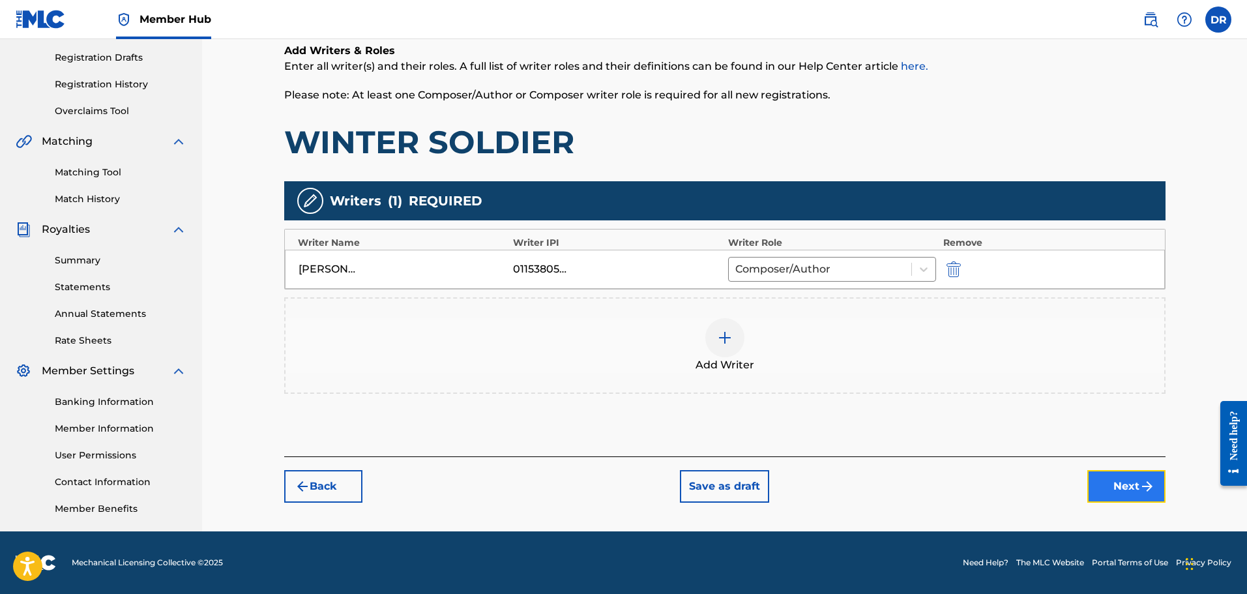
click at [1149, 485] on img "submit" at bounding box center [1148, 487] width 16 height 16
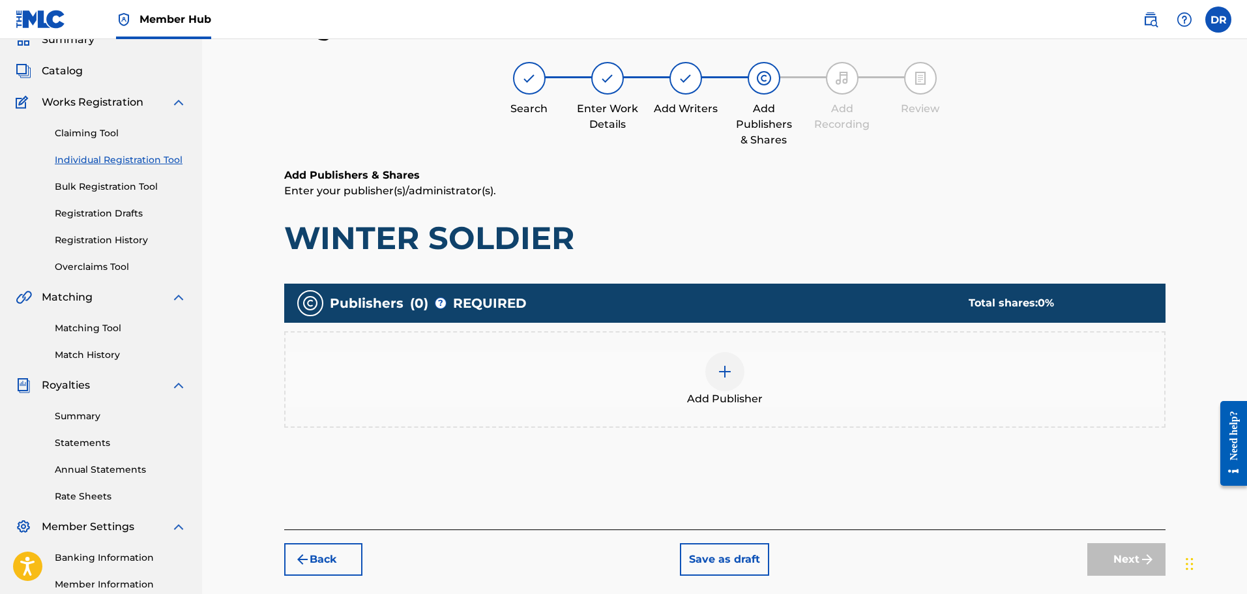
click at [725, 374] on img at bounding box center [725, 372] width 16 height 16
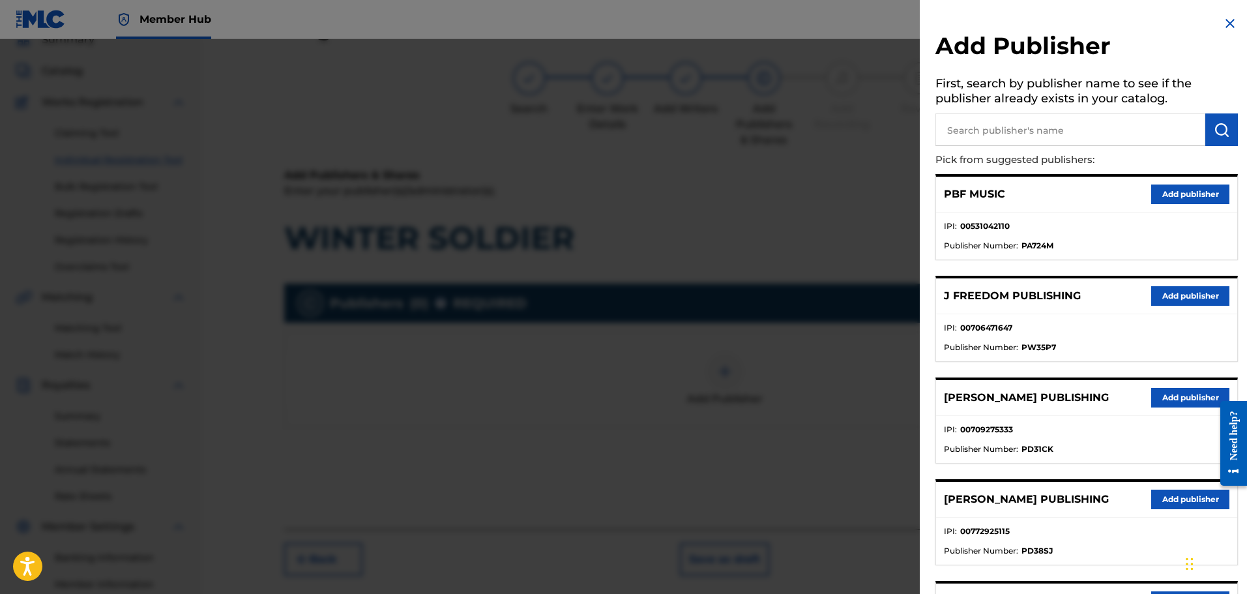
click at [969, 135] on input "text" at bounding box center [1071, 129] width 270 height 33
type input "199"
click at [1223, 127] on img "submit" at bounding box center [1222, 130] width 16 height 16
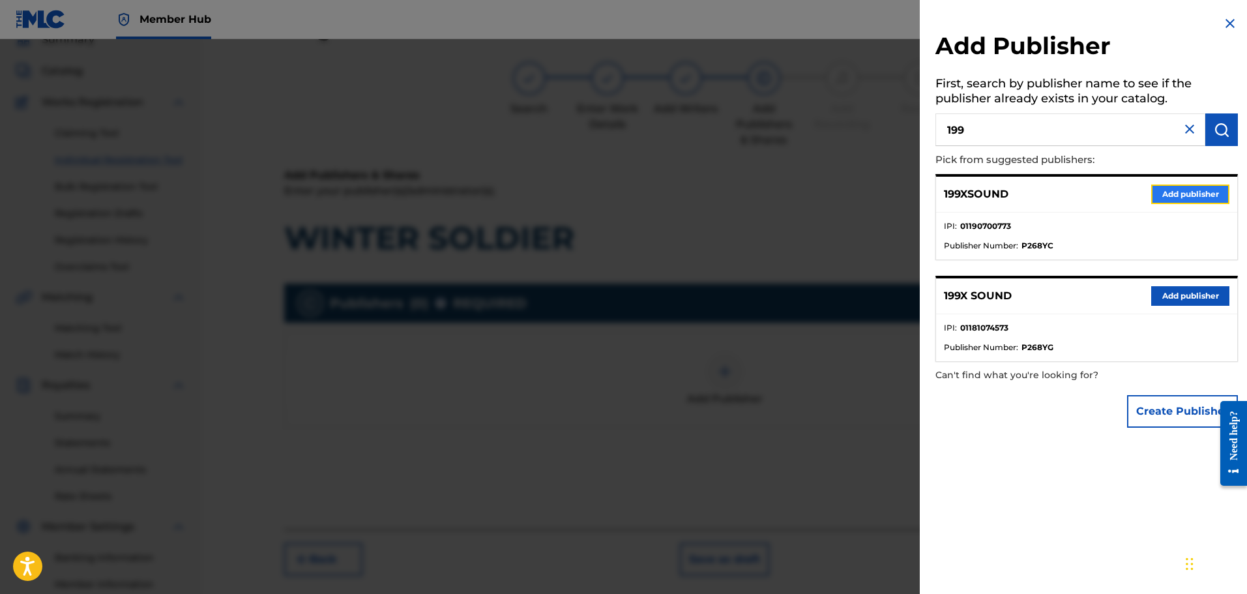
click at [1185, 192] on button "Add publisher" at bounding box center [1190, 194] width 78 height 20
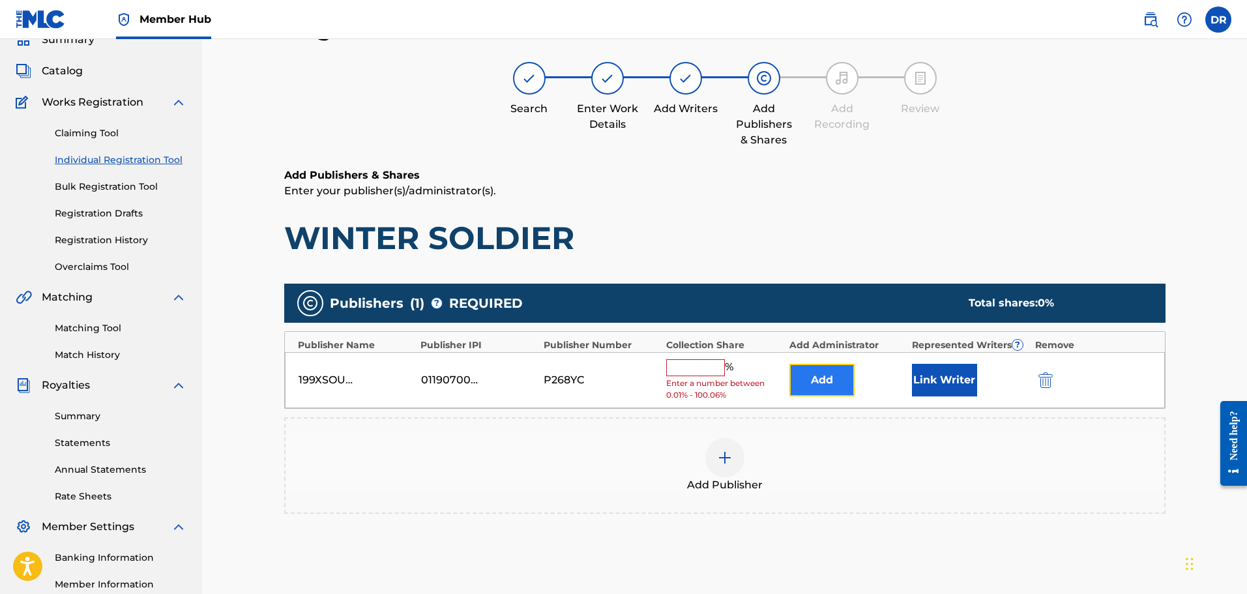
click at [808, 379] on button "Add" at bounding box center [822, 380] width 65 height 33
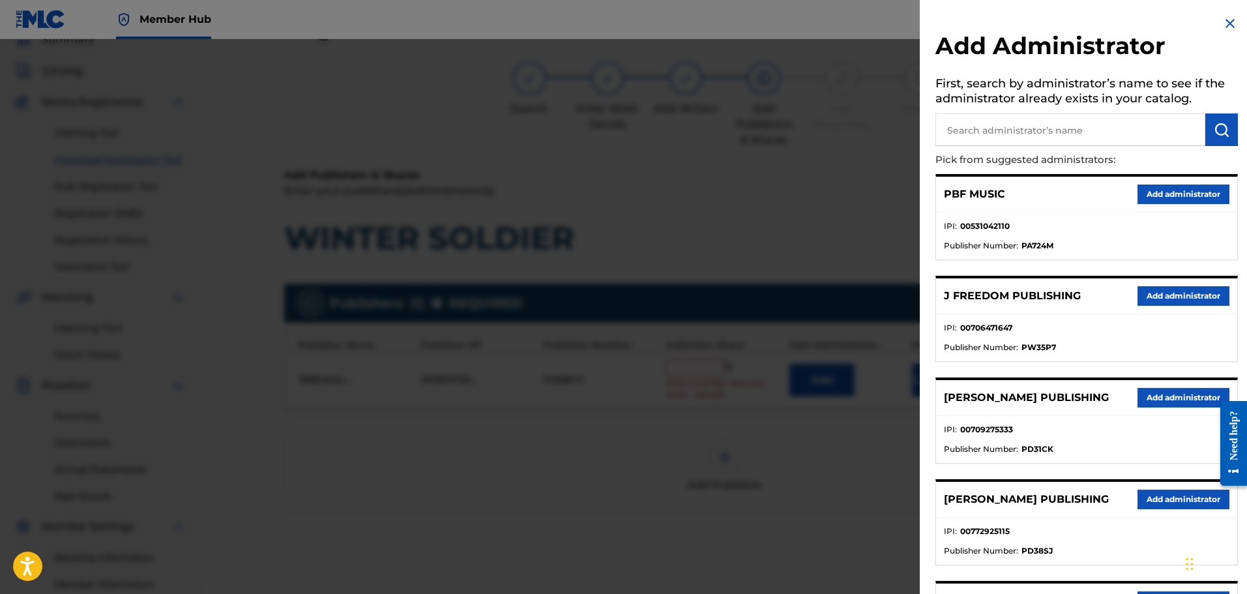
click at [1000, 130] on input "text" at bounding box center [1071, 129] width 270 height 33
type input "ALA"
click at [1219, 126] on img "submit" at bounding box center [1222, 130] width 16 height 16
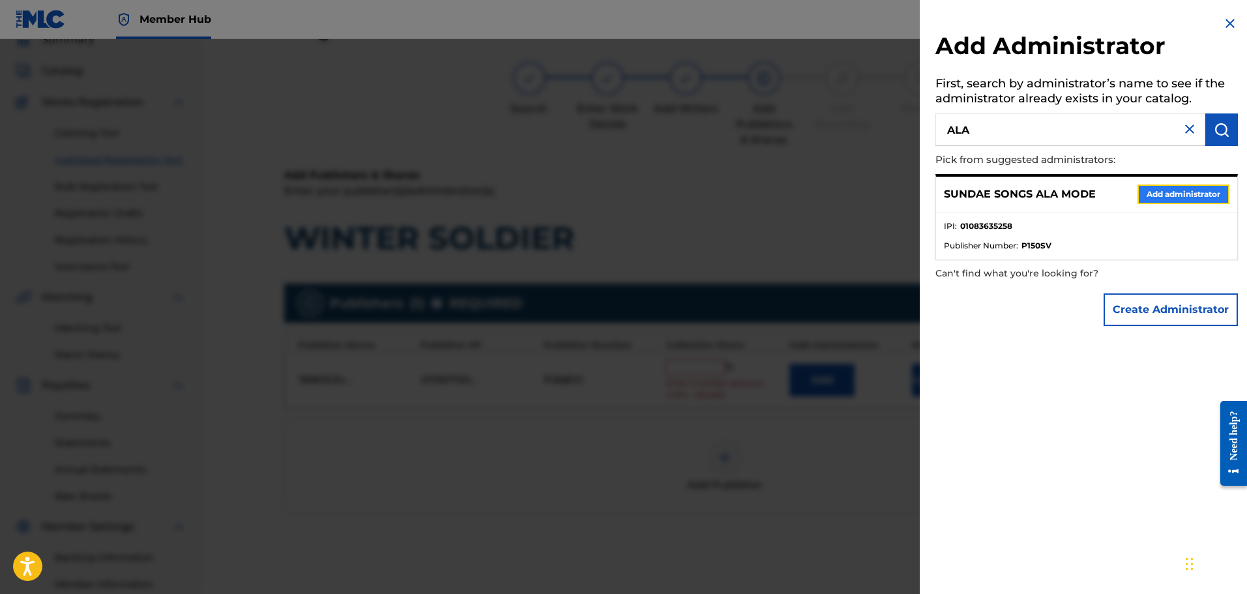
click at [1179, 186] on button "Add administrator" at bounding box center [1184, 194] width 92 height 20
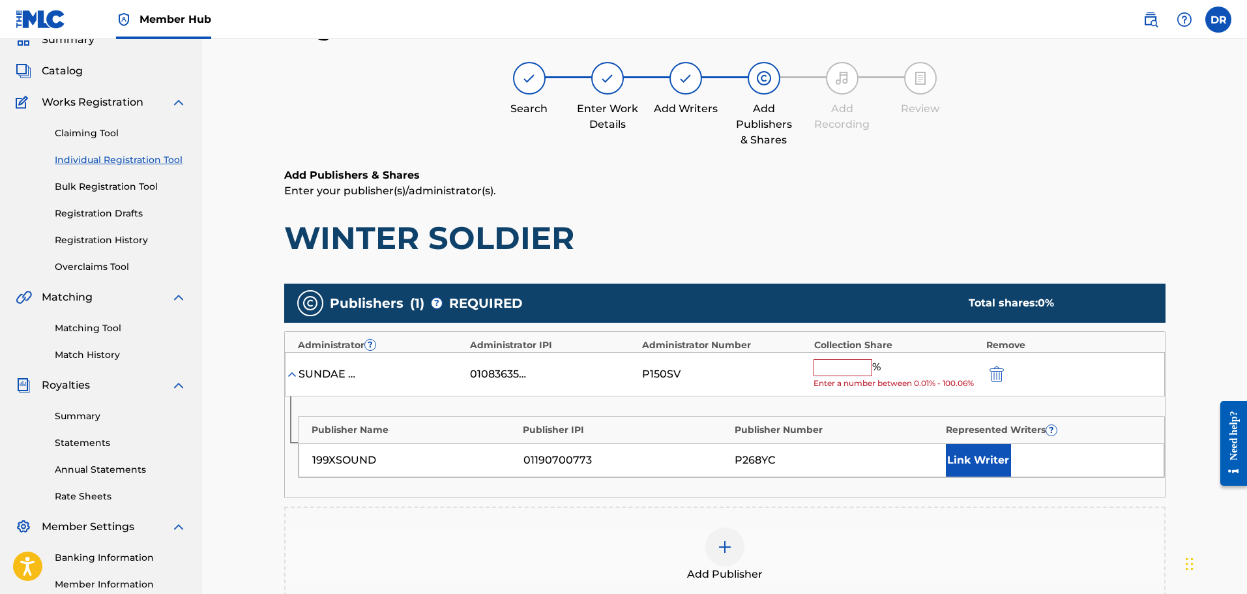
click at [836, 364] on input "text" at bounding box center [843, 367] width 59 height 17
type input "100"
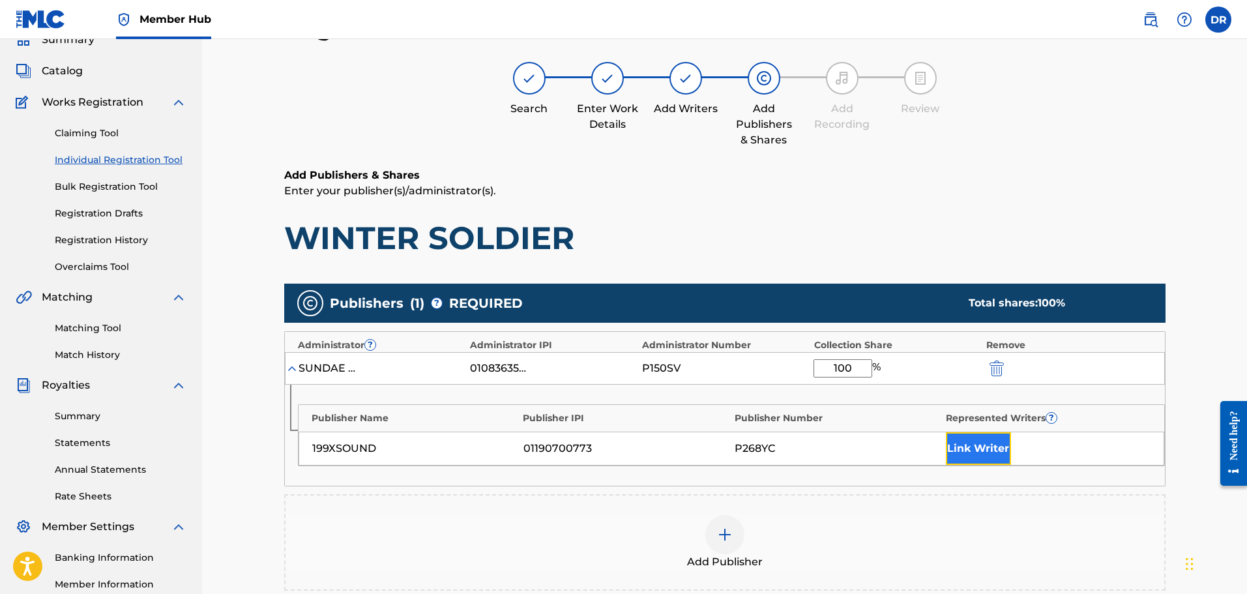
click at [962, 448] on button "Link Writer" at bounding box center [978, 448] width 65 height 33
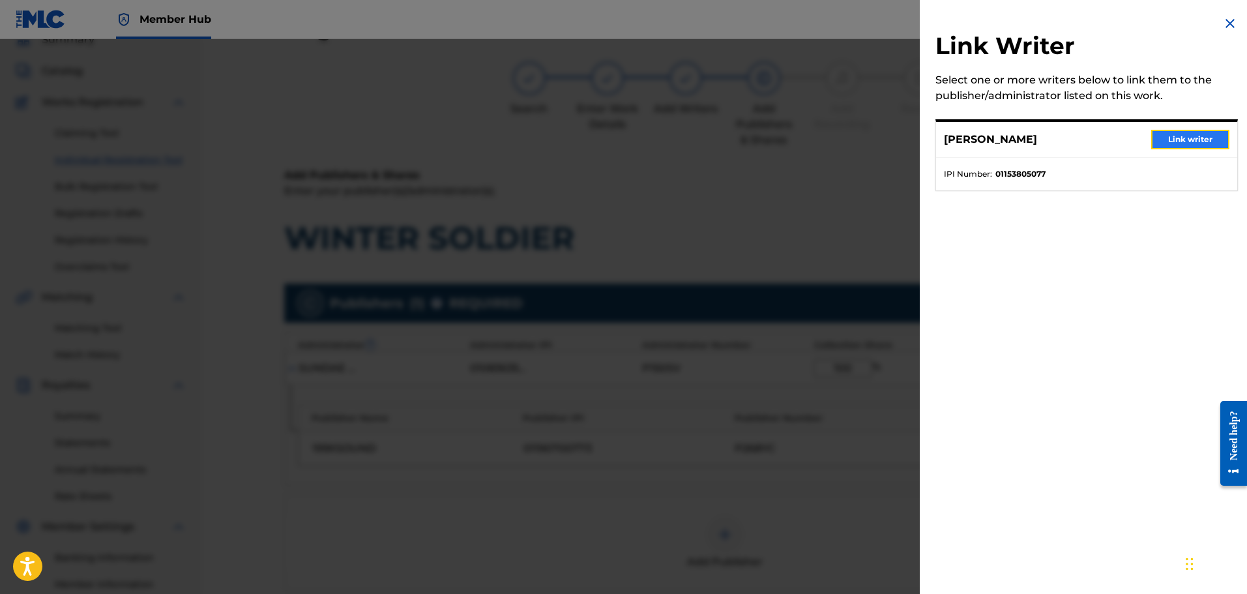
click at [1184, 134] on button "Link writer" at bounding box center [1190, 140] width 78 height 20
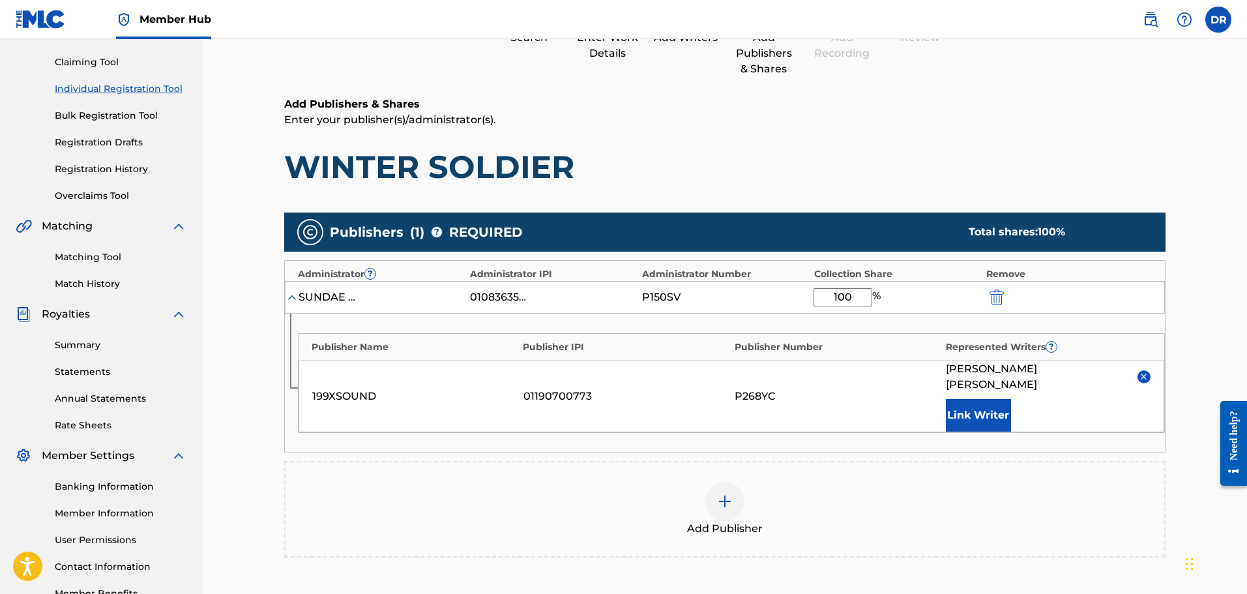
scroll to position [288, 0]
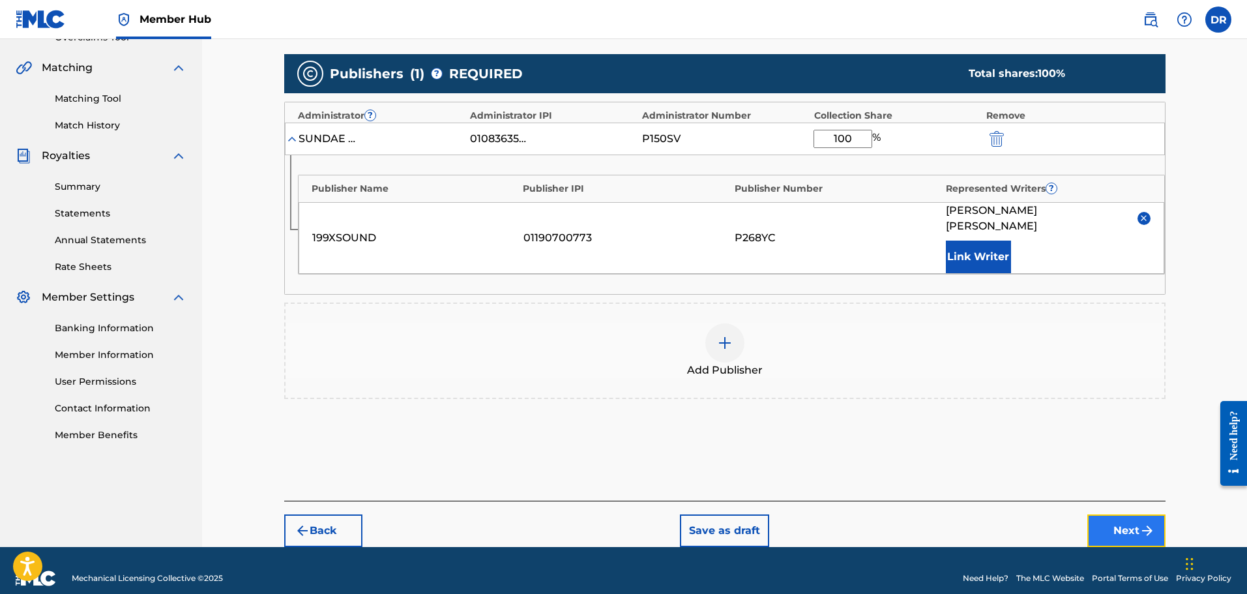
click at [1131, 518] on button "Next" at bounding box center [1126, 530] width 78 height 33
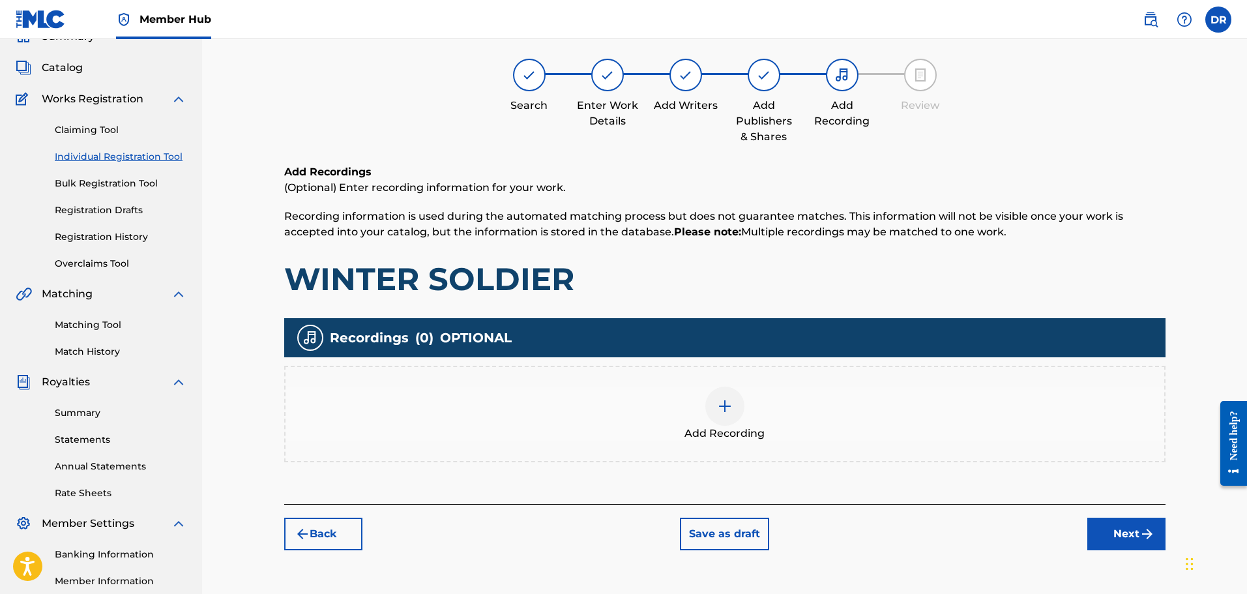
scroll to position [59, 0]
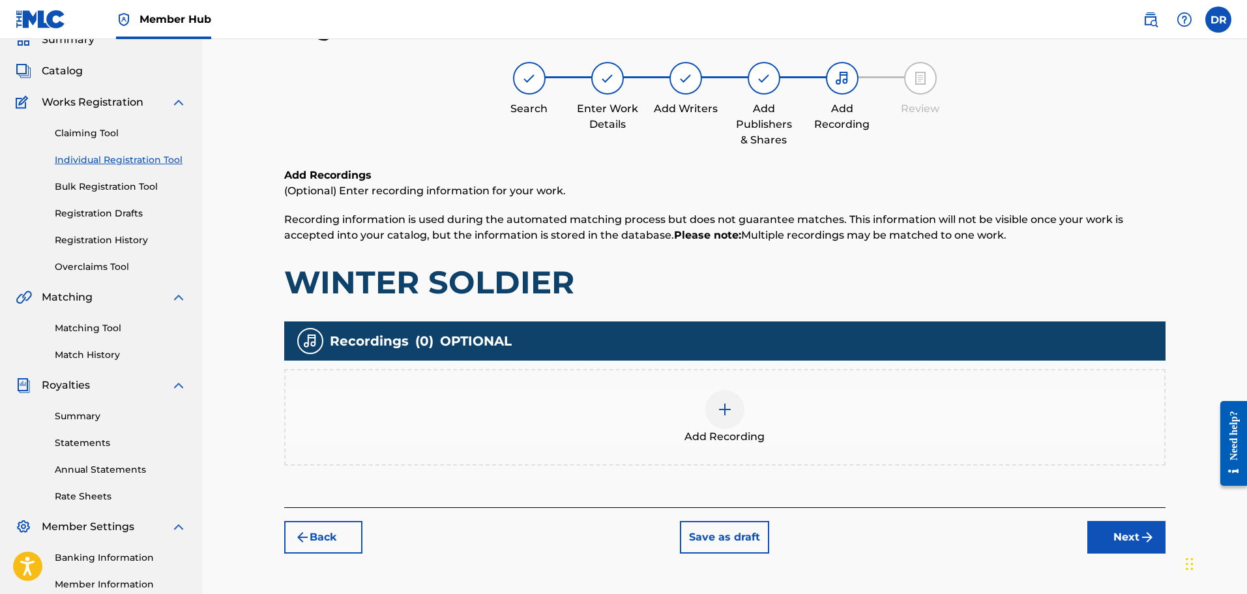
click at [717, 407] on img at bounding box center [725, 410] width 16 height 16
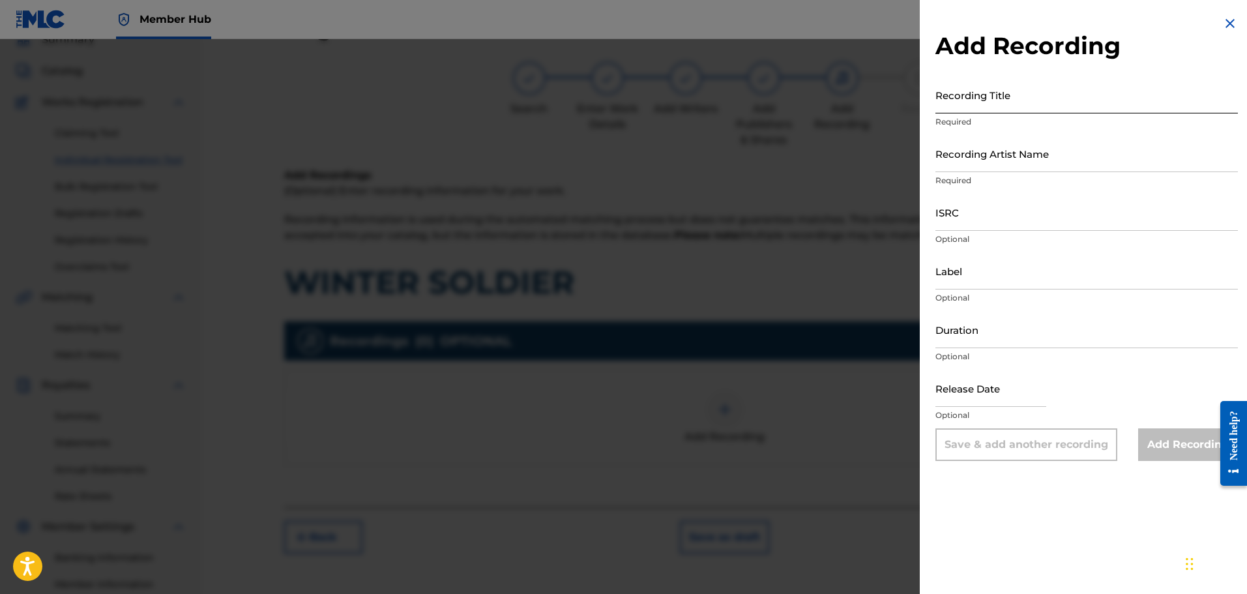
click at [983, 101] on input "Recording Title" at bounding box center [1087, 94] width 303 height 37
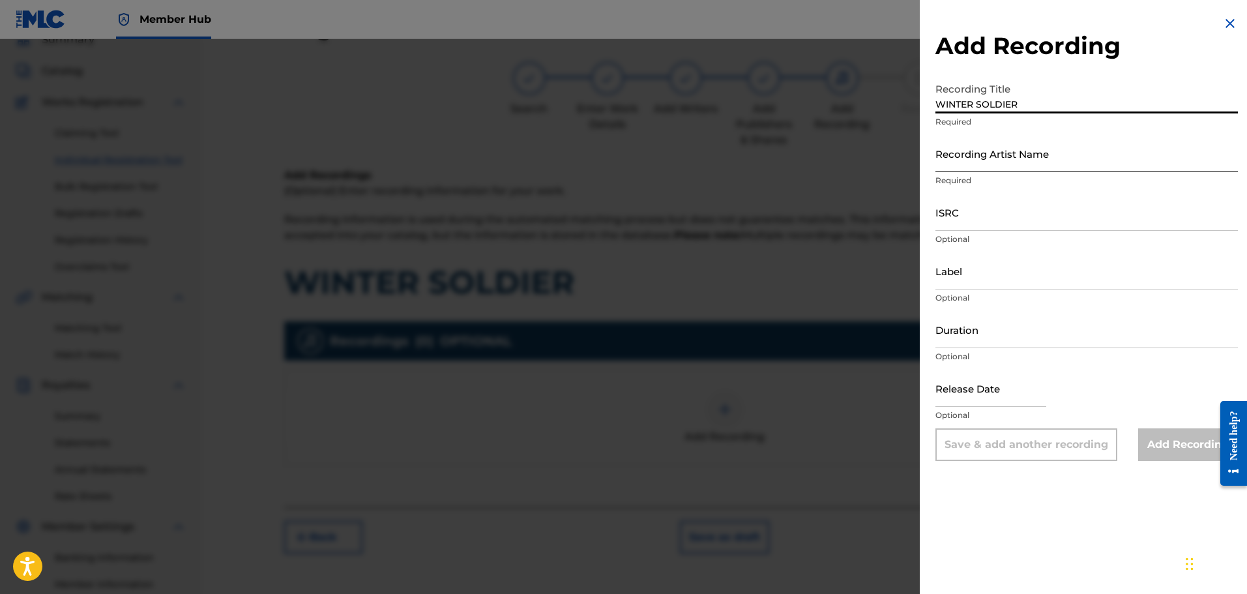
type input "WINTER SOLDIER"
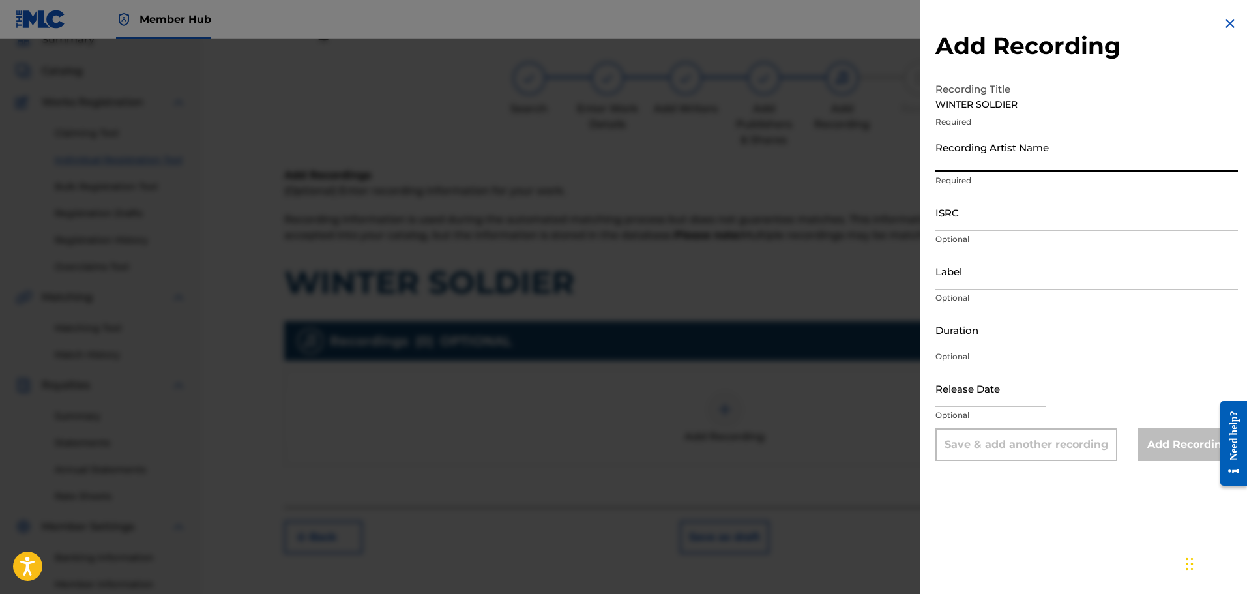
click at [1014, 157] on input "Recording Artist Name" at bounding box center [1087, 153] width 303 height 37
type input "LOAT!"
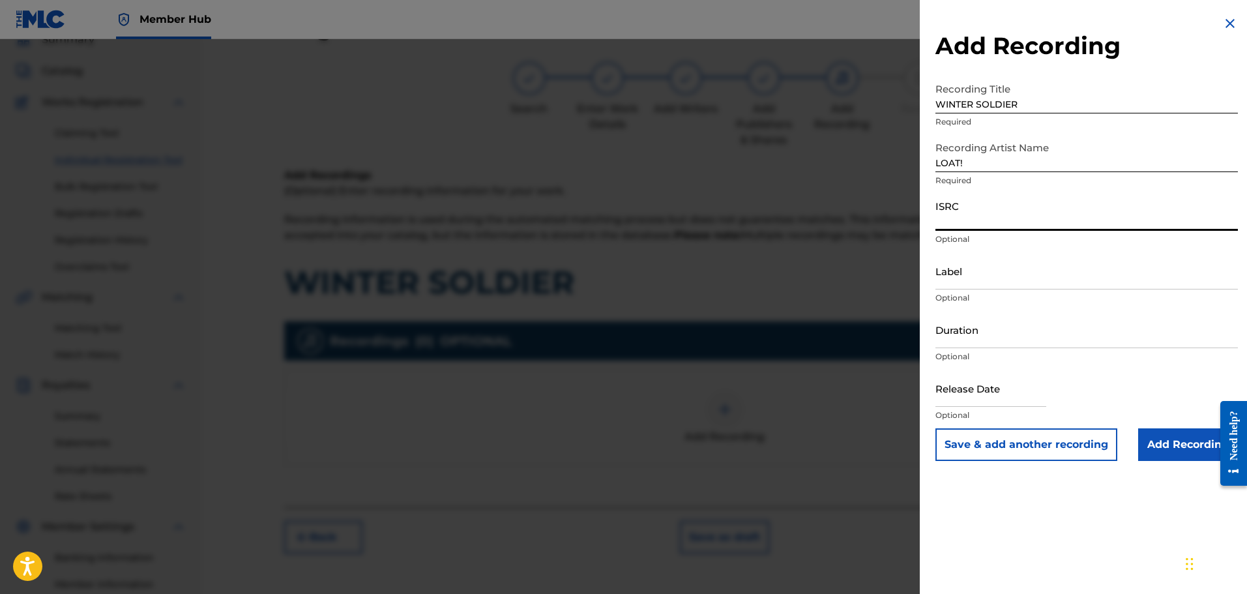
drag, startPoint x: 990, startPoint y: 216, endPoint x: 920, endPoint y: 219, distance: 69.8
click at [990, 216] on input "ISRC" at bounding box center [1087, 212] width 303 height 37
paste input "QZNWQ2537996"
type input "QZNWQ2537996"
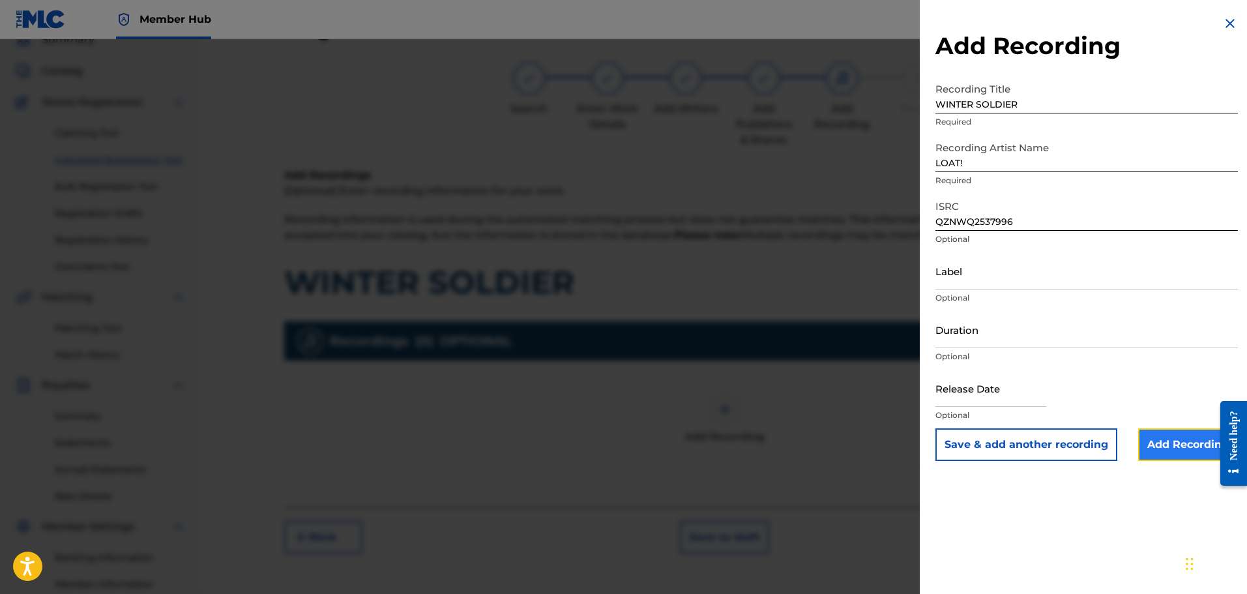
drag, startPoint x: 1173, startPoint y: 443, endPoint x: 1168, endPoint y: 458, distance: 15.1
click at [1173, 445] on input "Add Recording" at bounding box center [1188, 444] width 100 height 33
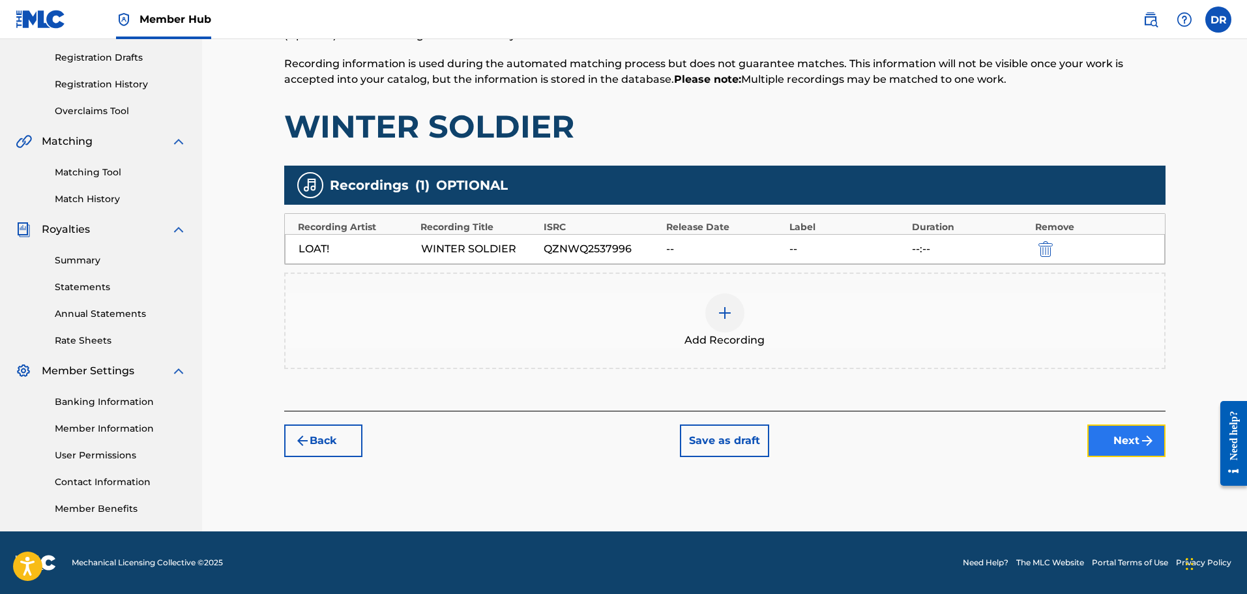
click at [1158, 437] on button "Next" at bounding box center [1126, 440] width 78 height 33
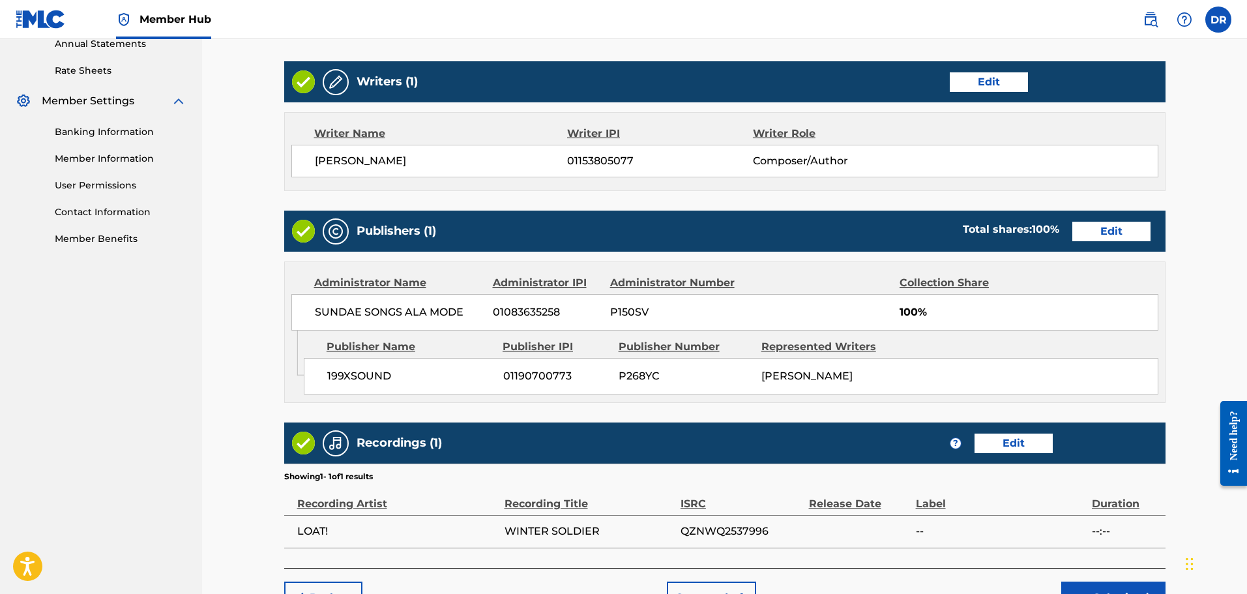
scroll to position [567, 0]
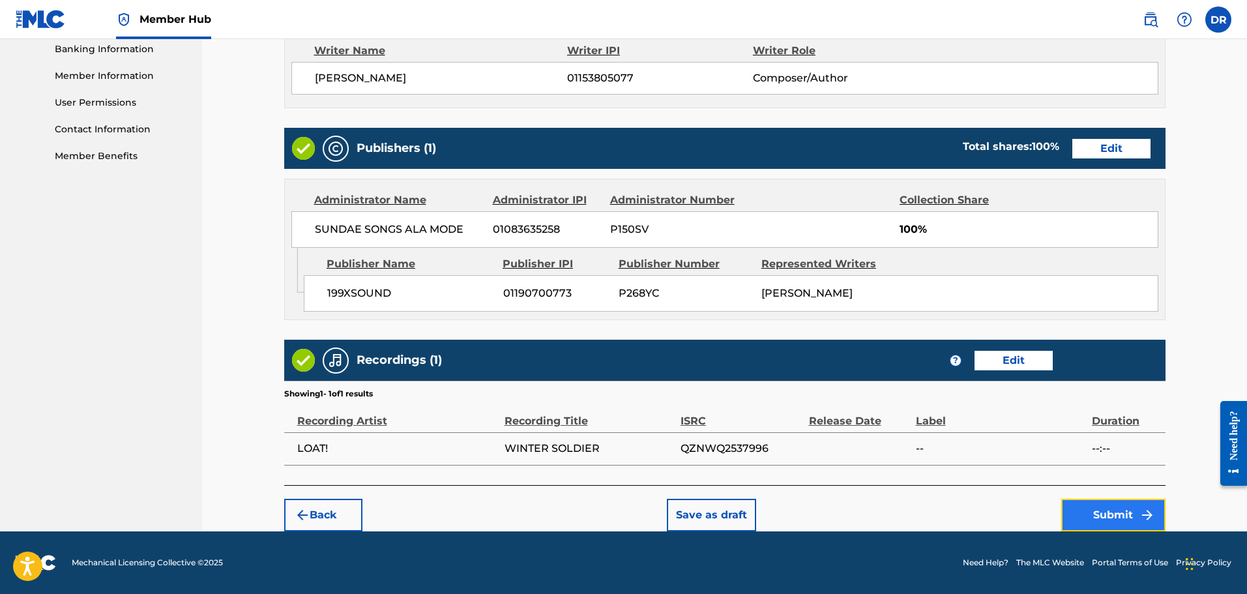
click at [1099, 510] on button "Submit" at bounding box center [1113, 515] width 104 height 33
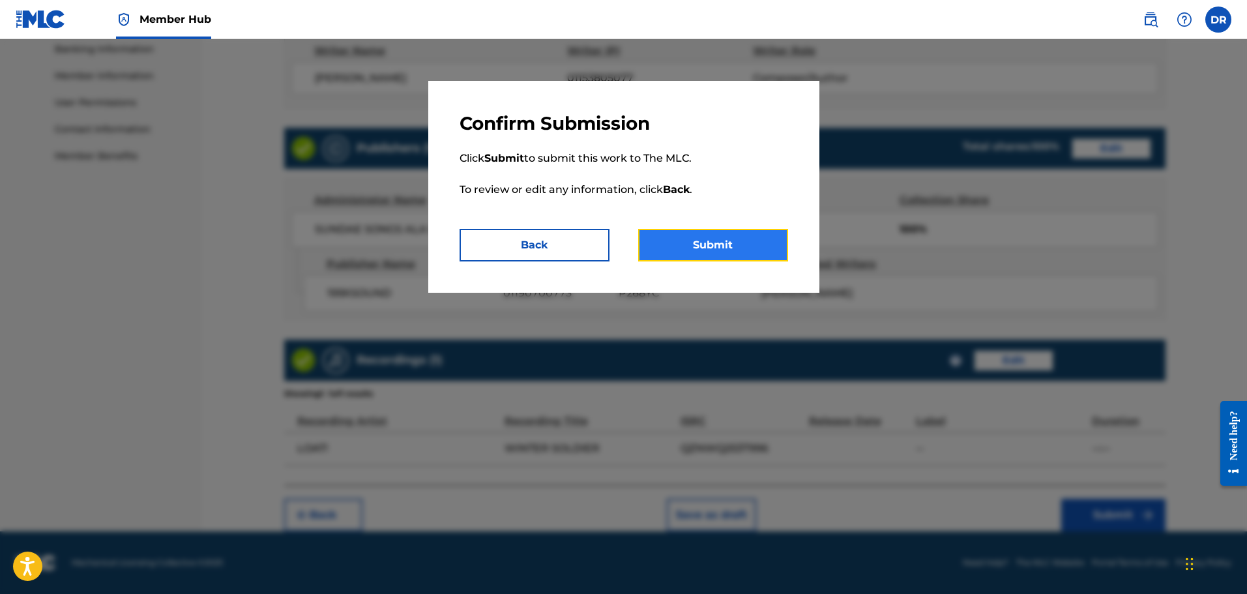
click at [741, 244] on button "Submit" at bounding box center [713, 245] width 150 height 33
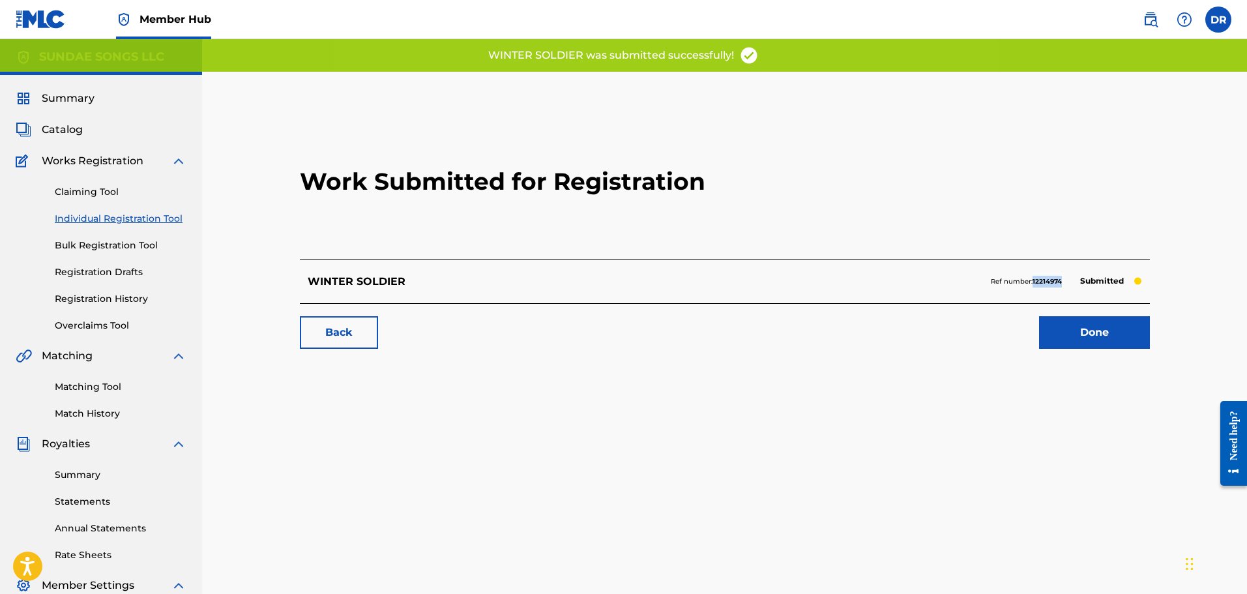
drag, startPoint x: 1062, startPoint y: 281, endPoint x: 1032, endPoint y: 282, distance: 30.0
click at [1032, 282] on p "Ref number: 12214974" at bounding box center [1026, 282] width 71 height 12
copy strong "12214974"
click at [1109, 336] on link "Done" at bounding box center [1094, 332] width 111 height 33
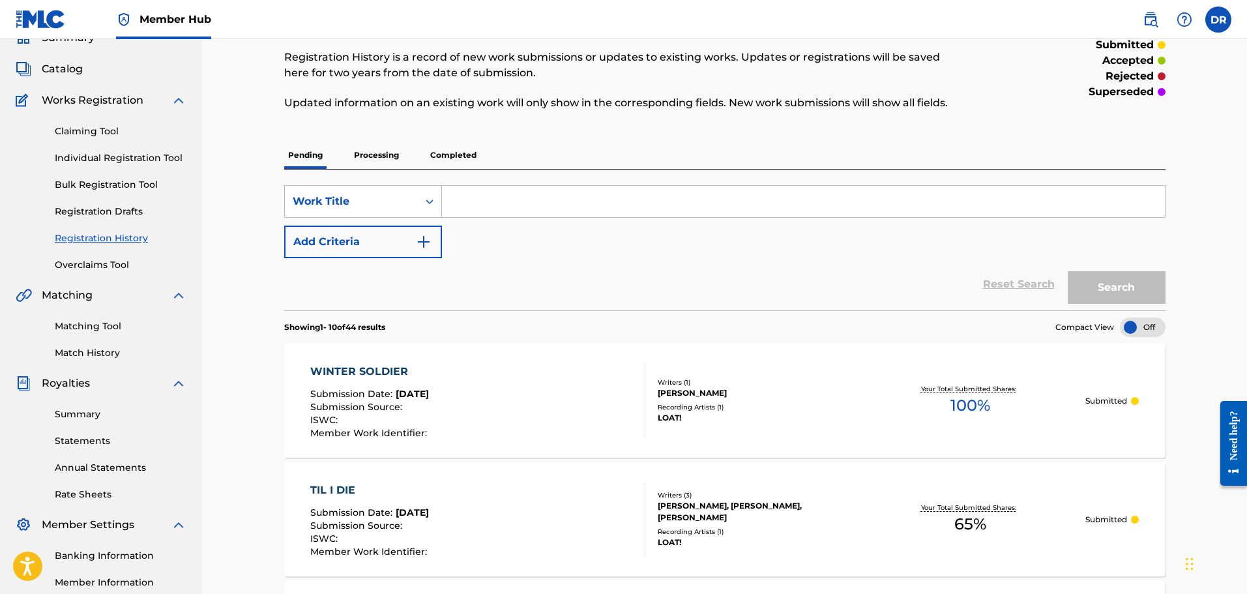
scroll to position [65, 0]
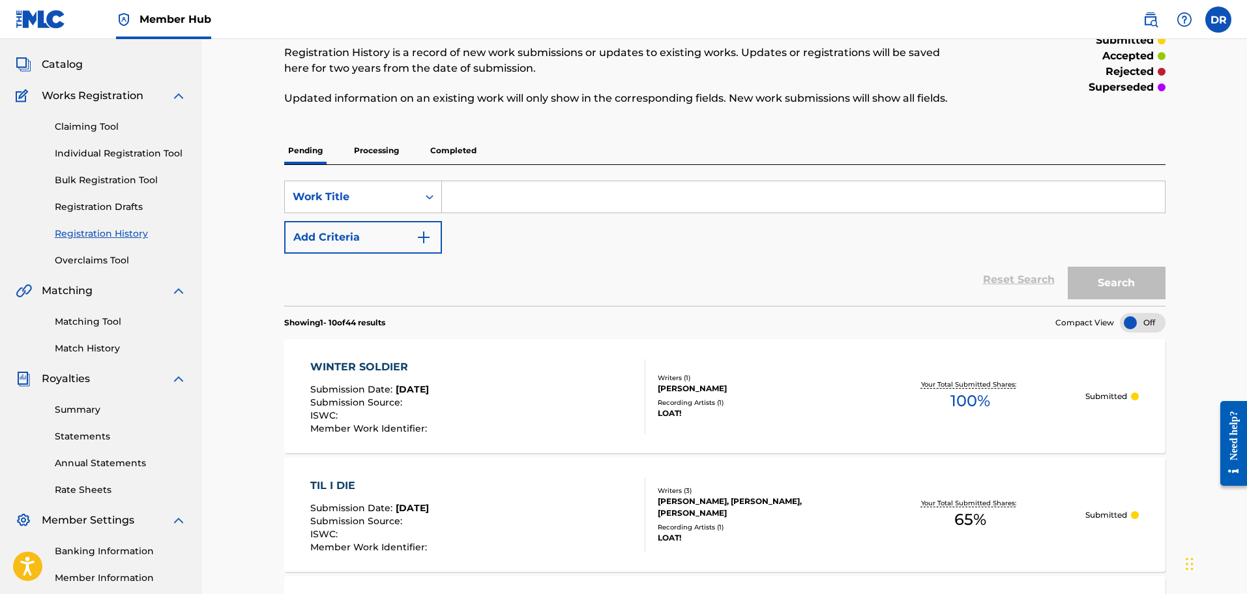
click at [153, 156] on link "Individual Registration Tool" at bounding box center [121, 154] width 132 height 14
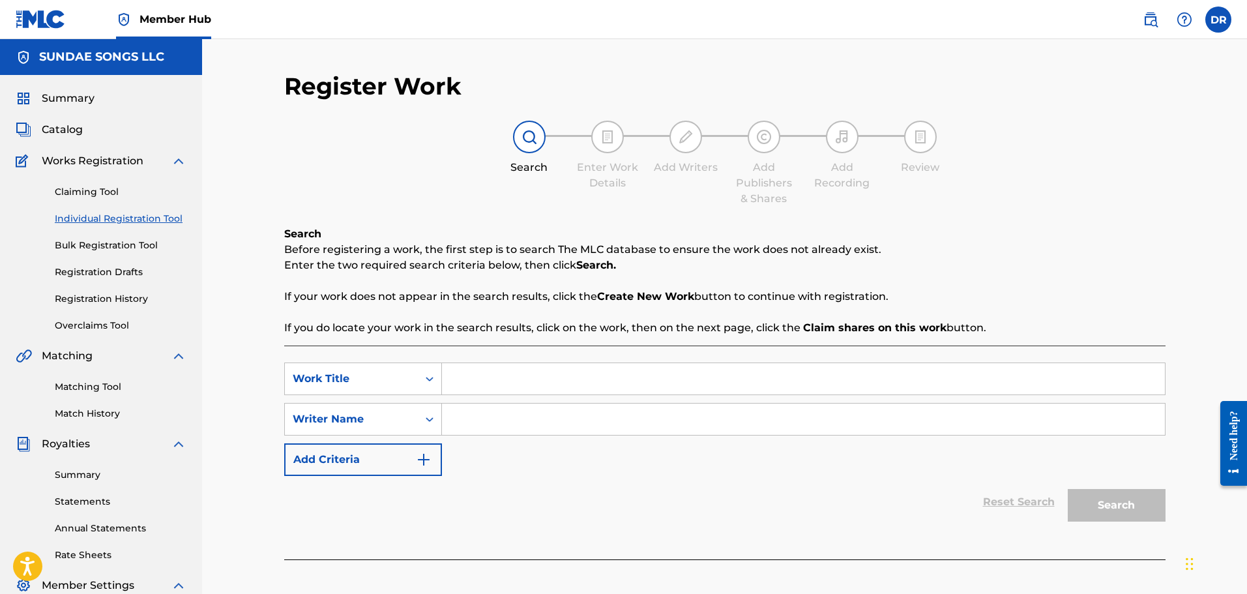
click at [479, 381] on input "Search Form" at bounding box center [803, 378] width 723 height 31
type input "WROTE MY SINS"
click at [522, 413] on input "Search Form" at bounding box center [803, 419] width 723 height 31
type input "[PERSON_NAME]"
click at [564, 377] on input "WROTE MY SINS" at bounding box center [803, 378] width 723 height 31
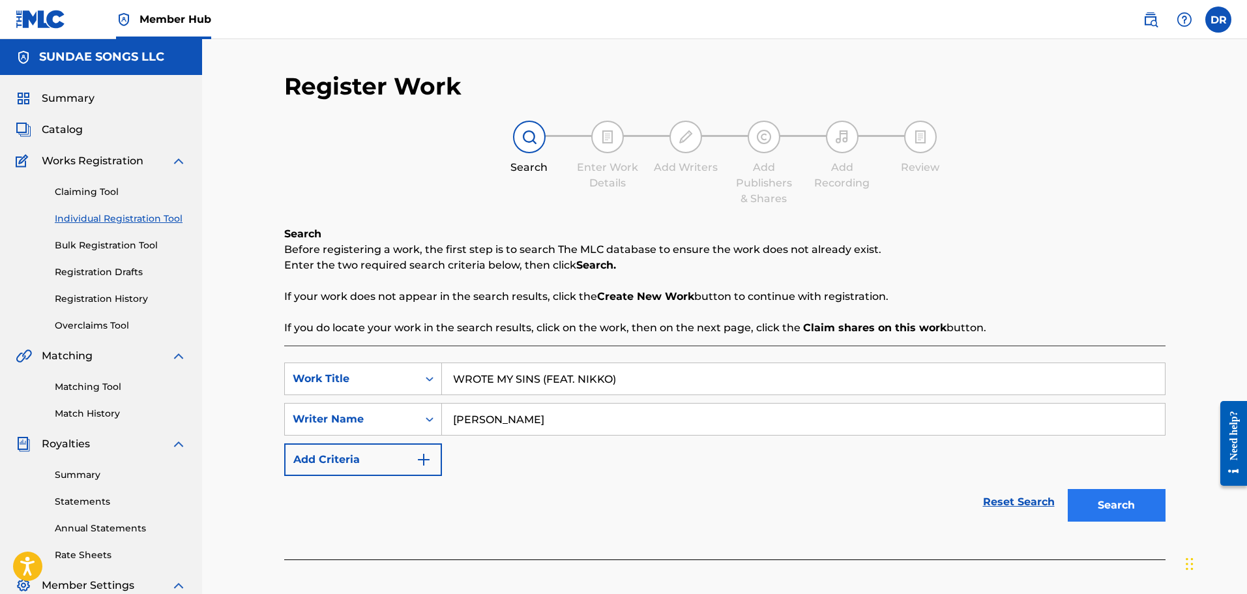
type input "WROTE MY SINS (FEAT. NIKKO)"
click at [1115, 503] on button "Search" at bounding box center [1117, 505] width 98 height 33
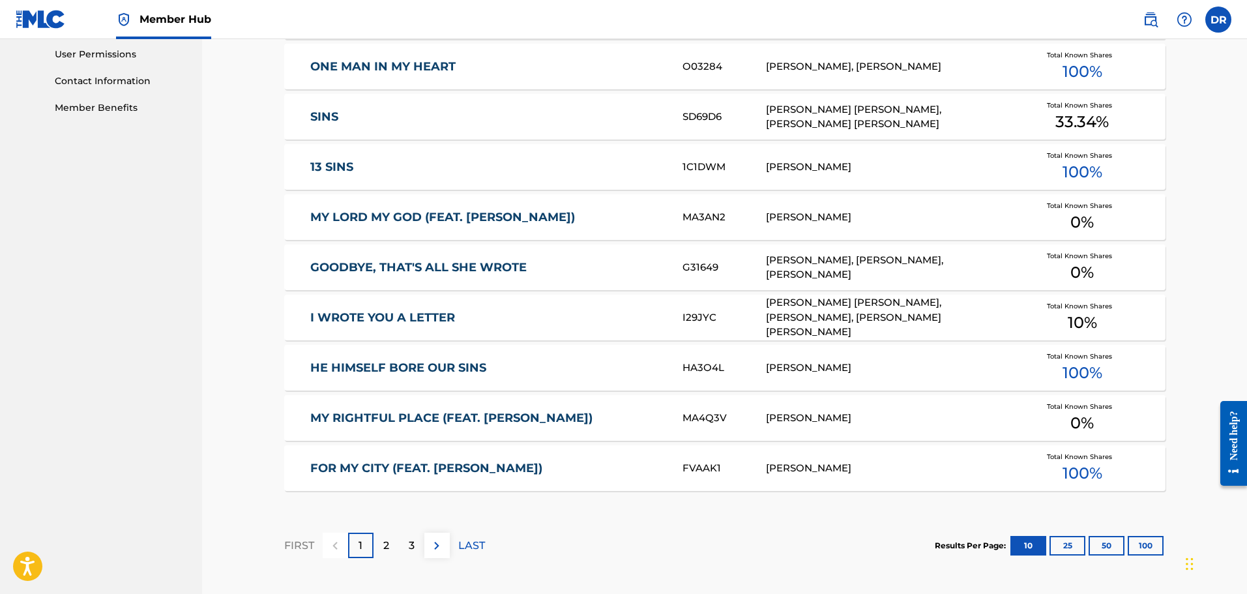
scroll to position [652, 0]
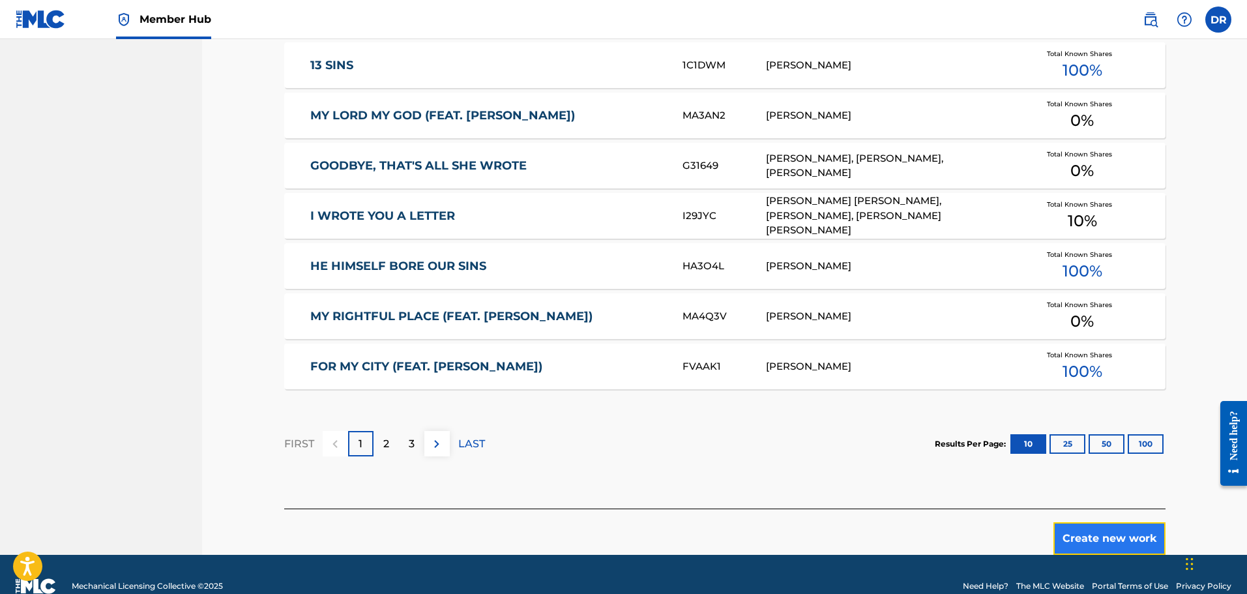
click at [1093, 535] on button "Create new work" at bounding box center [1110, 538] width 112 height 33
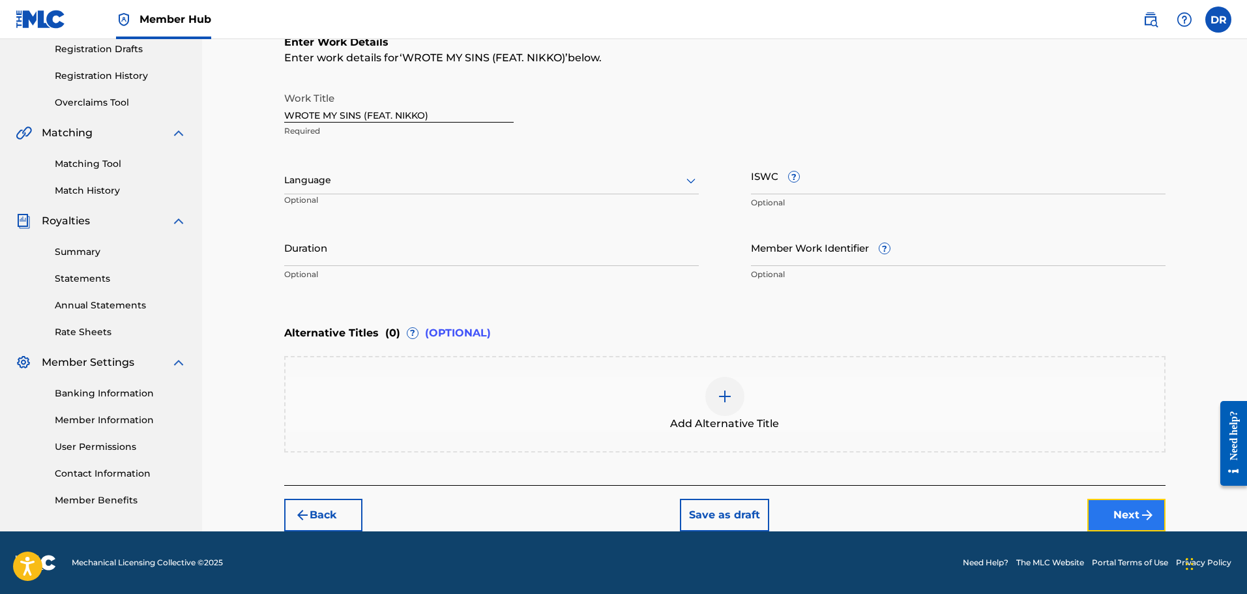
click at [1137, 518] on button "Next" at bounding box center [1126, 515] width 78 height 33
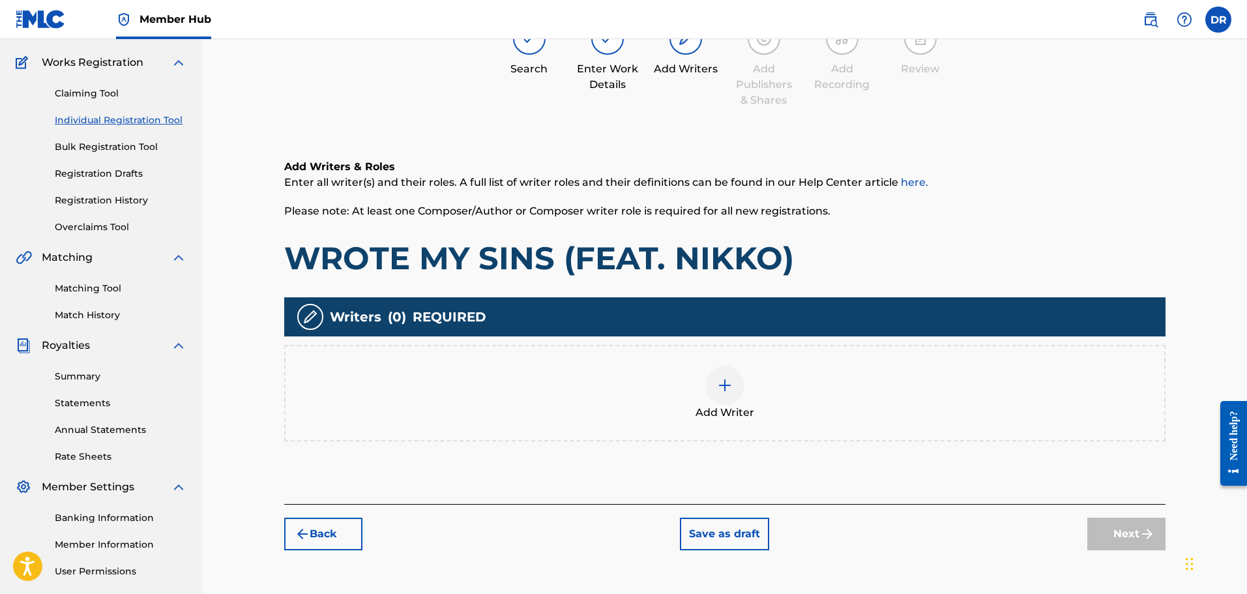
scroll to position [59, 0]
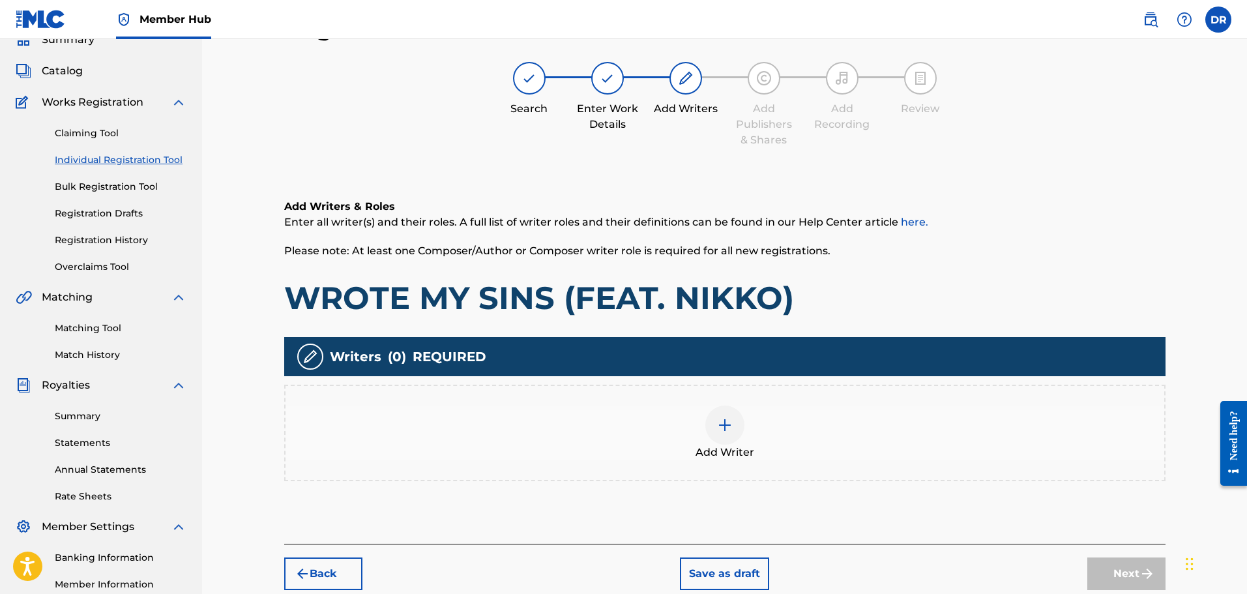
click at [721, 436] on div at bounding box center [724, 425] width 39 height 39
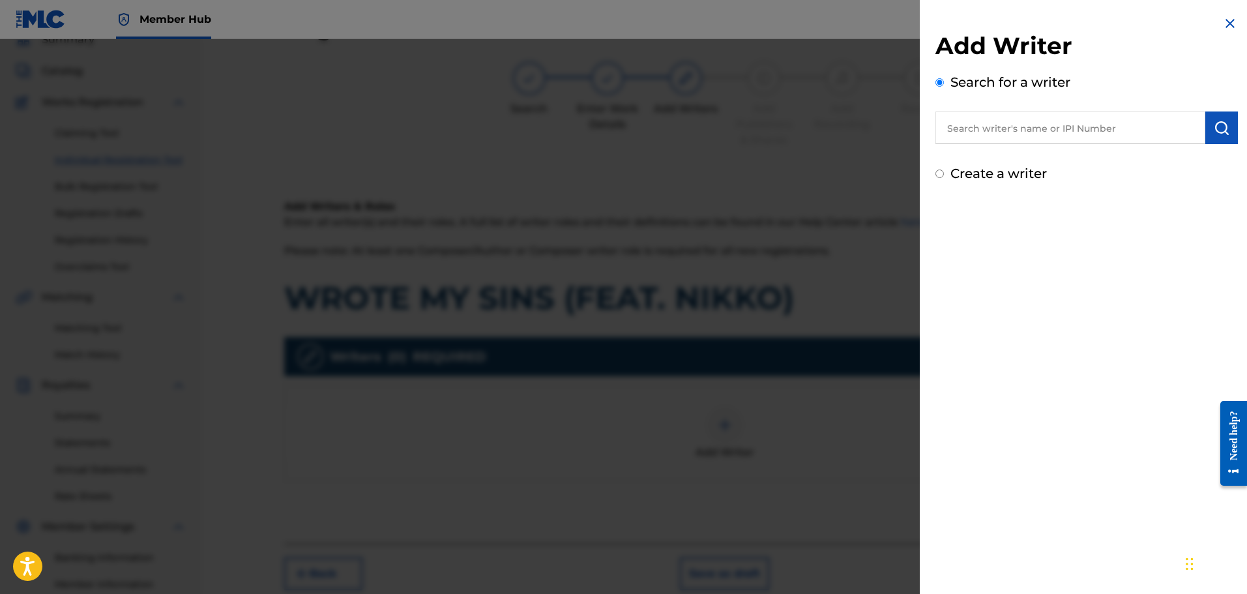
click at [976, 132] on input "text" at bounding box center [1071, 127] width 270 height 33
paste input "01153805077"
type input "01153805077"
click at [1227, 121] on button "submit" at bounding box center [1221, 127] width 33 height 33
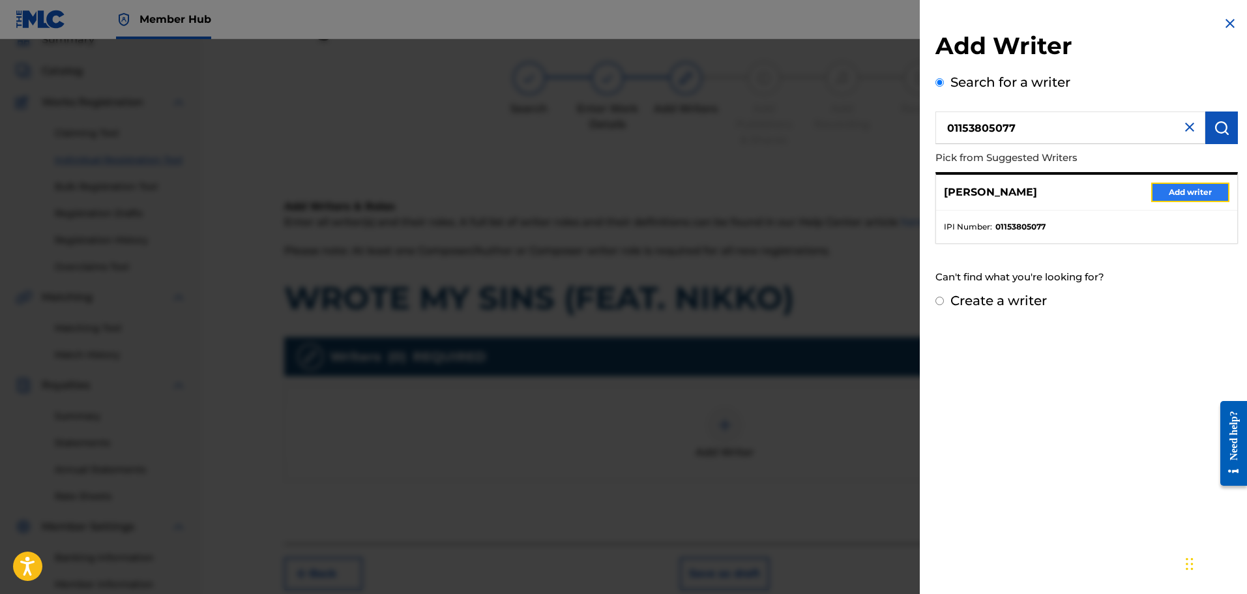
click at [1206, 196] on button "Add writer" at bounding box center [1190, 193] width 78 height 20
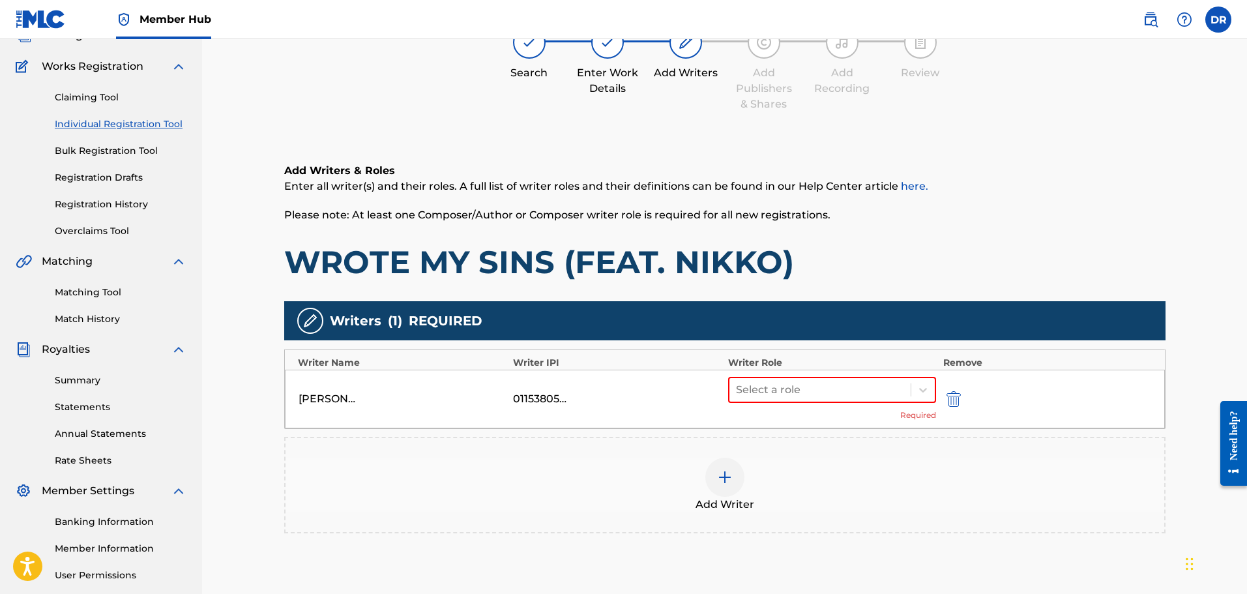
scroll to position [189, 0]
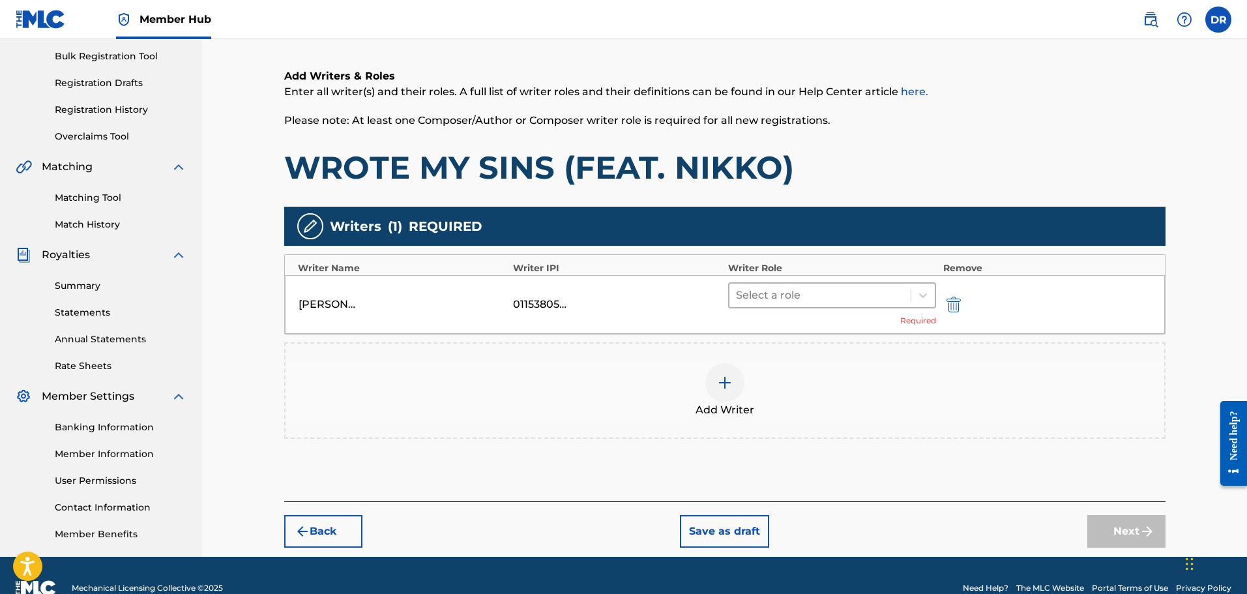
click at [848, 295] on div at bounding box center [820, 295] width 169 height 18
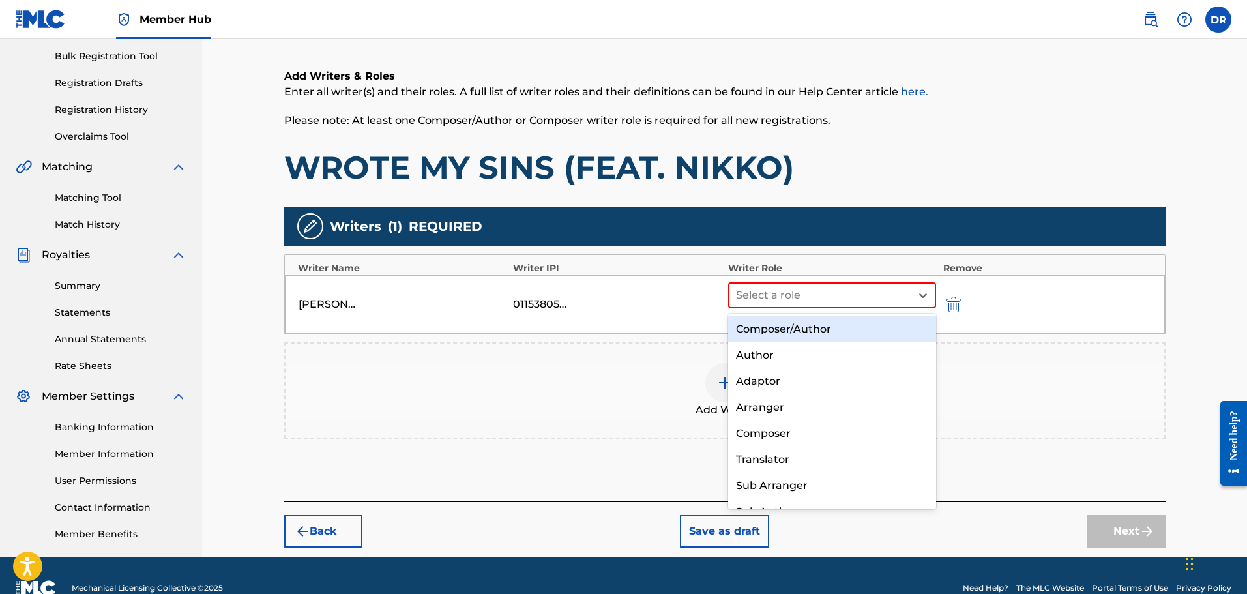
click at [840, 331] on div "Composer/Author" at bounding box center [832, 329] width 209 height 26
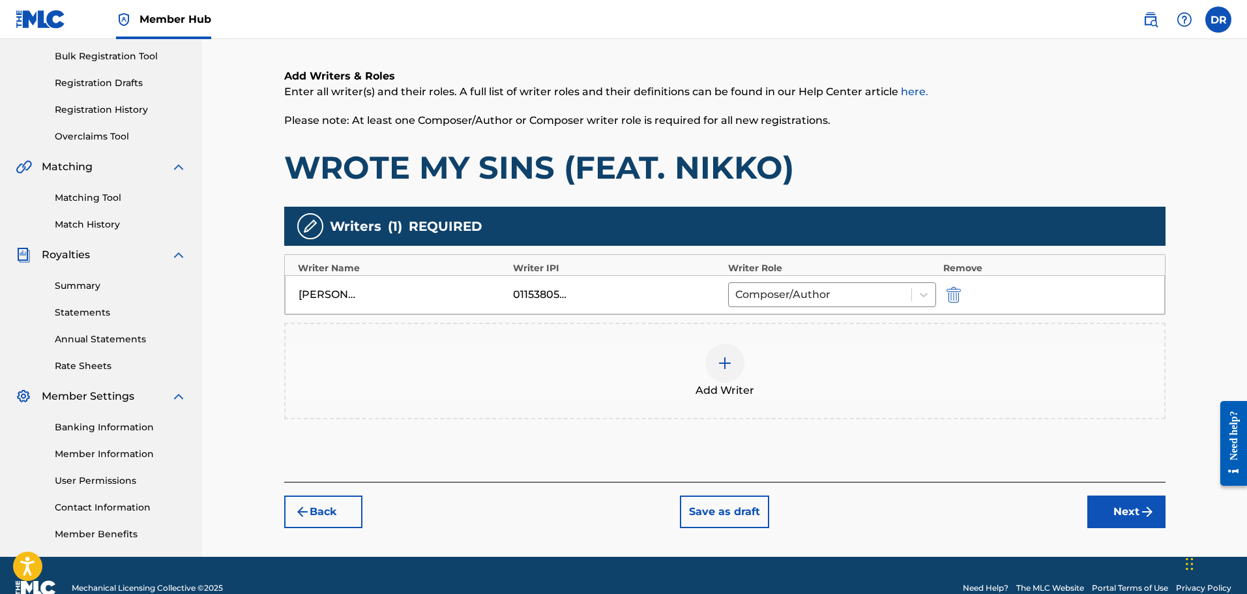
click at [729, 365] on img at bounding box center [725, 363] width 16 height 16
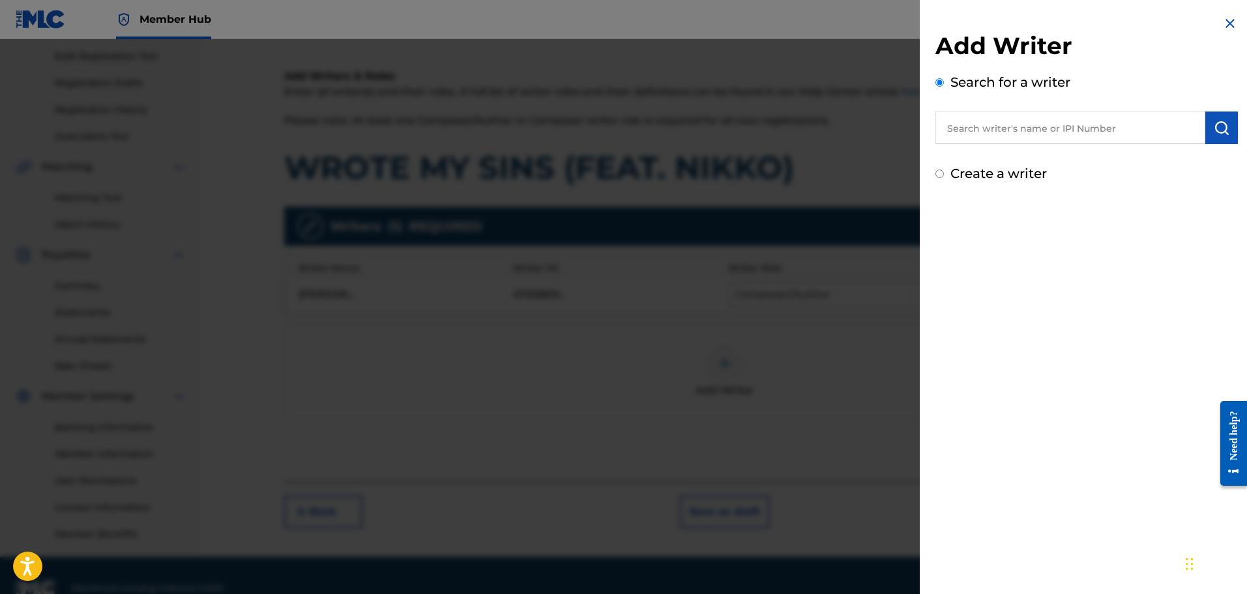
click at [986, 128] on input "text" at bounding box center [1071, 127] width 270 height 33
paste input "[PERSON_NAME] [PERSON_NAME]"
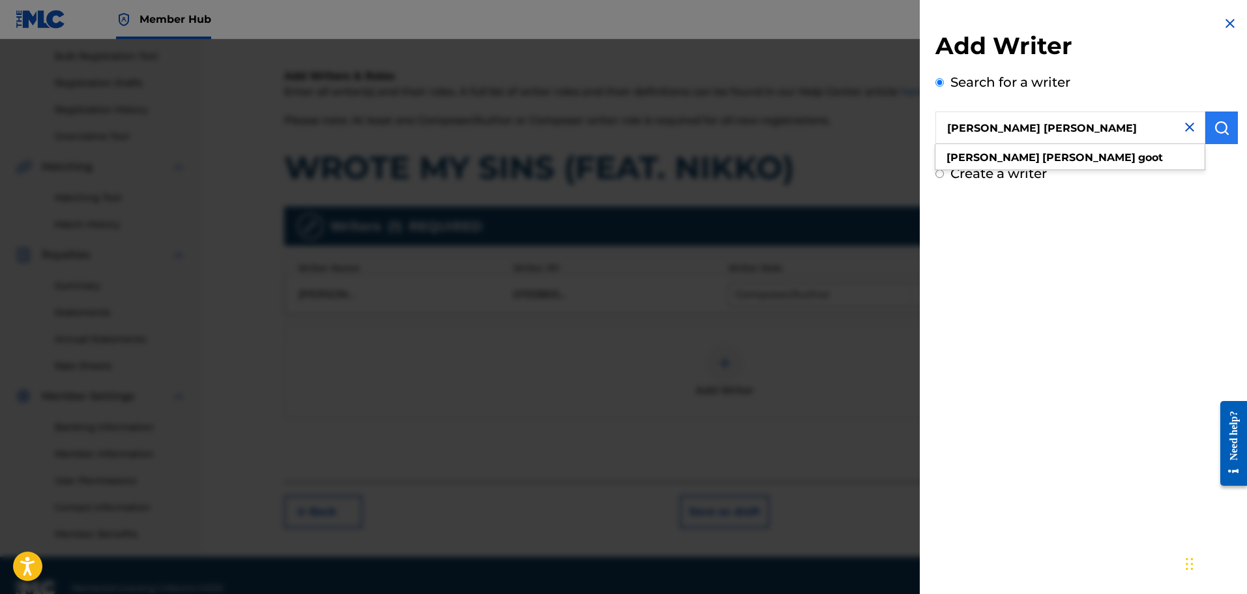
type input "[PERSON_NAME] [PERSON_NAME]"
click at [1214, 123] on img "submit" at bounding box center [1222, 128] width 16 height 16
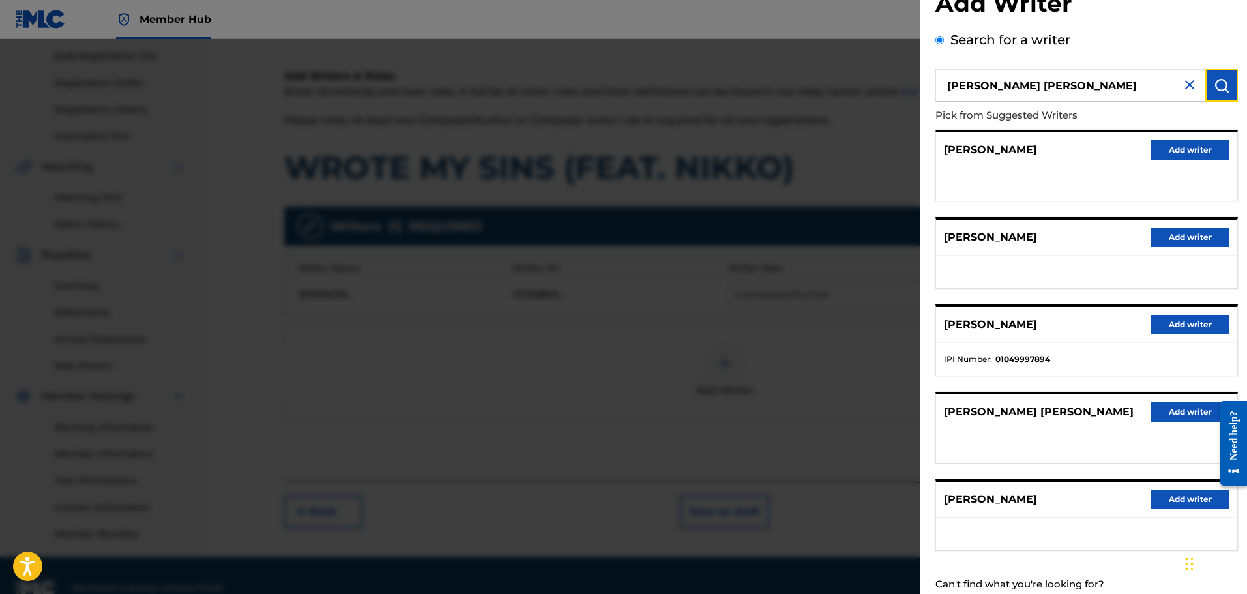
scroll to position [65, 0]
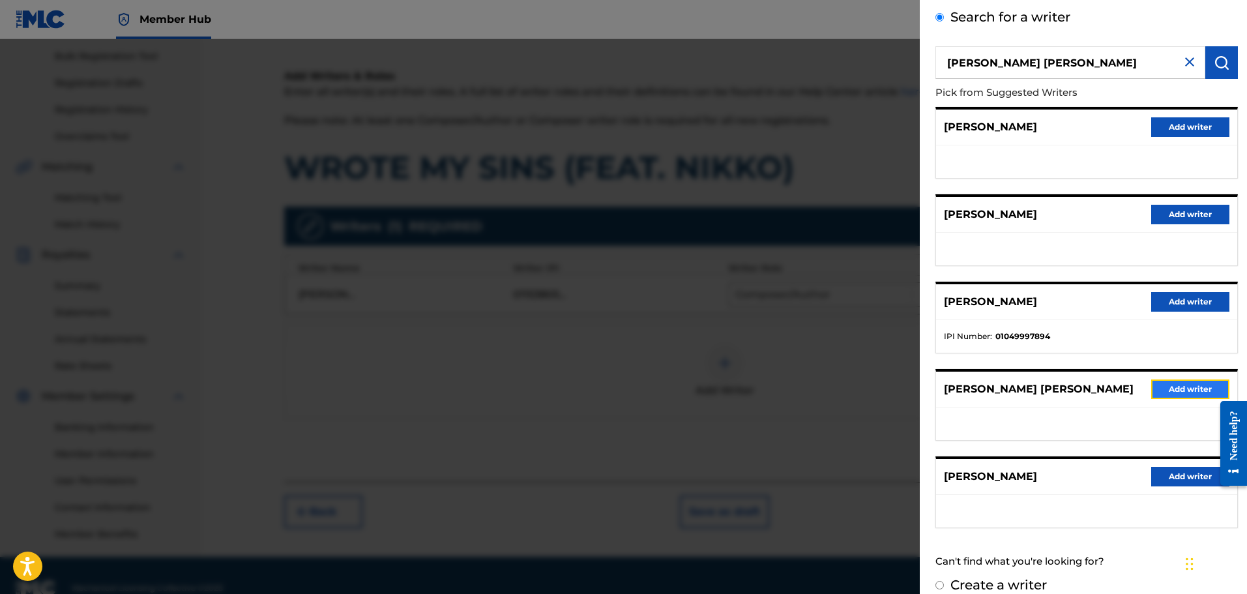
click at [1173, 390] on button "Add writer" at bounding box center [1190, 389] width 78 height 20
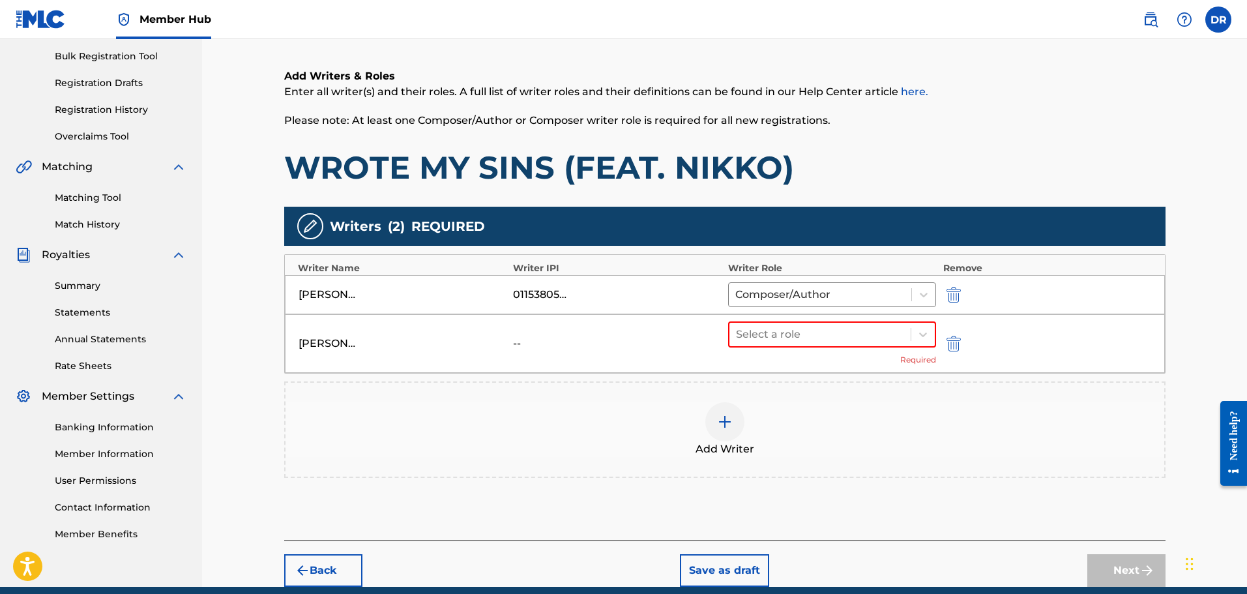
scroll to position [244, 0]
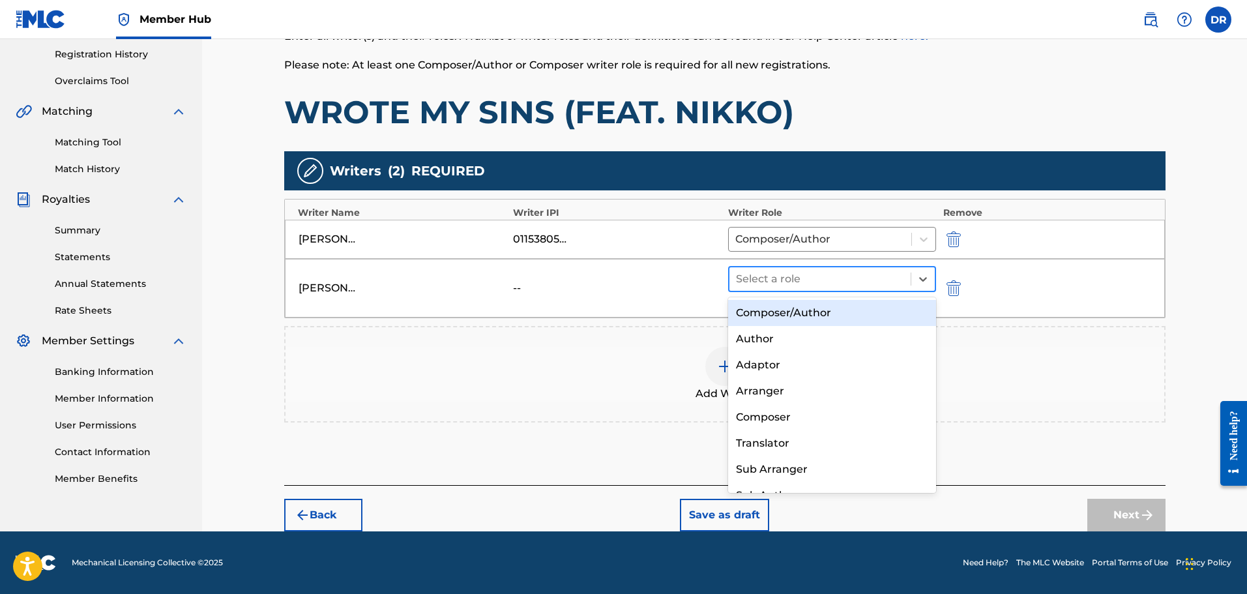
click at [894, 285] on div at bounding box center [820, 279] width 169 height 18
click at [888, 317] on div "Composer/Author" at bounding box center [832, 313] width 209 height 26
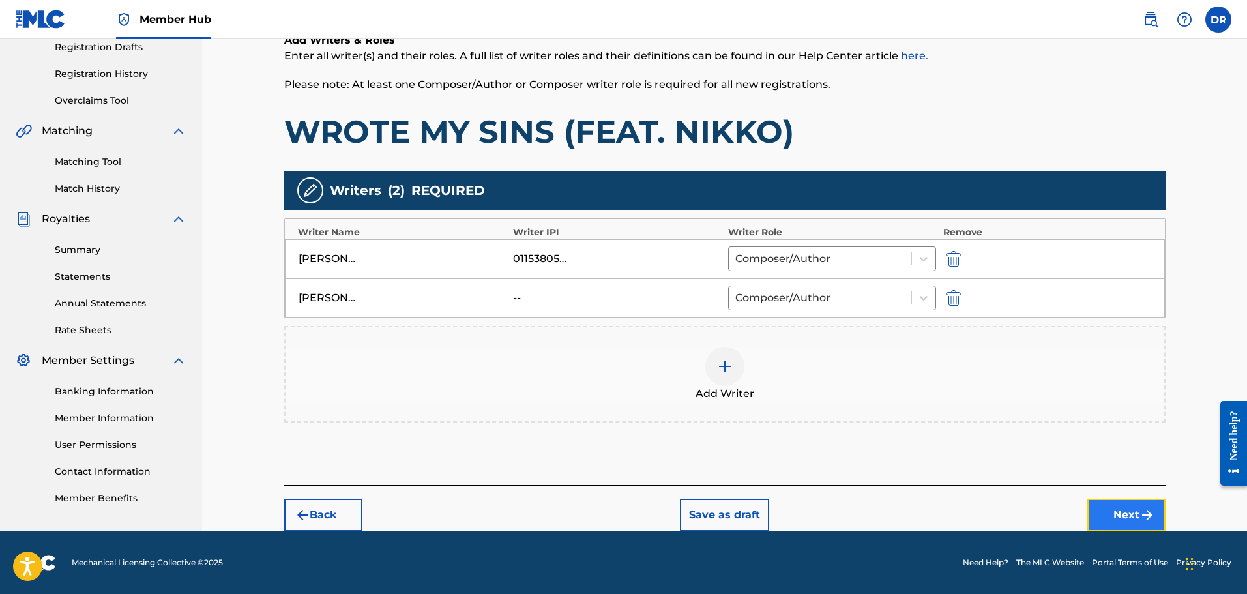
drag, startPoint x: 1132, startPoint y: 518, endPoint x: 1112, endPoint y: 504, distance: 24.3
click at [1131, 518] on button "Next" at bounding box center [1126, 515] width 78 height 33
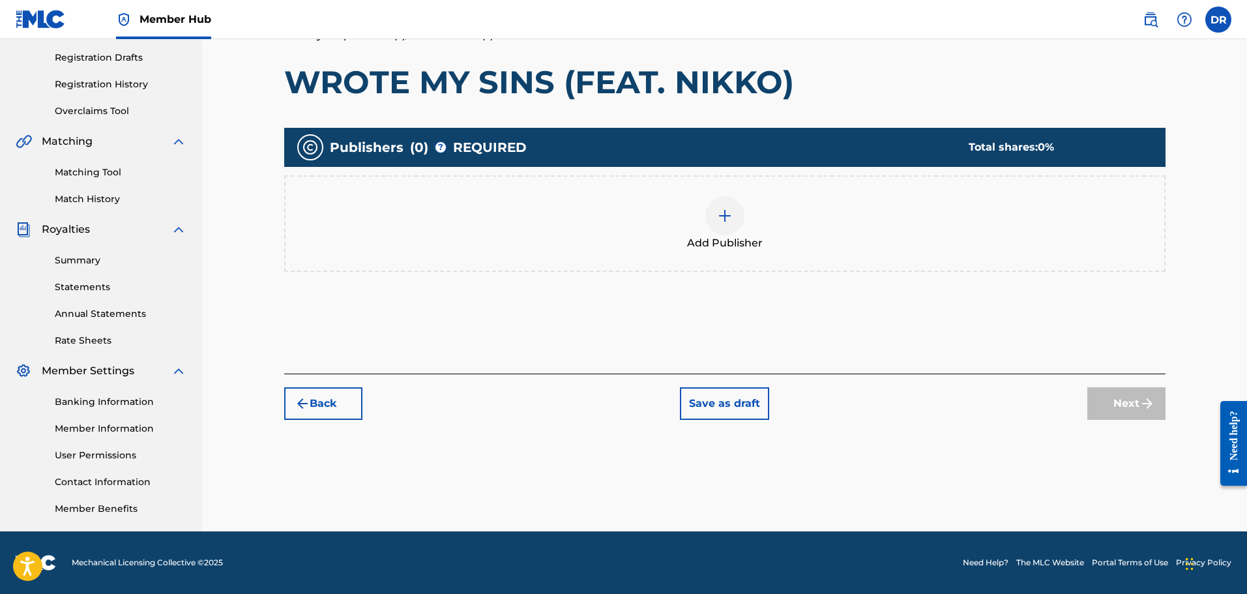
scroll to position [59, 0]
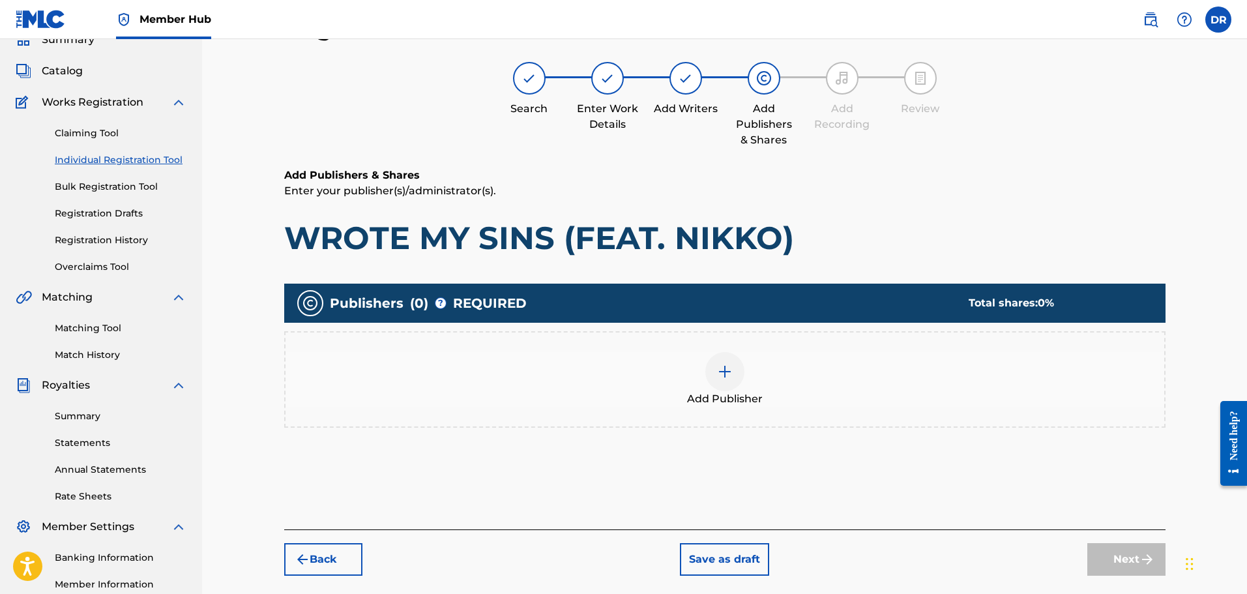
click at [726, 374] on img at bounding box center [725, 372] width 16 height 16
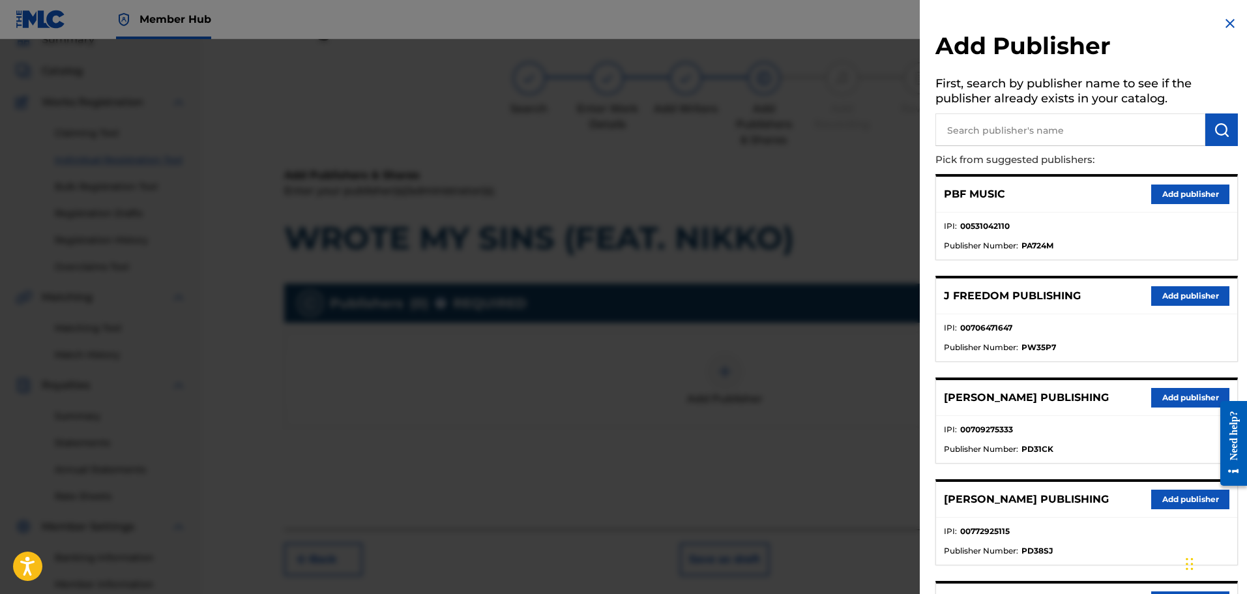
drag, startPoint x: 988, startPoint y: 123, endPoint x: 985, endPoint y: 131, distance: 8.2
click at [985, 131] on input "text" at bounding box center [1071, 129] width 270 height 33
type input "199"
click at [1215, 129] on img "submit" at bounding box center [1222, 130] width 16 height 16
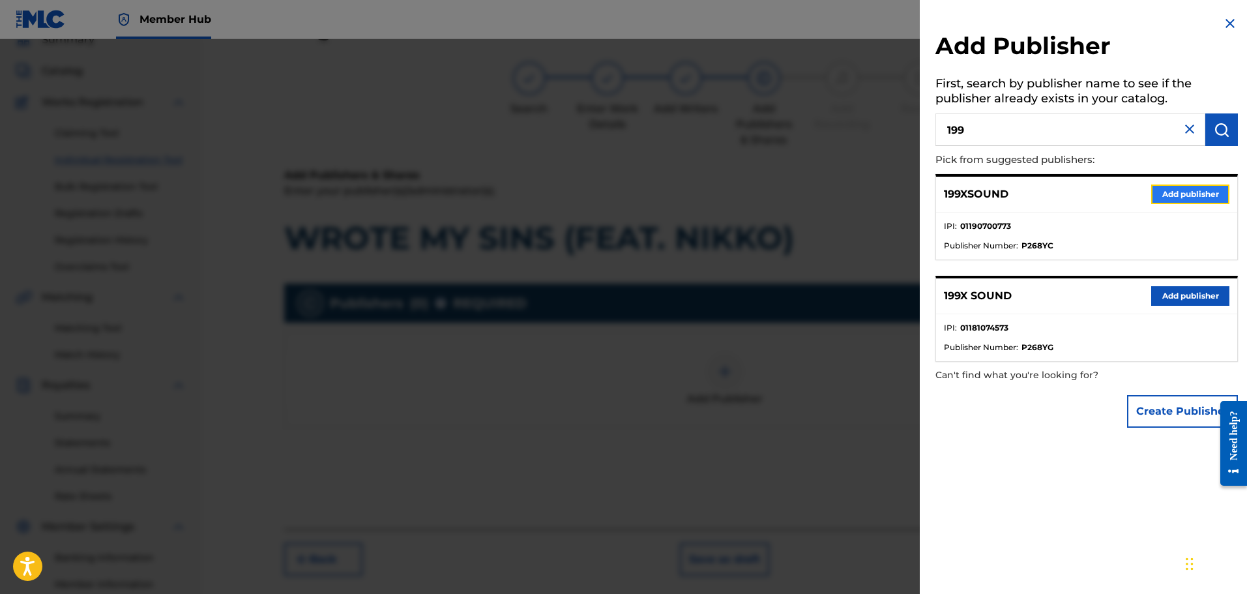
click at [1194, 190] on button "Add publisher" at bounding box center [1190, 194] width 78 height 20
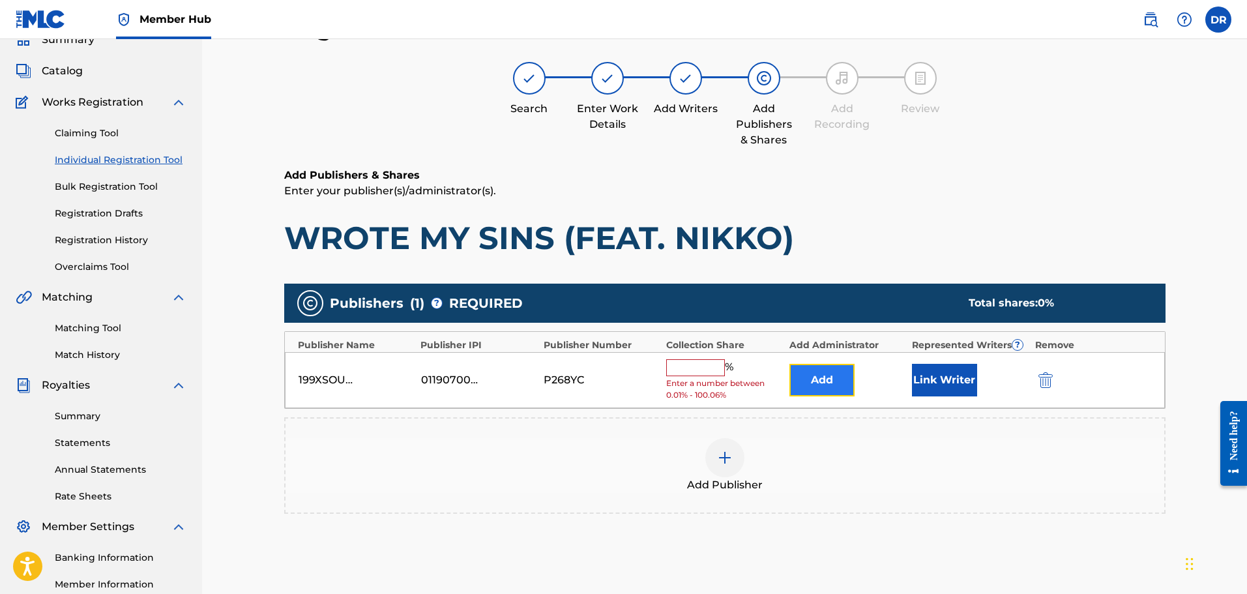
click at [816, 383] on button "Add" at bounding box center [822, 380] width 65 height 33
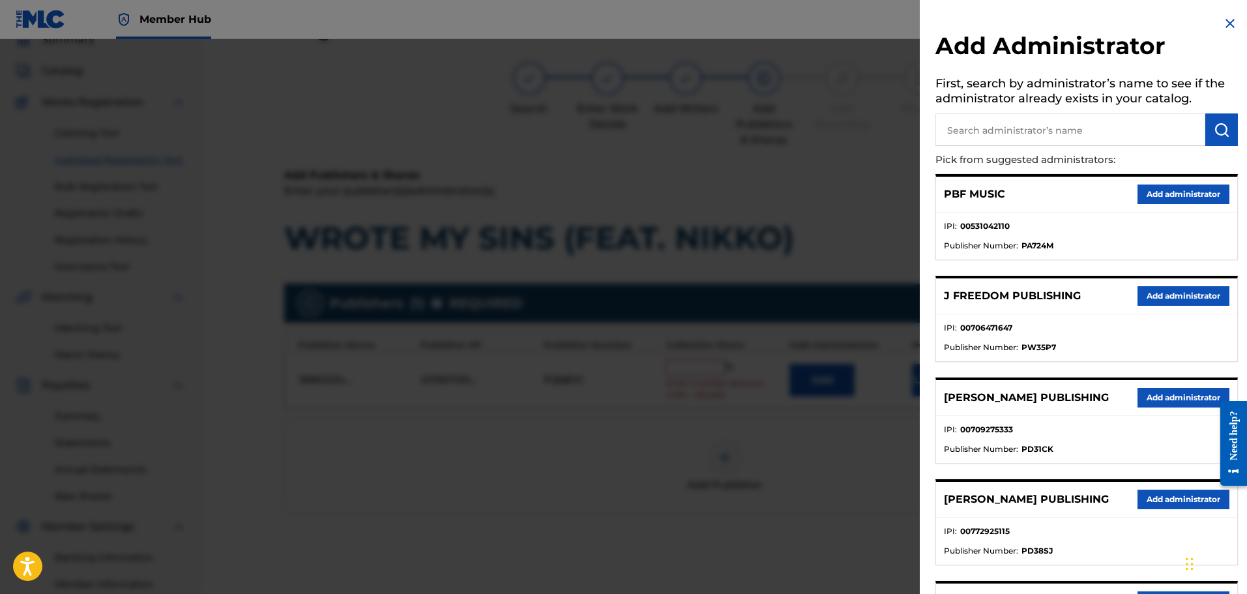
click at [982, 133] on input "text" at bounding box center [1071, 129] width 270 height 33
type input "ALA"
click at [1222, 130] on img "submit" at bounding box center [1222, 130] width 16 height 16
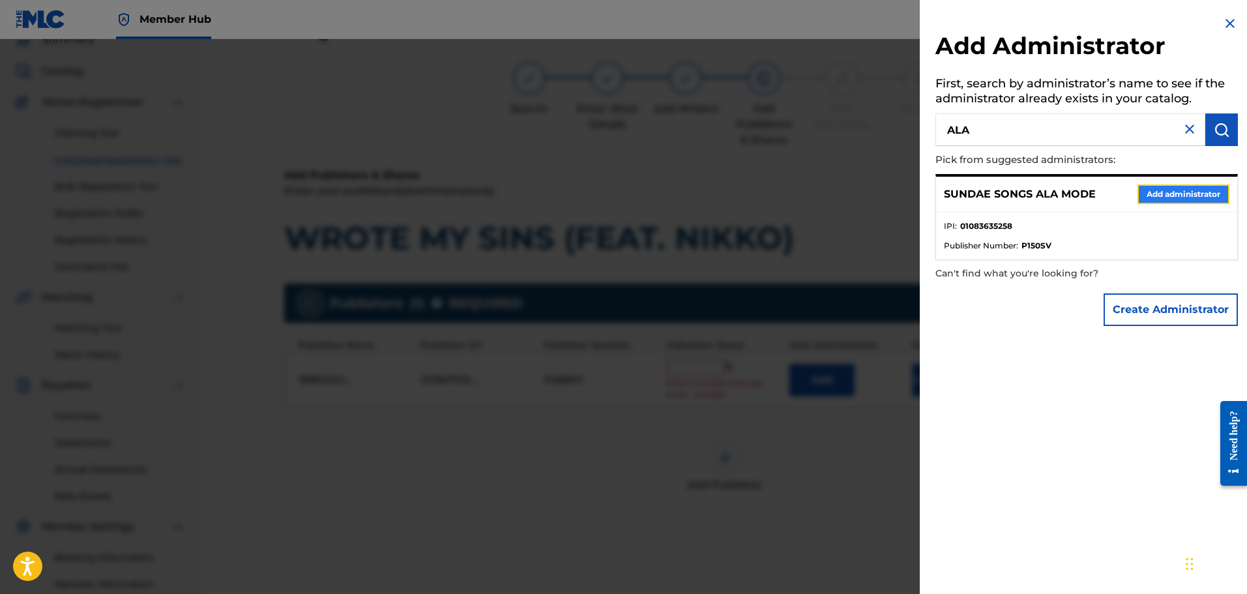
click at [1170, 199] on button "Add administrator" at bounding box center [1184, 194] width 92 height 20
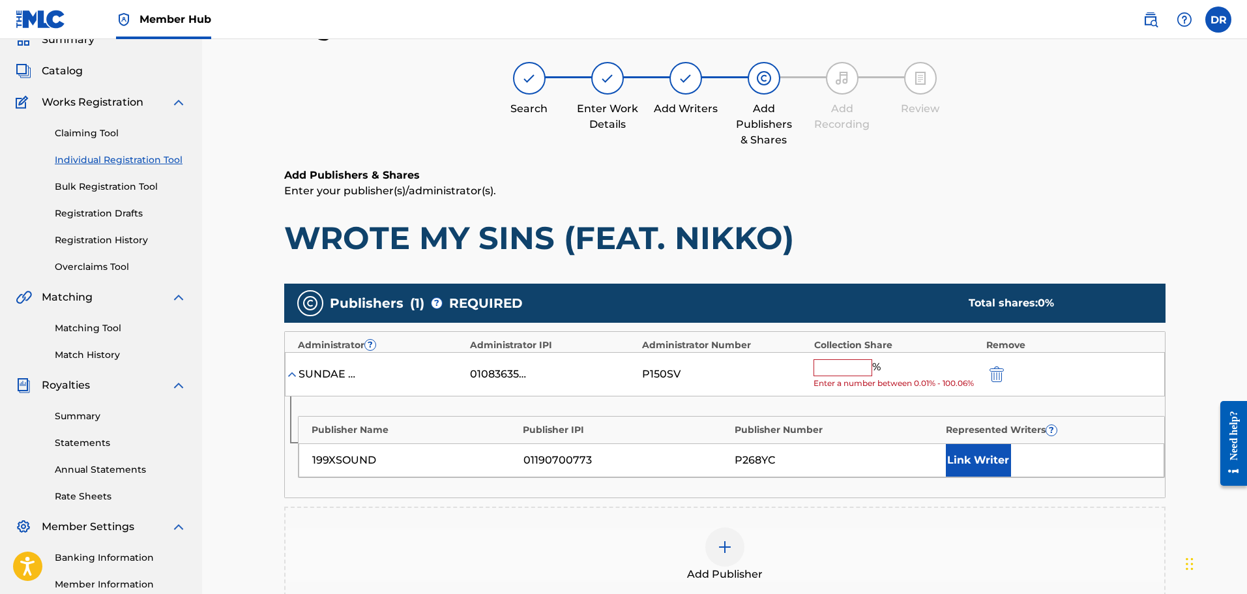
click at [852, 365] on input "text" at bounding box center [843, 367] width 59 height 17
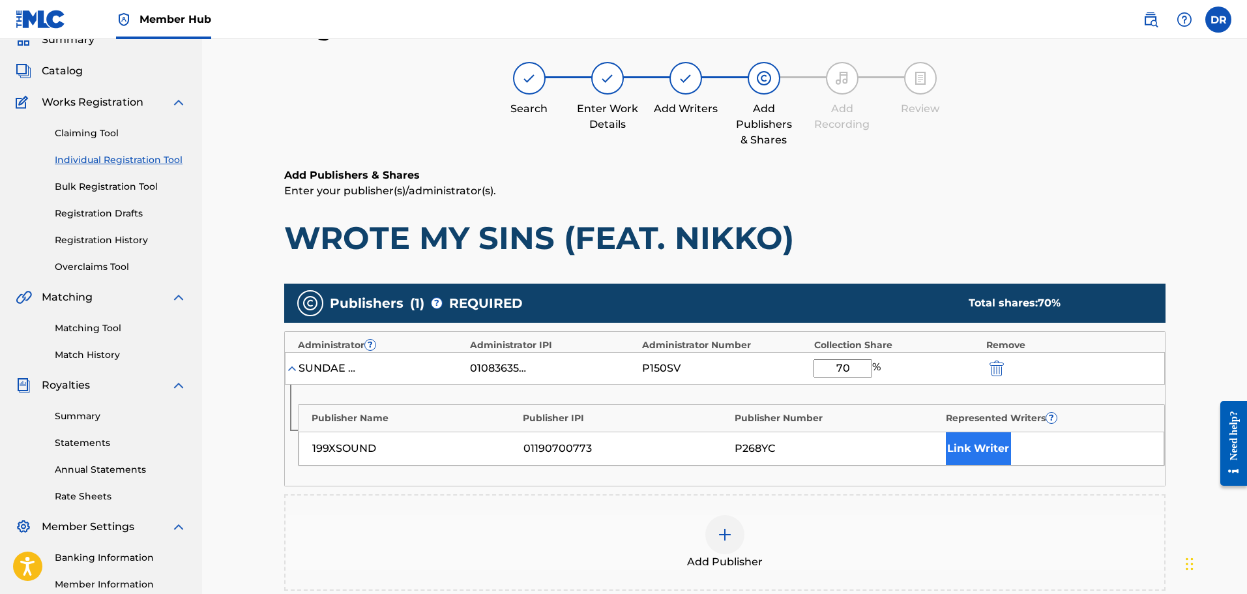
type input "70"
click at [969, 448] on button "Link Writer" at bounding box center [978, 448] width 65 height 33
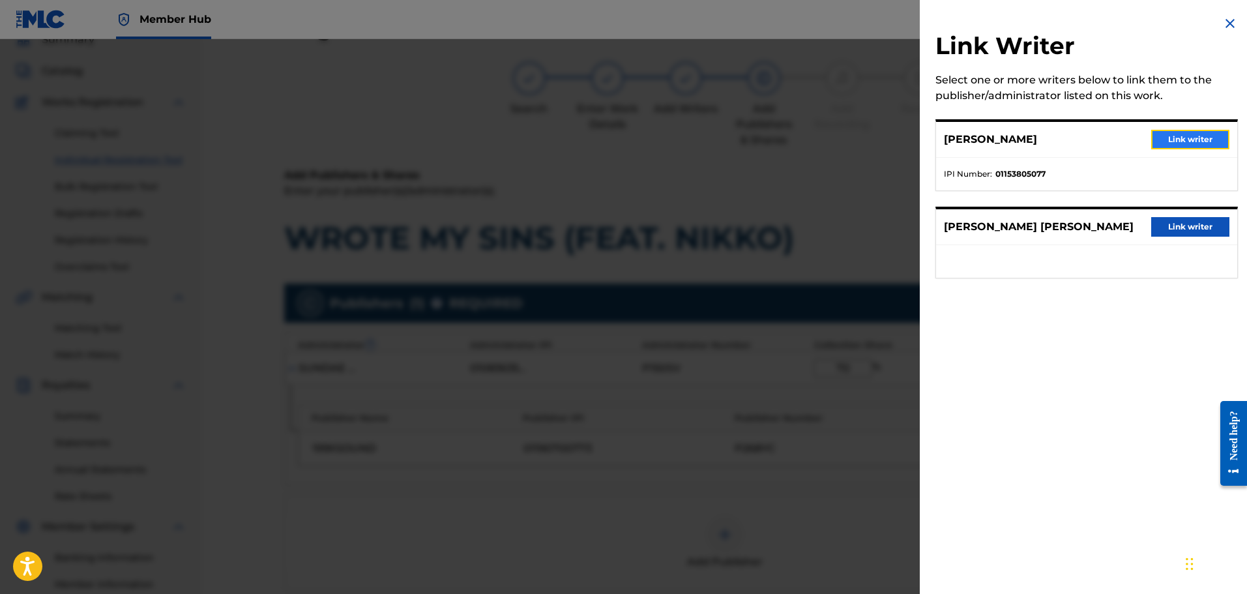
click at [1179, 138] on button "Link writer" at bounding box center [1190, 140] width 78 height 20
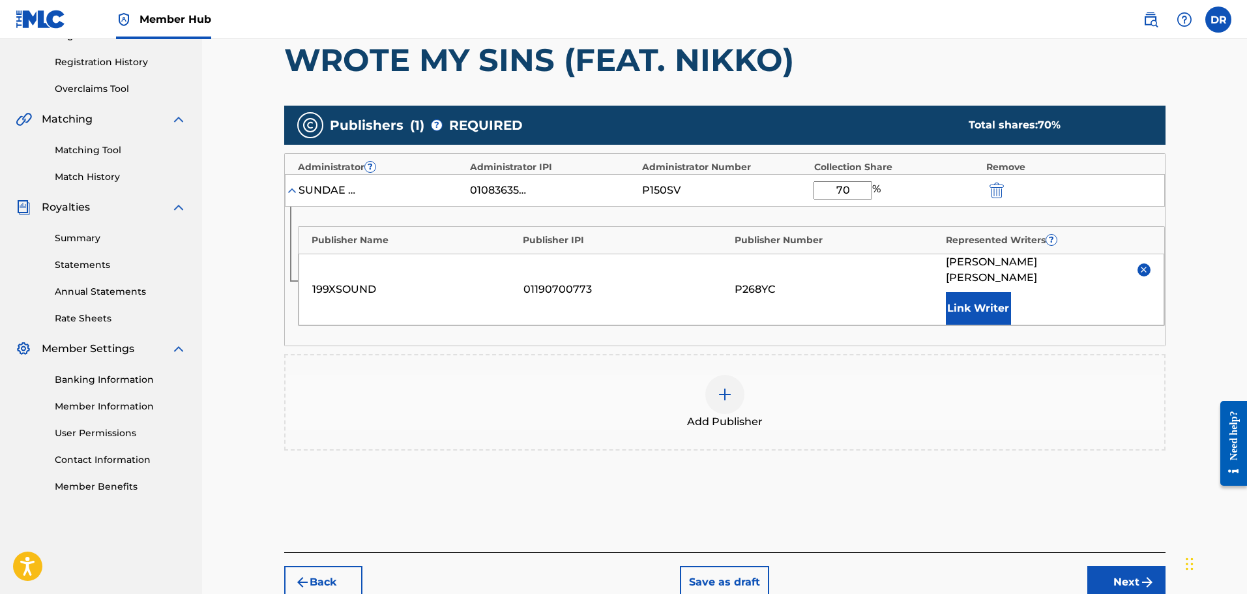
scroll to position [254, 0]
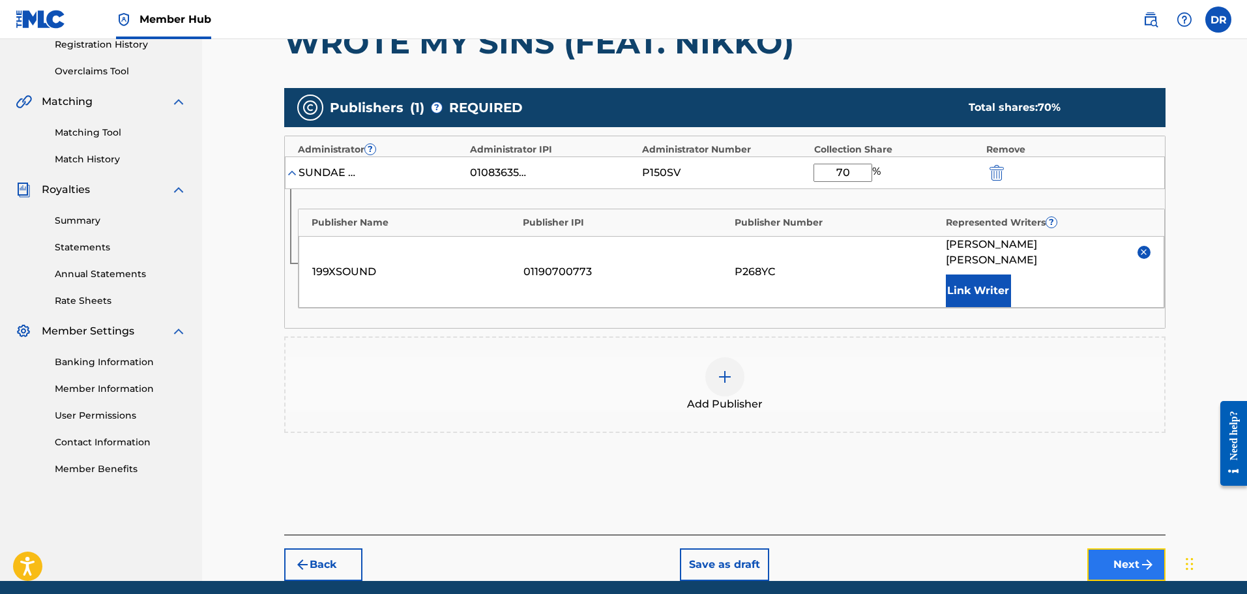
click at [1134, 548] on button "Next" at bounding box center [1126, 564] width 78 height 33
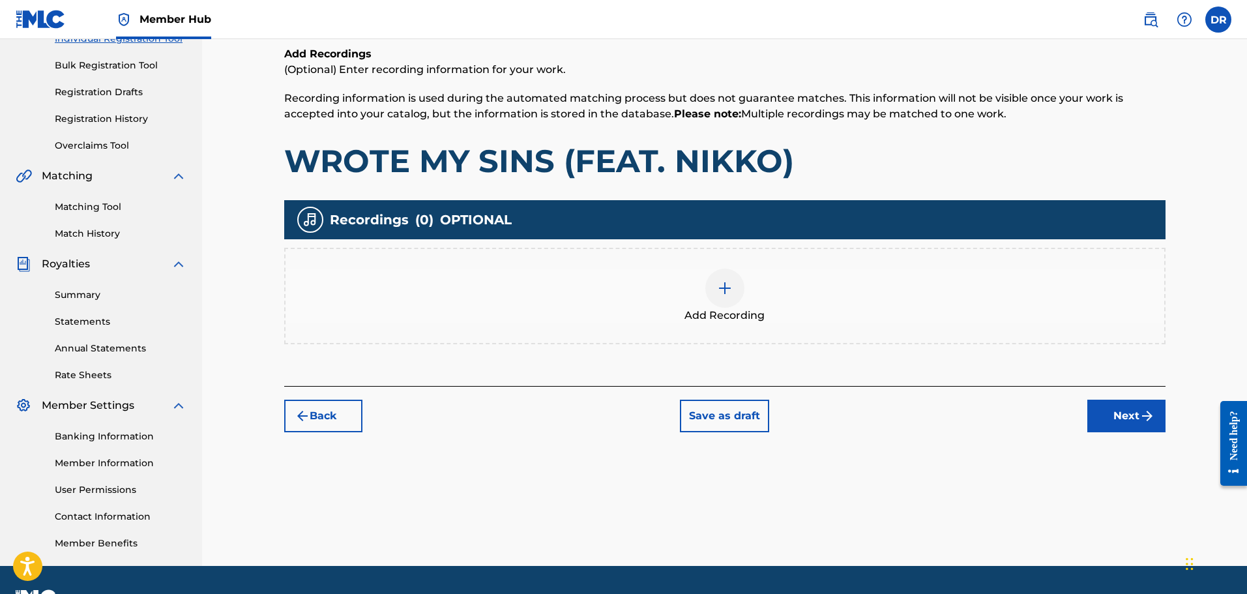
scroll to position [189, 0]
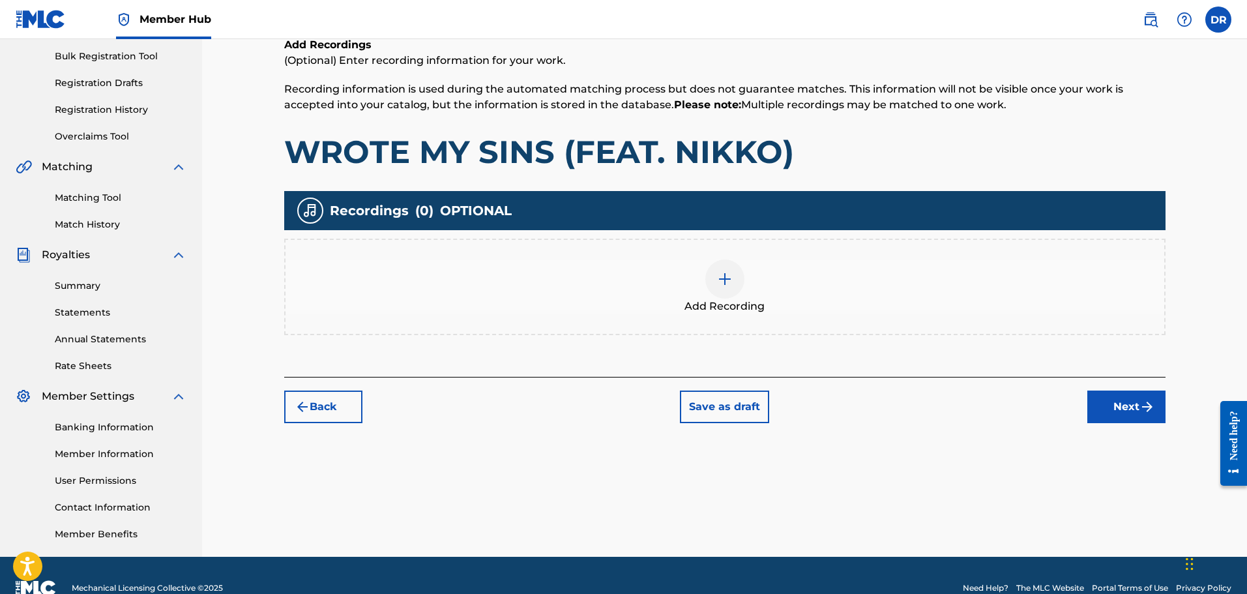
click at [722, 286] on img at bounding box center [725, 279] width 16 height 16
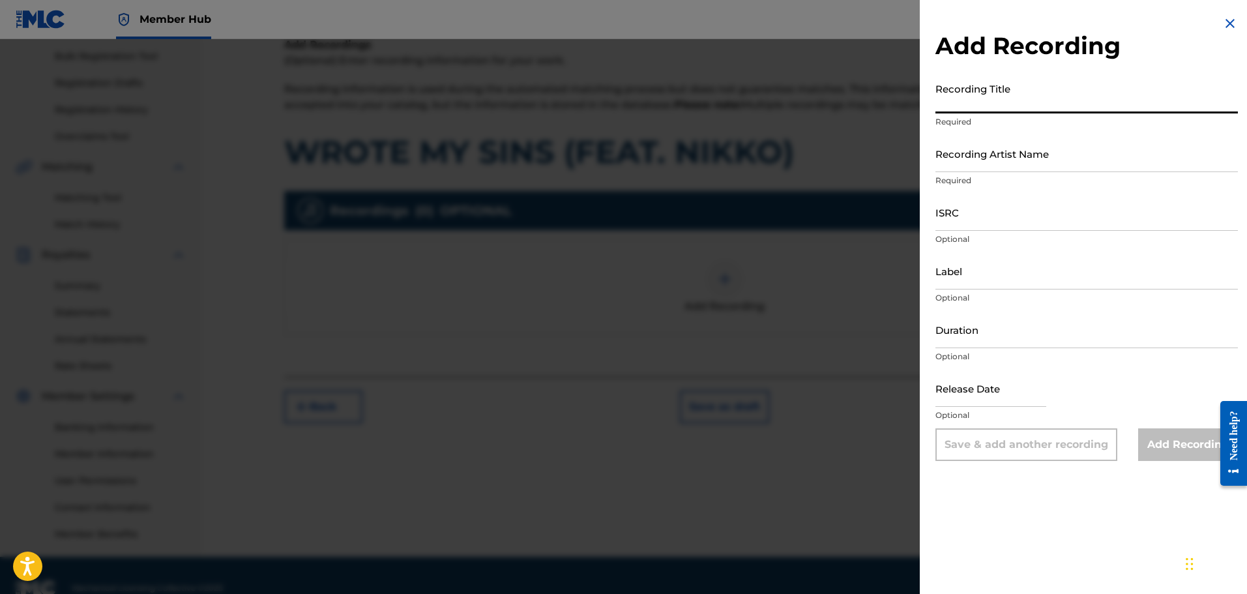
paste input "wrote my sins (feat. nikko)"
type input "wrote my sins (feat. nikko)"
click at [953, 157] on input "Recording Artist Name" at bounding box center [1087, 153] width 303 height 37
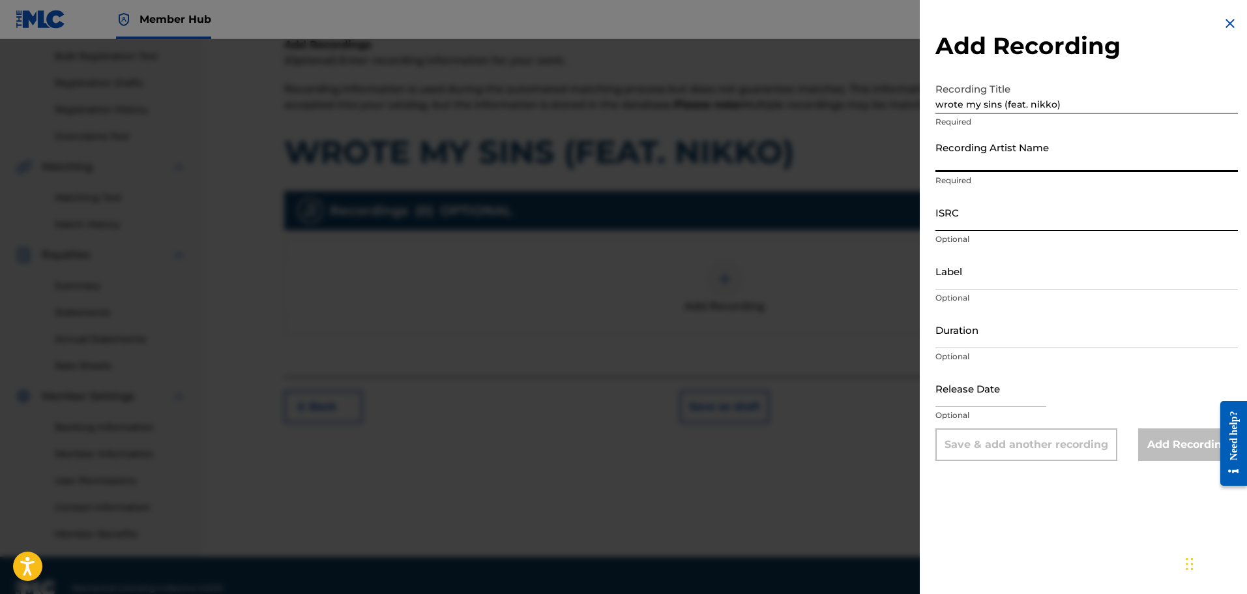
type input "LOAT!"
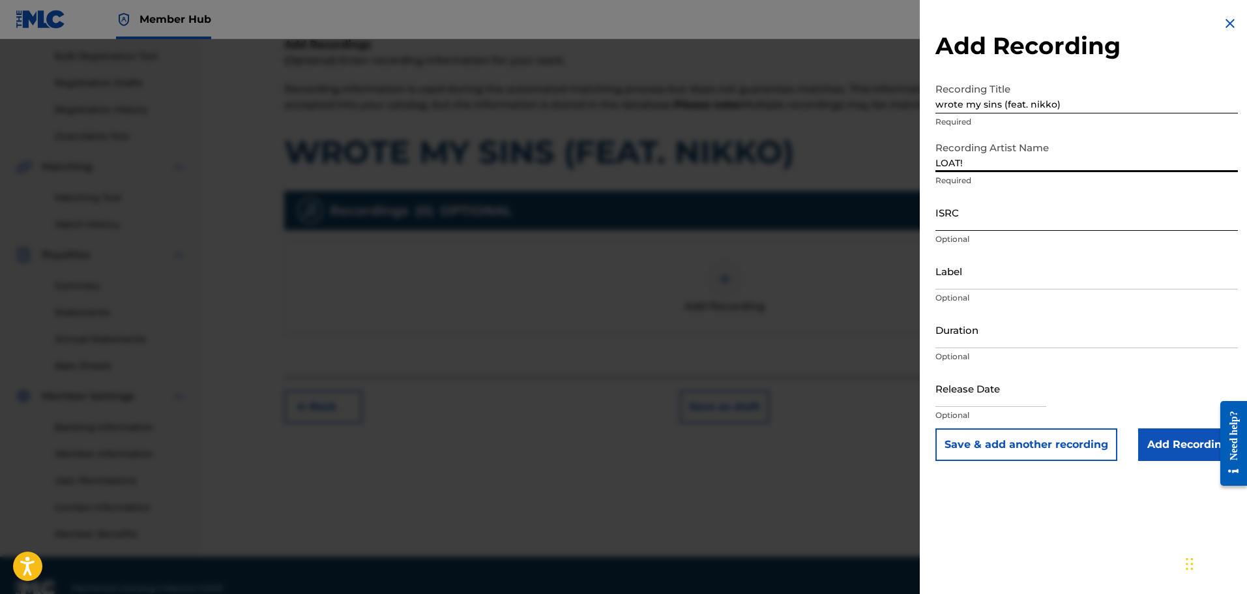
click at [970, 222] on input "ISRC" at bounding box center [1087, 212] width 303 height 37
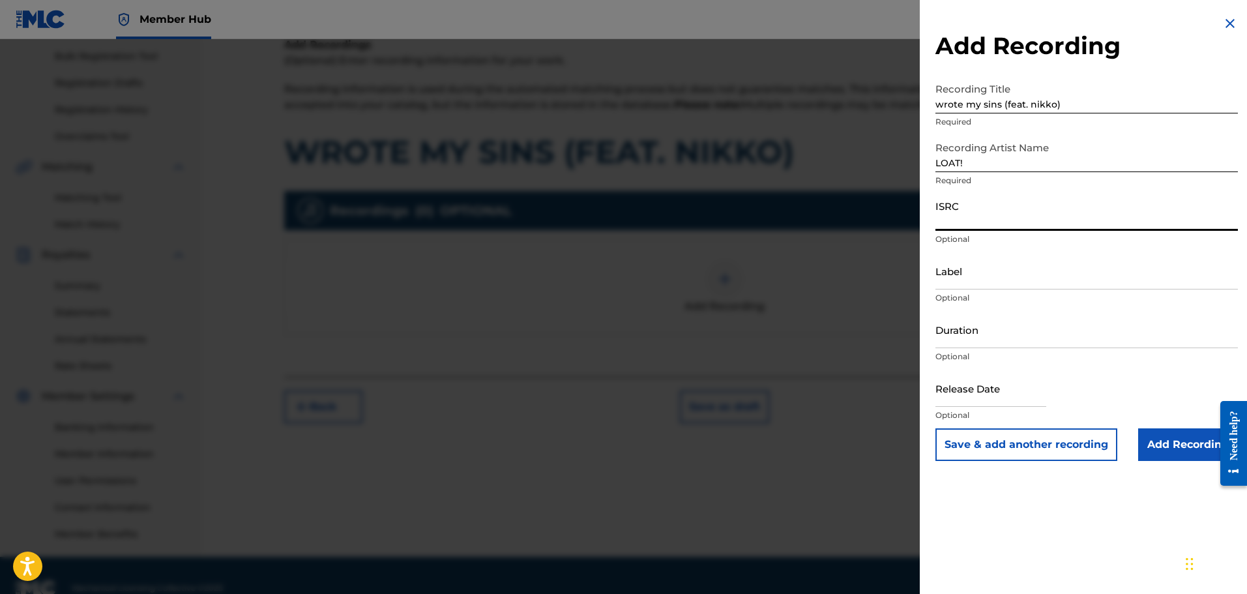
paste input "QZVEM1899648"
type input "QZVEM1899648"
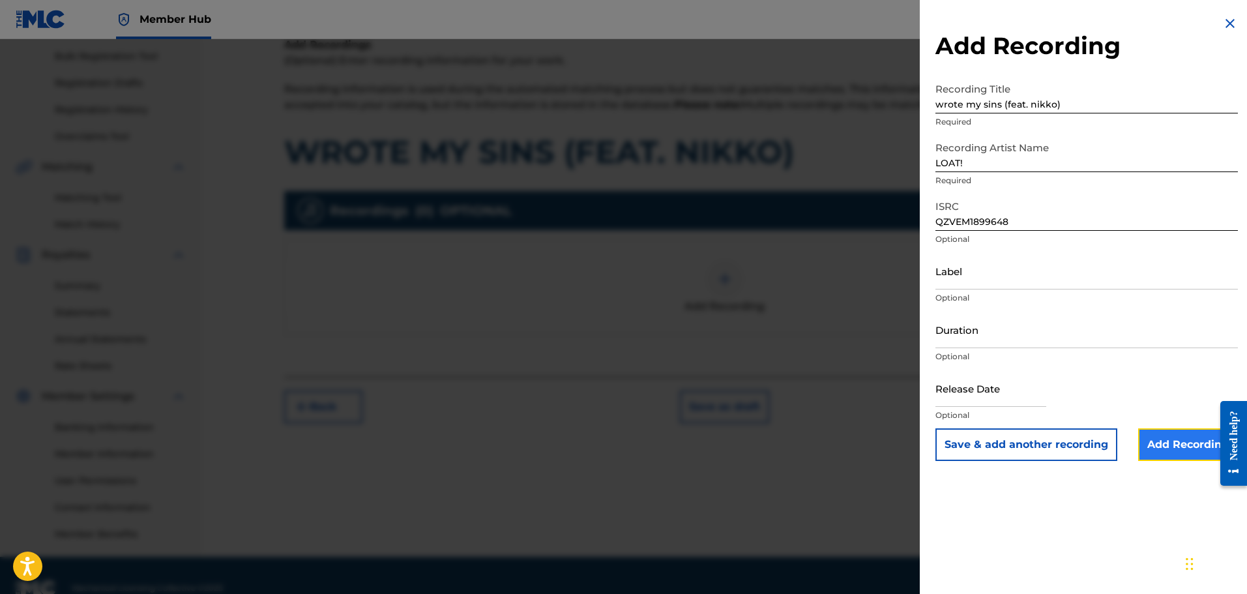
click at [1185, 440] on input "Add Recording" at bounding box center [1188, 444] width 100 height 33
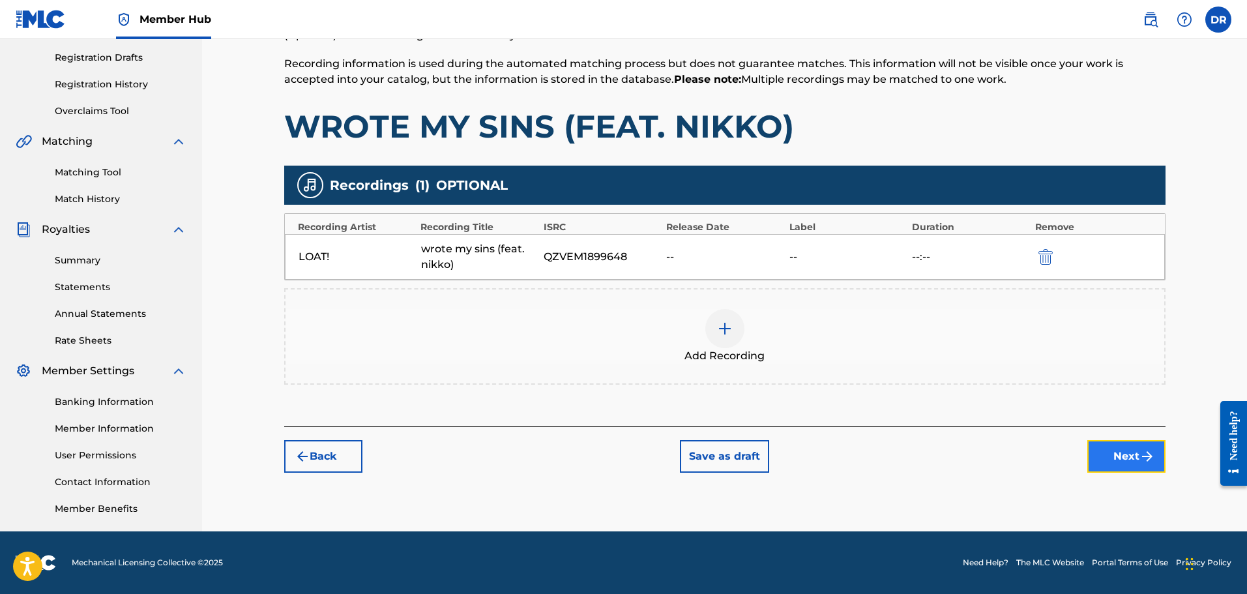
click at [1115, 459] on button "Next" at bounding box center [1126, 456] width 78 height 33
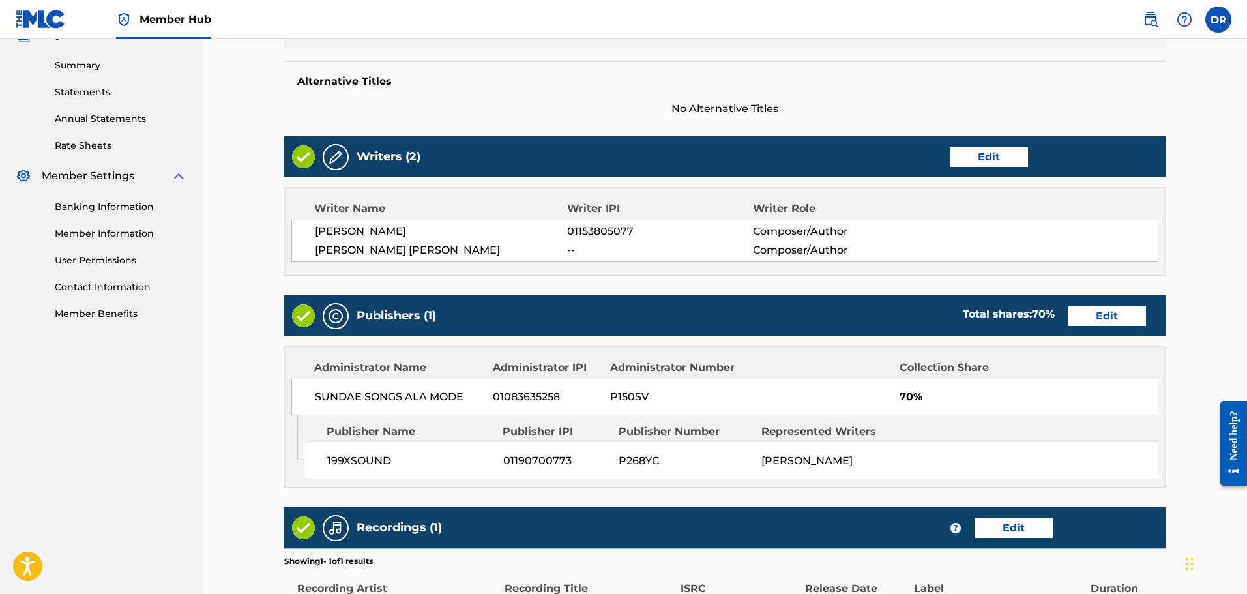
scroll to position [577, 0]
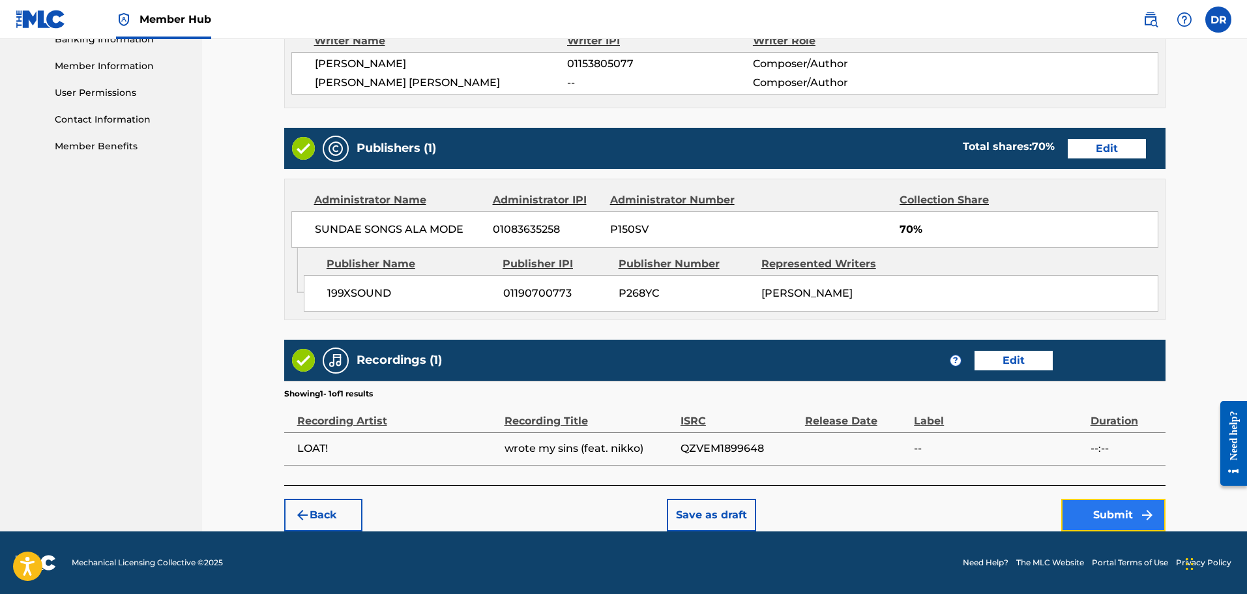
click at [1140, 512] on img "submit" at bounding box center [1148, 515] width 16 height 16
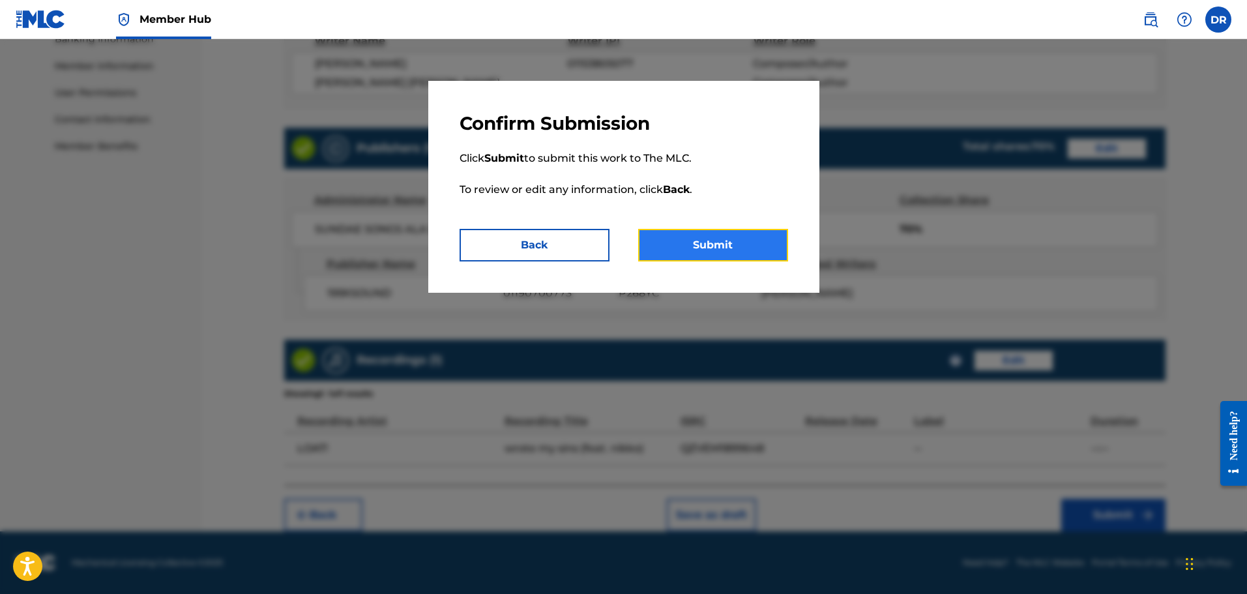
click at [754, 255] on button "Submit" at bounding box center [713, 245] width 150 height 33
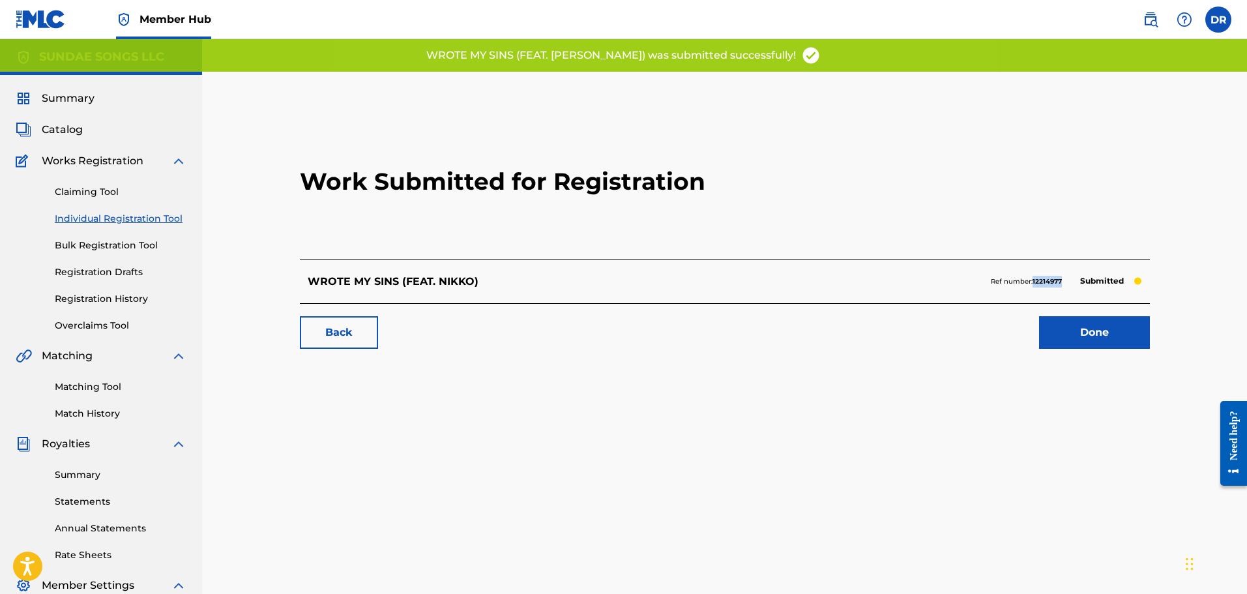
drag, startPoint x: 1061, startPoint y: 282, endPoint x: 1033, endPoint y: 282, distance: 28.0
click at [1033, 282] on div "Ref number: 12214977 Submitted" at bounding box center [1066, 282] width 151 height 18
copy strong "12214977"
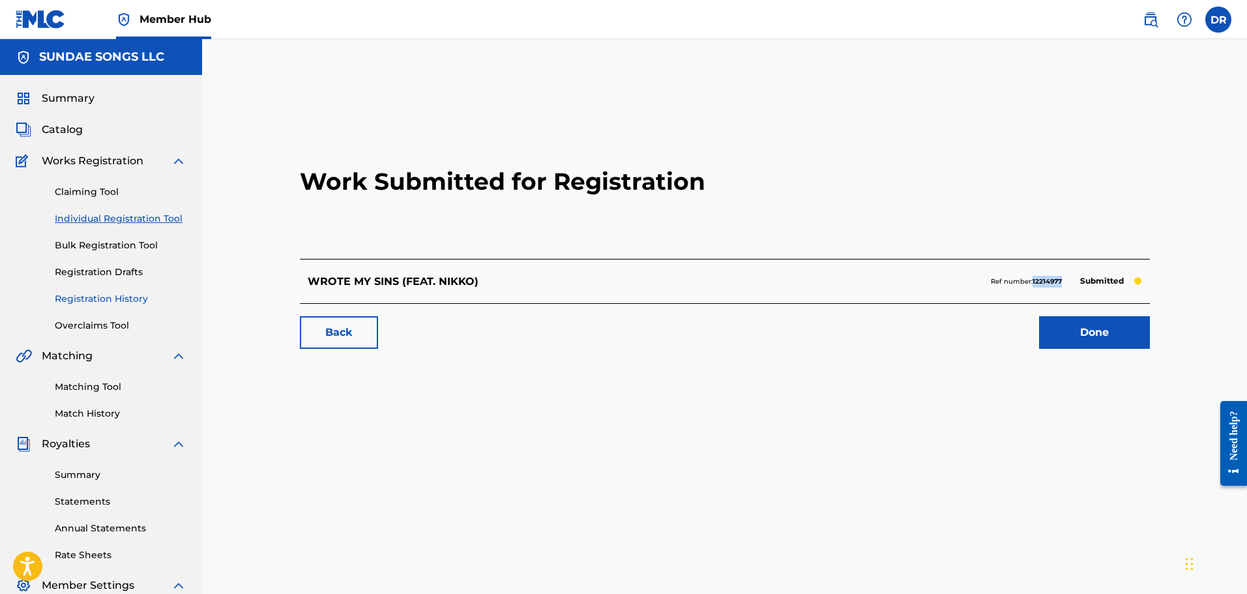
click at [111, 298] on link "Registration History" at bounding box center [121, 299] width 132 height 14
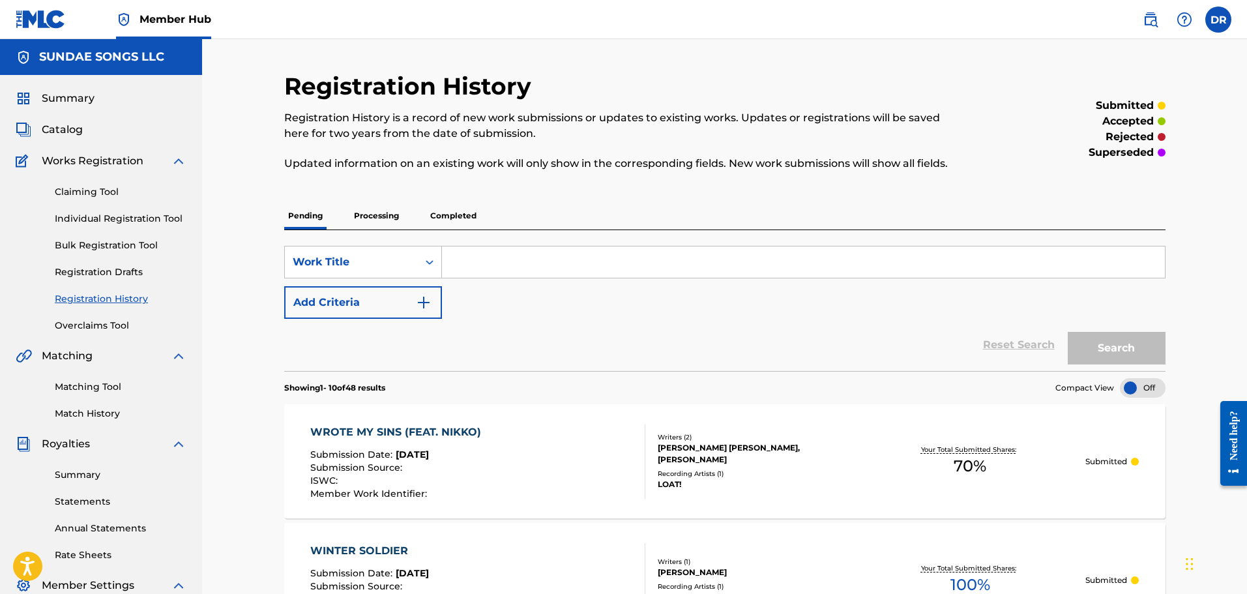
click at [394, 219] on p "Processing" at bounding box center [376, 215] width 53 height 27
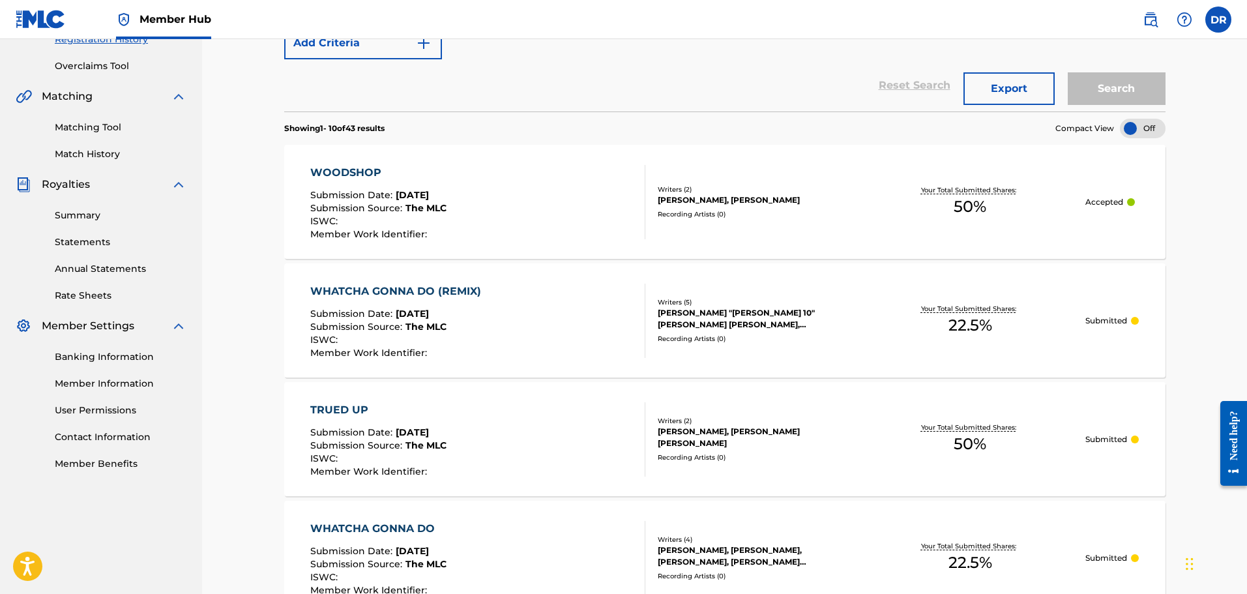
scroll to position [65, 0]
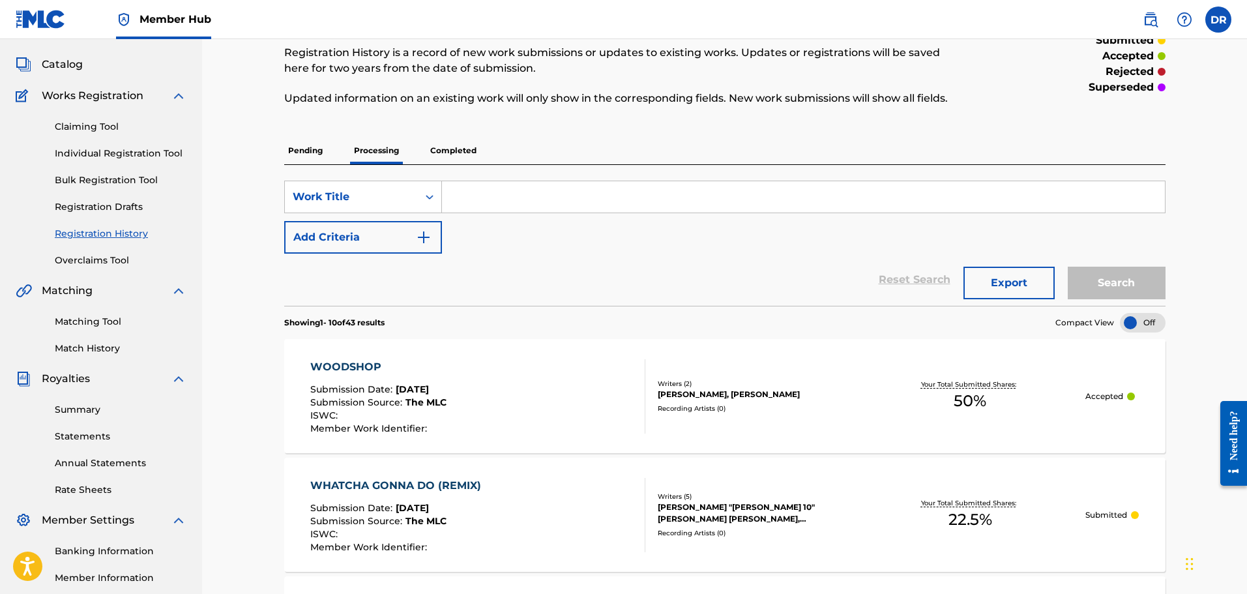
click at [464, 148] on p "Completed" at bounding box center [453, 150] width 54 height 27
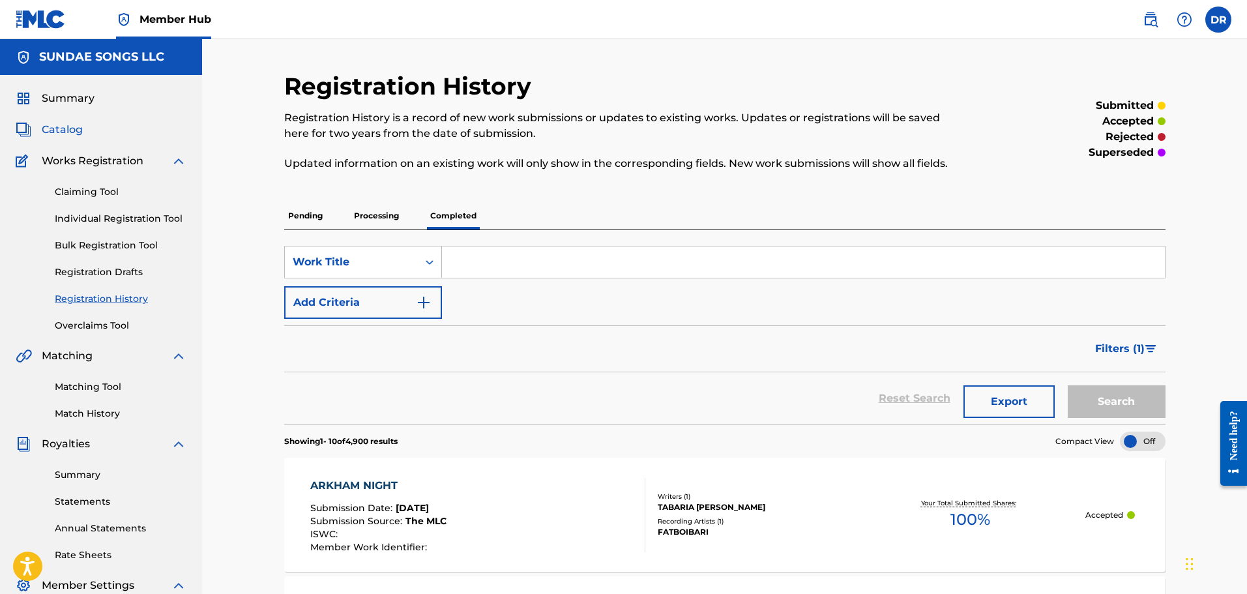
click at [55, 133] on span "Catalog" at bounding box center [62, 130] width 41 height 16
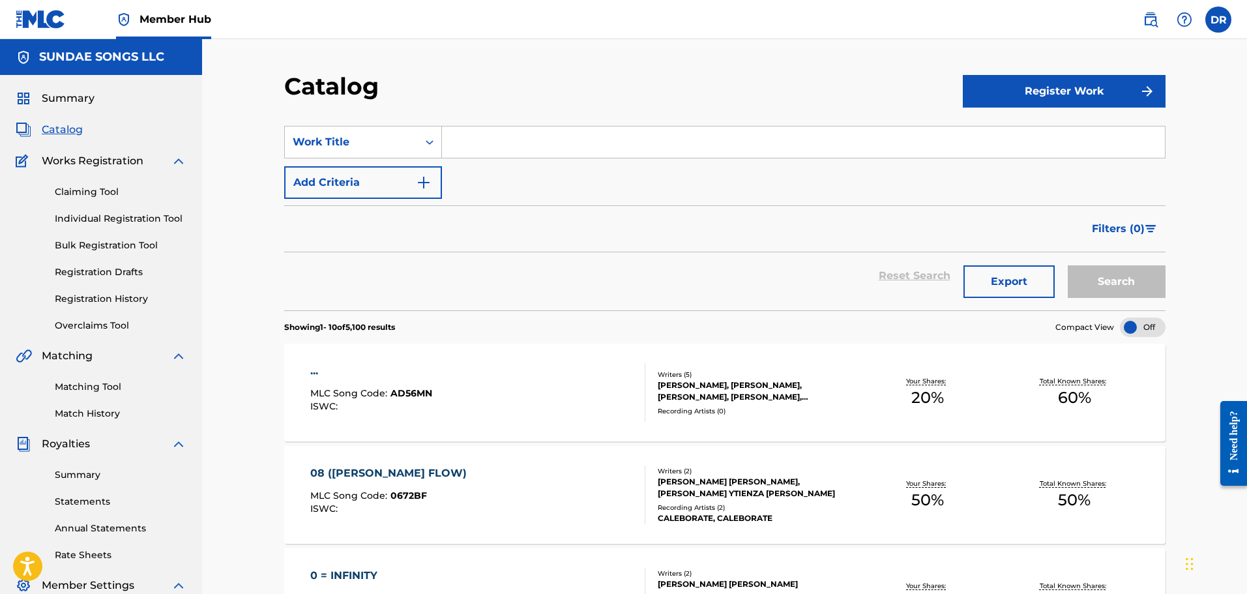
click at [481, 152] on input "Search Form" at bounding box center [803, 141] width 723 height 31
type input "ARKHAM"
click at [1115, 286] on button "Search" at bounding box center [1117, 281] width 98 height 33
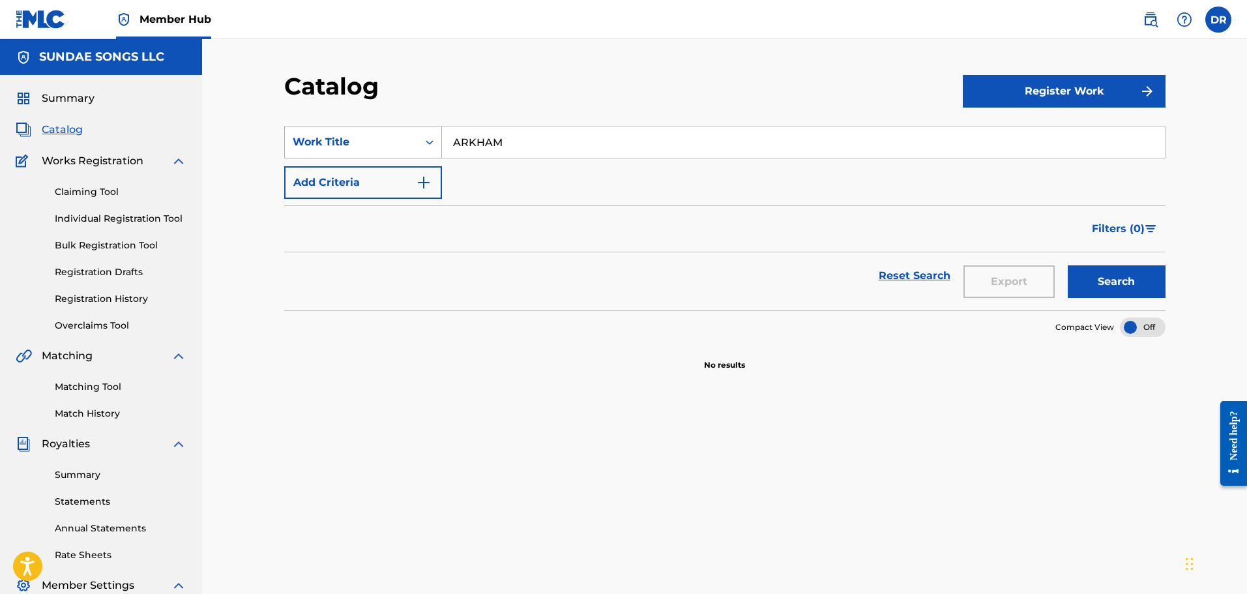
drag, startPoint x: 550, startPoint y: 149, endPoint x: 422, endPoint y: 143, distance: 127.2
click at [422, 143] on div "SearchWithCriteriad125607c-343e-4415-87f1-c2cb75e88f91 Work Title ARKHAM" at bounding box center [724, 142] width 881 height 33
click at [409, 145] on div "Work Title" at bounding box center [351, 142] width 117 height 16
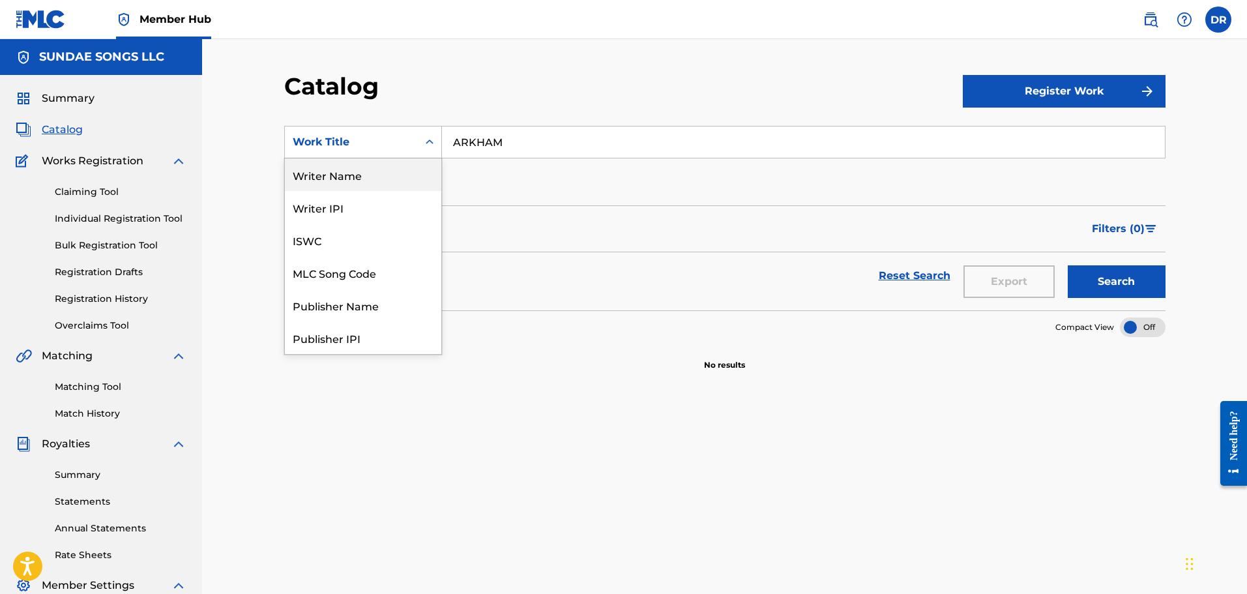
click at [404, 178] on div "Writer Name" at bounding box center [363, 174] width 156 height 33
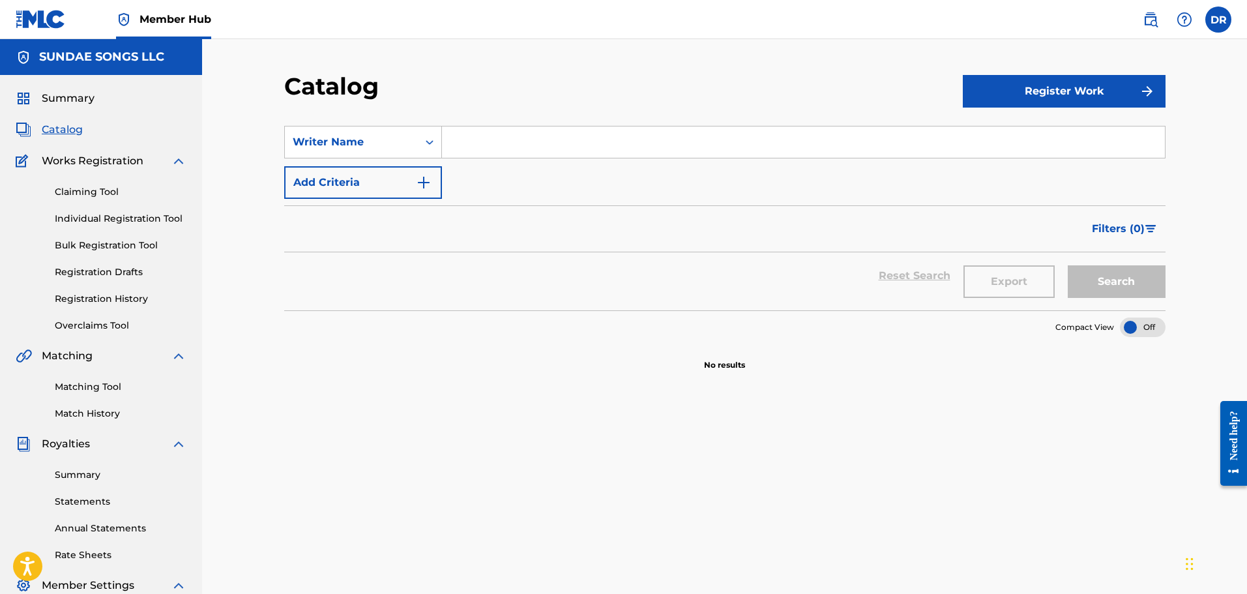
click at [532, 146] on input "Search Form" at bounding box center [803, 141] width 723 height 31
type input "TABARIA"
click at [1124, 280] on button "Search" at bounding box center [1117, 281] width 98 height 33
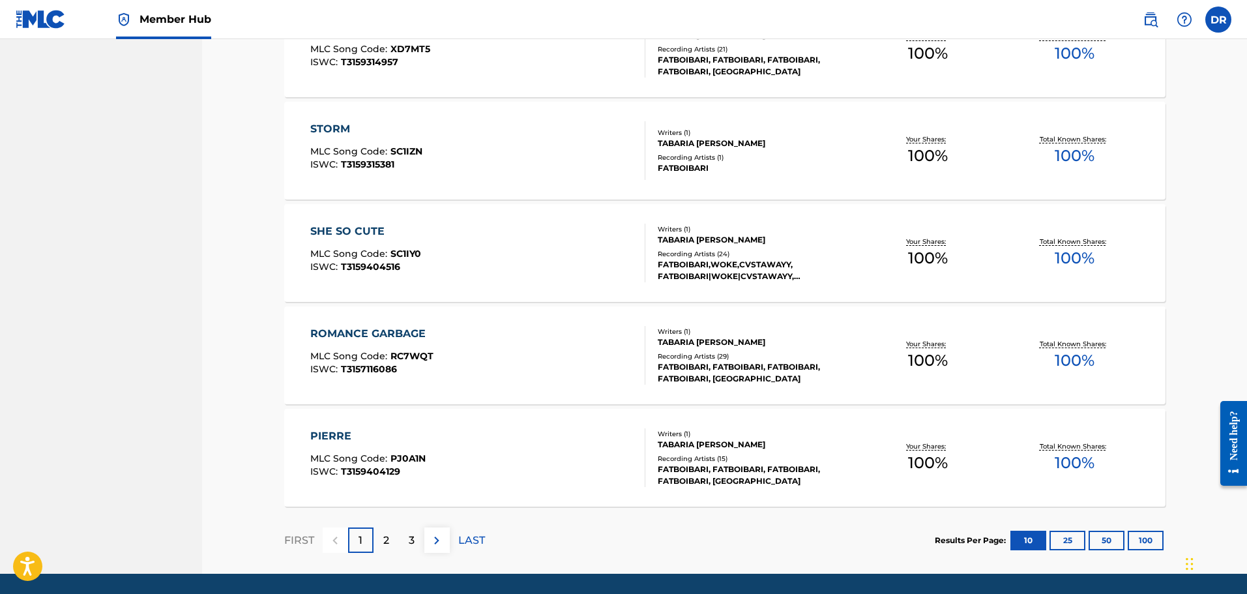
scroll to position [898, 0]
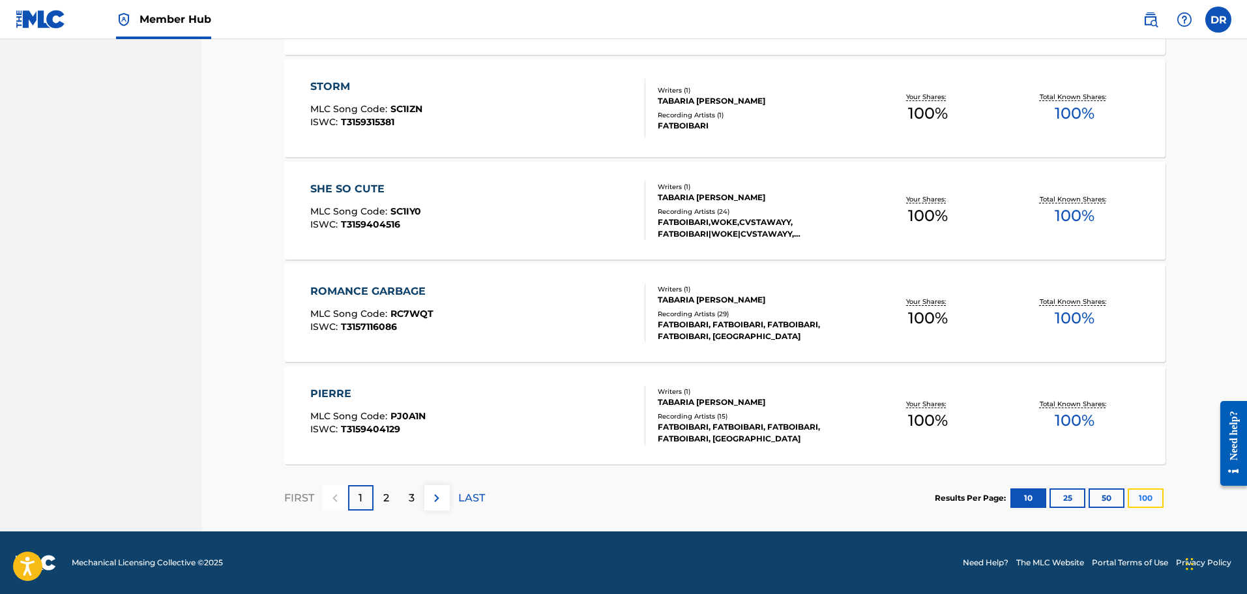
click at [1151, 499] on button "100" at bounding box center [1146, 498] width 36 height 20
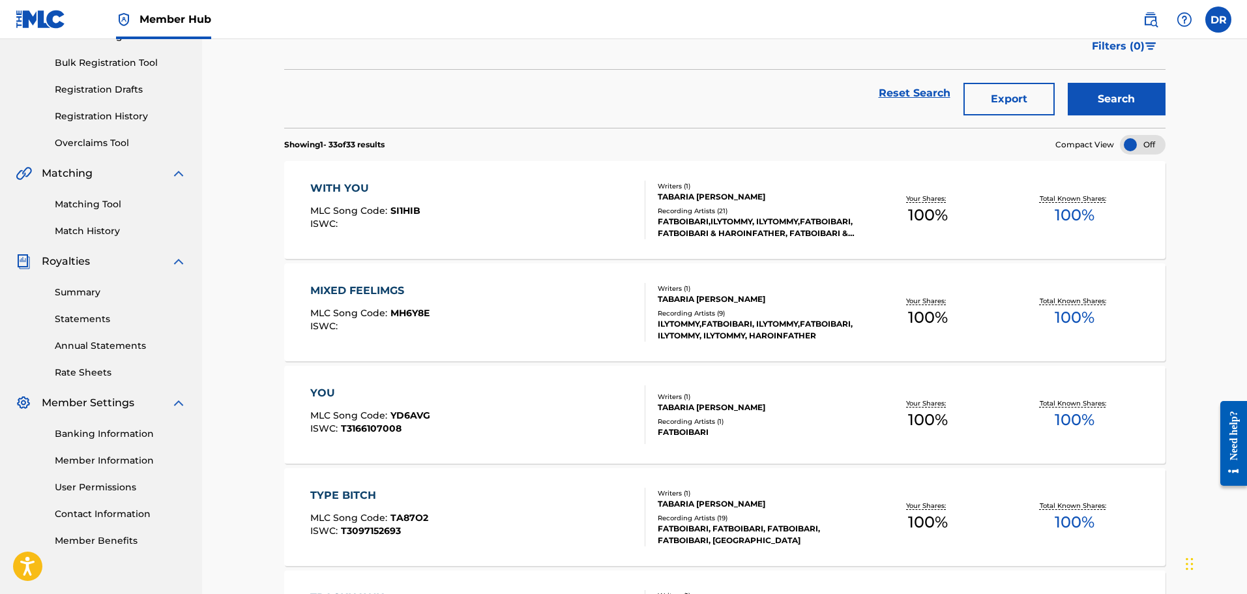
scroll to position [248, 0]
